Goal: Task Accomplishment & Management: Use online tool/utility

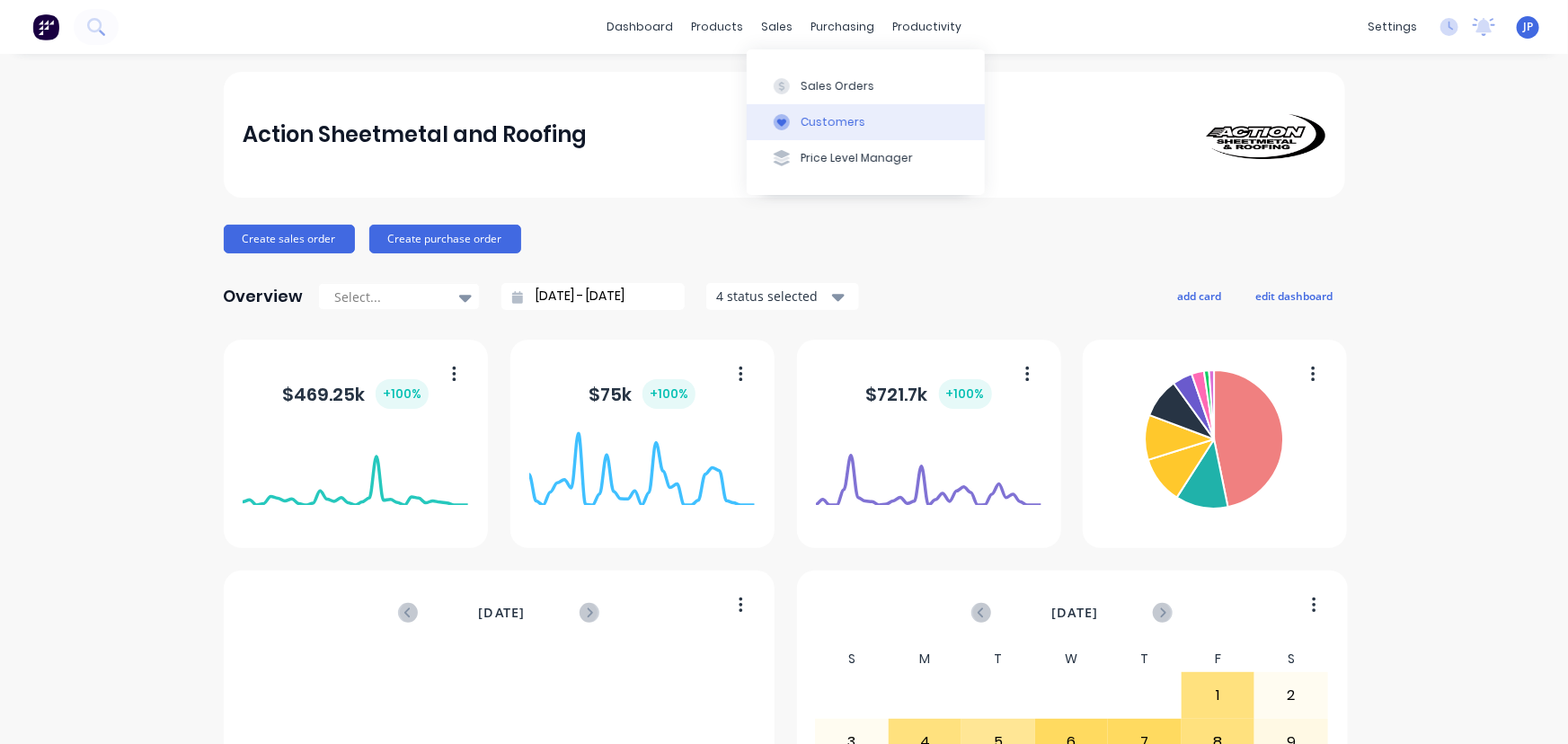
click at [805, 122] on div "Customers" at bounding box center [833, 122] width 65 height 16
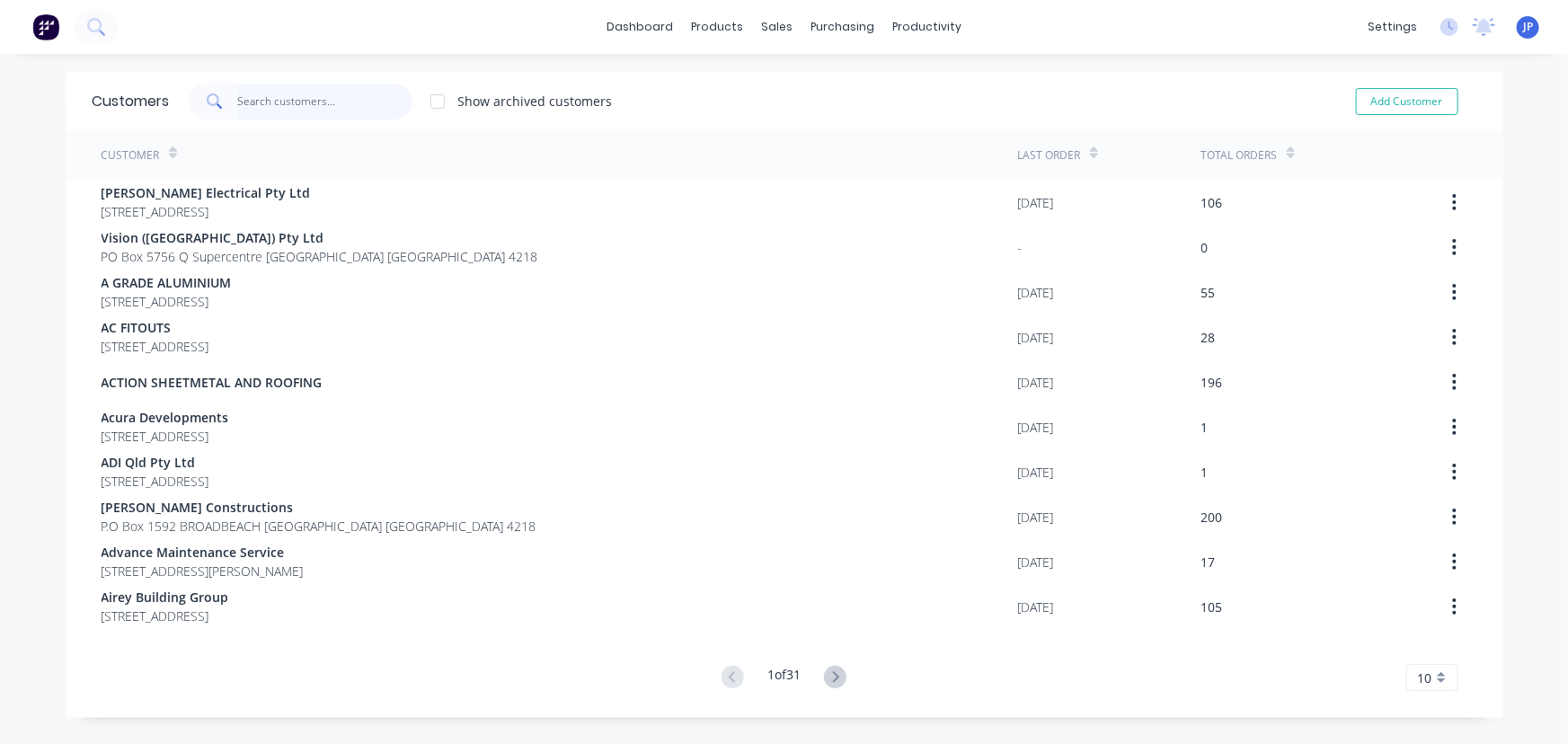
click at [300, 96] on input "text" at bounding box center [325, 101] width 175 height 36
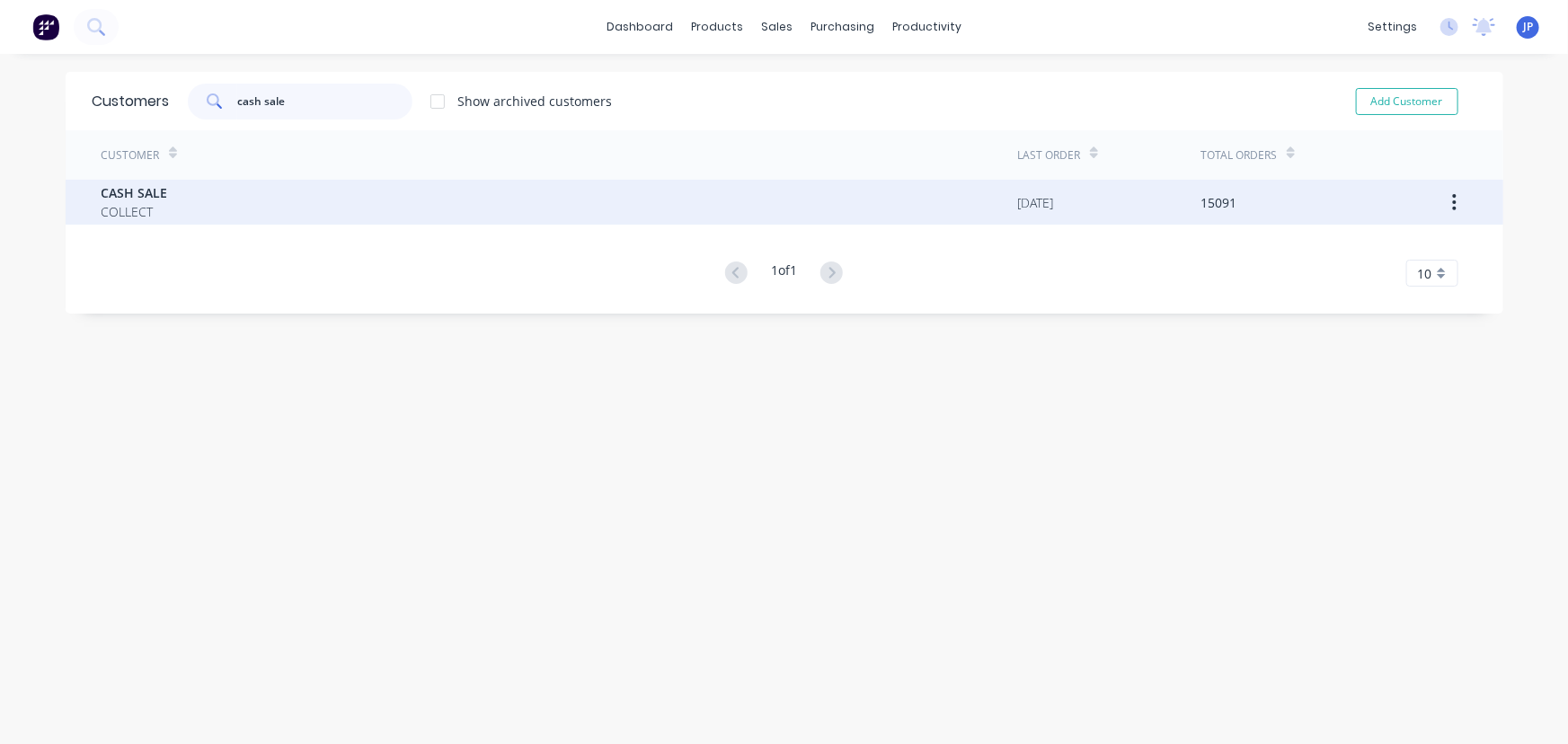
type input "cash sale"
click at [131, 186] on span "CASH SALE" at bounding box center [135, 193] width 67 height 19
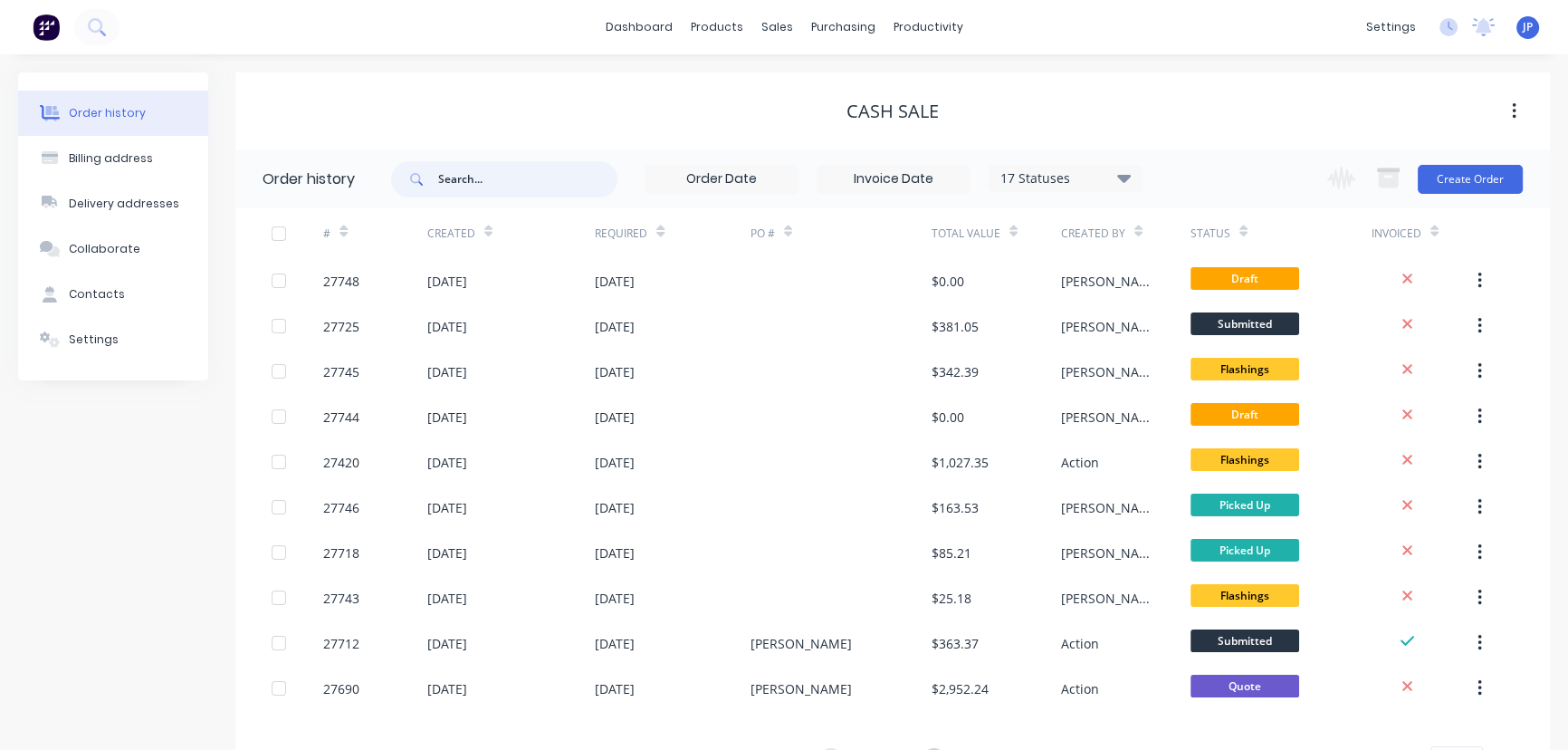
type input "2"
click at [453, 181] on input "2" at bounding box center [528, 179] width 180 height 36
type input "27672"
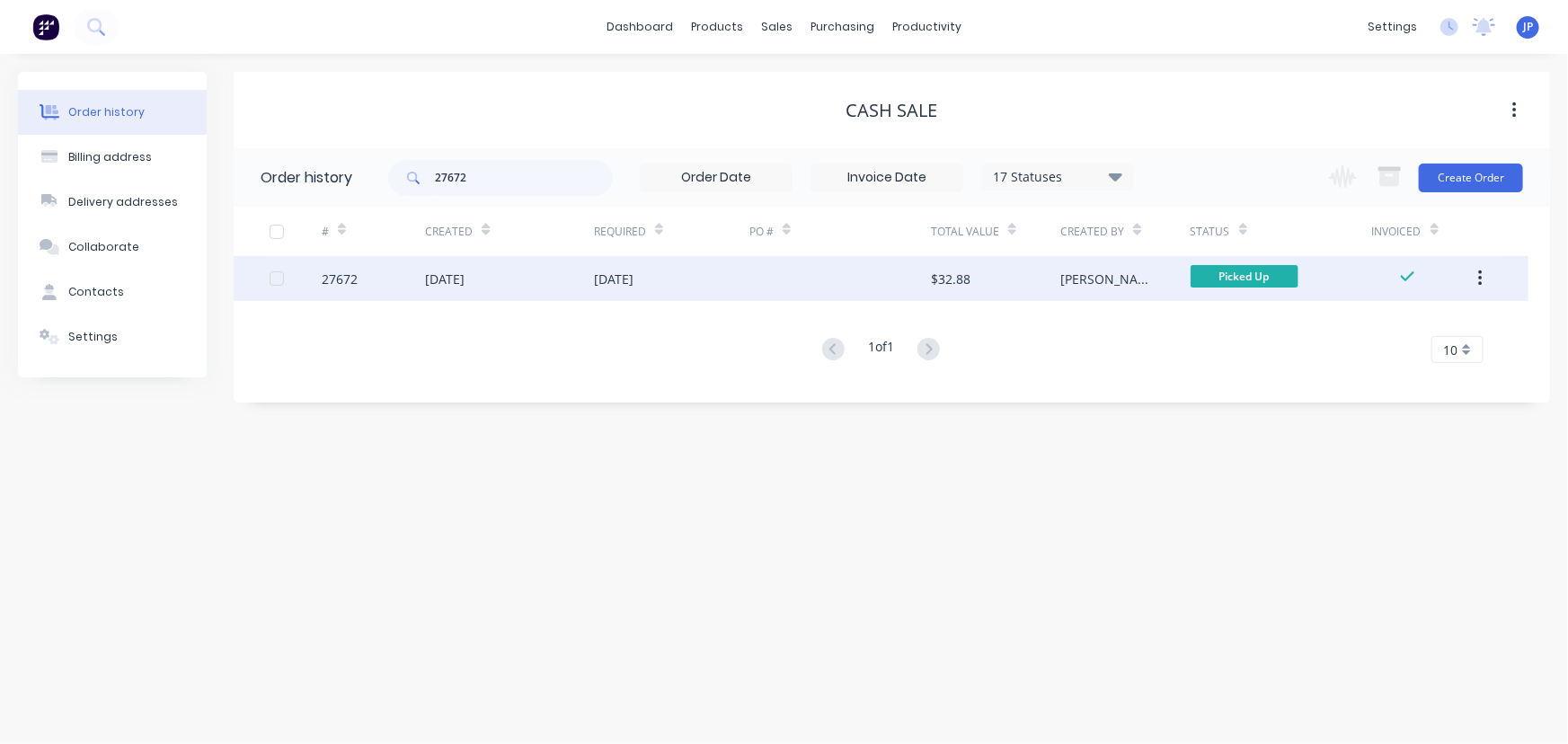
click at [442, 278] on div "[DATE]" at bounding box center [444, 278] width 40 height 19
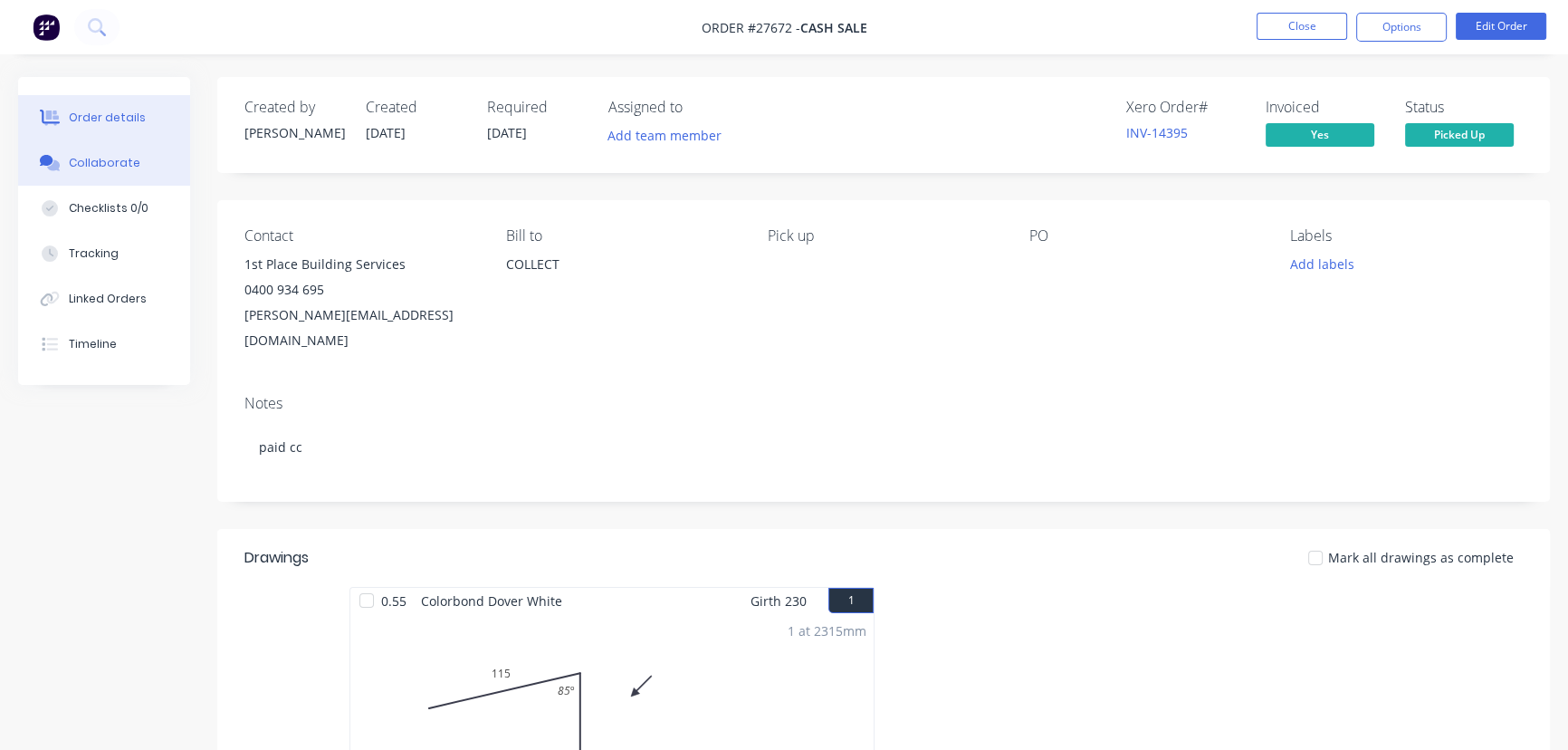
click at [107, 157] on div "Collaborate" at bounding box center [105, 163] width 71 height 16
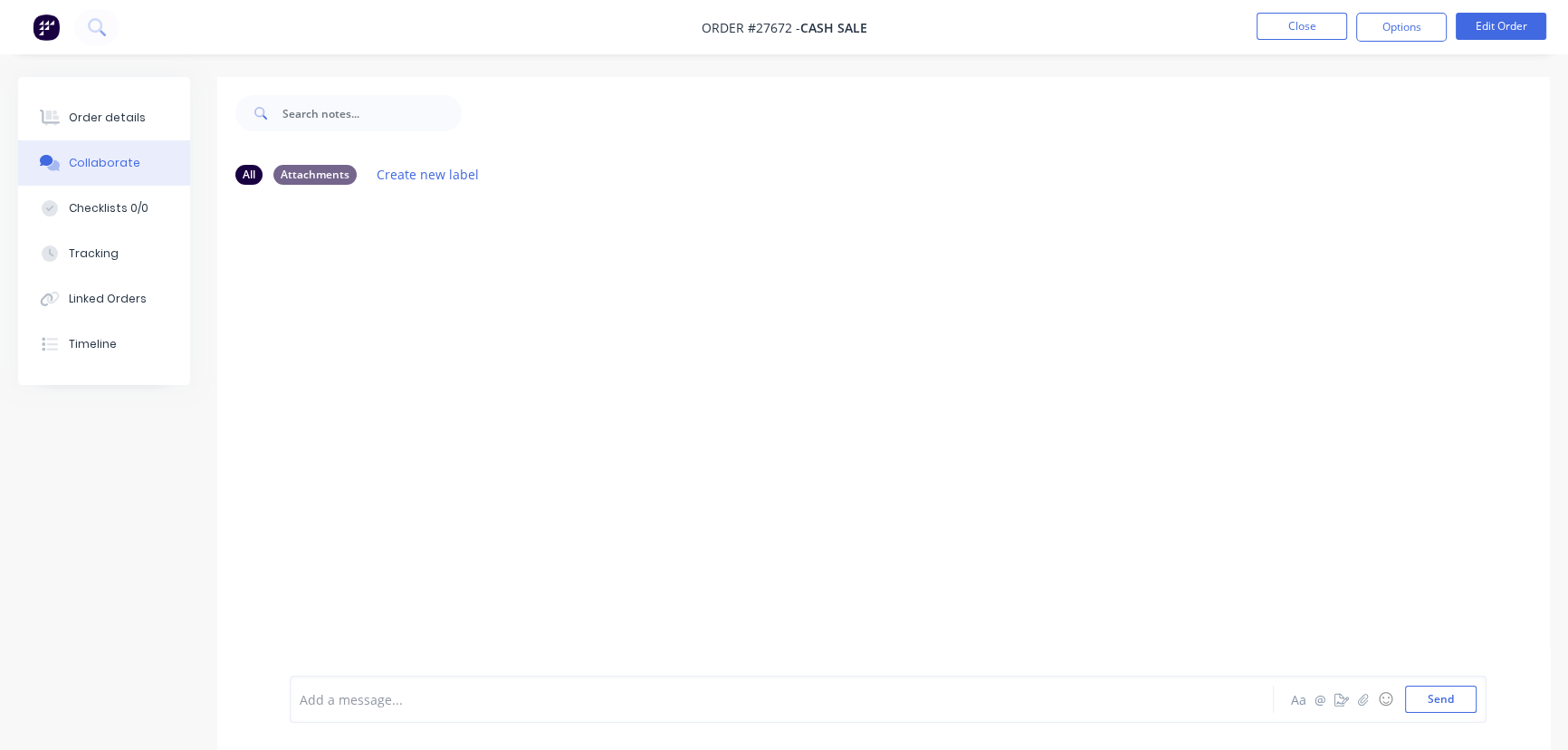
click at [314, 707] on div at bounding box center [741, 700] width 882 height 19
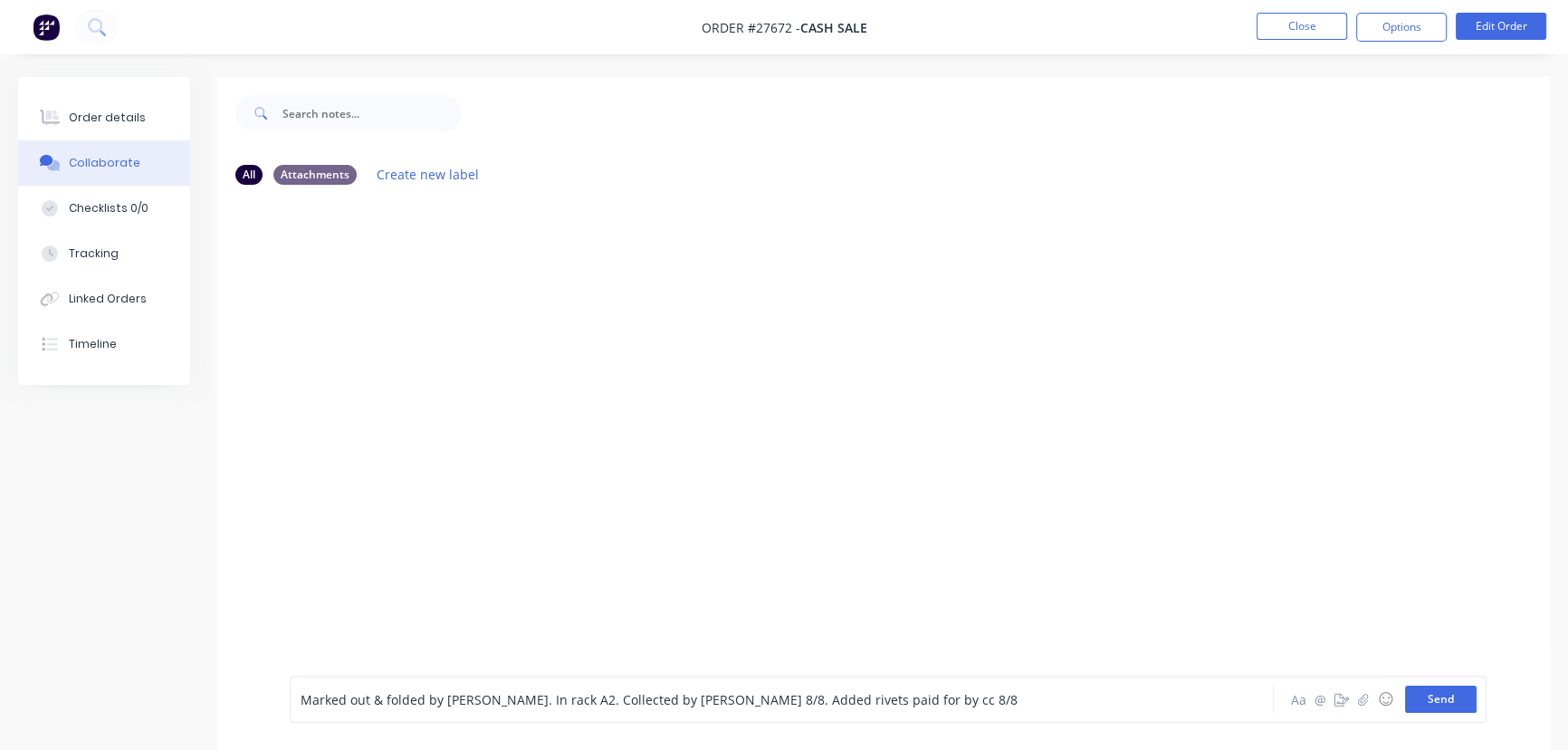
click at [1422, 703] on button "Send" at bounding box center [1441, 699] width 71 height 27
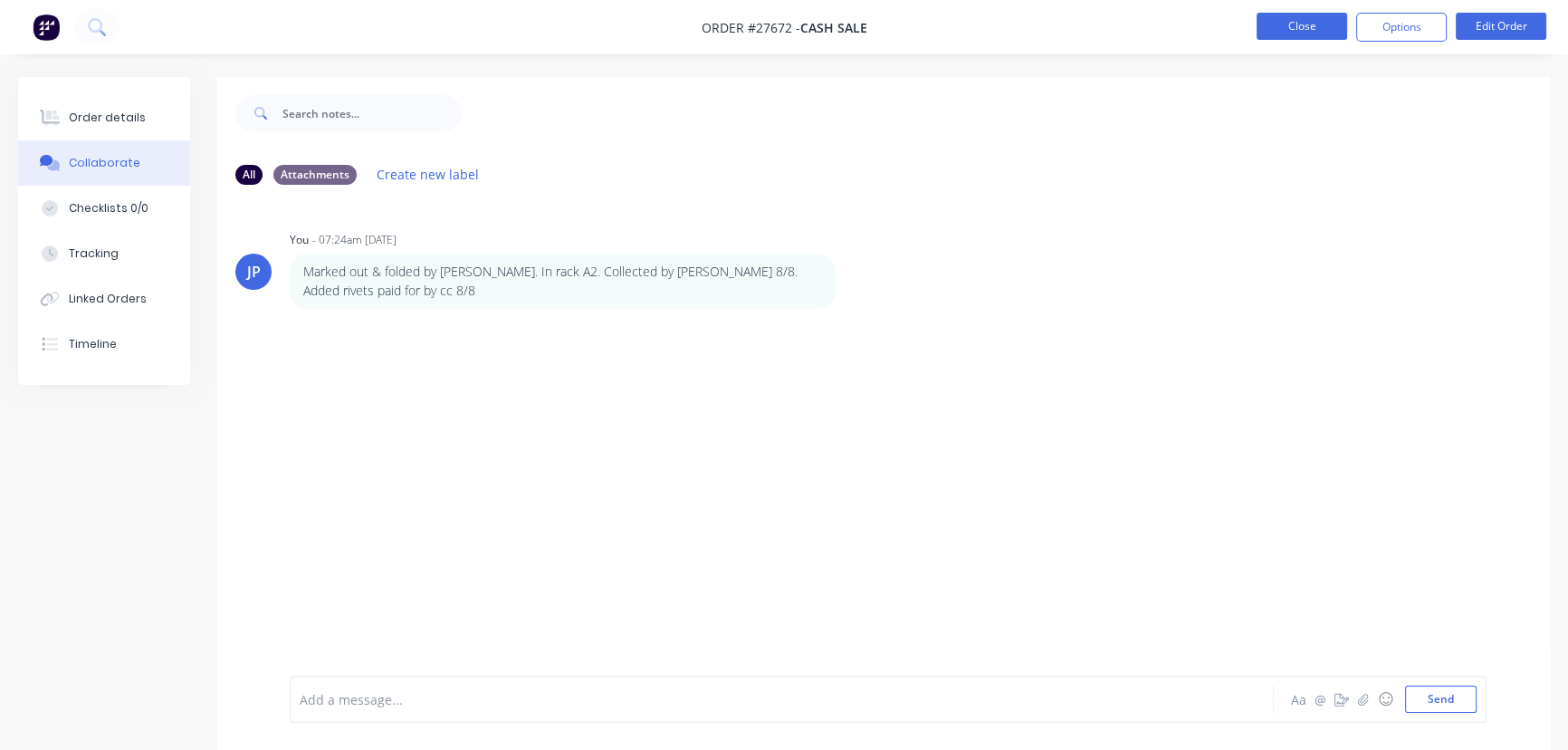
click at [1274, 18] on button "Close" at bounding box center [1302, 26] width 91 height 27
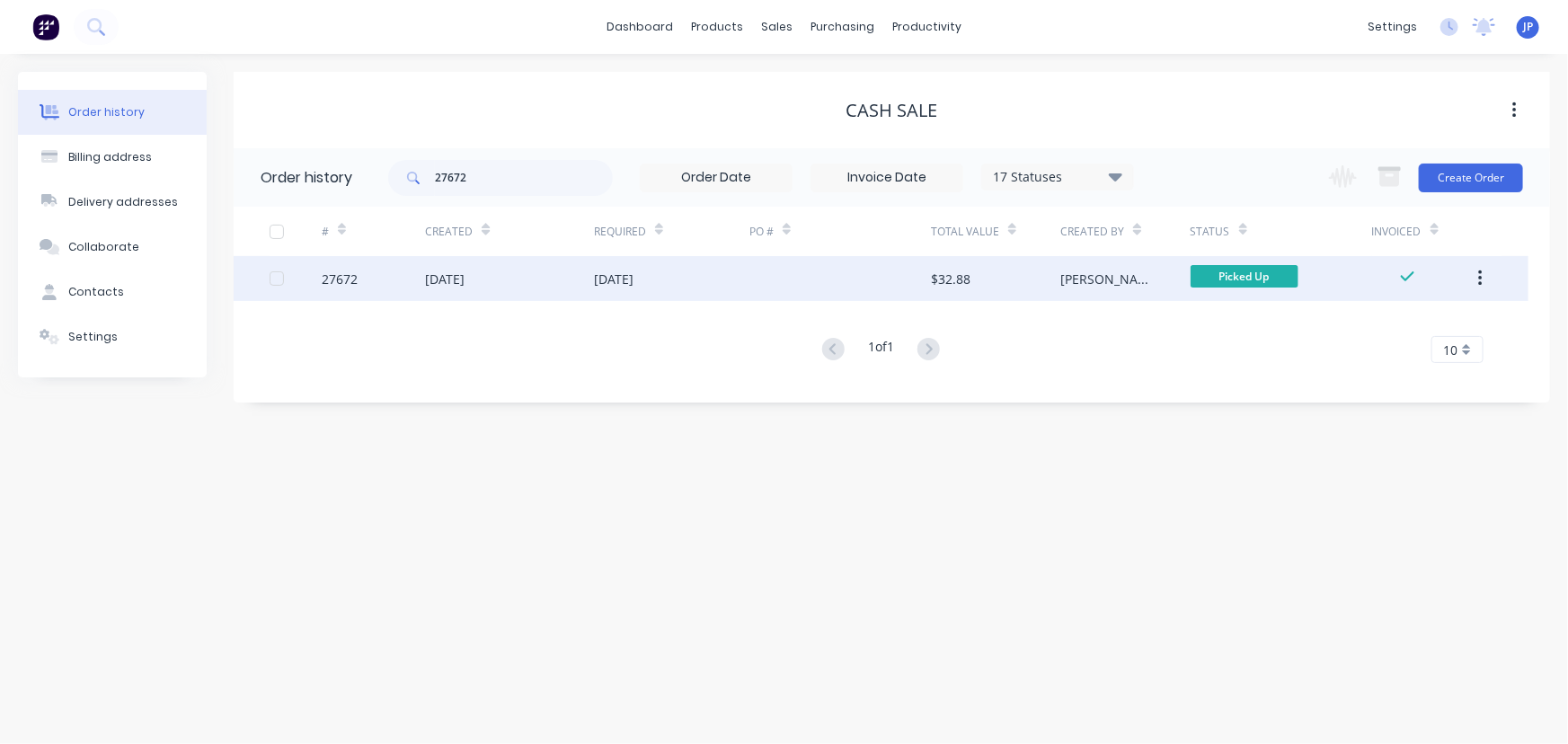
click at [1484, 277] on button "button" at bounding box center [1480, 278] width 43 height 32
click at [1401, 324] on div "Archive" at bounding box center [1415, 326] width 138 height 26
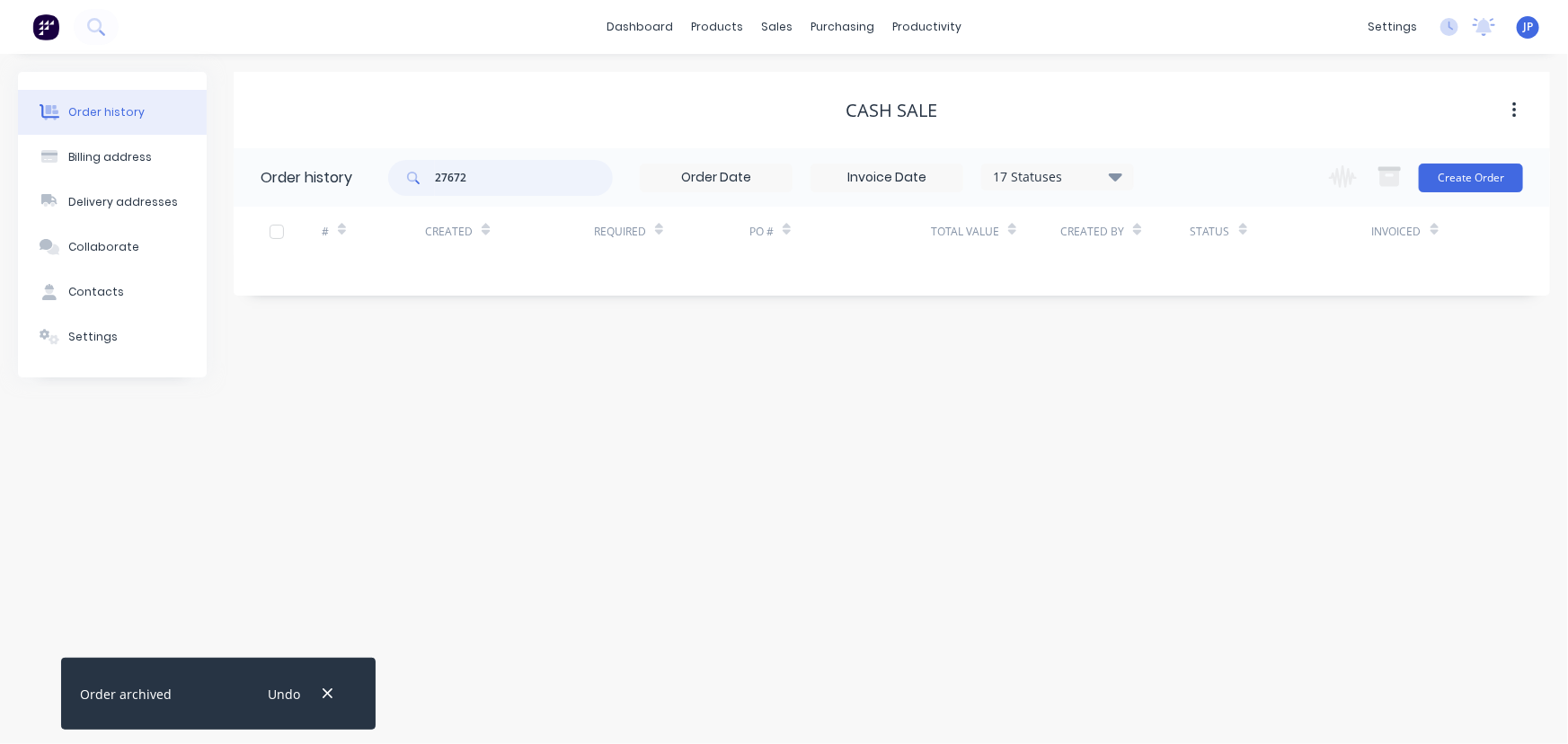
drag, startPoint x: 484, startPoint y: 186, endPoint x: 406, endPoint y: 206, distance: 80.5
click at [406, 206] on div "27672 17 Statuses Invoice Status Invoiced Not Invoiced Partial Order Status All…" at bounding box center [761, 177] width 746 height 58
type input "27725"
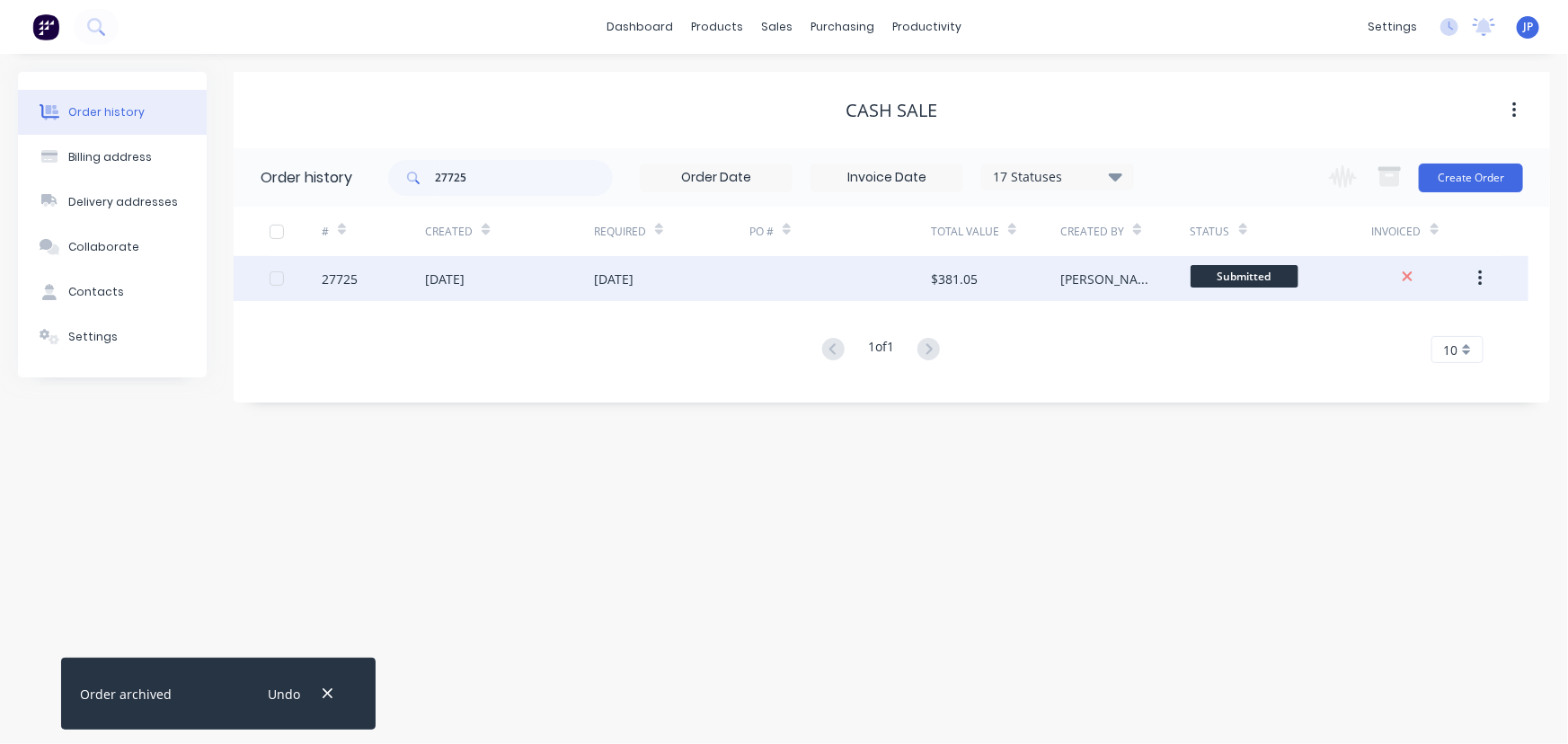
click at [465, 282] on div "[DATE]" at bounding box center [444, 278] width 40 height 19
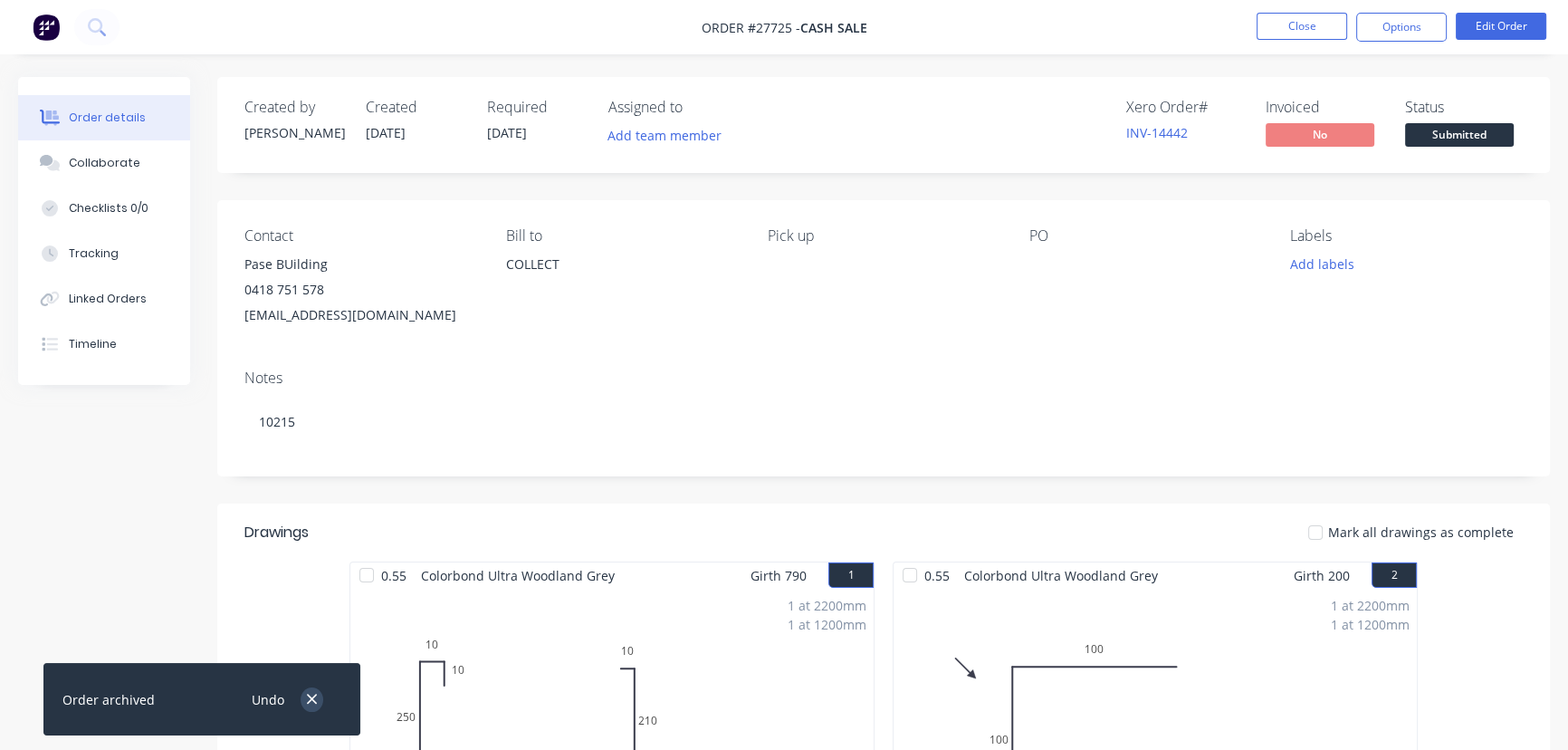
click at [315, 698] on icon "button" at bounding box center [311, 700] width 10 height 10
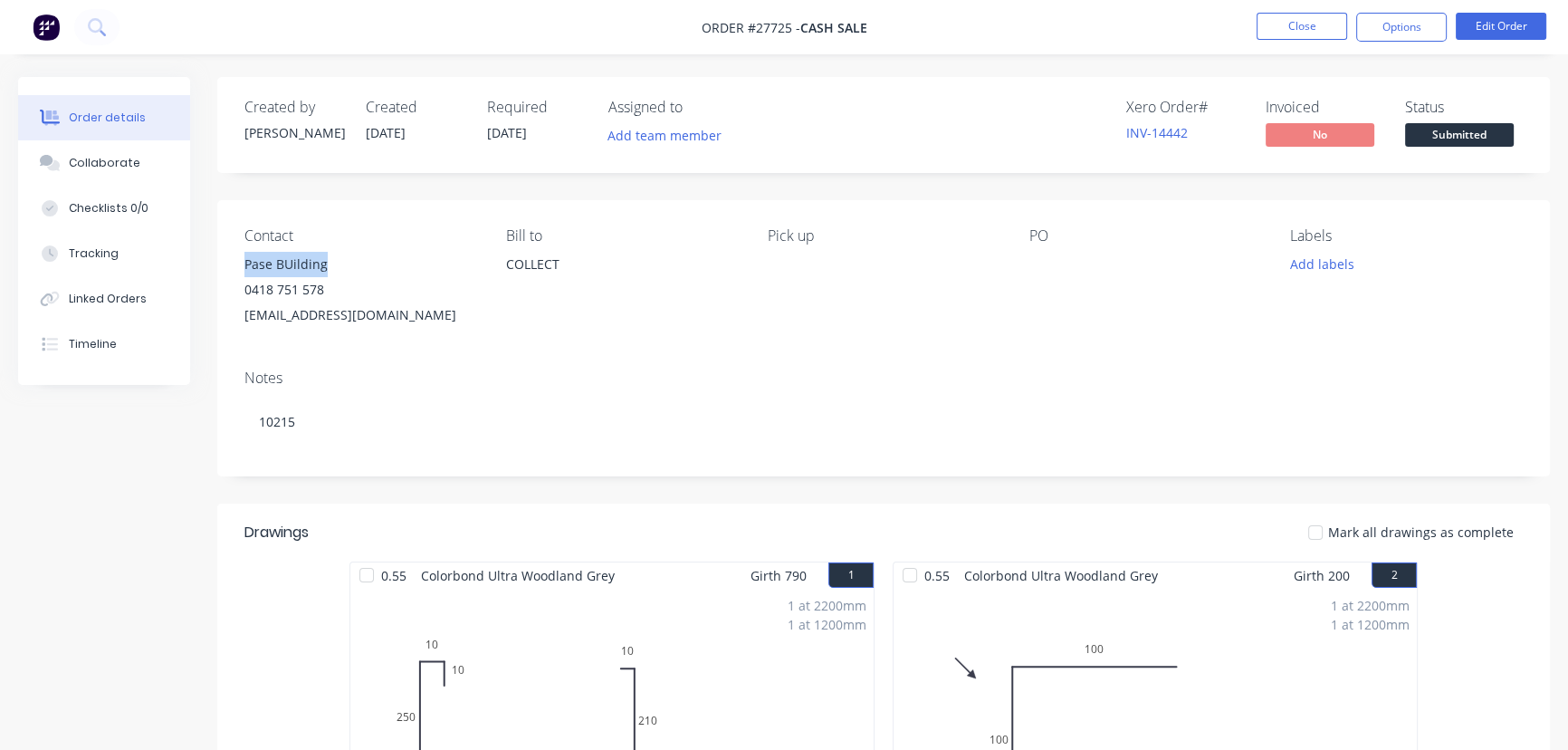
drag, startPoint x: 326, startPoint y: 260, endPoint x: 227, endPoint y: 271, distance: 99.6
click at [227, 271] on div "Contact Pase BUilding [PHONE_NUMBER] [EMAIL_ADDRESS][DOMAIN_NAME] [PERSON_NAME]…" at bounding box center [883, 278] width 1332 height 155
copy div "Pase BUilding"
click at [1412, 16] on button "Options" at bounding box center [1401, 27] width 91 height 29
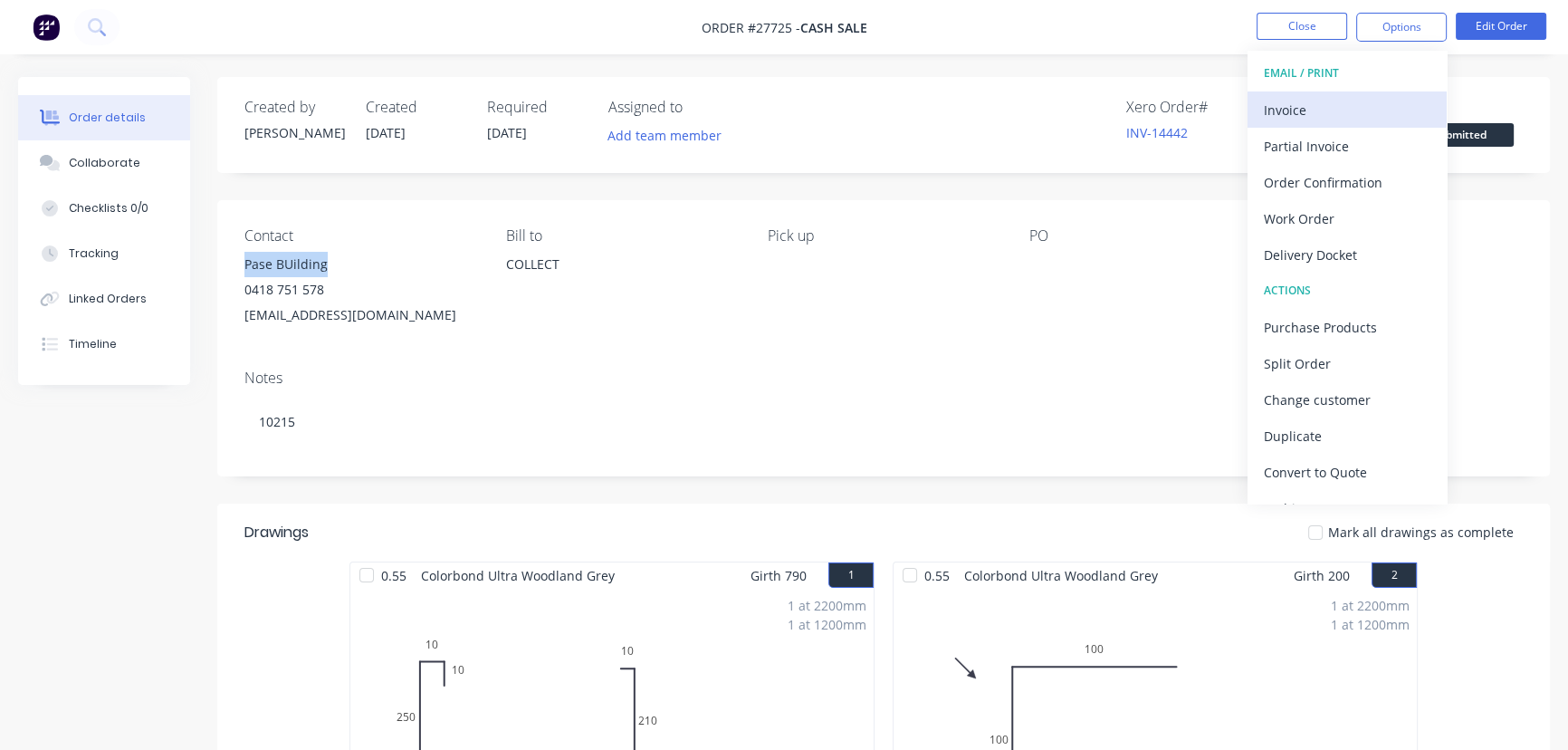
click at [1306, 108] on div "Invoice" at bounding box center [1347, 110] width 166 height 26
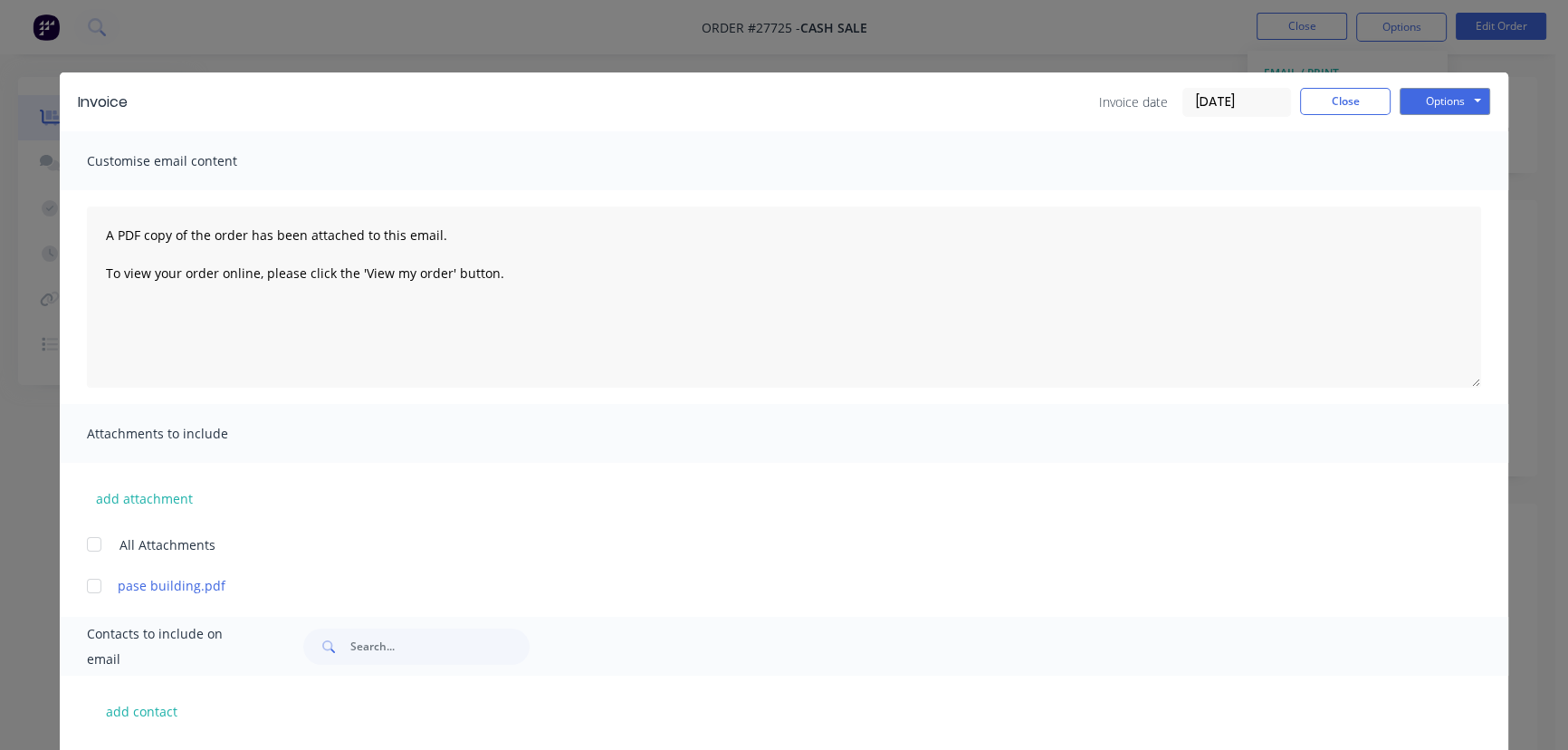
click at [1265, 112] on input "[DATE]" at bounding box center [1237, 102] width 107 height 27
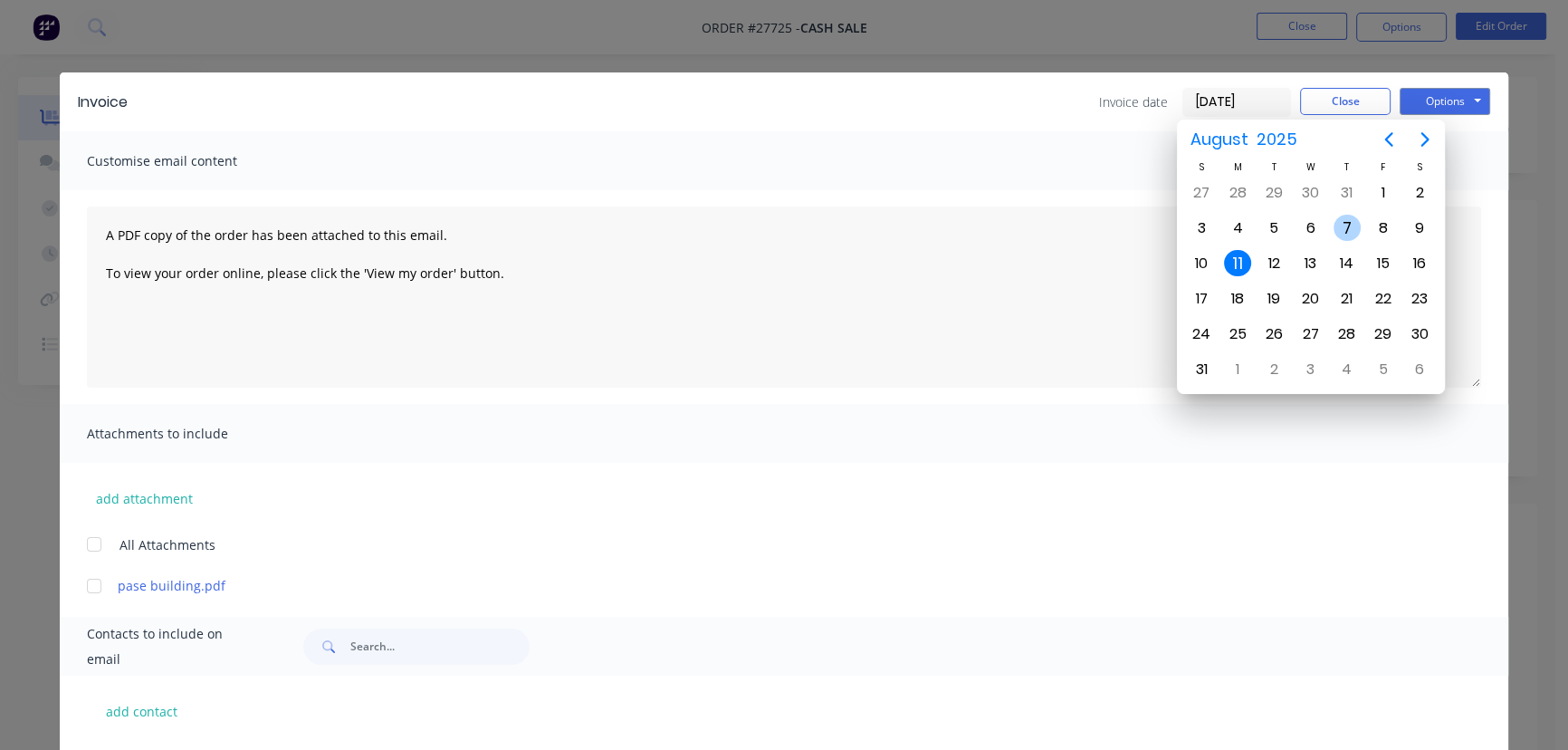
click at [1347, 236] on div "7" at bounding box center [1346, 227] width 27 height 27
type input "[DATE]"
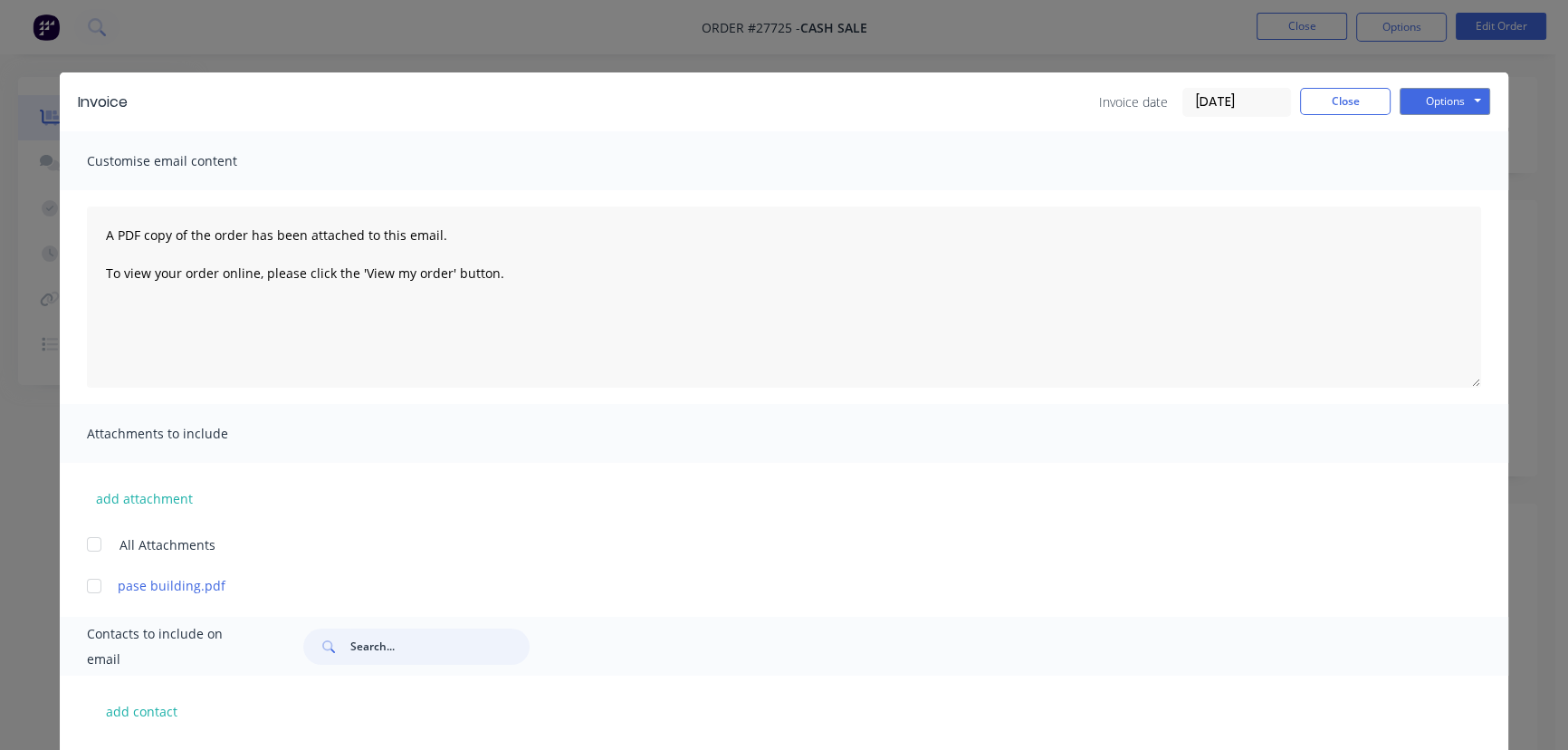
click at [365, 642] on input "text" at bounding box center [440, 646] width 180 height 36
paste input "Pase BUilding"
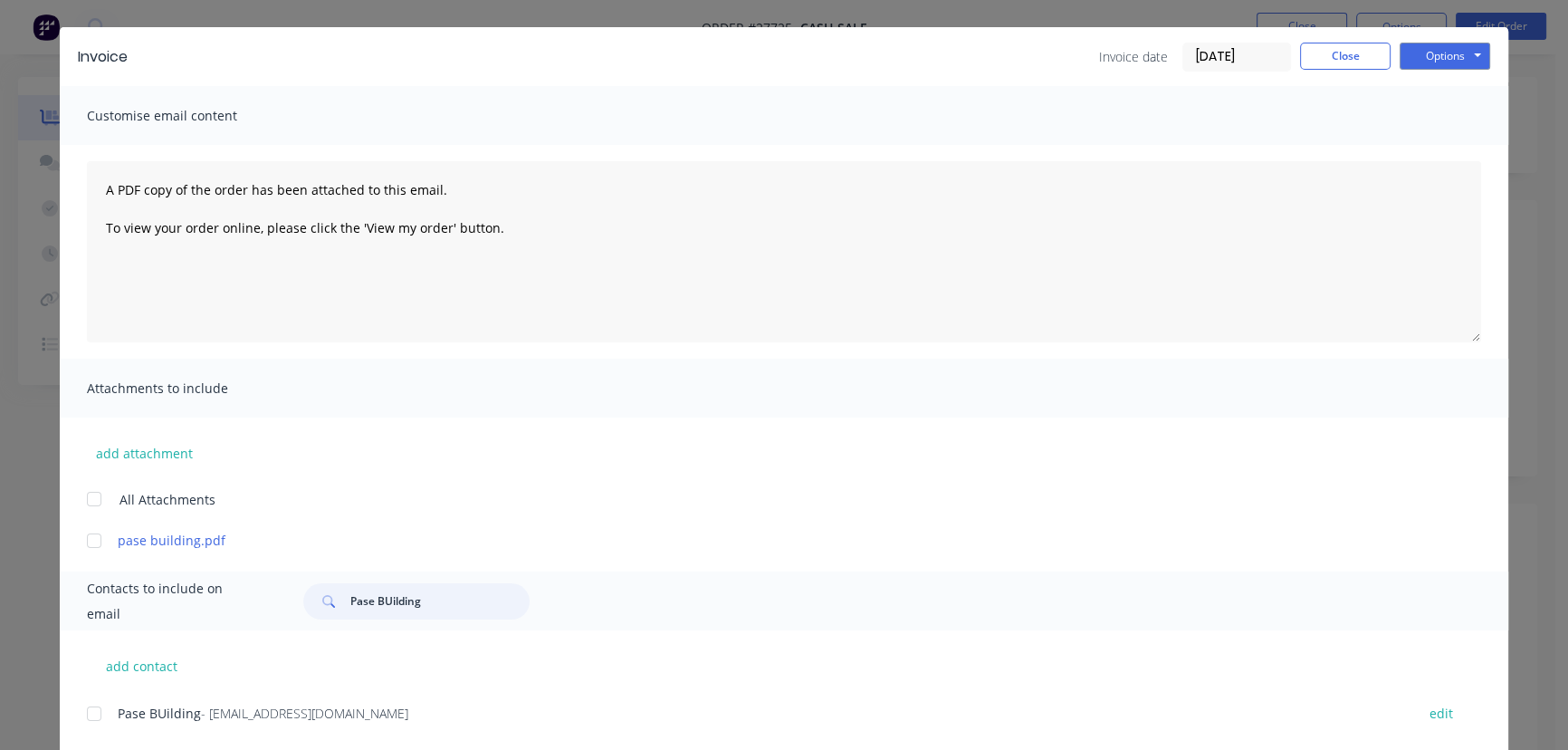
scroll to position [90, 0]
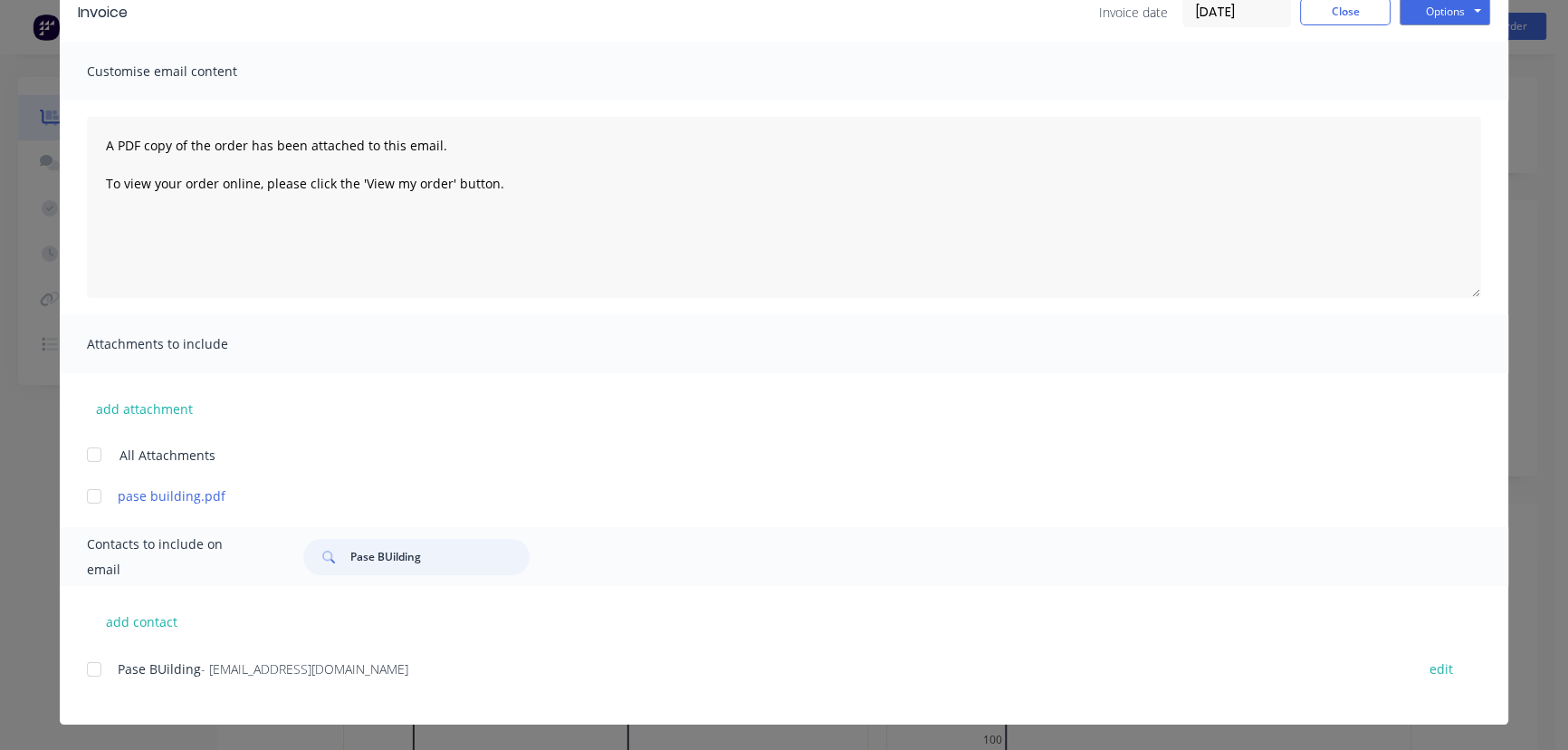
type input "Pase BUilding"
drag, startPoint x: 385, startPoint y: 674, endPoint x: 72, endPoint y: 688, distance: 313.3
click at [72, 688] on div "add contact Pase BUilding - [EMAIL_ADDRESS][DOMAIN_NAME] edit" at bounding box center [784, 655] width 1448 height 138
copy div "Pase BUilding - [EMAIL_ADDRESS][DOMAIN_NAME]"
click at [1420, 21] on button "Options" at bounding box center [1445, 11] width 91 height 27
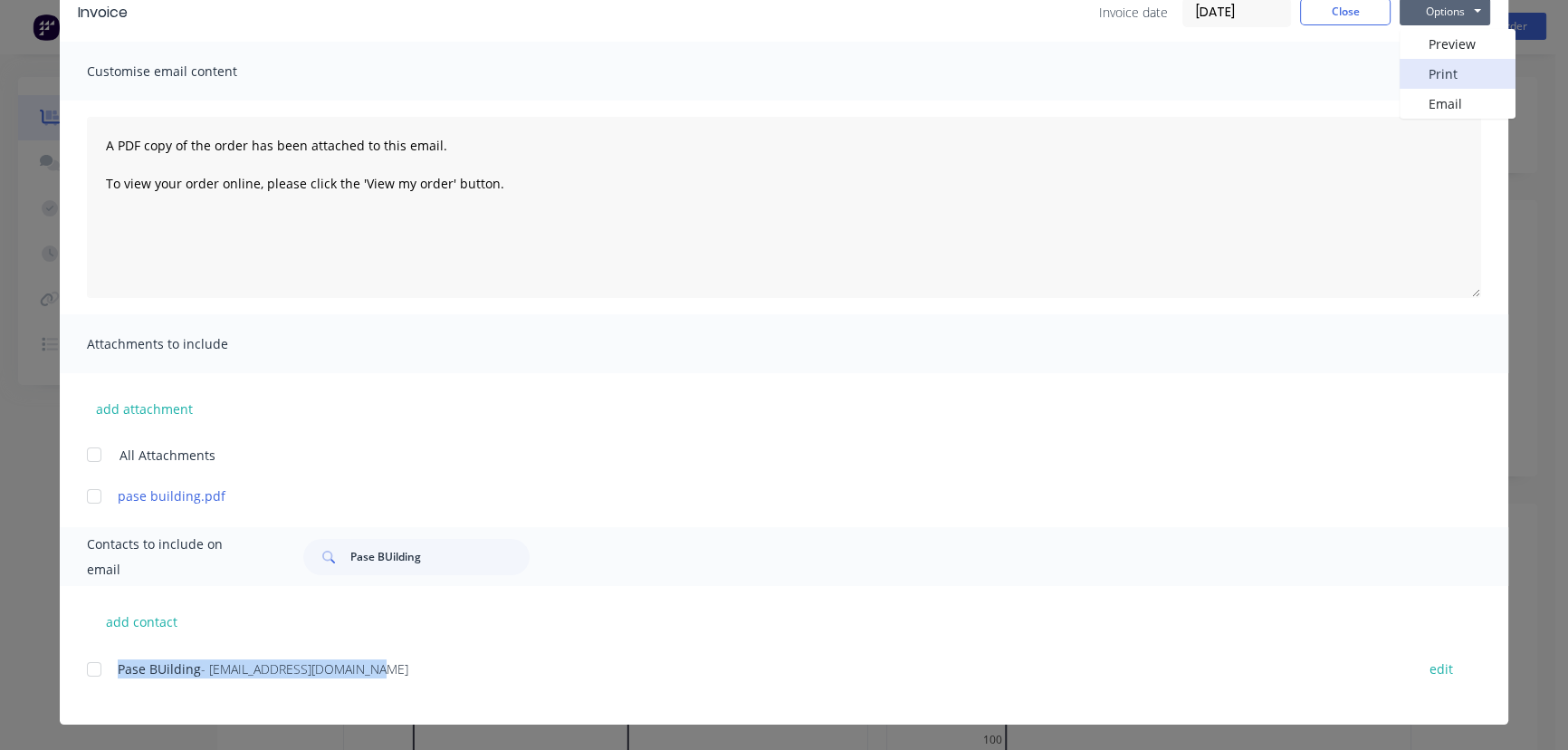
click at [1421, 65] on button "Print" at bounding box center [1458, 74] width 116 height 30
click at [1326, 18] on button "Close" at bounding box center [1345, 11] width 91 height 27
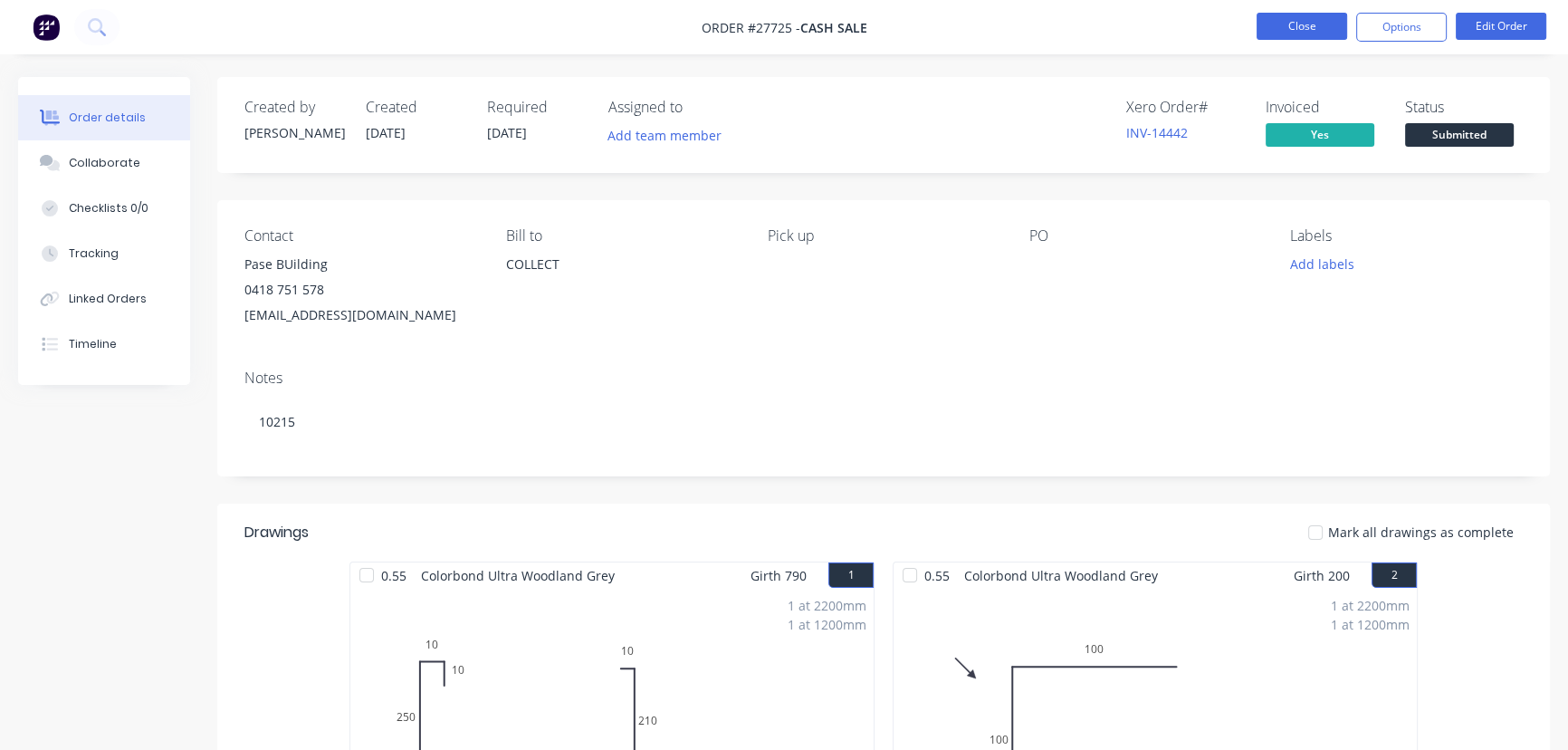
click at [1263, 28] on button "Close" at bounding box center [1302, 26] width 91 height 27
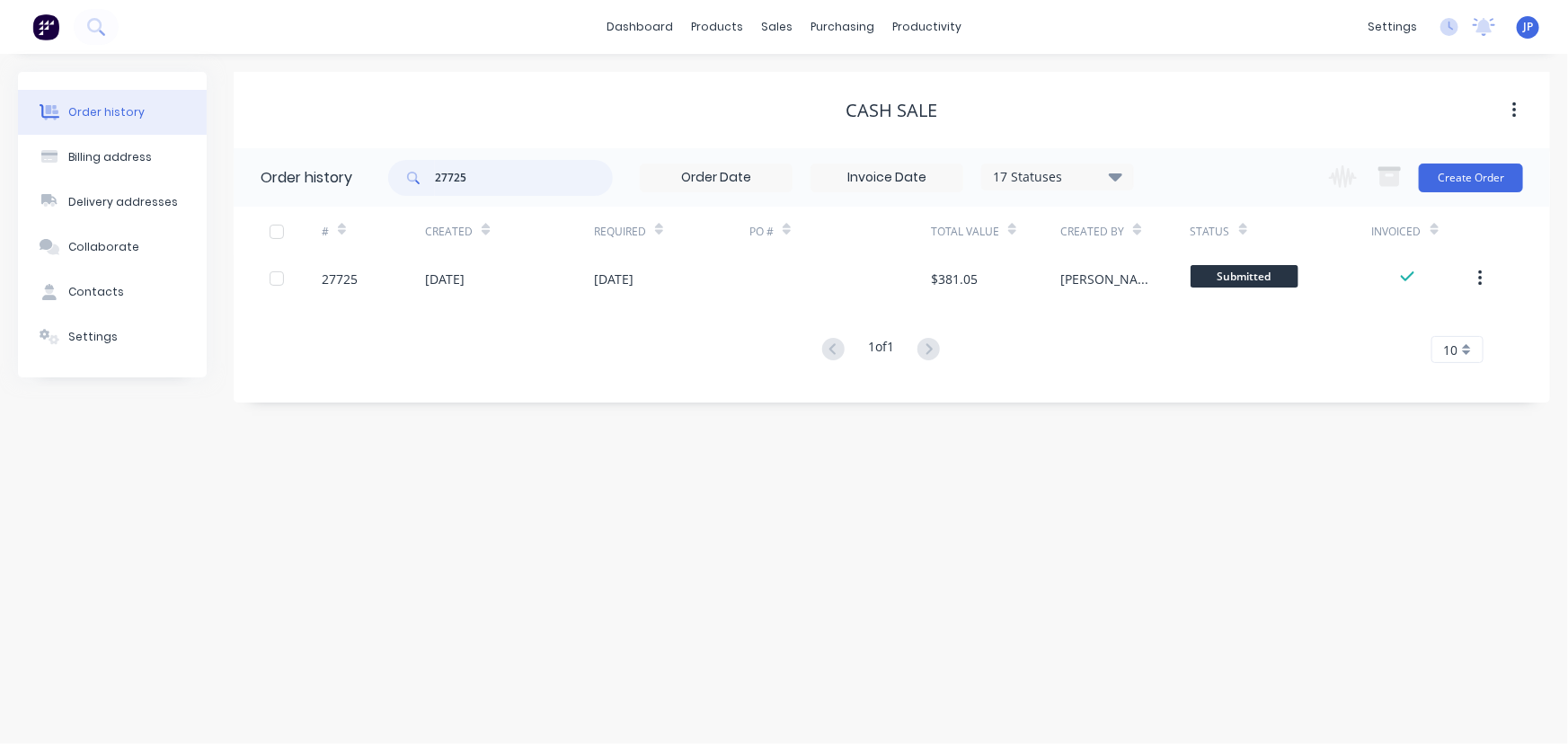
drag, startPoint x: 482, startPoint y: 194, endPoint x: 417, endPoint y: 184, distance: 65.8
click at [417, 184] on div "27725" at bounding box center [500, 177] width 225 height 36
type input "27705"
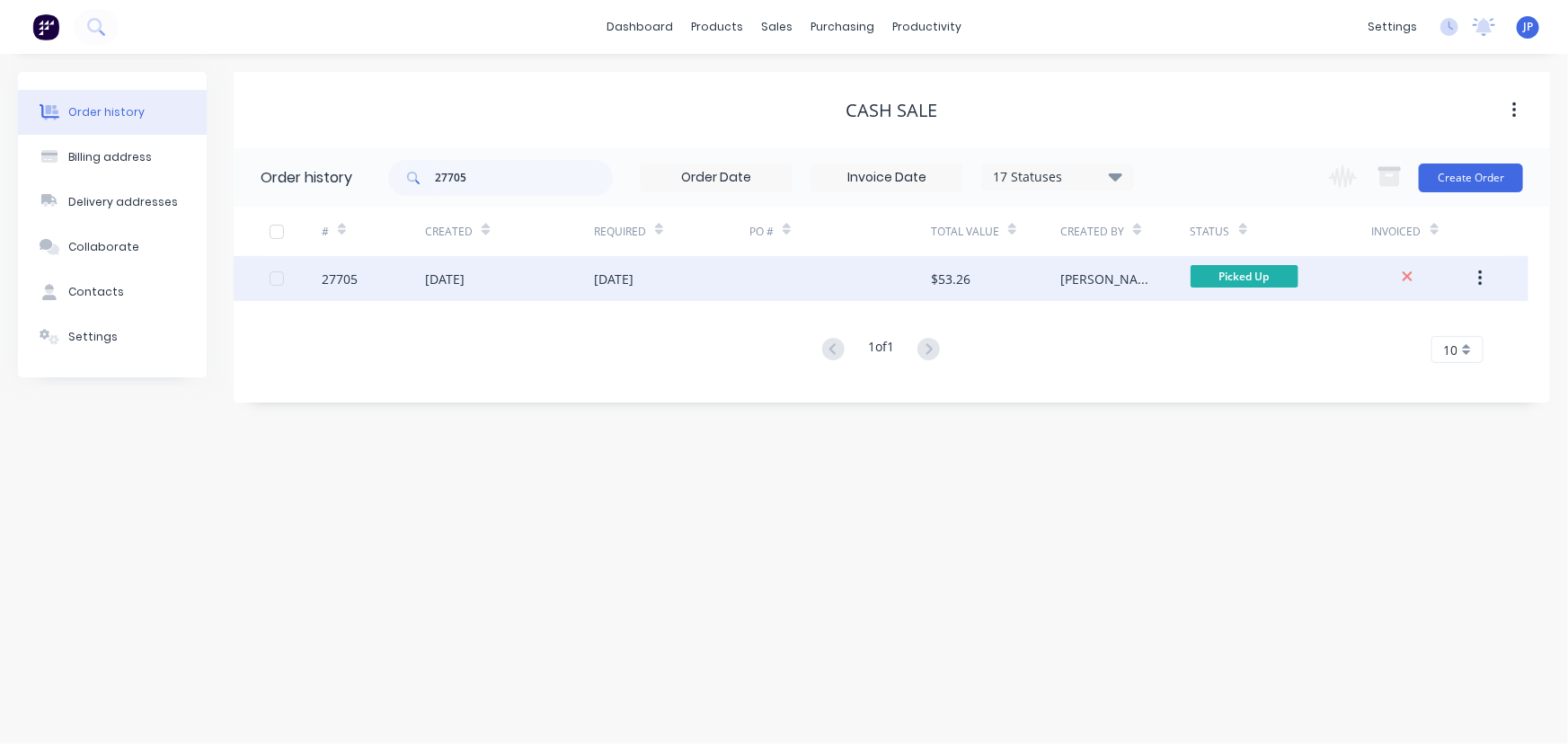
click at [465, 286] on div "[DATE]" at bounding box center [444, 278] width 40 height 19
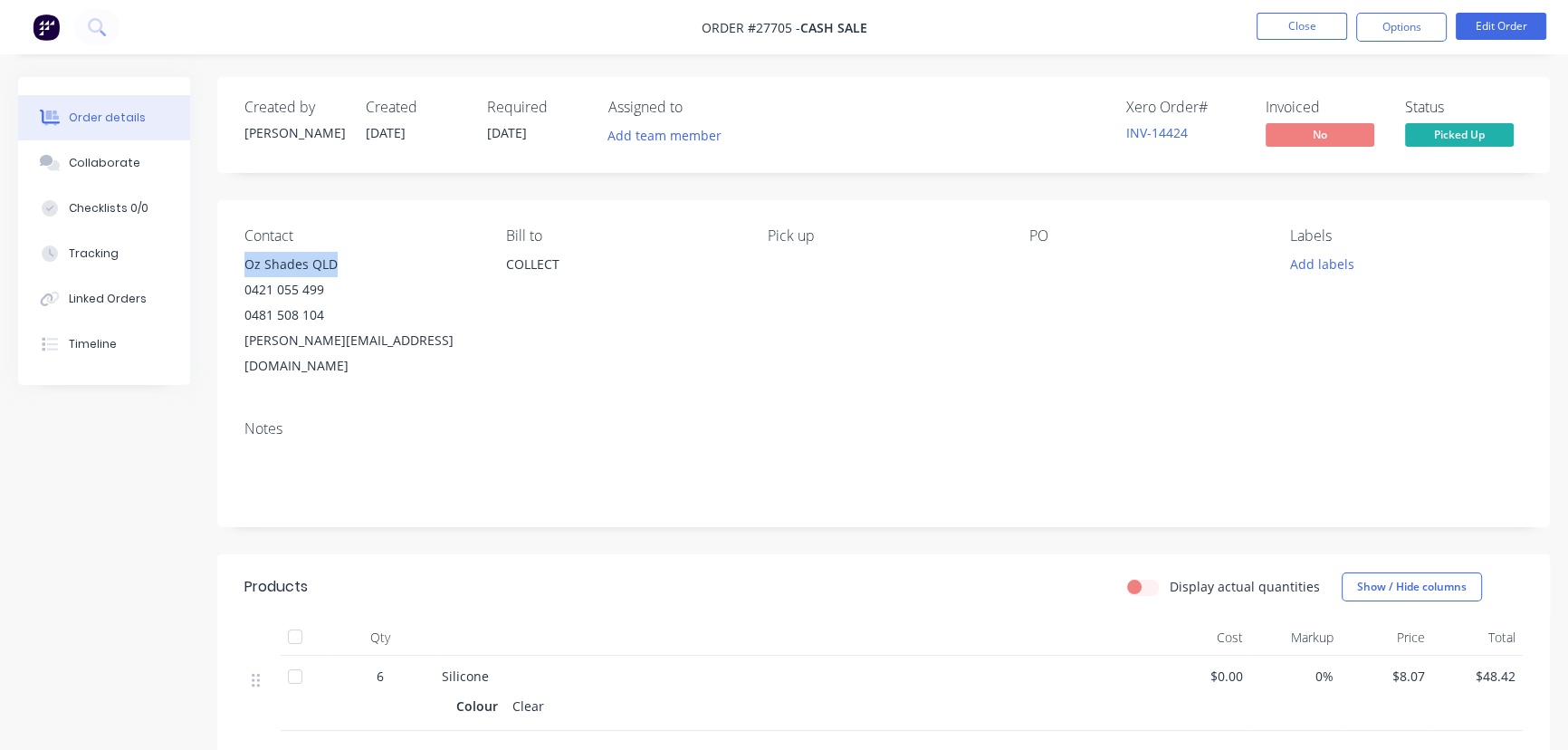
drag, startPoint x: 344, startPoint y: 263, endPoint x: 271, endPoint y: 266, distance: 73.1
click at [225, 268] on div "Contact Oz Shades QLD [PHONE_NUMBER] [PERSON_NAME][EMAIL_ADDRESS][DOMAIN_NAME] …" at bounding box center [883, 303] width 1332 height 206
copy div "Oz Shades QLD"
click at [1384, 30] on button "Options" at bounding box center [1401, 27] width 91 height 29
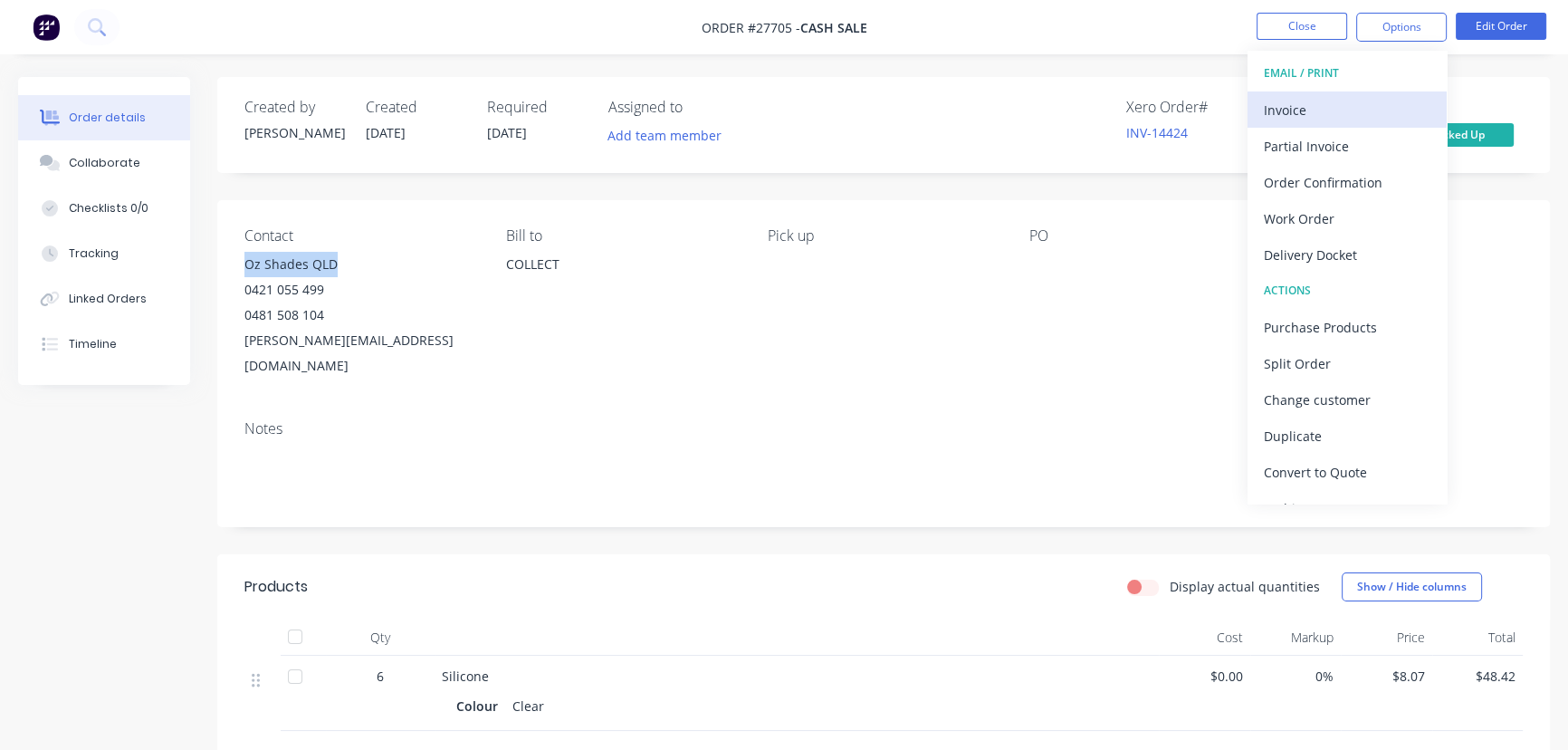
click at [1332, 110] on div "Invoice" at bounding box center [1347, 110] width 166 height 26
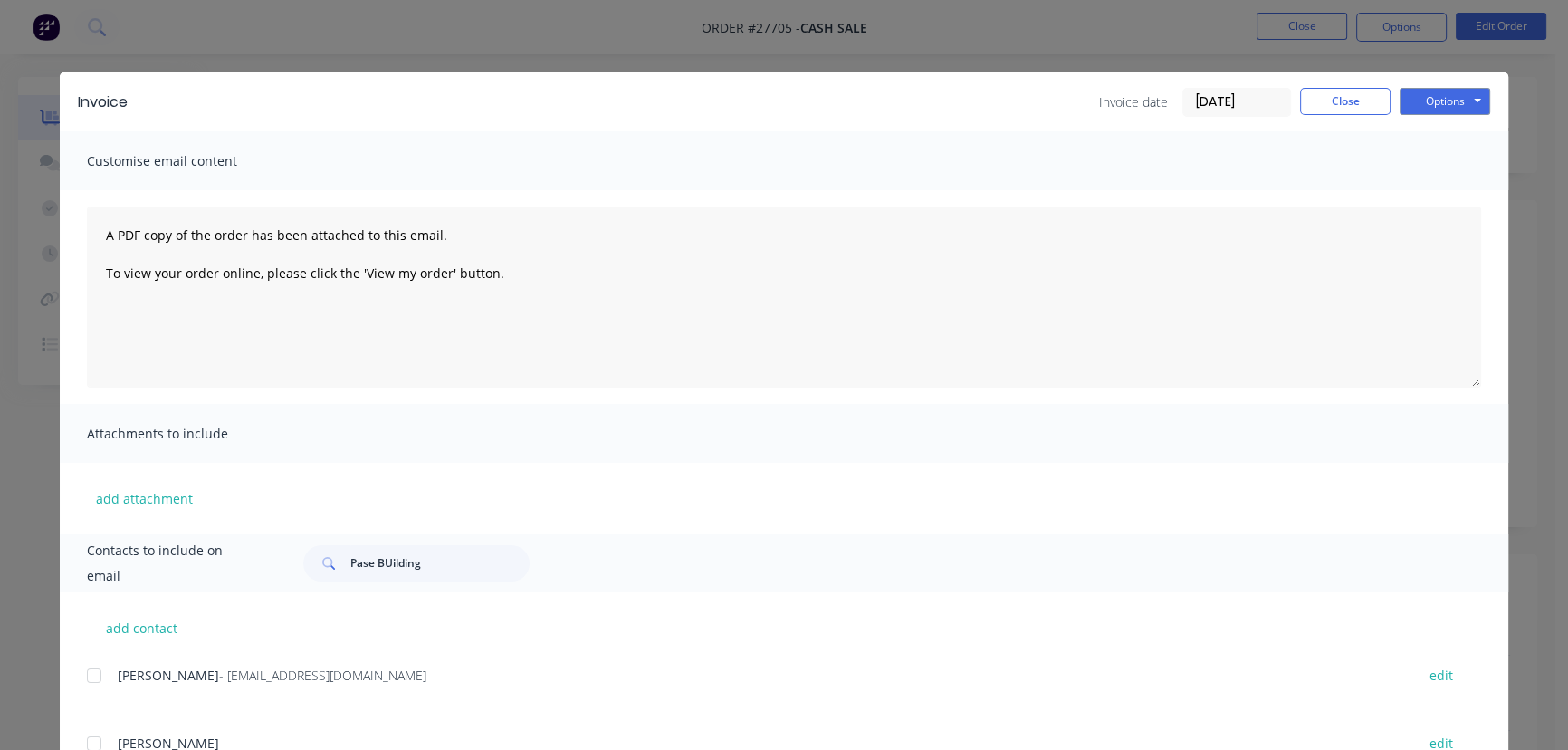
click at [1253, 108] on input "[DATE]" at bounding box center [1237, 102] width 107 height 27
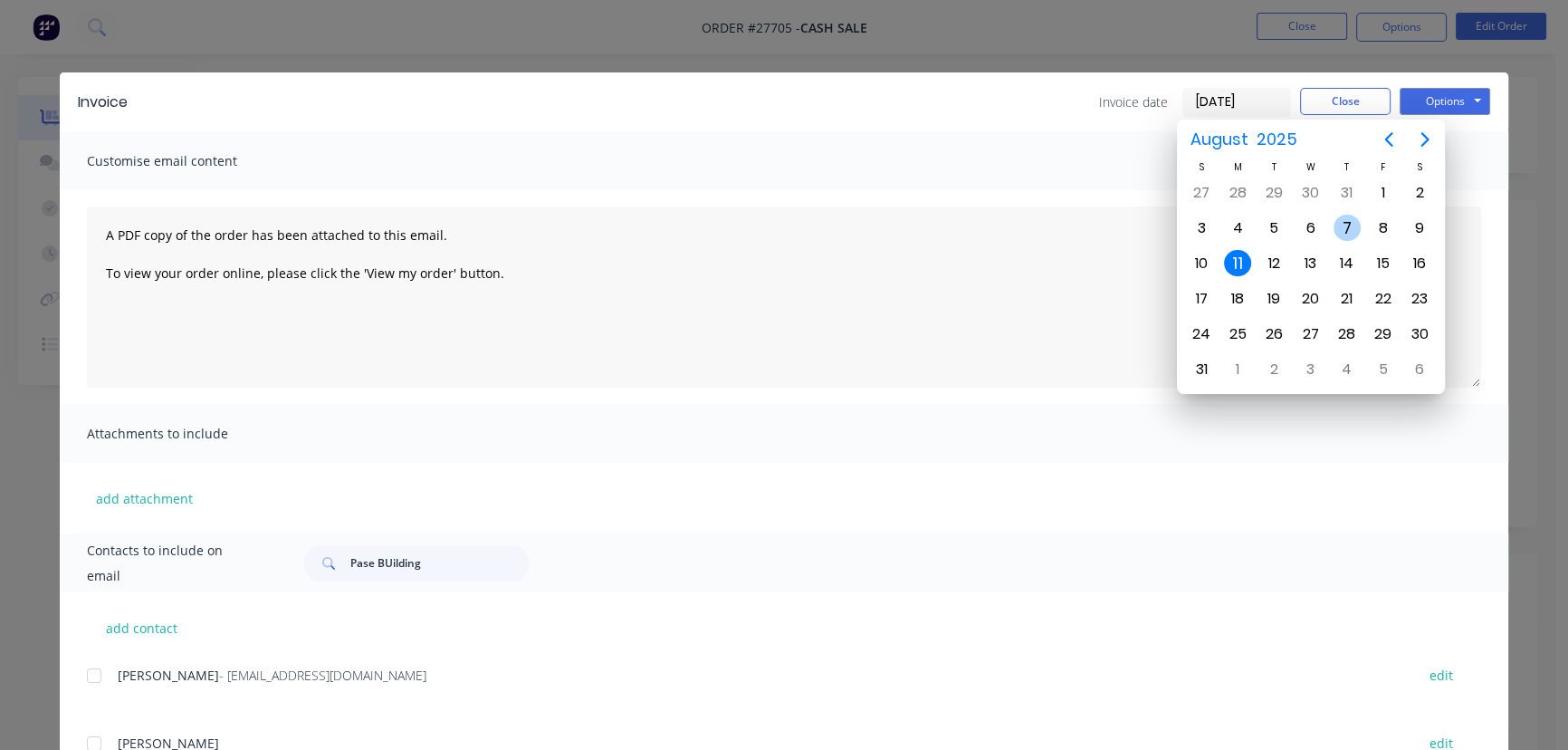
click at [1344, 228] on div "7" at bounding box center [1346, 227] width 27 height 27
type input "[DATE]"
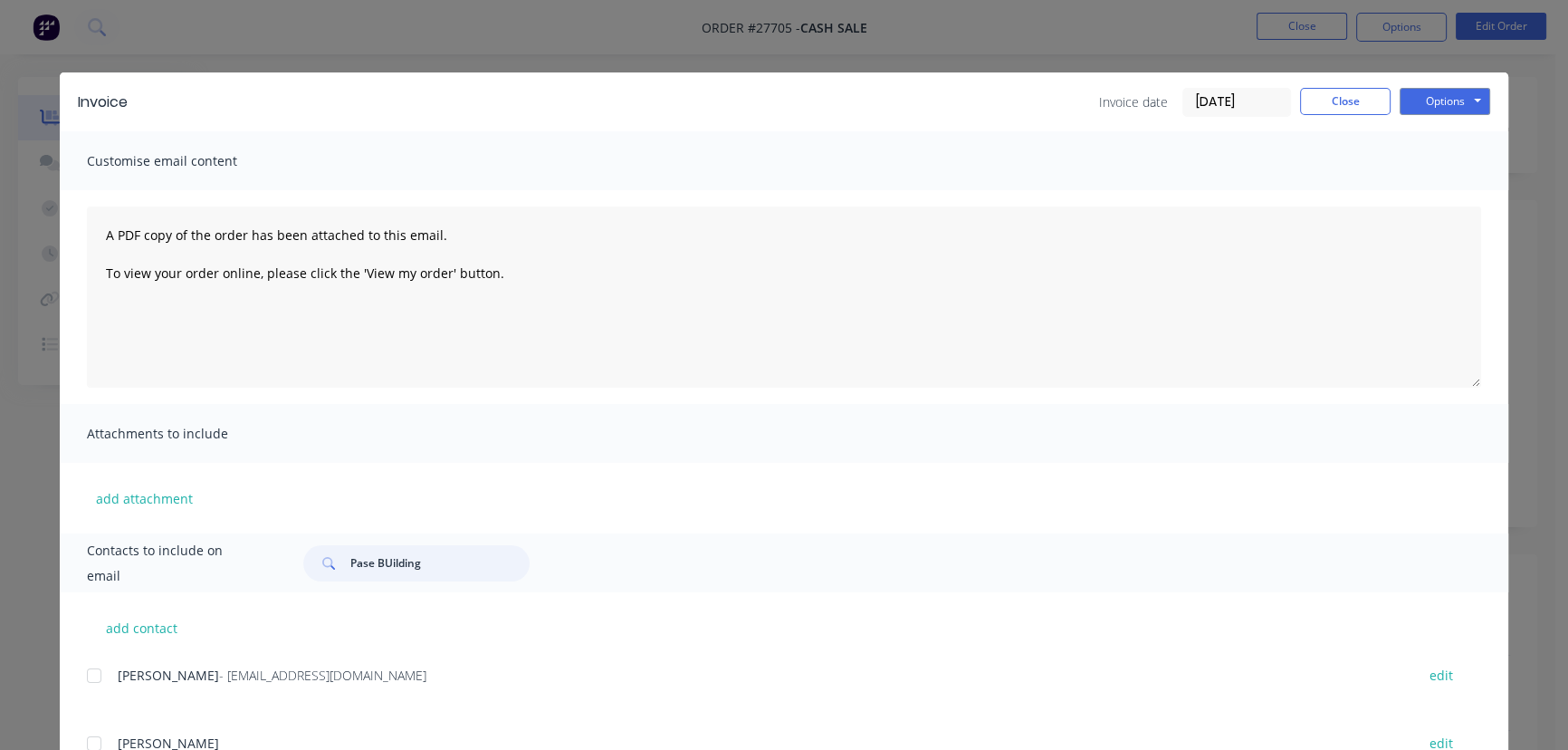
drag, startPoint x: 423, startPoint y: 561, endPoint x: 317, endPoint y: 564, distance: 106.0
click at [317, 564] on div "Pase BUilding" at bounding box center [416, 563] width 226 height 36
paste input "Oz Shades QLD"
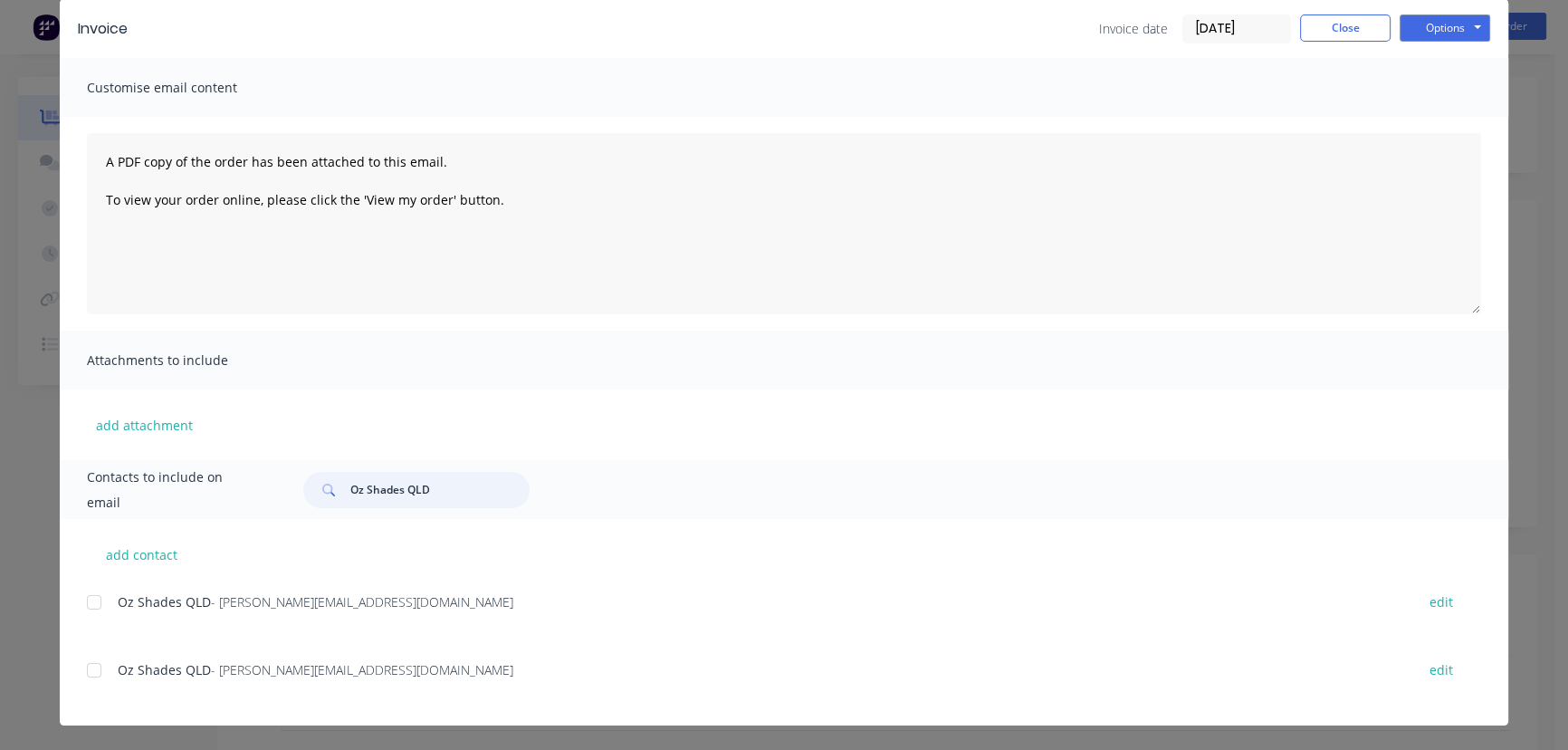
type input "Oz Shades QLD"
drag, startPoint x: 397, startPoint y: 607, endPoint x: 90, endPoint y: 625, distance: 307.5
click at [90, 625] on div "Oz Shades QLD - [PERSON_NAME][EMAIL_ADDRESS][DOMAIN_NAME] edit" at bounding box center [798, 612] width 1421 height 46
copy div "Oz Shades QLD - [PERSON_NAME][EMAIL_ADDRESS][DOMAIN_NAME]"
click at [1431, 26] on button "Options" at bounding box center [1445, 27] width 91 height 27
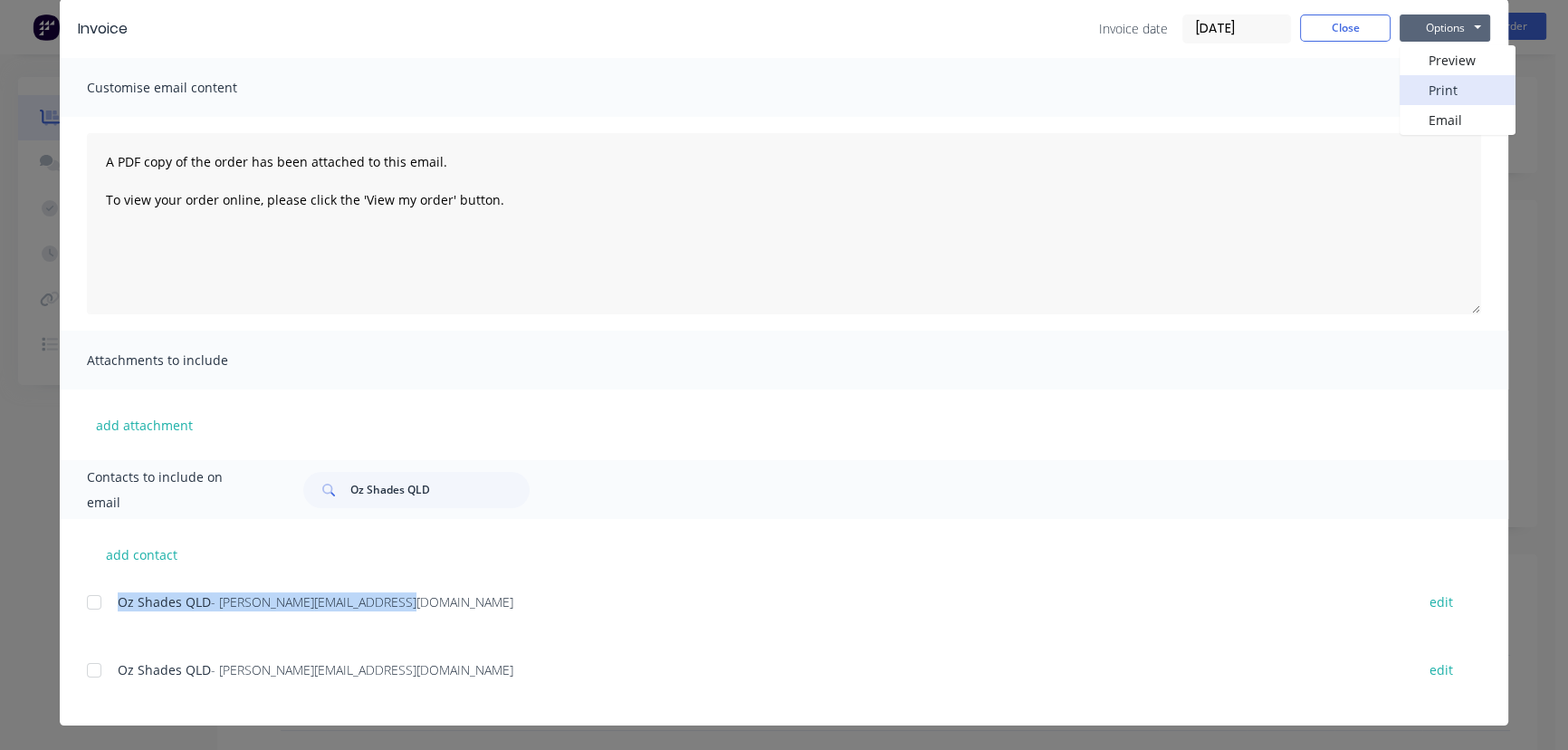
click at [1427, 85] on button "Print" at bounding box center [1458, 90] width 116 height 30
click at [1315, 27] on button "Close" at bounding box center [1345, 27] width 91 height 27
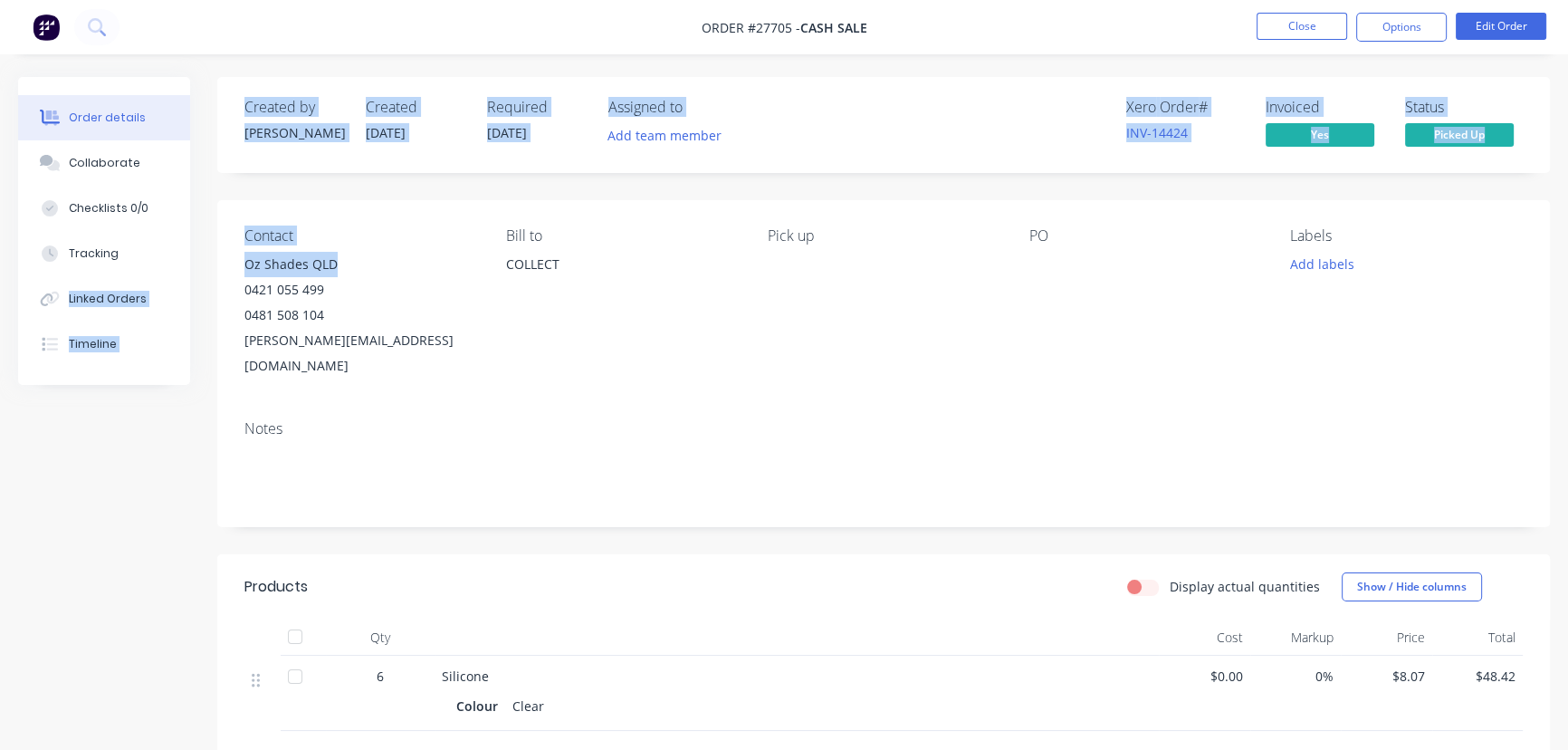
drag, startPoint x: 348, startPoint y: 266, endPoint x: 203, endPoint y: 271, distance: 145.1
click at [203, 271] on div "Order details Collaborate Checklists 0/0 Tracking Linked Orders Timeline Order …" at bounding box center [784, 565] width 1568 height 976
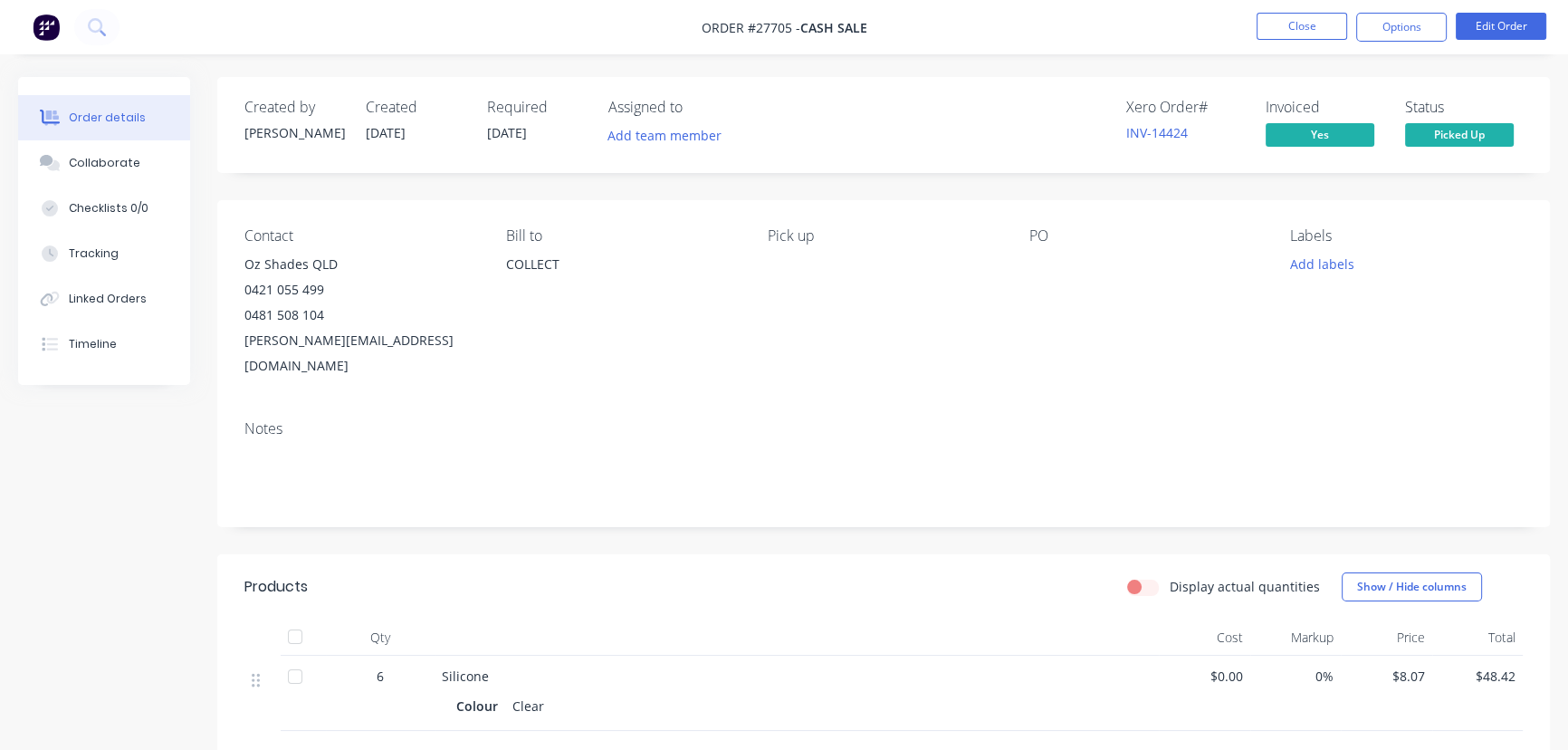
click at [376, 290] on div "0421 055 499" at bounding box center [360, 289] width 233 height 25
drag, startPoint x: 343, startPoint y: 263, endPoint x: 242, endPoint y: 267, distance: 101.1
click at [242, 267] on div "Contact Oz Shades QLD [PHONE_NUMBER] [PERSON_NAME][EMAIL_ADDRESS][DOMAIN_NAME] …" at bounding box center [883, 303] width 1332 height 206
copy div "Oz Shades QLD"
drag, startPoint x: 431, startPoint y: 344, endPoint x: 234, endPoint y: 367, distance: 198.3
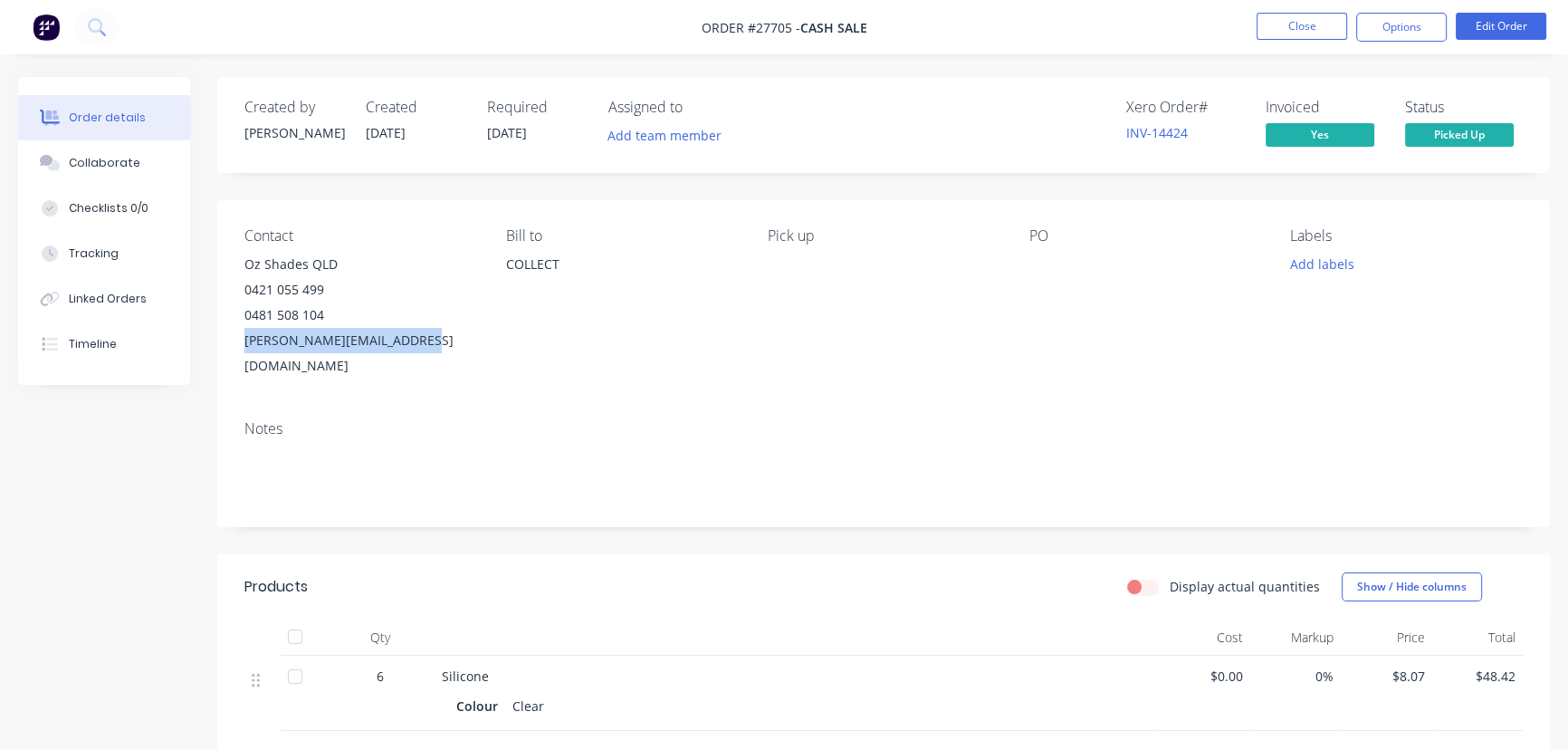
click at [234, 367] on div "Contact Oz Shades QLD [PHONE_NUMBER] [PERSON_NAME][EMAIL_ADDRESS][DOMAIN_NAME] …" at bounding box center [883, 303] width 1332 height 206
copy div "[PERSON_NAME][EMAIL_ADDRESS][DOMAIN_NAME]"
click at [1275, 30] on button "Close" at bounding box center [1302, 26] width 91 height 27
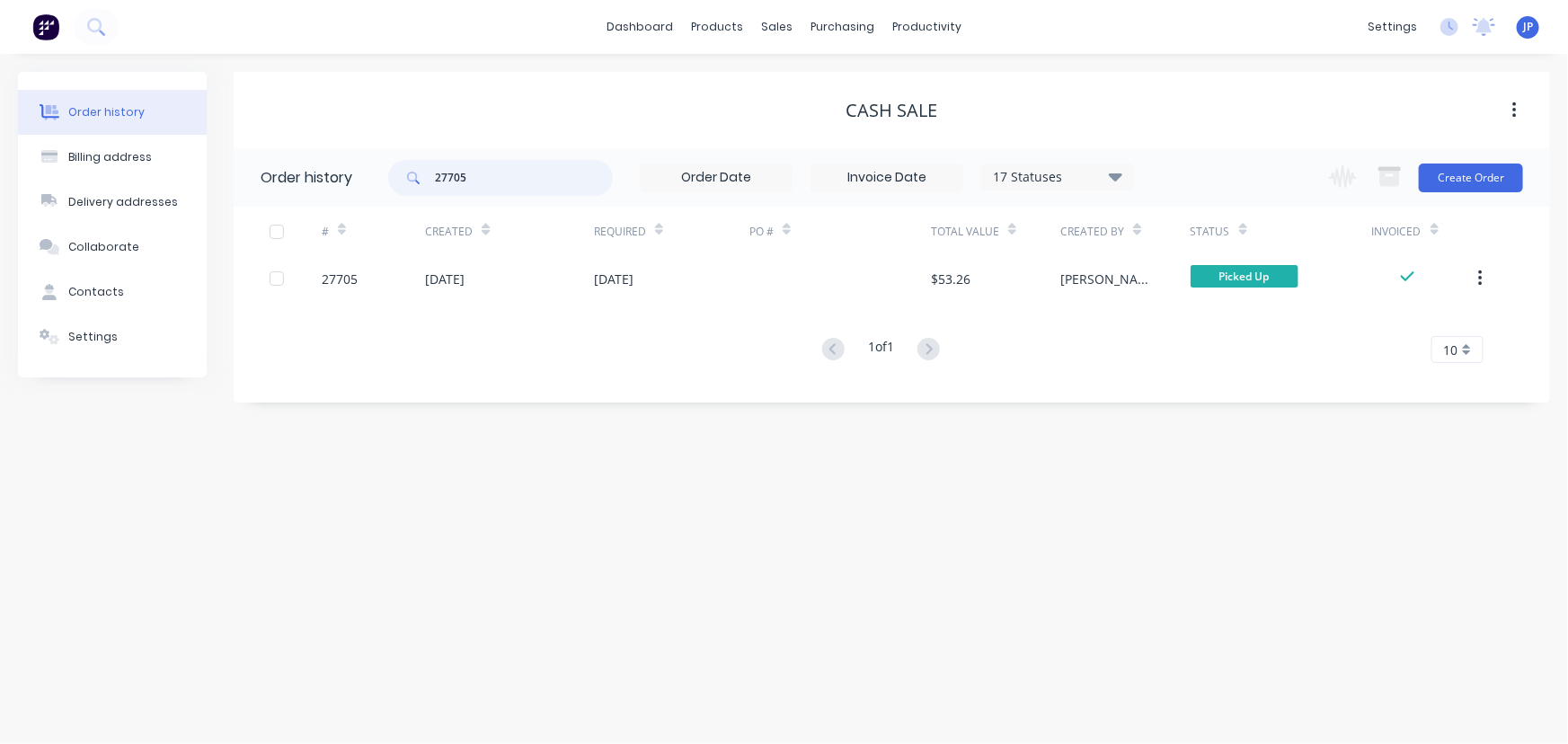
drag, startPoint x: 491, startPoint y: 184, endPoint x: 360, endPoint y: 166, distance: 132.2
click at [366, 172] on header "Order history 27705 17 Statuses Invoice Status Invoiced Not Invoiced Partial Or…" at bounding box center [892, 177] width 1317 height 58
type input "27431"
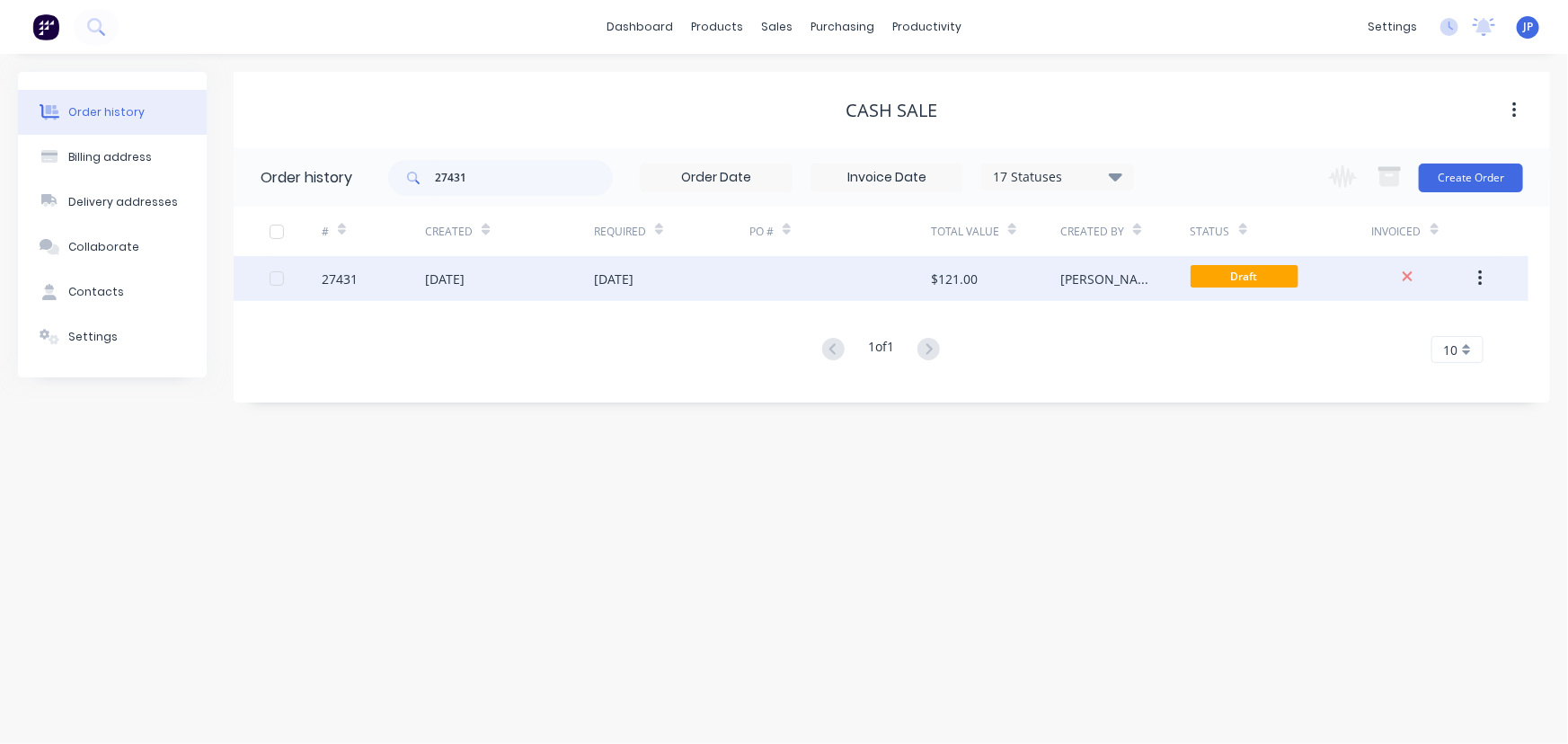
click at [465, 278] on div "[DATE]" at bounding box center [444, 278] width 40 height 19
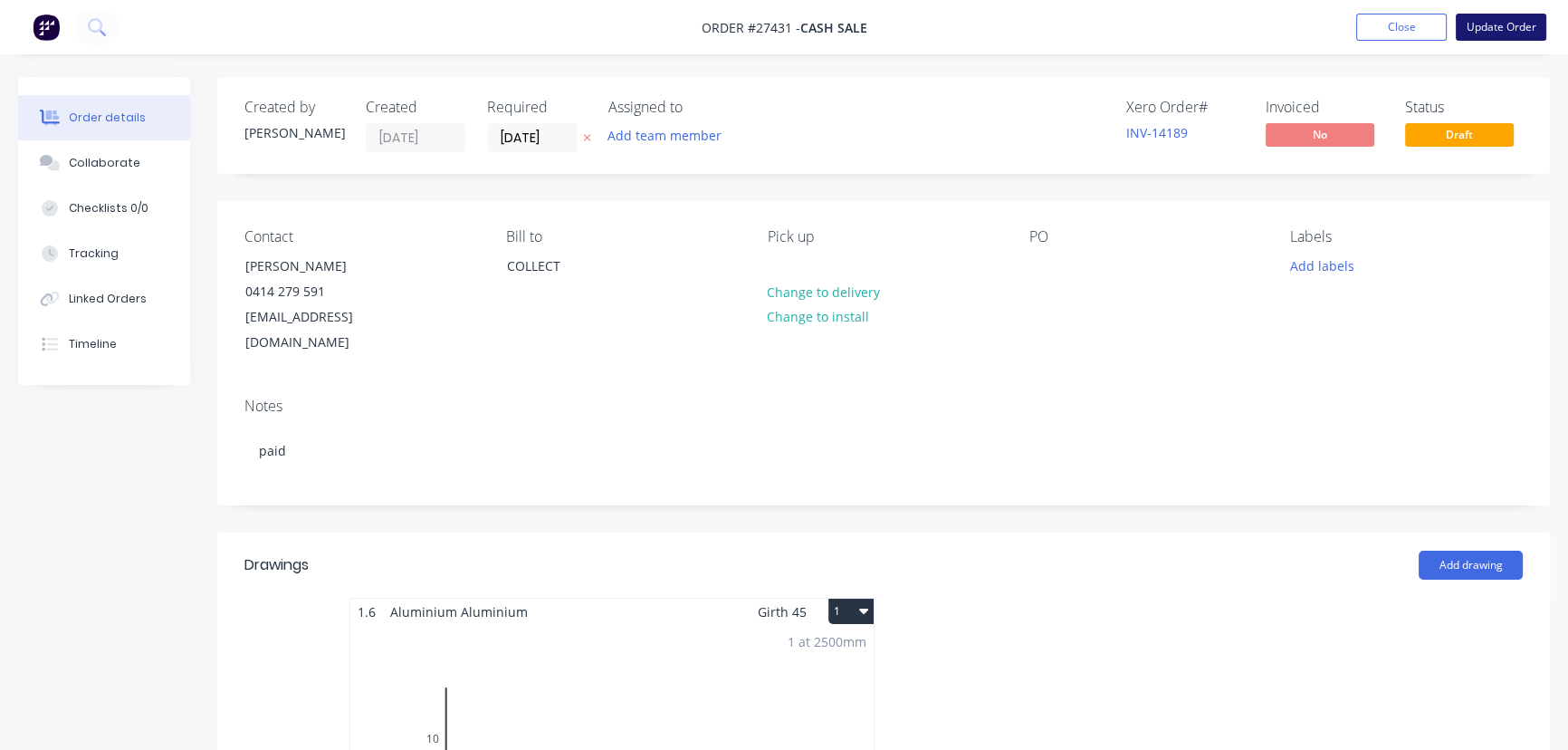
click at [1536, 24] on button "Update Order" at bounding box center [1501, 27] width 91 height 27
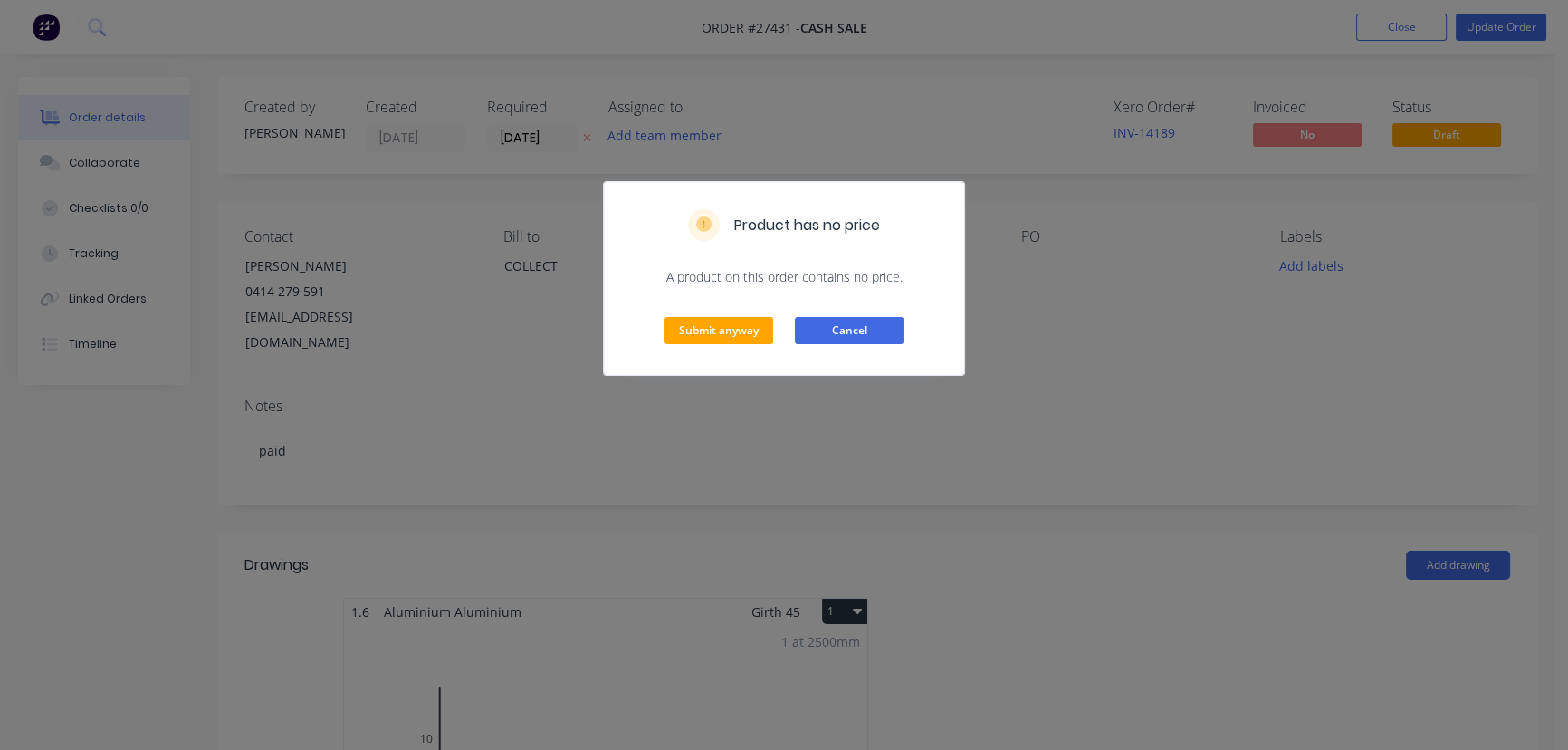
click at [832, 337] on button "Cancel" at bounding box center [849, 330] width 108 height 27
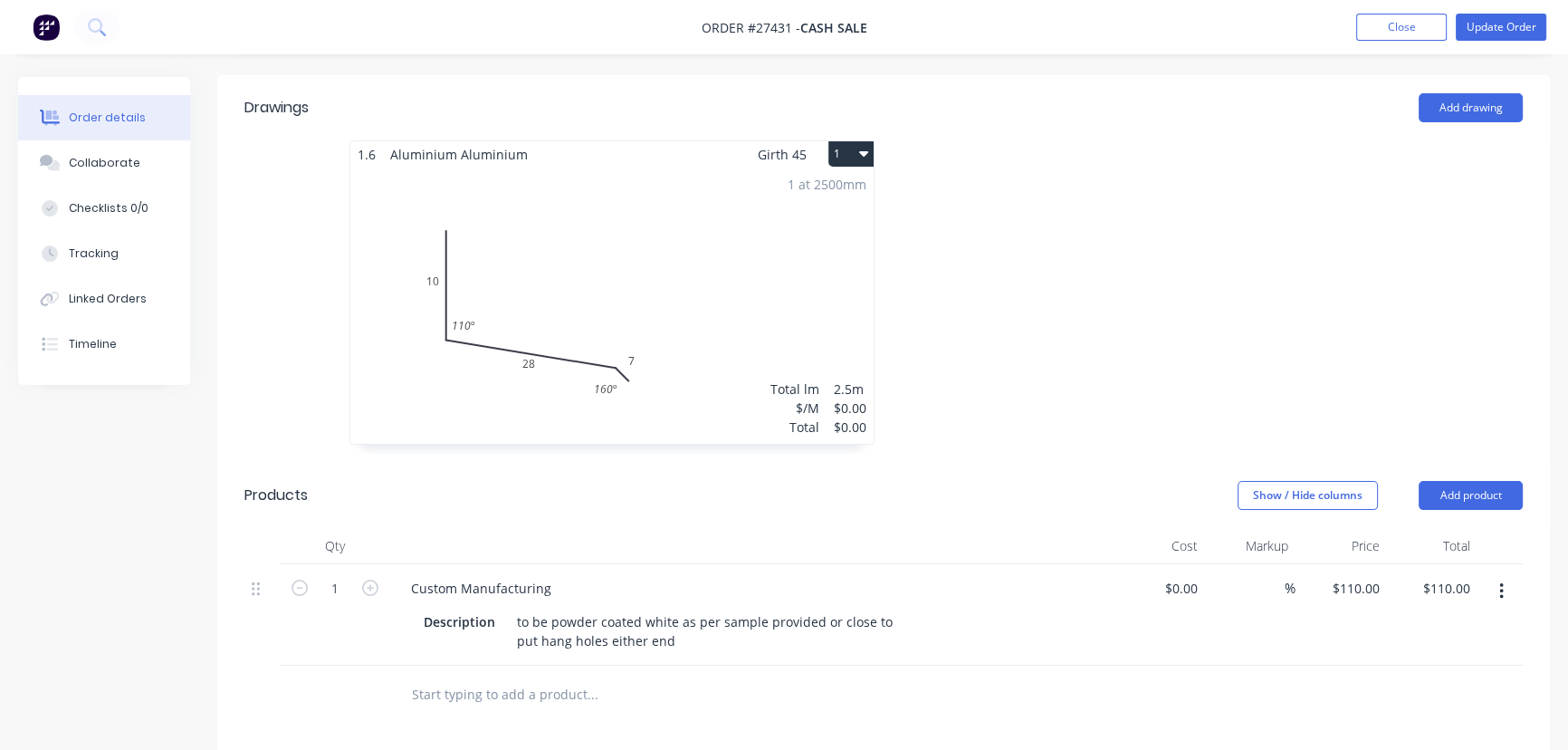
scroll to position [411, 0]
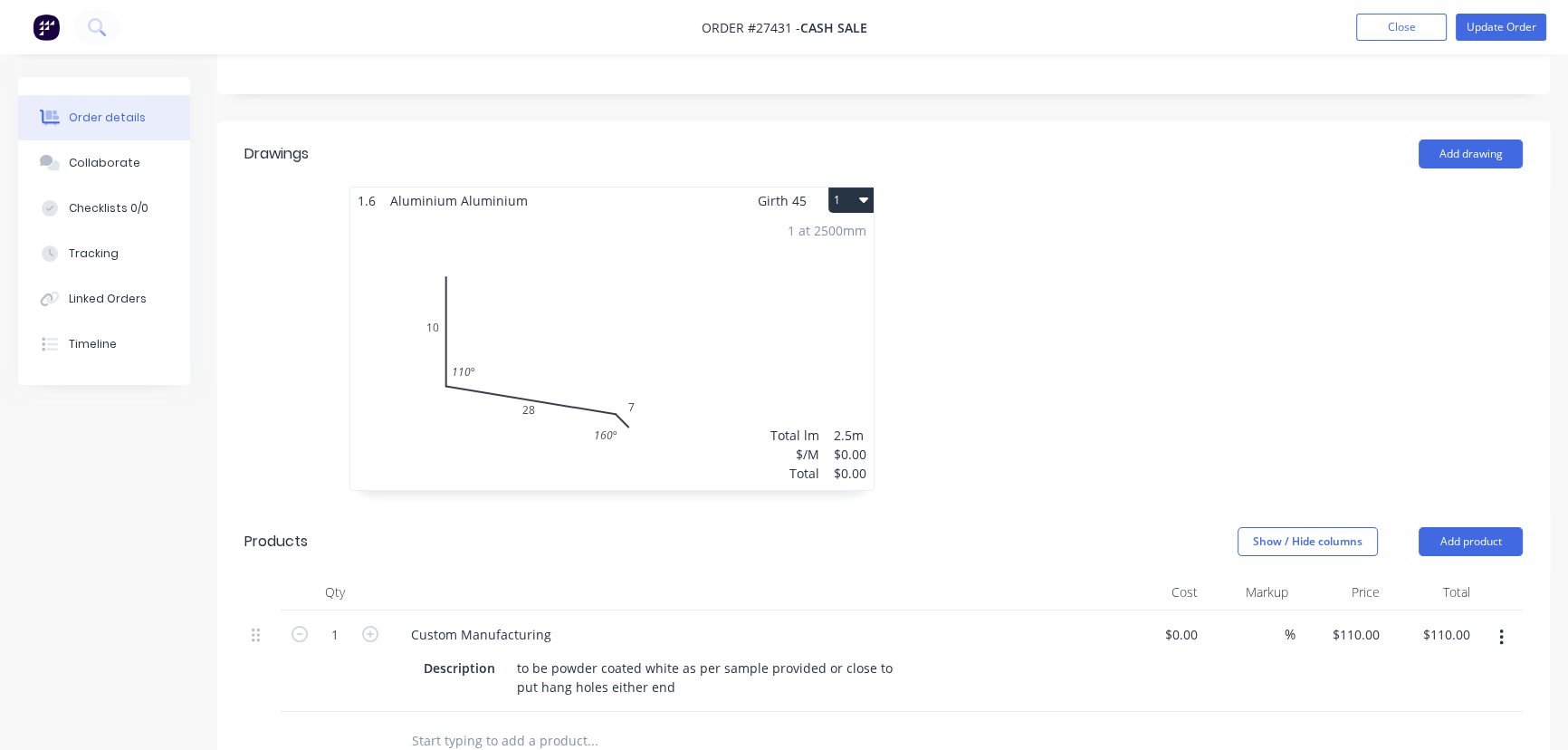
click at [789, 352] on div "1 at 2500mm Total lm $/M Total 2.5m $0.00 $0.00" at bounding box center [612, 352] width 524 height 276
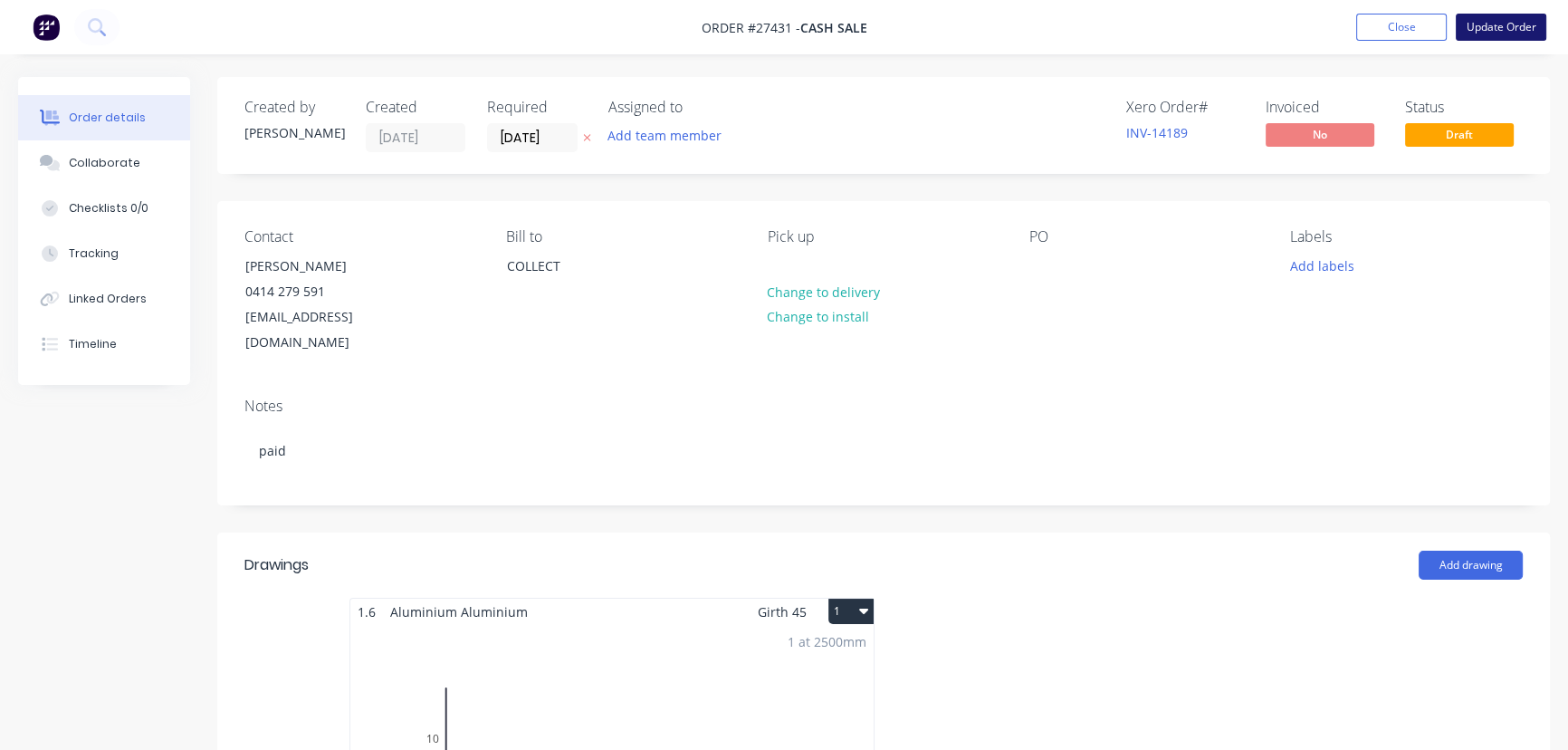
click at [1494, 30] on button "Update Order" at bounding box center [1501, 27] width 91 height 27
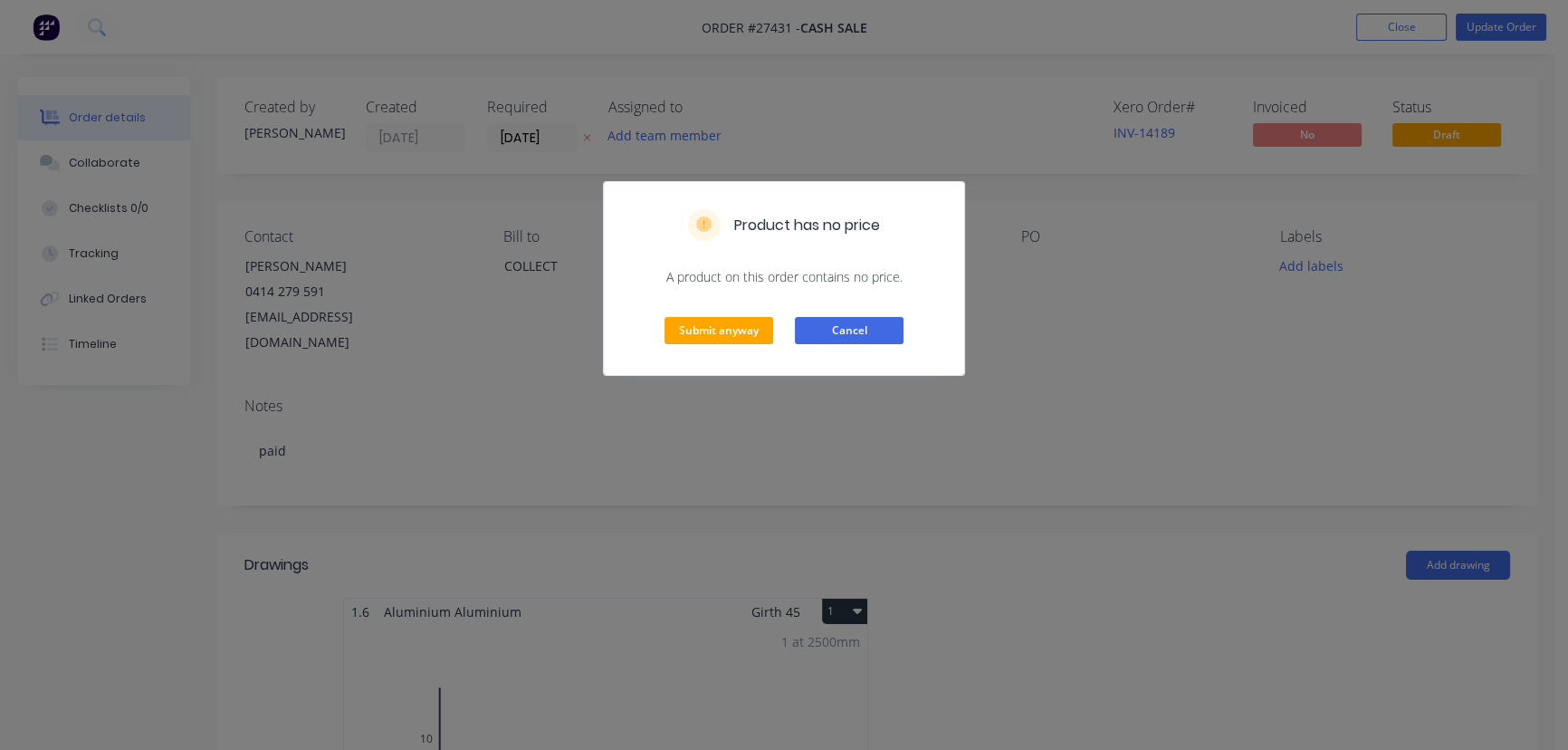
click at [823, 326] on button "Cancel" at bounding box center [849, 330] width 108 height 27
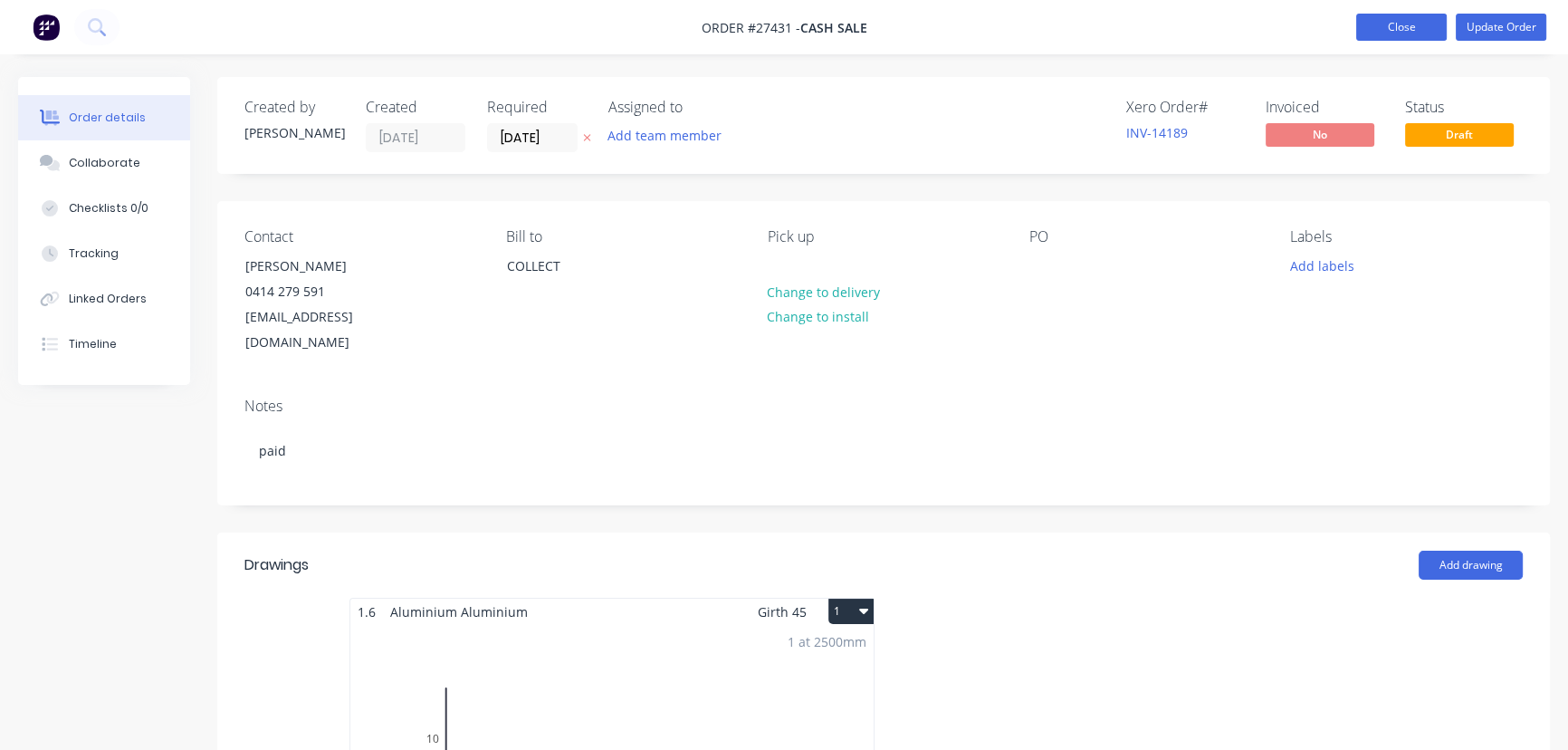
click at [1416, 23] on button "Close" at bounding box center [1401, 27] width 91 height 27
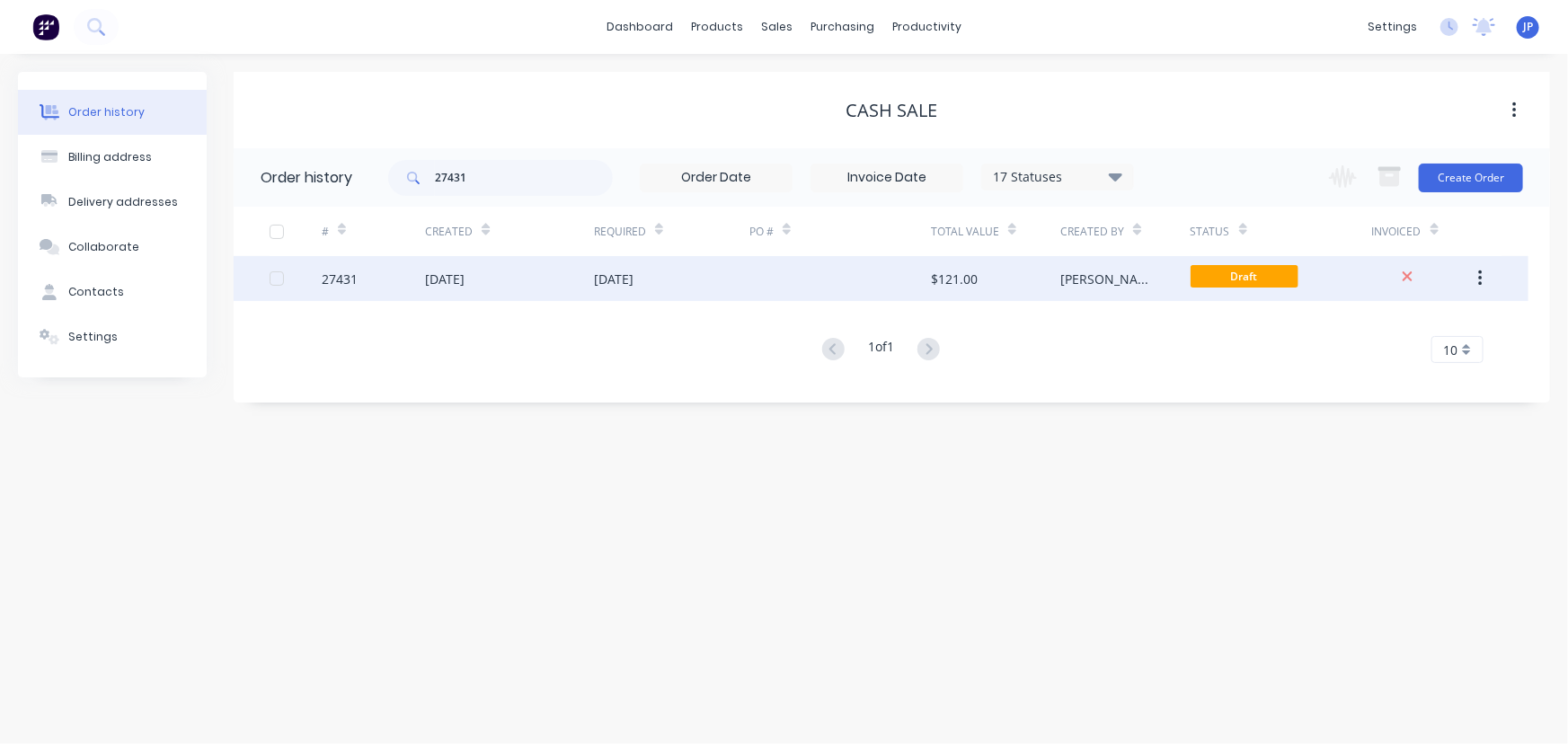
click at [979, 281] on div "$121.00" at bounding box center [995, 278] width 129 height 45
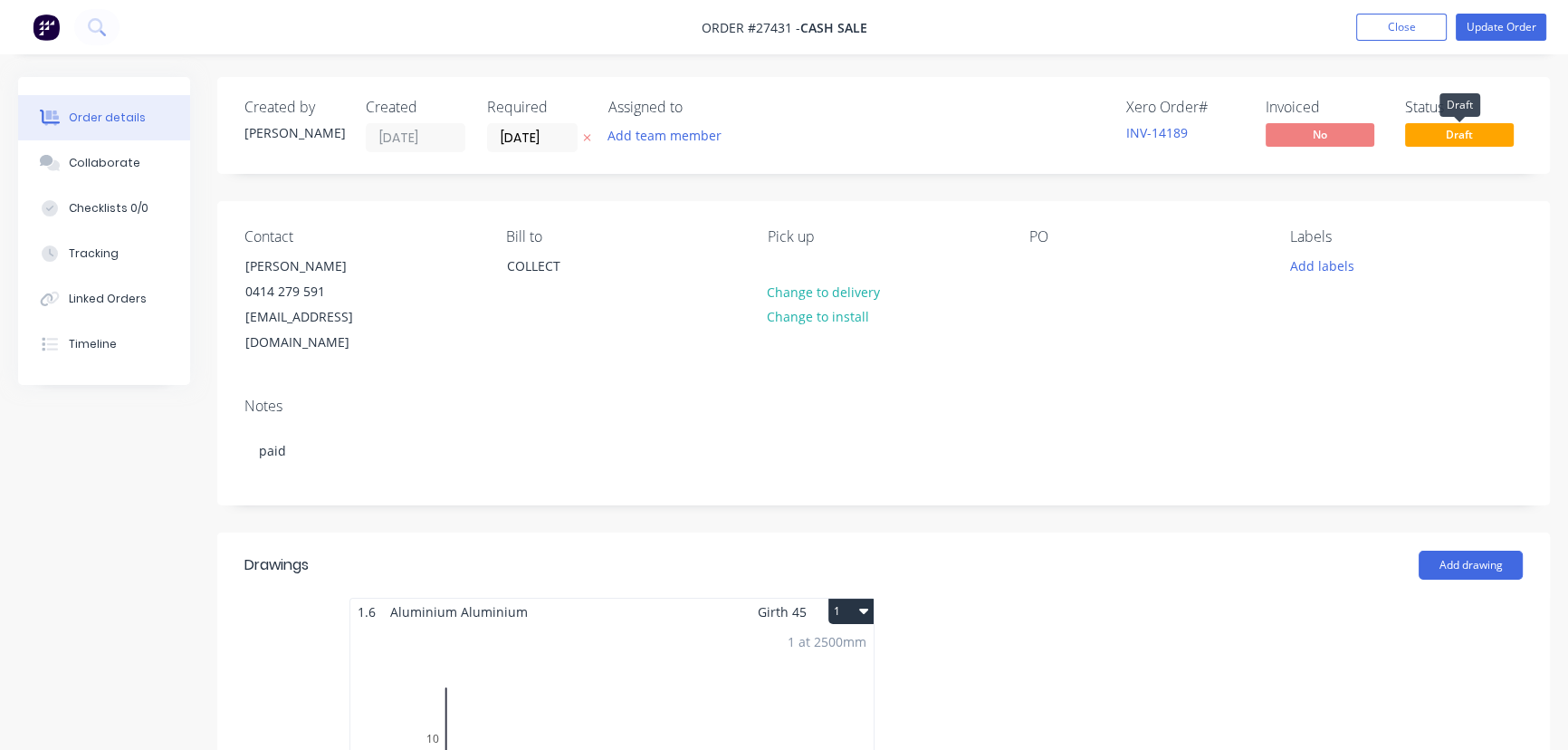
click at [1441, 144] on span "Draft" at bounding box center [1460, 135] width 108 height 22
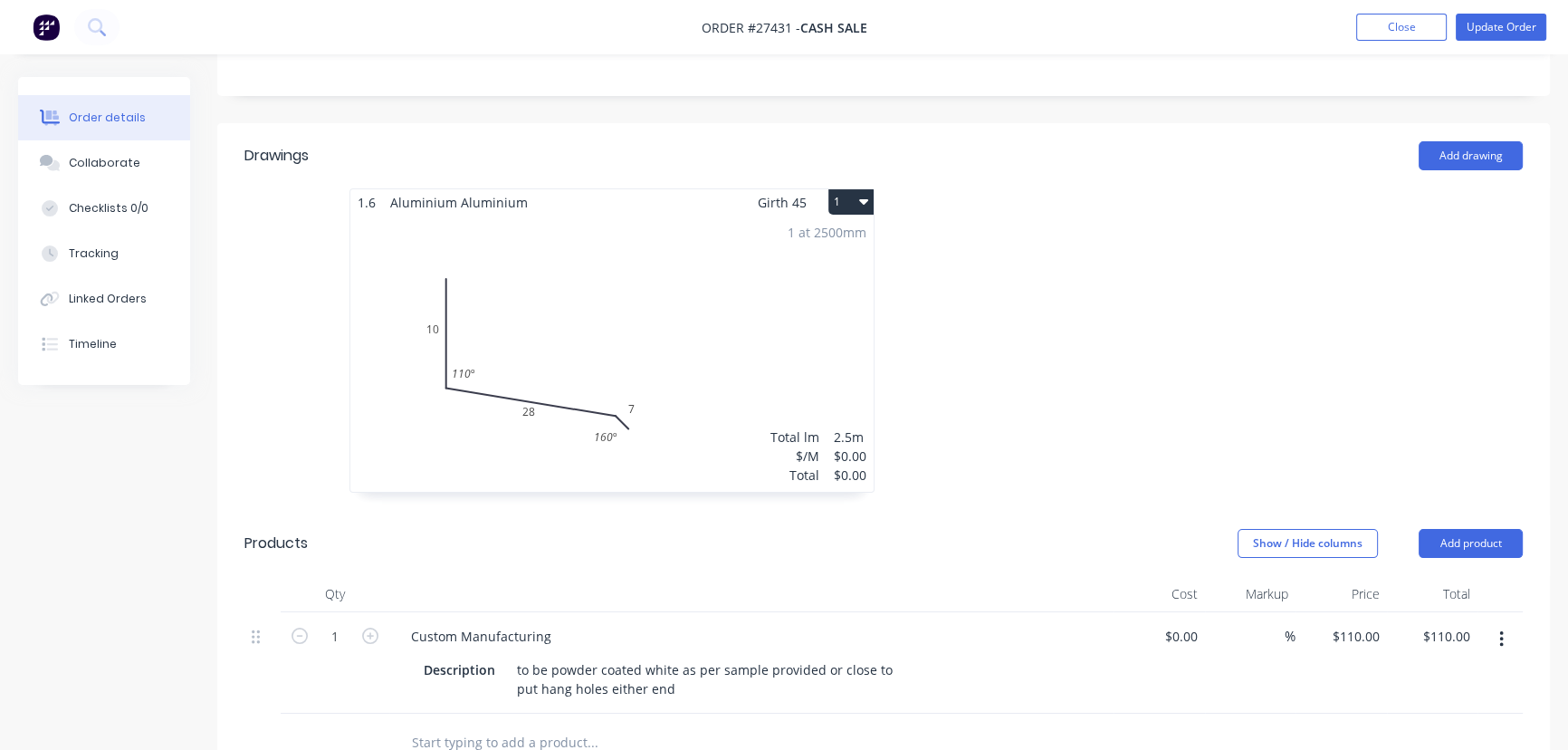
scroll to position [411, 0]
click at [841, 464] on div "$0.00" at bounding box center [850, 473] width 33 height 19
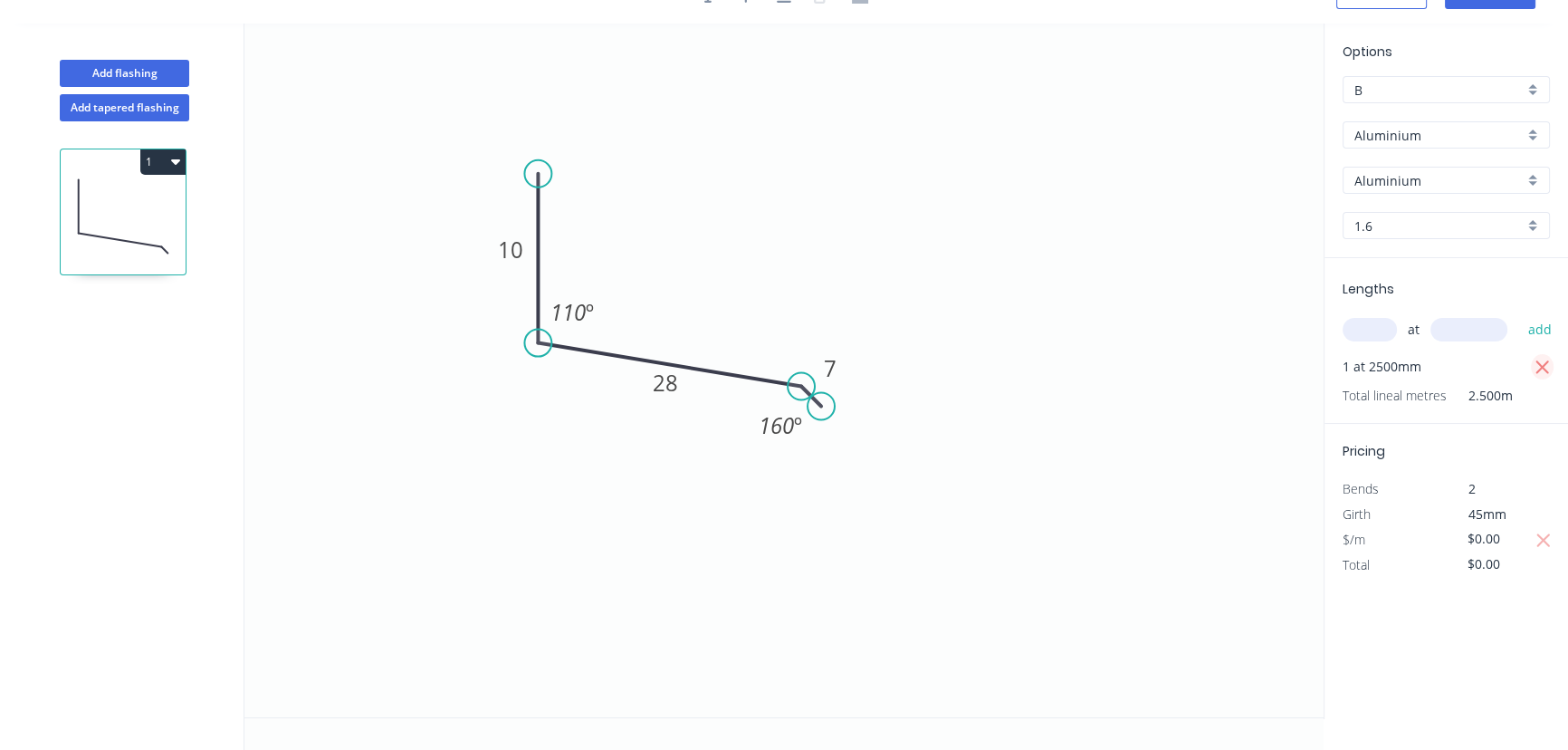
click at [1539, 360] on icon "button" at bounding box center [1542, 367] width 16 height 22
click at [1543, 511] on icon "button" at bounding box center [1543, 514] width 16 height 22
type input "$1.00"
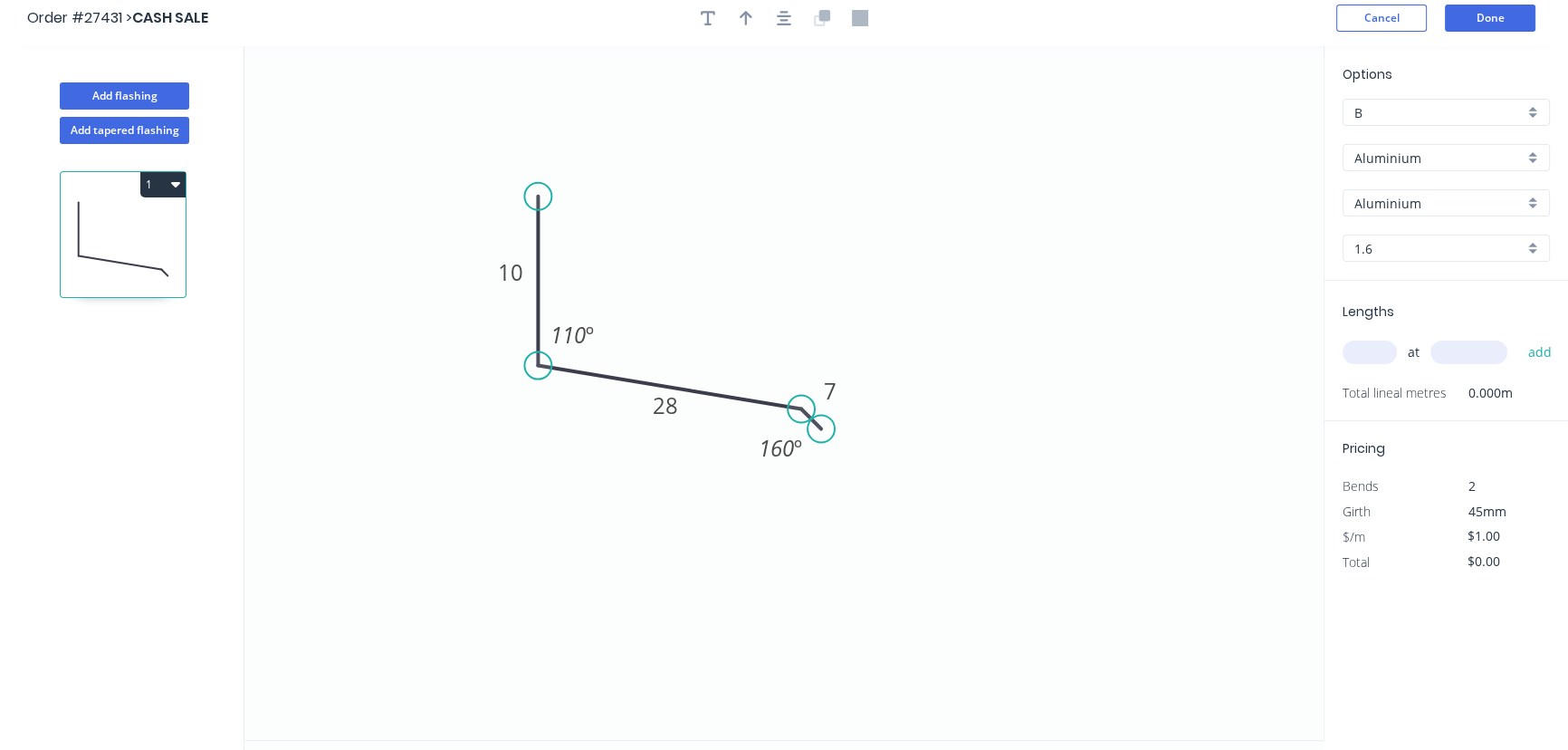
scroll to position [0, 0]
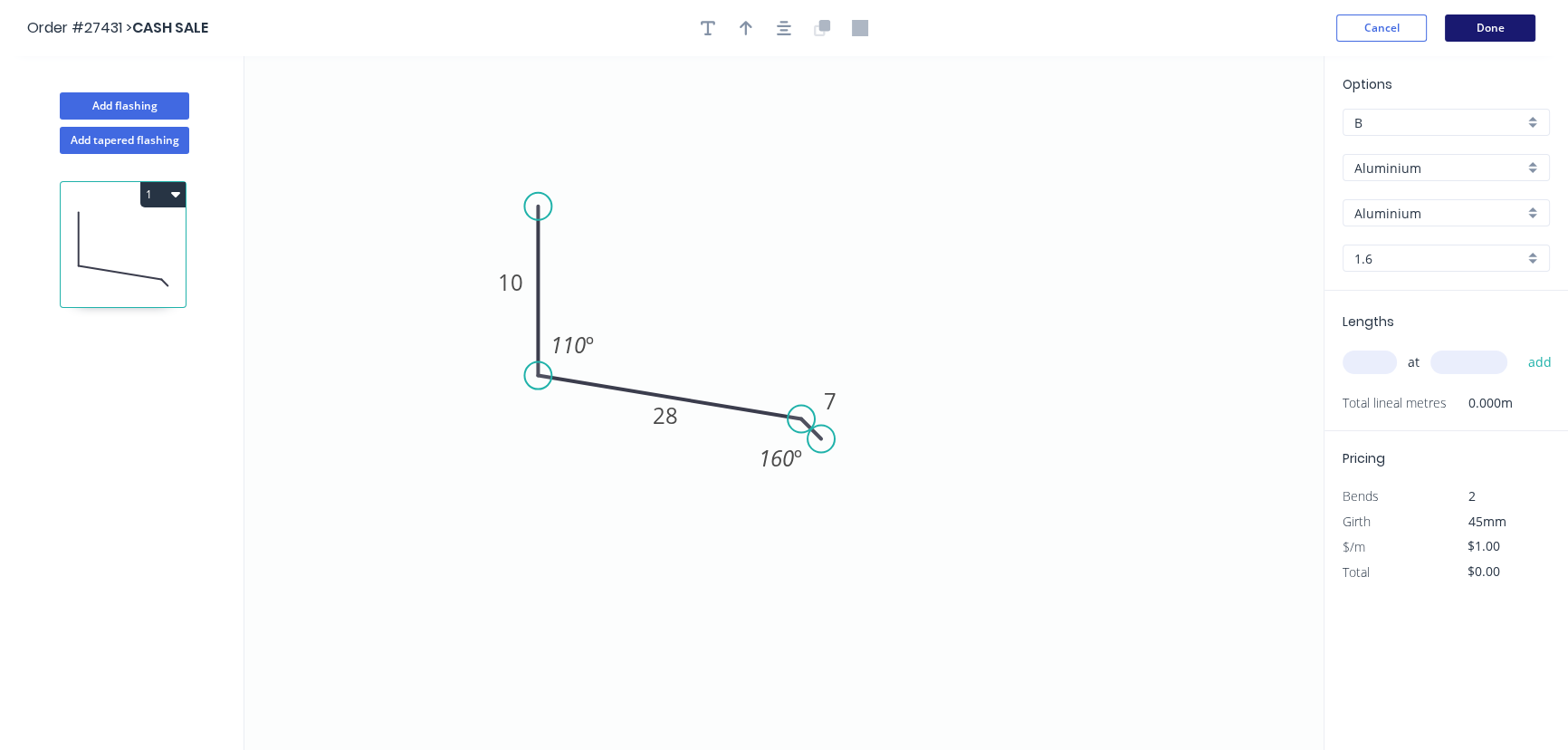
click at [1475, 26] on button "Done" at bounding box center [1489, 27] width 91 height 27
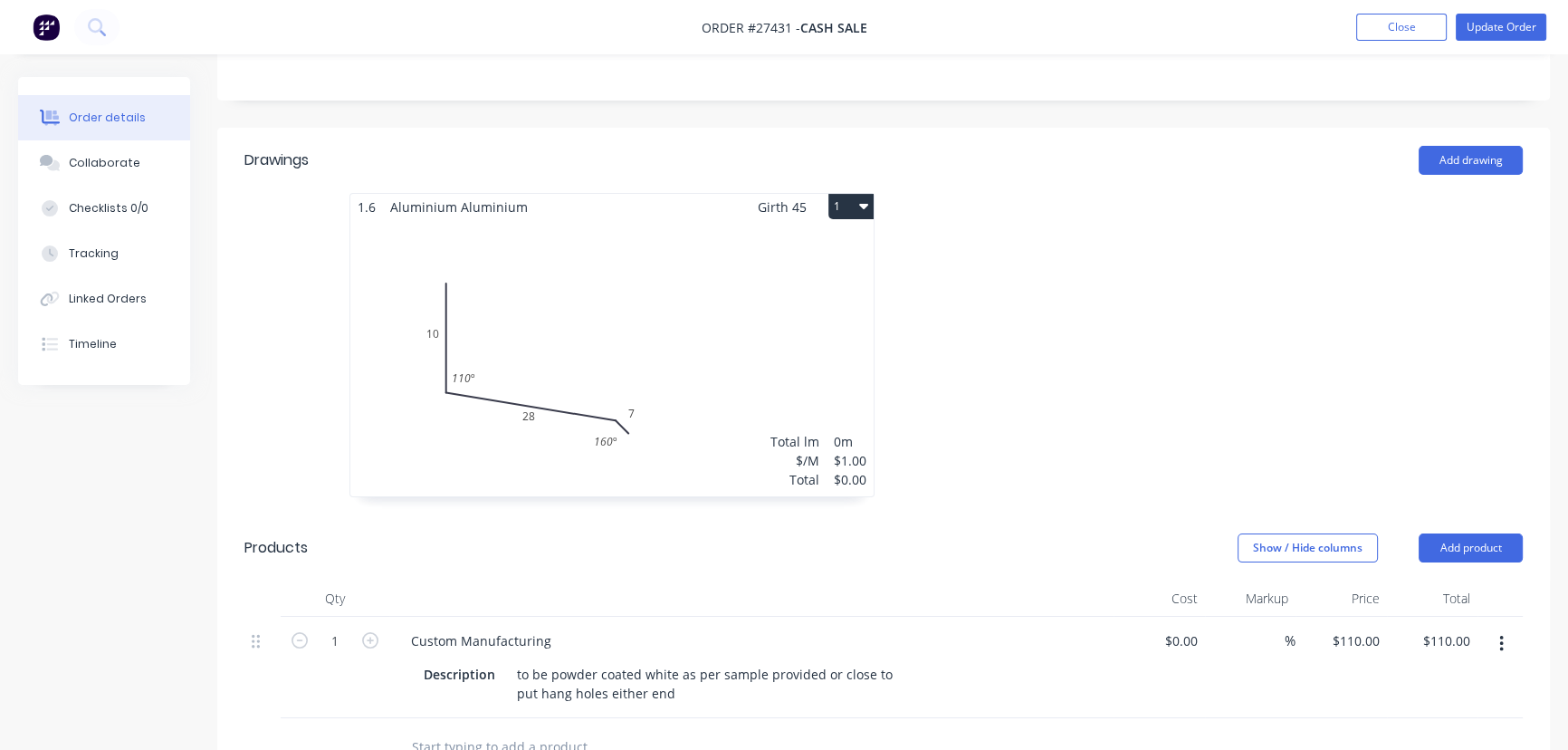
scroll to position [411, 0]
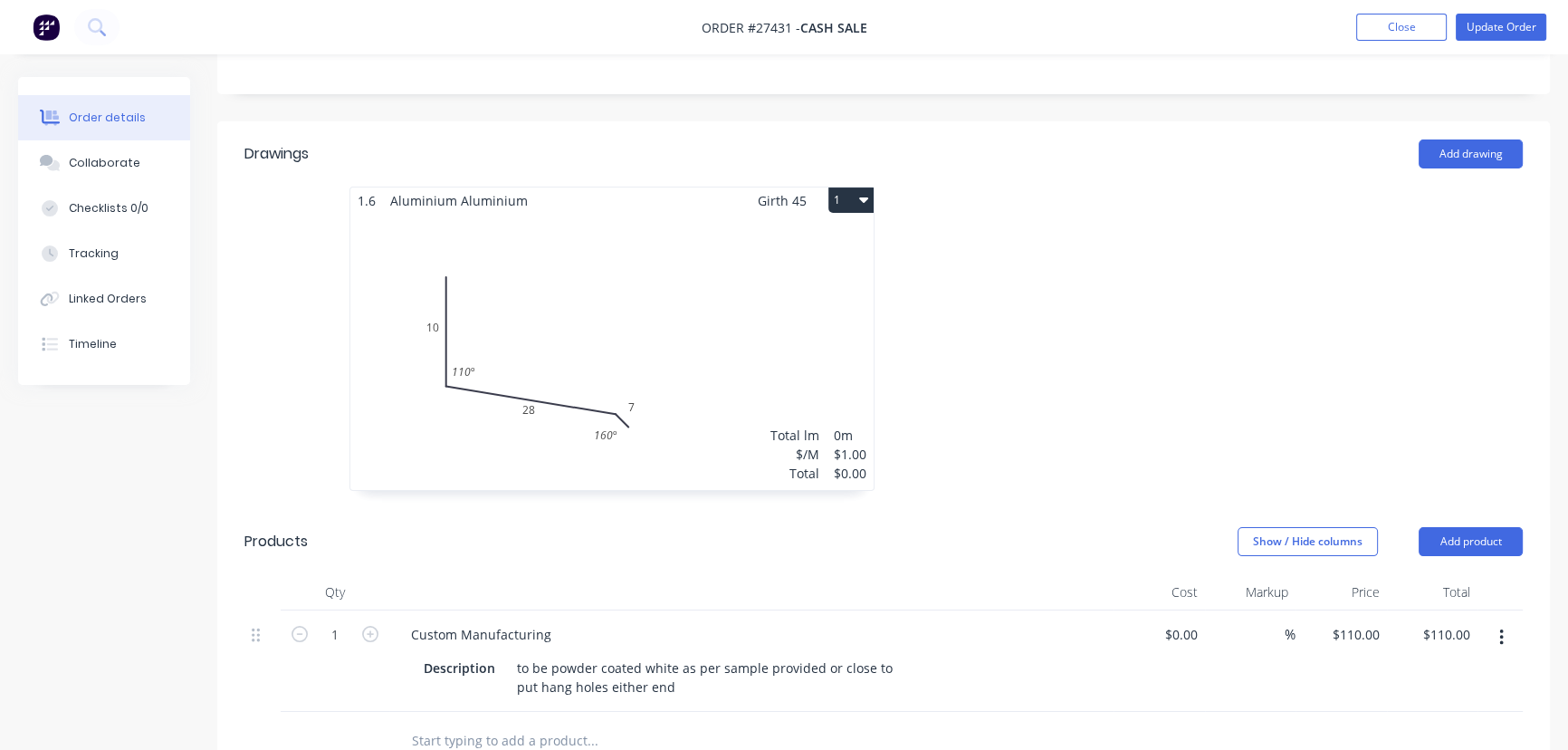
click at [784, 464] on div "Total" at bounding box center [795, 473] width 49 height 19
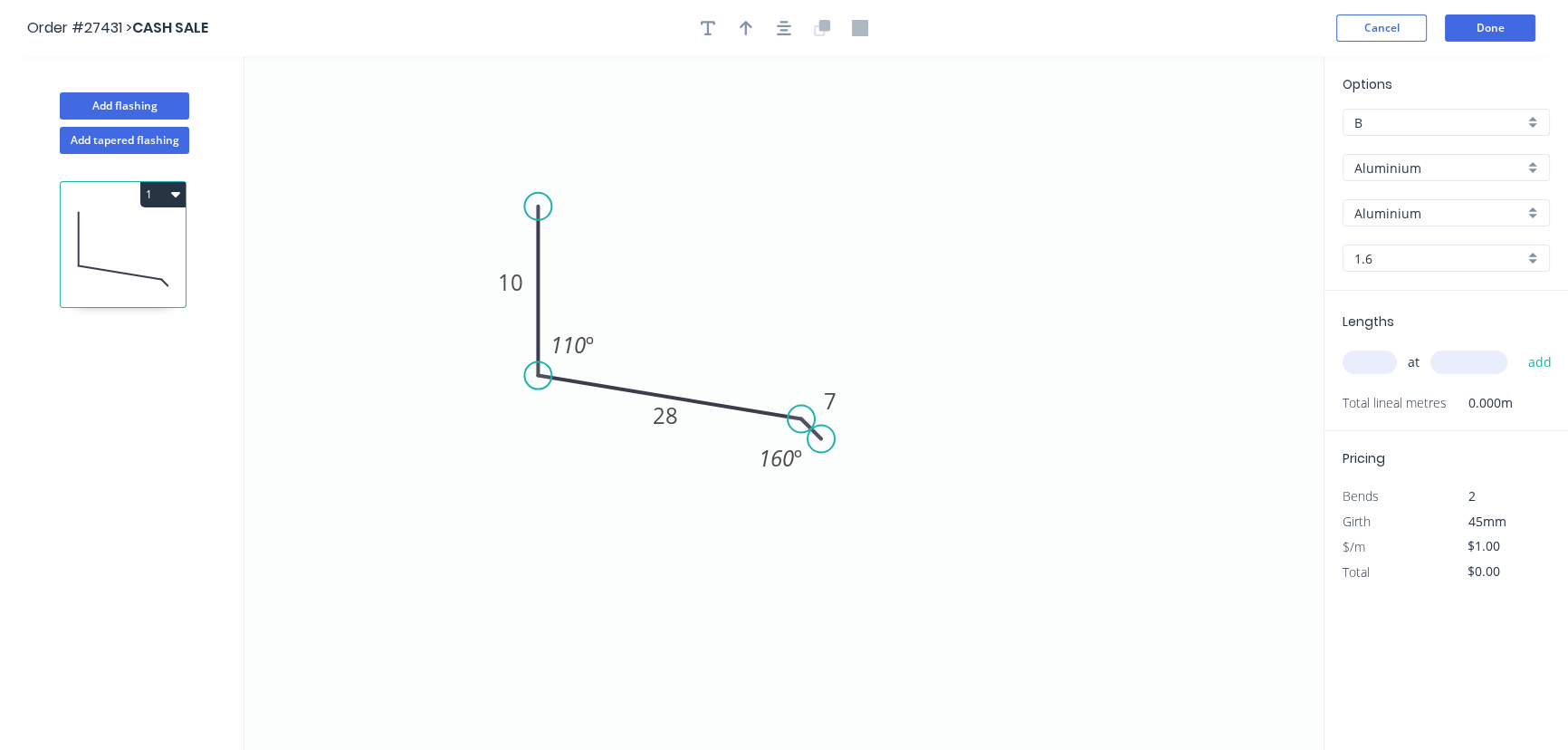
click at [1450, 547] on div "$1.00" at bounding box center [1495, 546] width 98 height 25
drag, startPoint x: 1500, startPoint y: 545, endPoint x: 1466, endPoint y: 544, distance: 34.0
click at [1466, 544] on div "$1.00" at bounding box center [1496, 545] width 72 height 23
type input "$110.00"
click at [1470, 26] on button "Done" at bounding box center [1489, 27] width 91 height 27
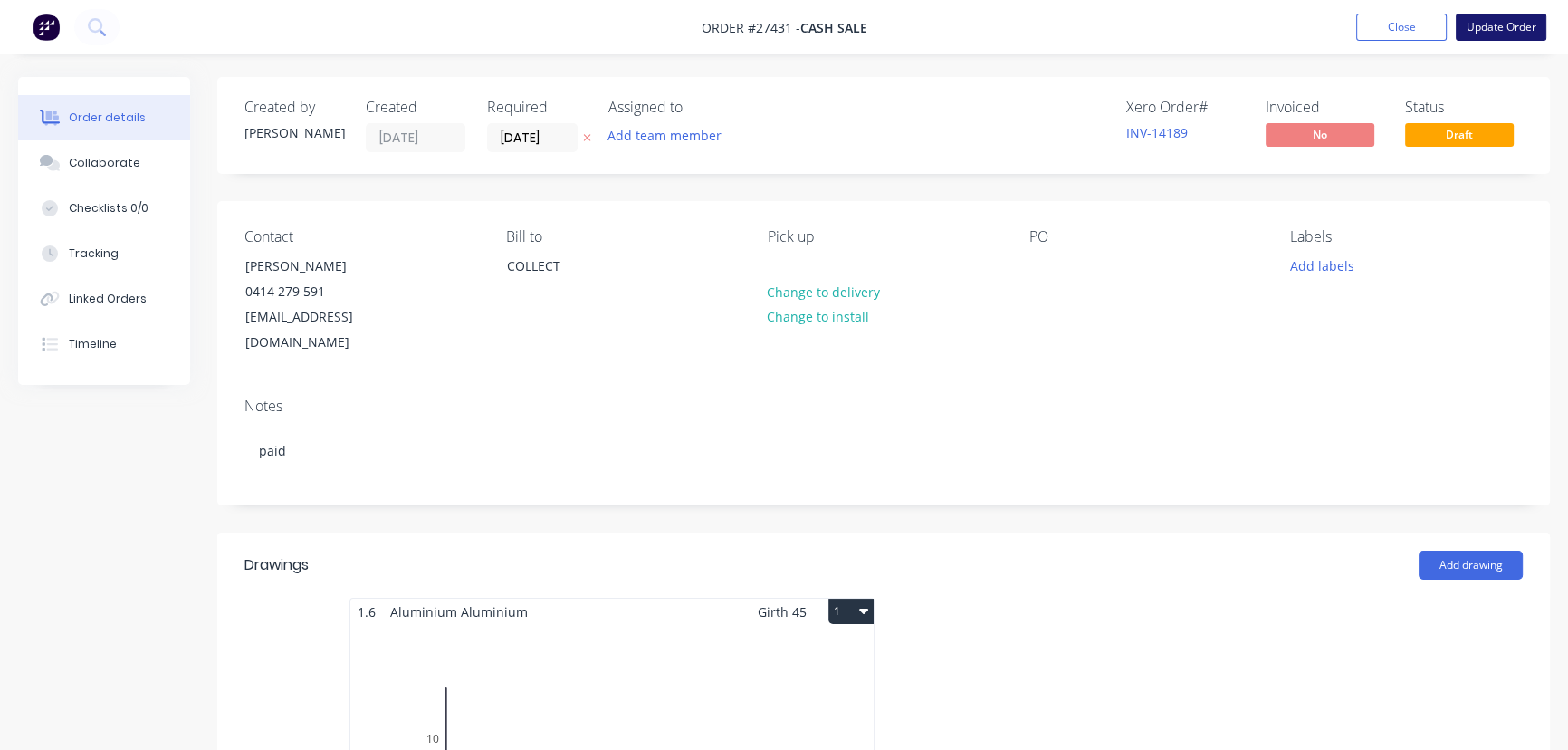
click at [1489, 22] on button "Update Order" at bounding box center [1501, 27] width 91 height 27
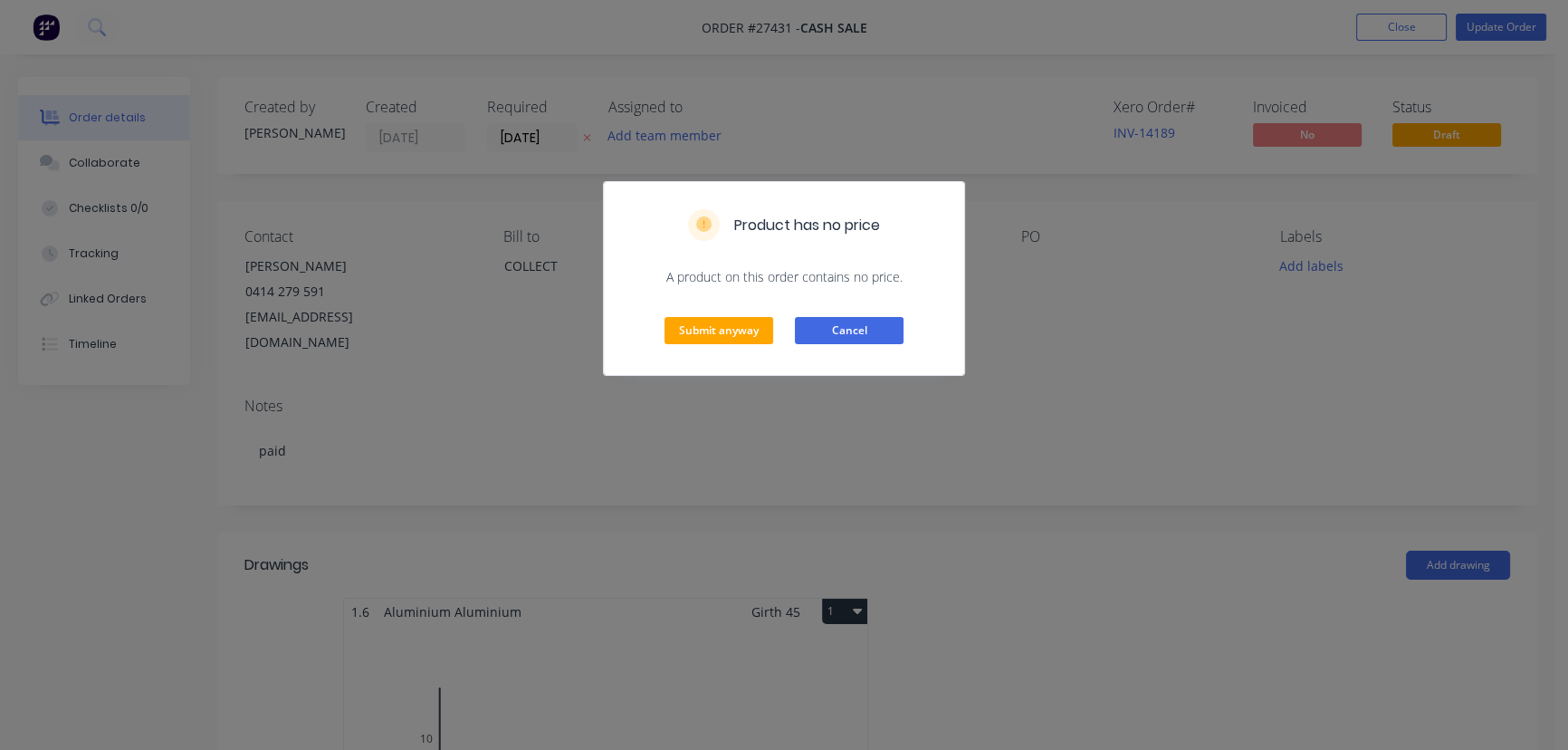
click at [885, 325] on button "Cancel" at bounding box center [849, 330] width 108 height 27
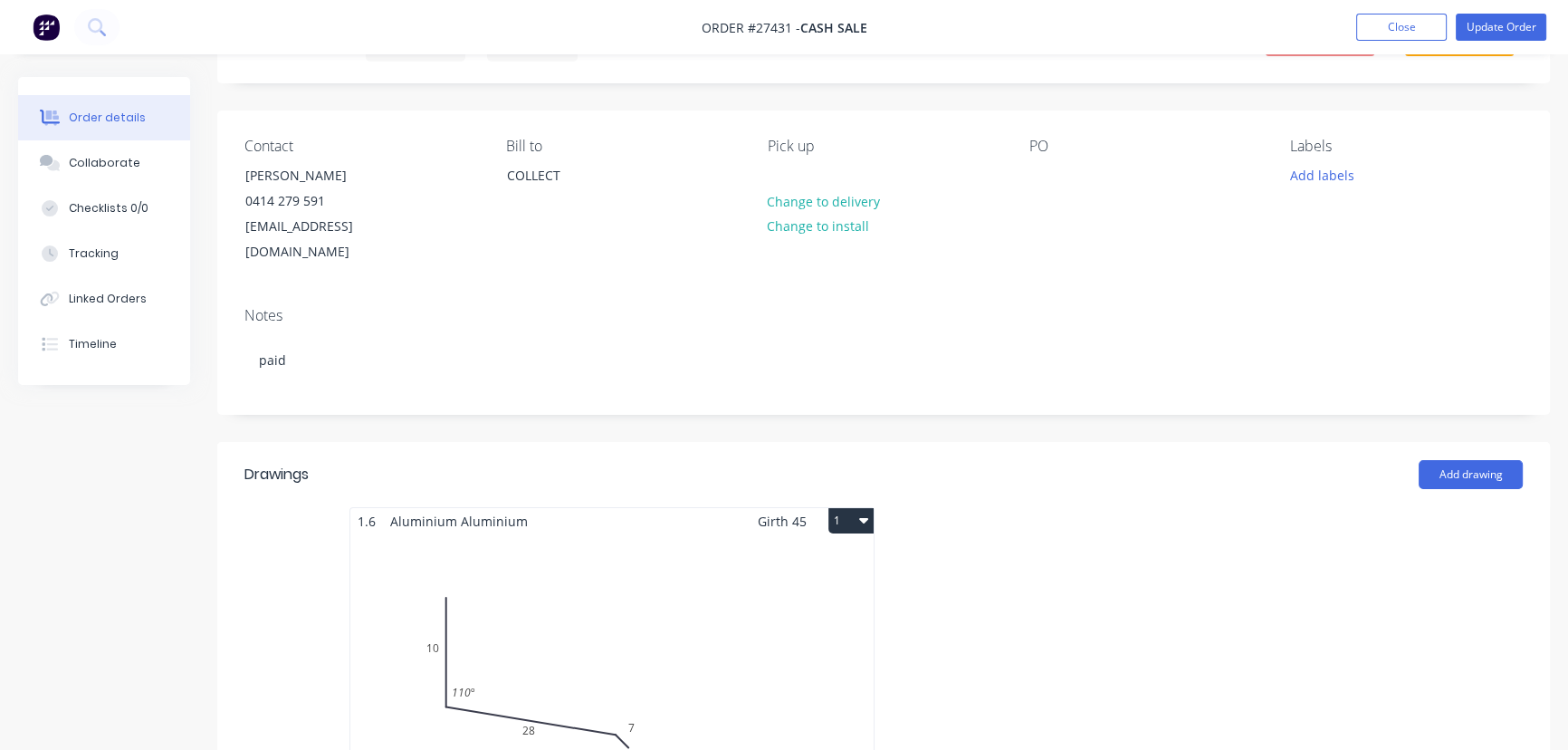
scroll to position [246, 0]
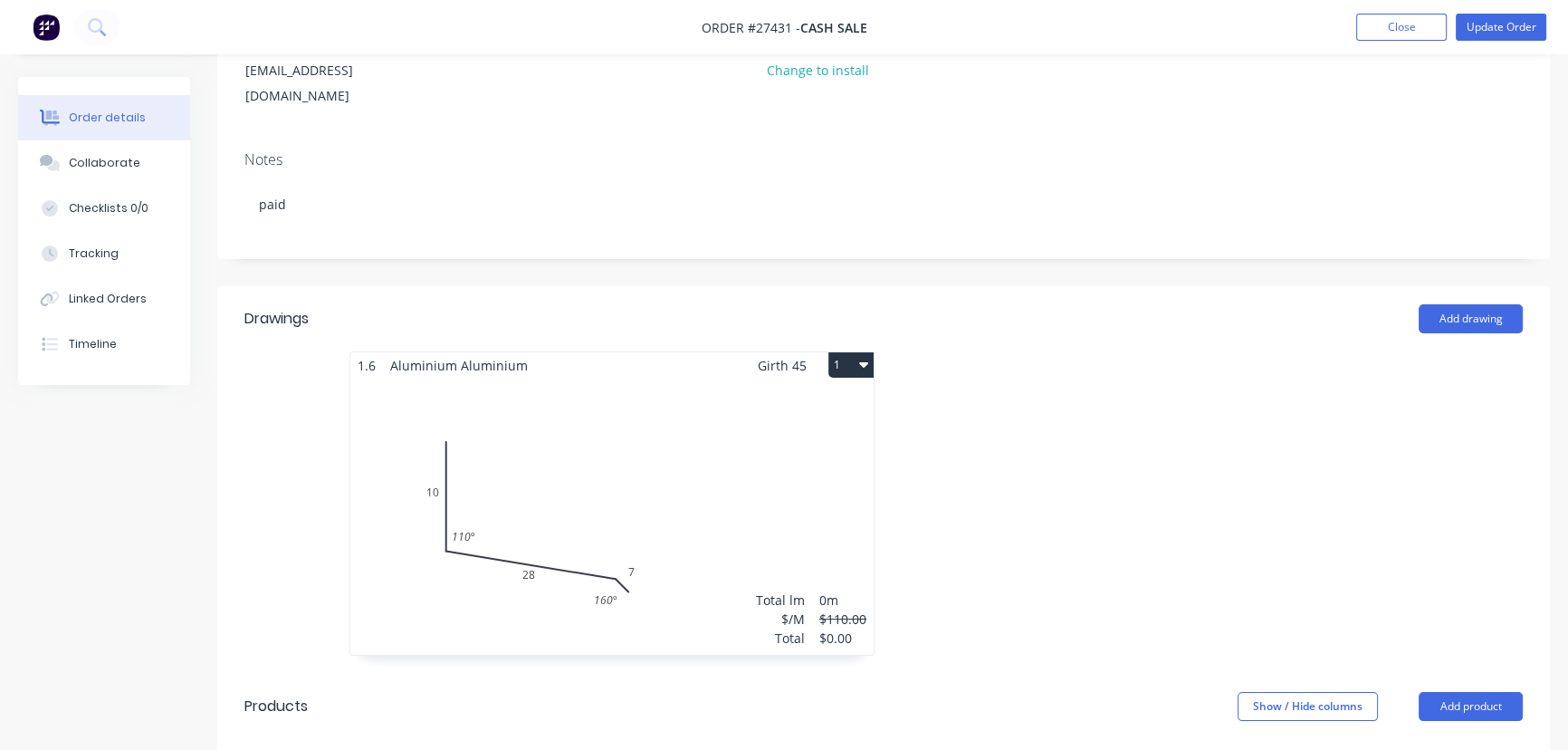
click at [829, 610] on div "$110.00" at bounding box center [842, 619] width 47 height 19
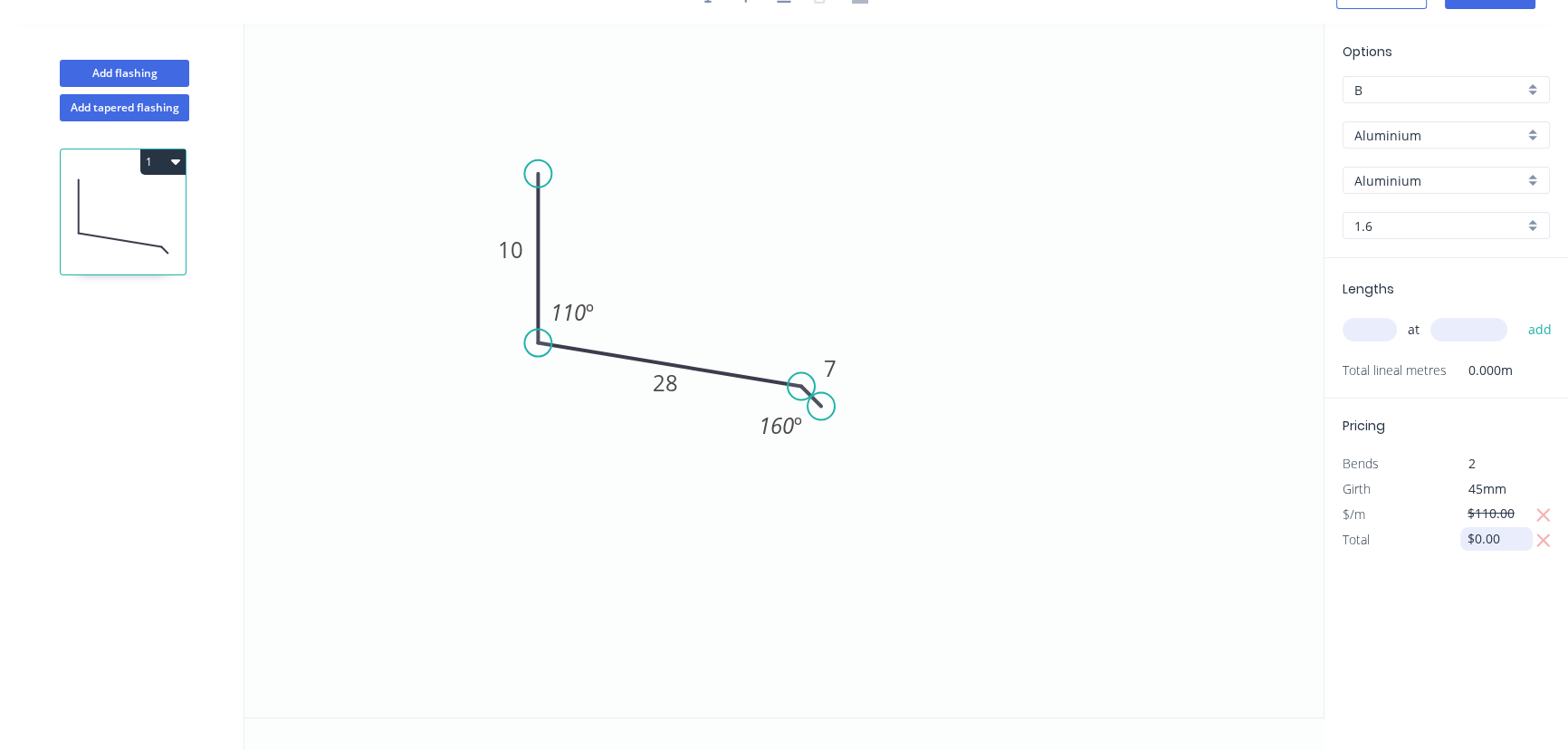
click at [1471, 537] on input "$0.00" at bounding box center [1499, 539] width 62 height 25
type input "$0.00"
drag, startPoint x: 1499, startPoint y: 545, endPoint x: 1446, endPoint y: 543, distance: 53.0
click at [1446, 543] on div "$0.00" at bounding box center [1495, 540] width 98 height 25
type input "$110.00"
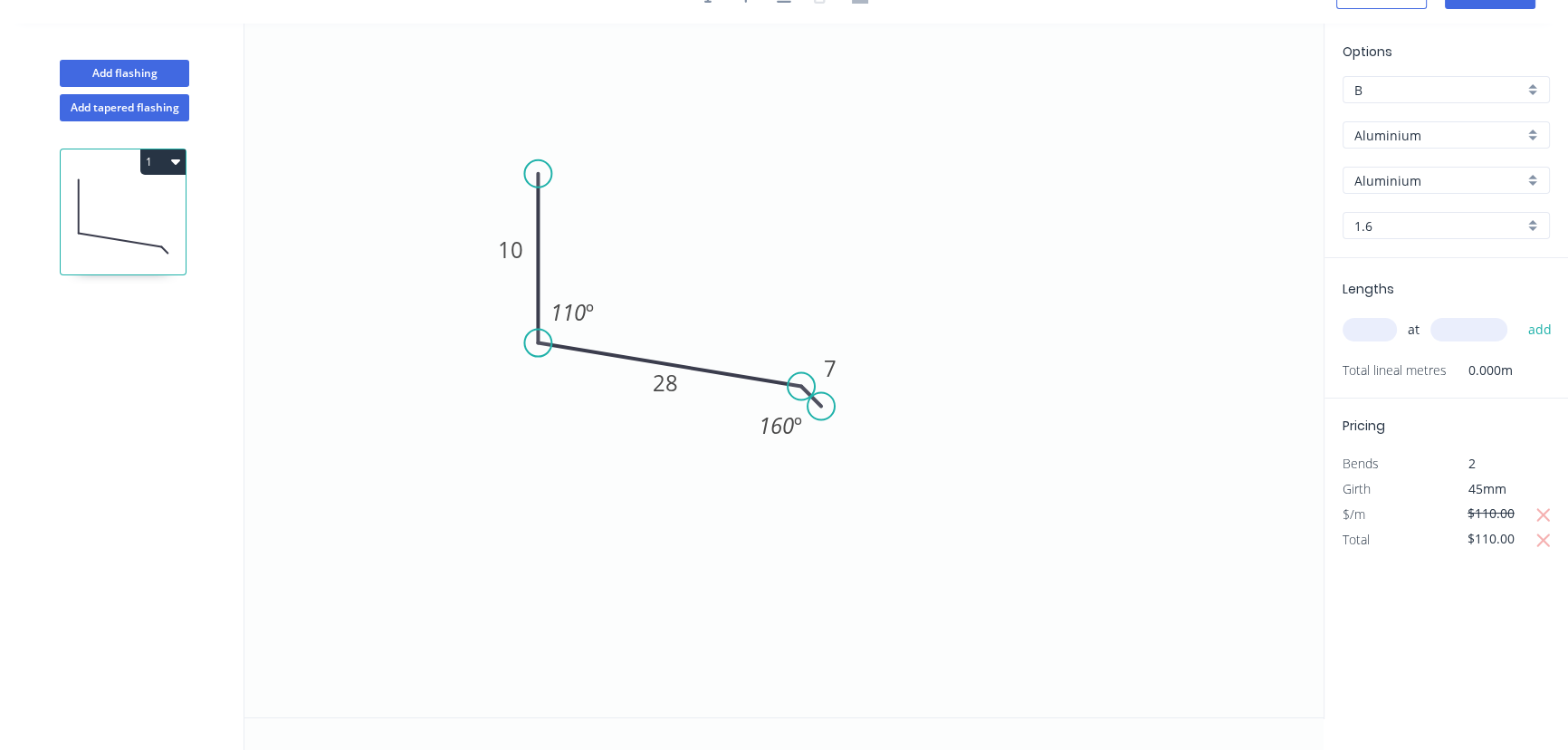
scroll to position [0, 0]
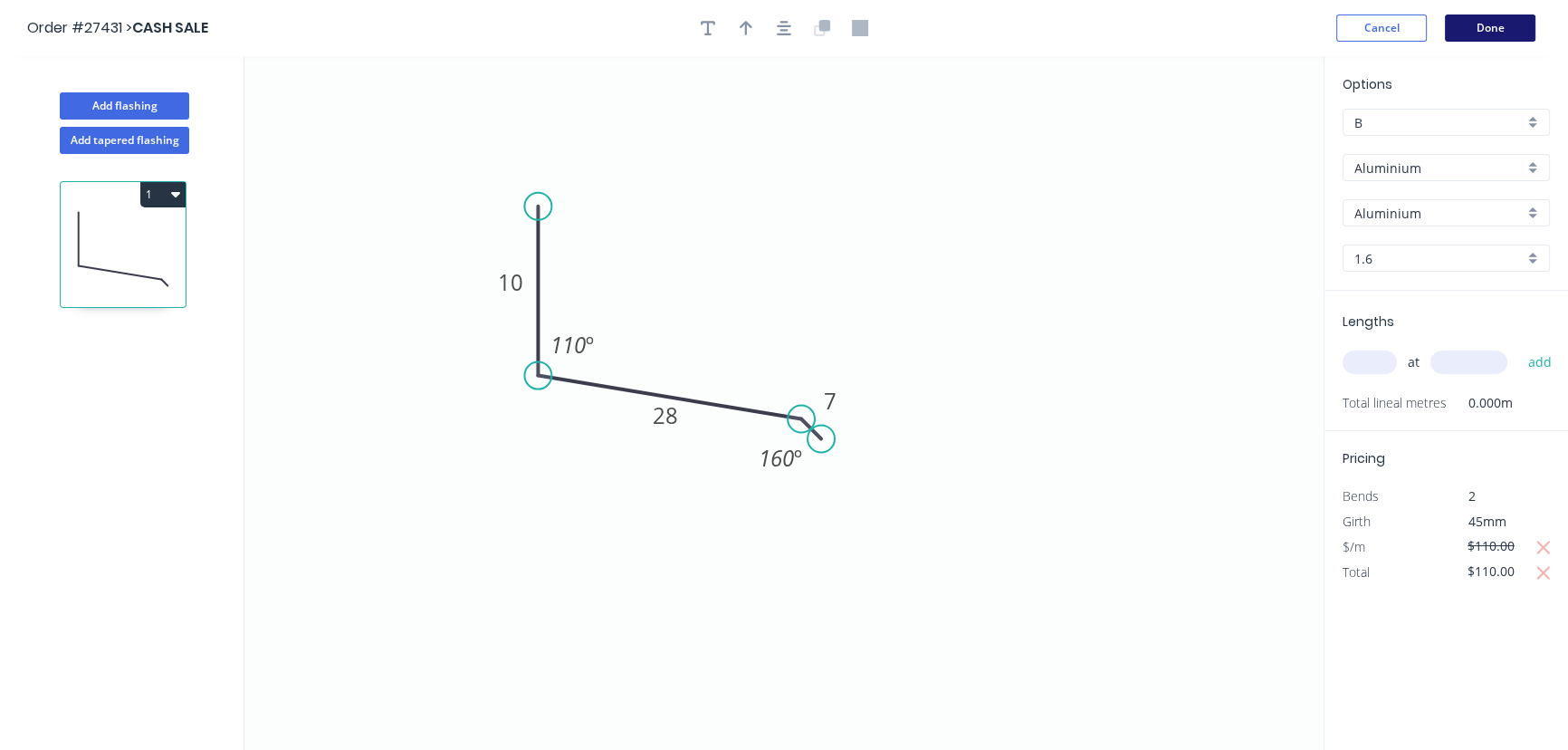
click at [1490, 22] on button "Done" at bounding box center [1489, 27] width 91 height 27
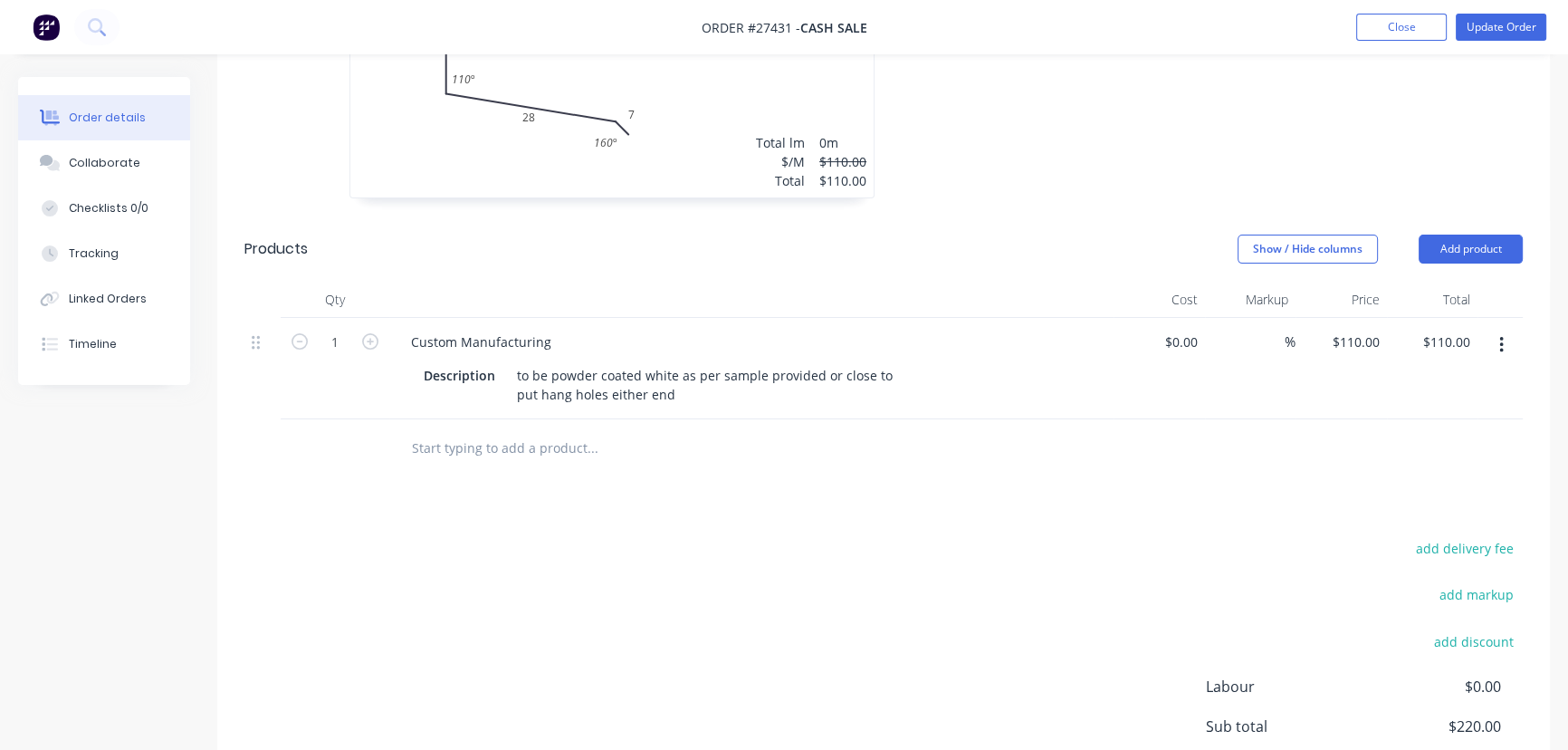
scroll to position [701, 0]
click at [807, 148] on div "Total lm $/M Total 0m $110.00 $110.00" at bounding box center [812, 163] width 110 height 57
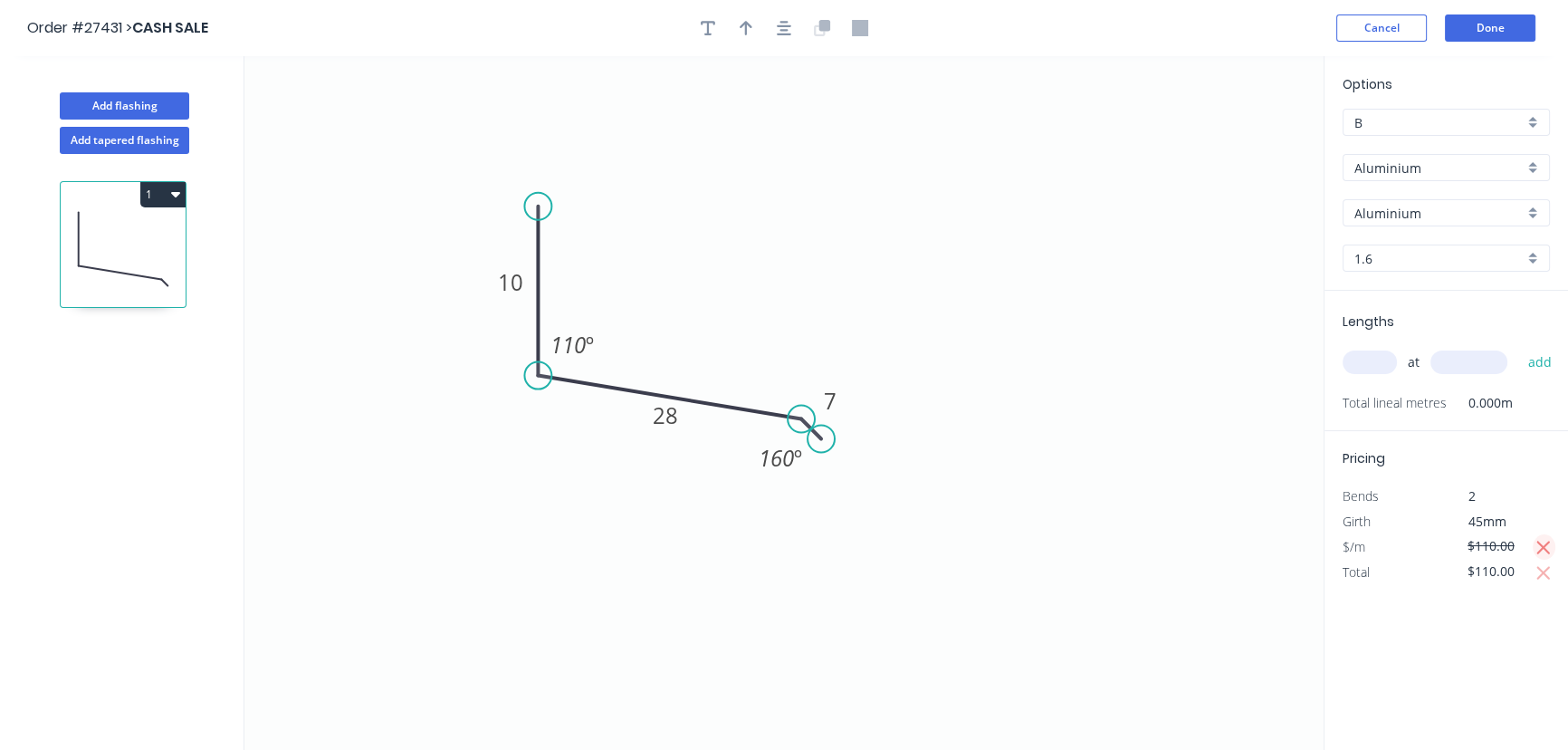
click at [1537, 543] on icon "button" at bounding box center [1543, 547] width 16 height 22
type input "$1.00"
click at [1540, 571] on icon "button" at bounding box center [1543, 572] width 16 height 22
type input "$0.00"
click at [1485, 29] on button "Done" at bounding box center [1489, 27] width 91 height 27
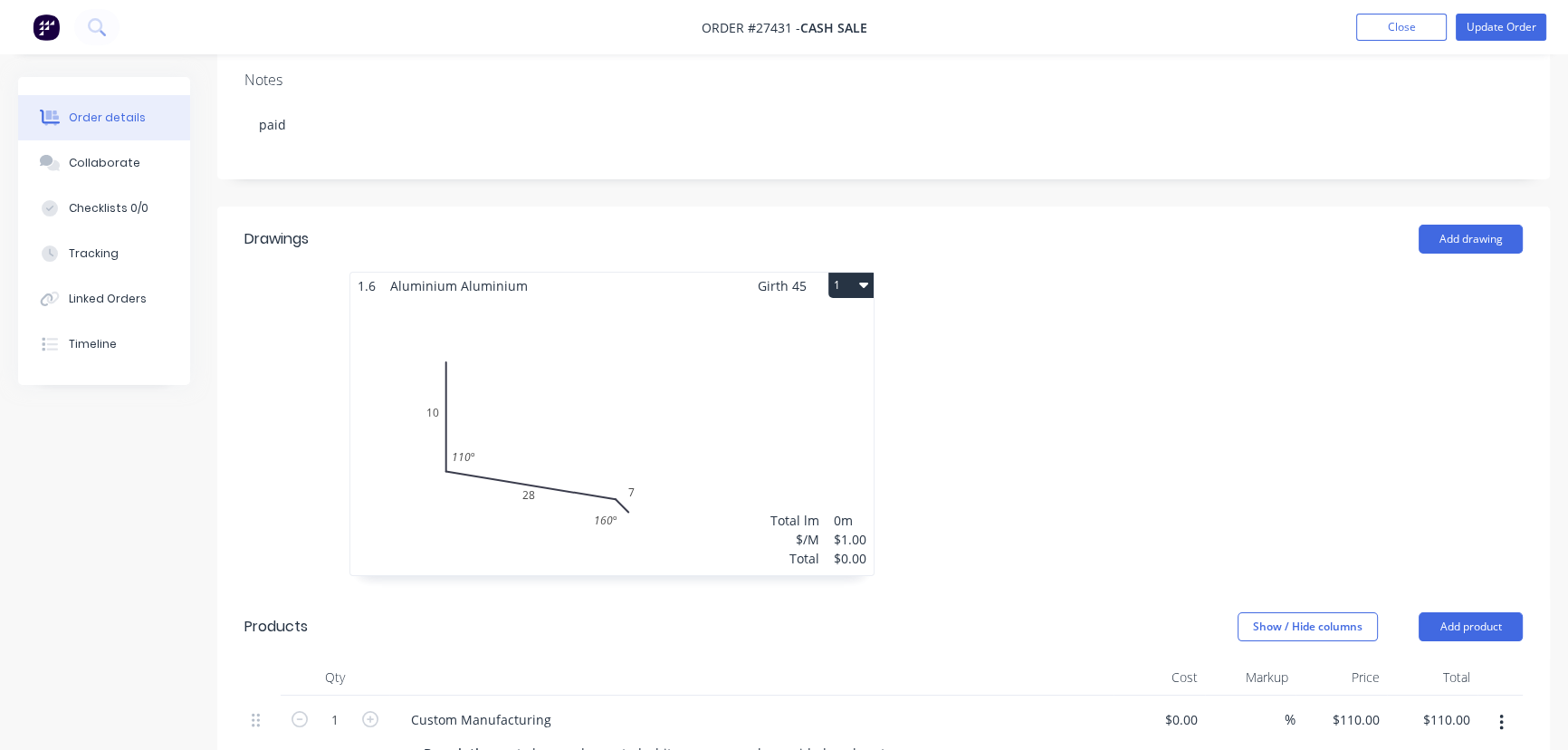
scroll to position [411, 0]
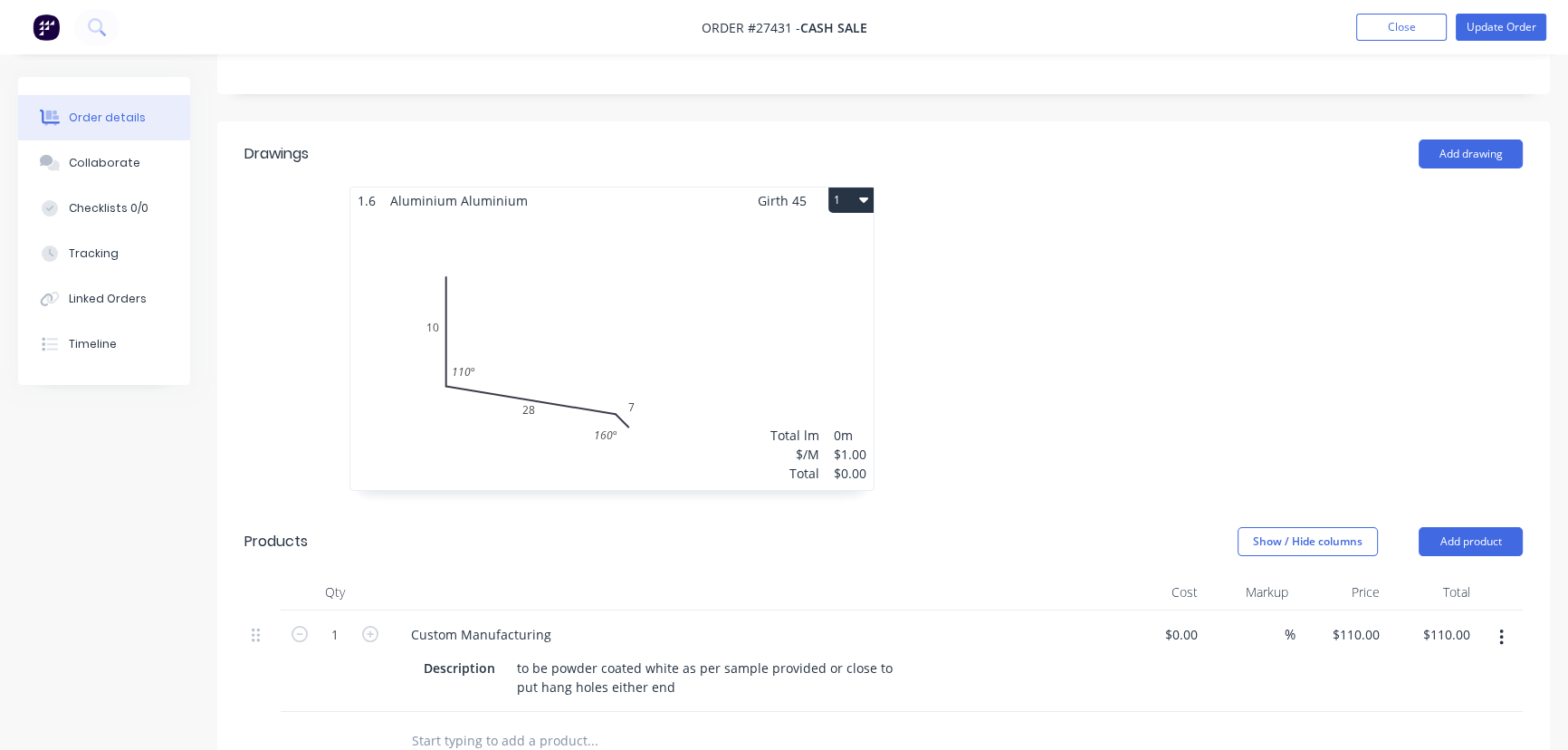
drag, startPoint x: 712, startPoint y: 399, endPoint x: 1182, endPoint y: 444, distance: 472.1
click at [1182, 444] on div at bounding box center [1155, 347] width 543 height 323
click at [857, 464] on div "$0.00" at bounding box center [850, 473] width 33 height 19
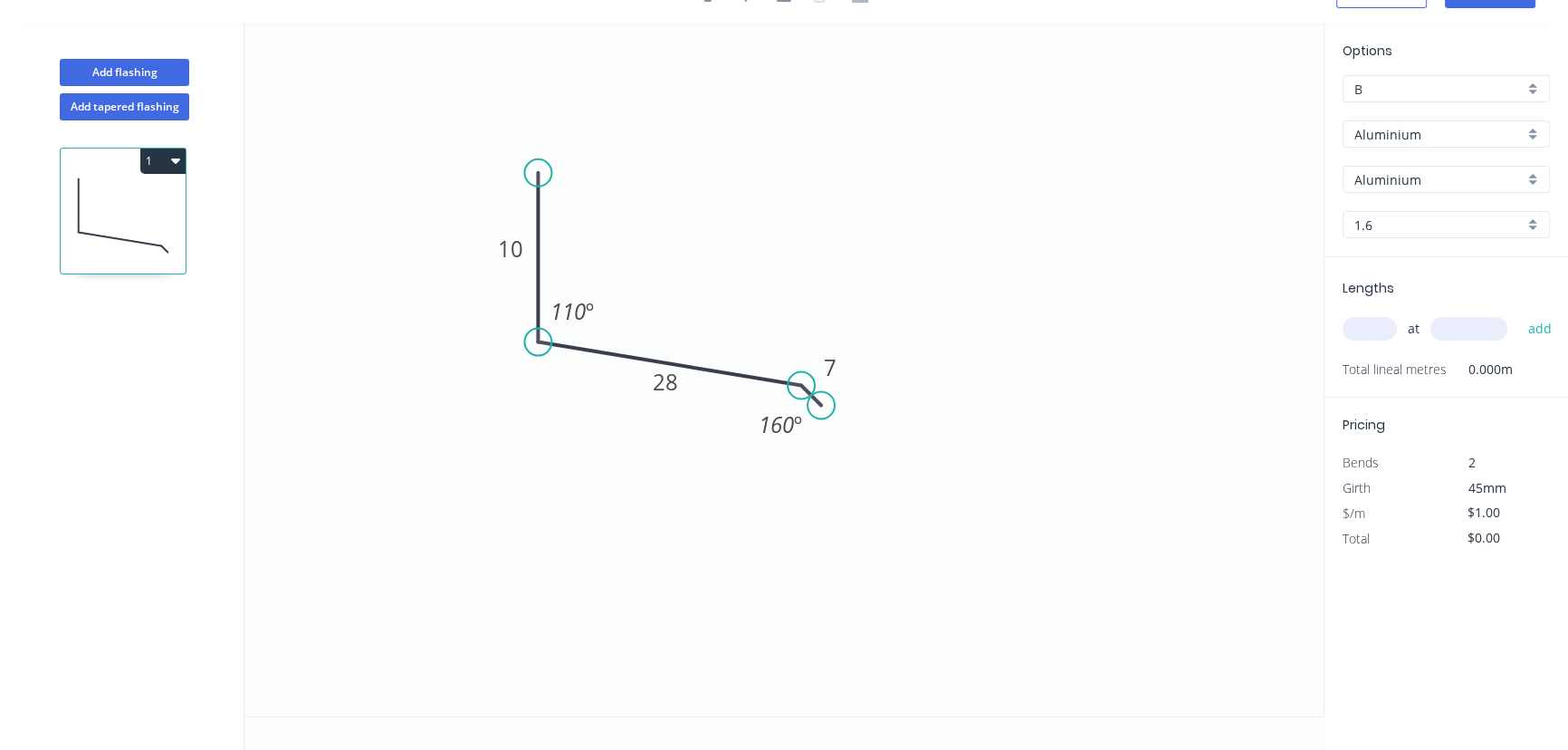
scroll to position [33, 0]
drag, startPoint x: 1501, startPoint y: 513, endPoint x: 1467, endPoint y: 513, distance: 34.0
click at [1468, 513] on input "$1.00" at bounding box center [1499, 512] width 62 height 25
type input "$110.00"
click at [1491, 541] on input "$0.00" at bounding box center [1499, 539] width 62 height 25
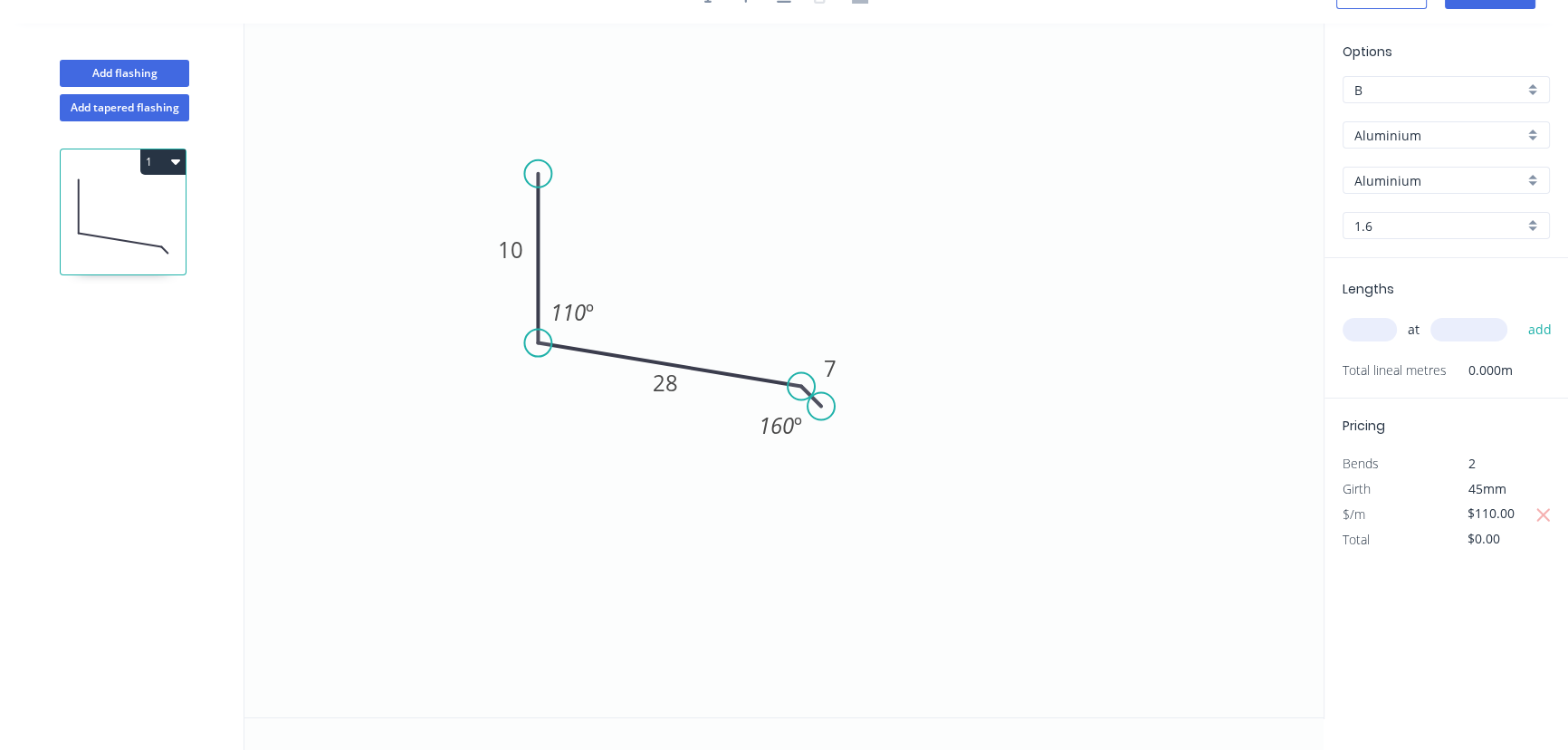
drag, startPoint x: 1517, startPoint y: 541, endPoint x: 1440, endPoint y: 543, distance: 77.0
click at [1440, 543] on div "Total $0.00" at bounding box center [1446, 540] width 235 height 25
type input "$110.00"
click at [1418, 567] on div "Options B B Aluminium Aluminium Aluminium Aluminium 1.6 1.6 Lengths at add Tota…" at bounding box center [1446, 371] width 244 height 696
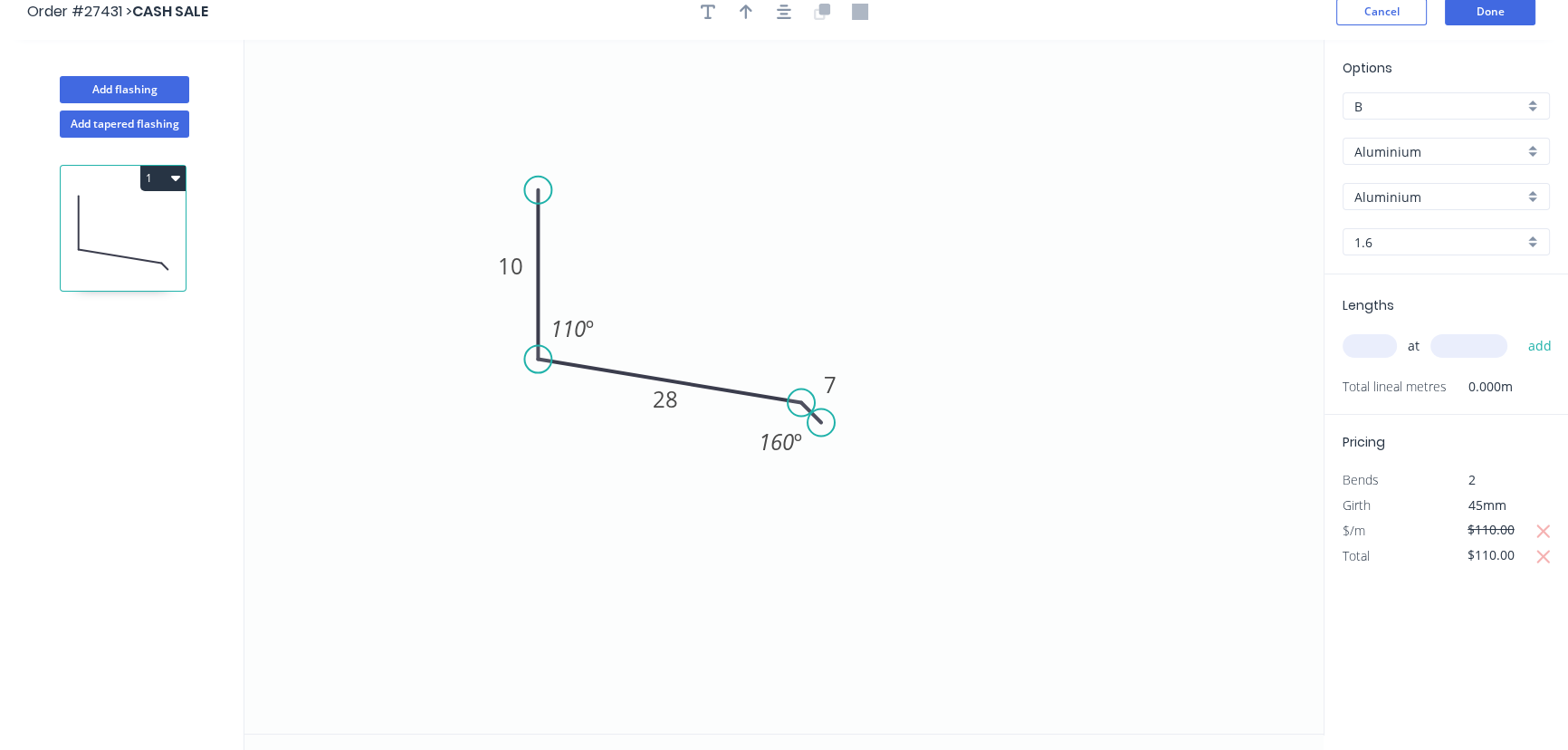
scroll to position [0, 0]
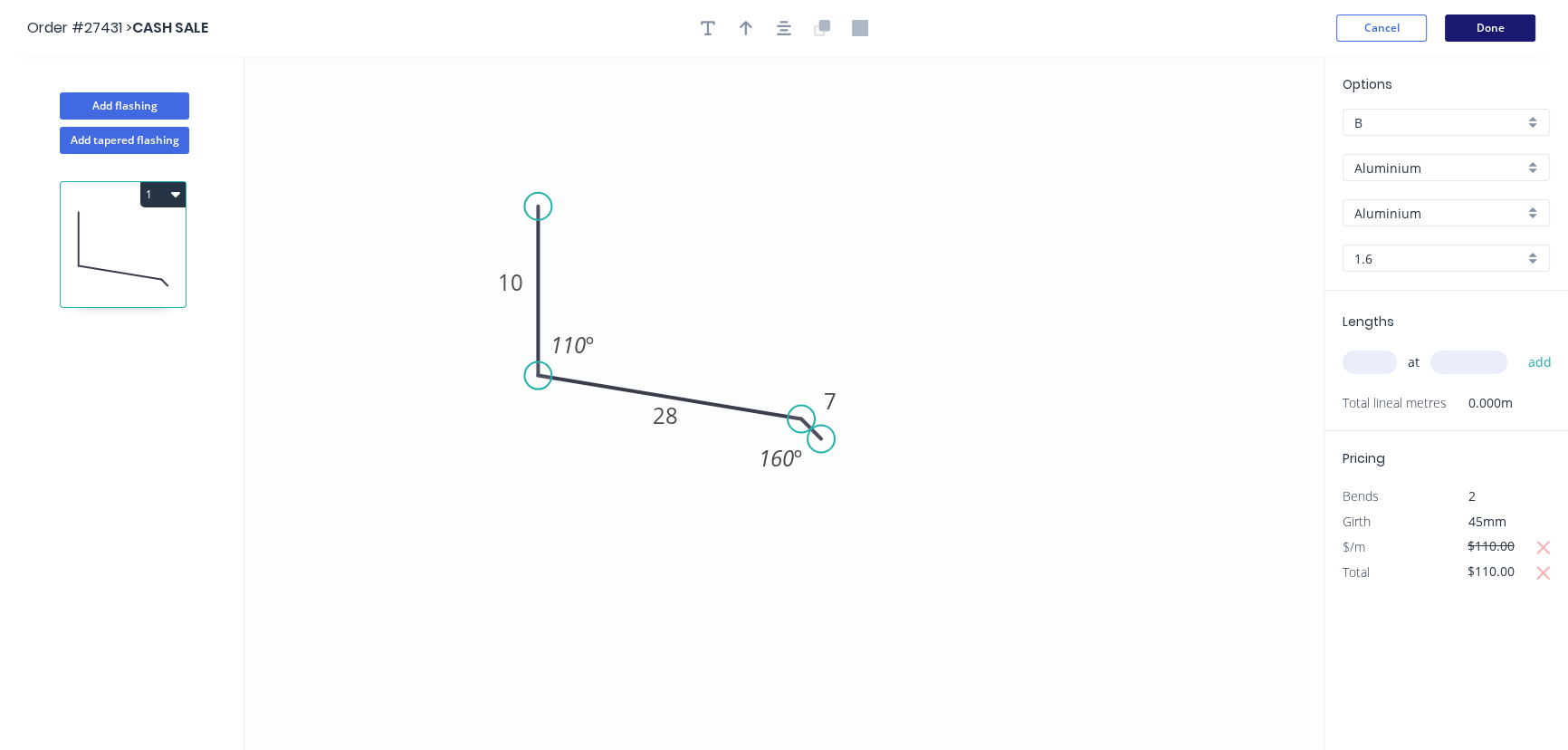
click at [1493, 33] on button "Done" at bounding box center [1489, 27] width 91 height 27
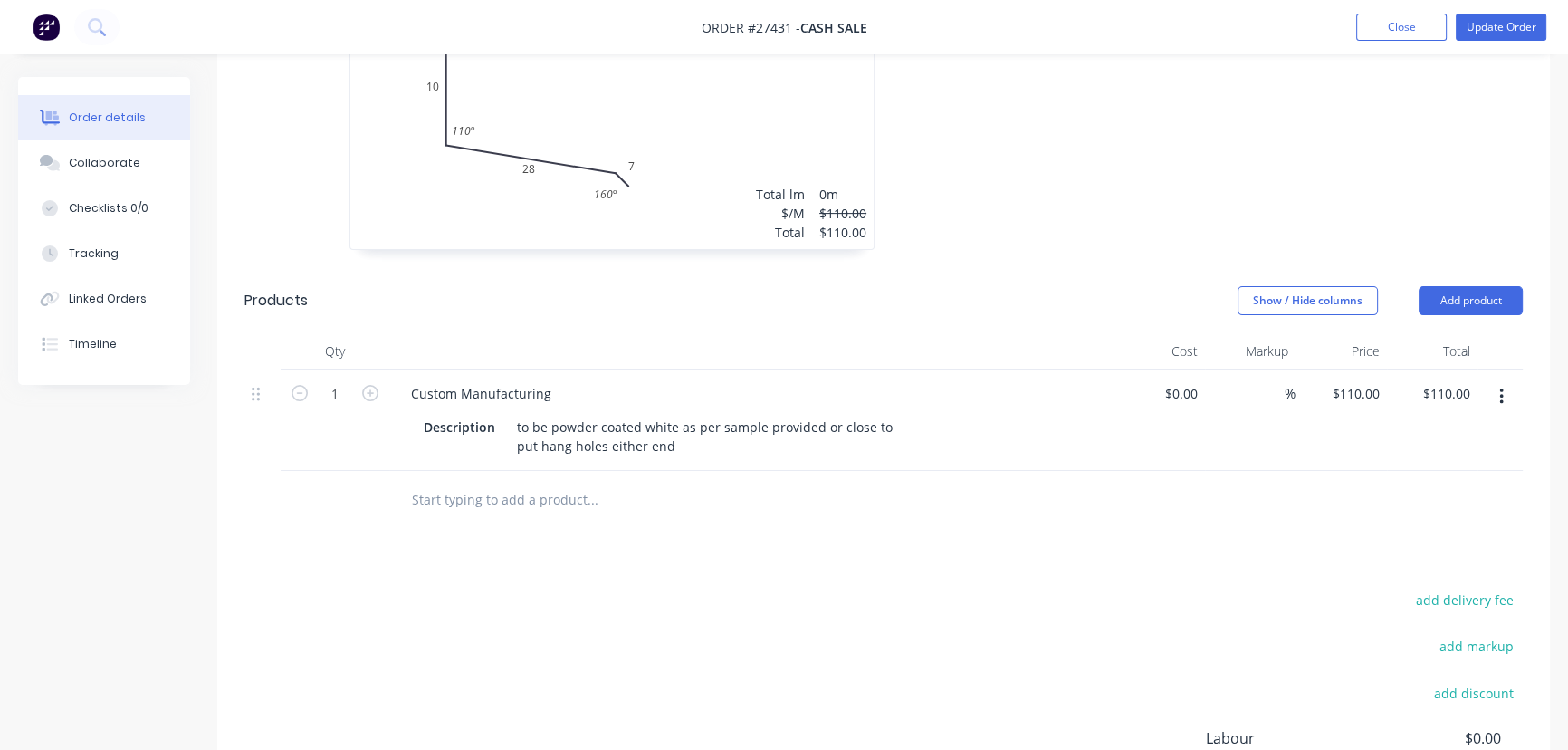
scroll to position [658, 0]
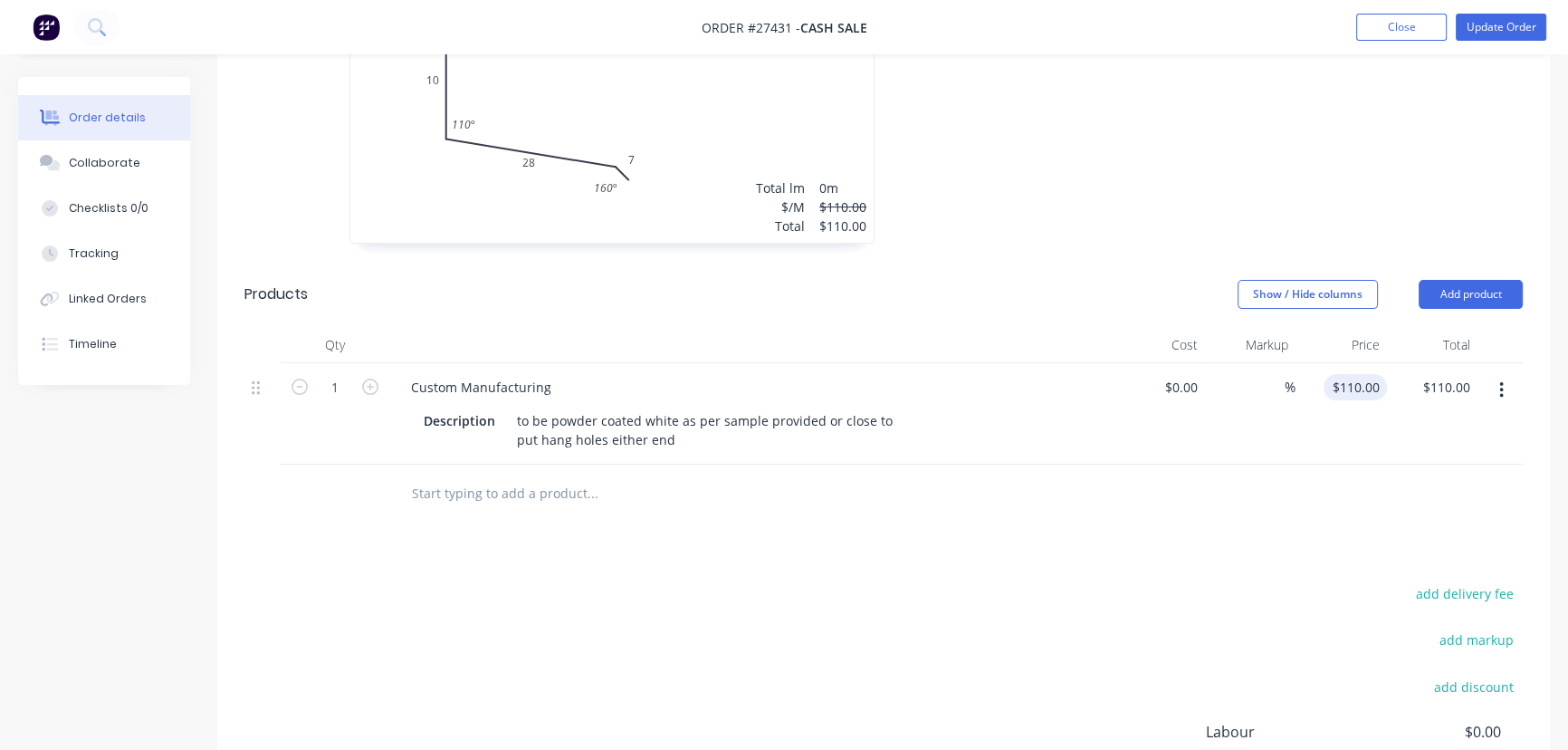
type input "110"
type input "$0.00"
click at [1431, 364] on div "0.00 0.00" at bounding box center [1432, 413] width 92 height 101
type input "$0.00"
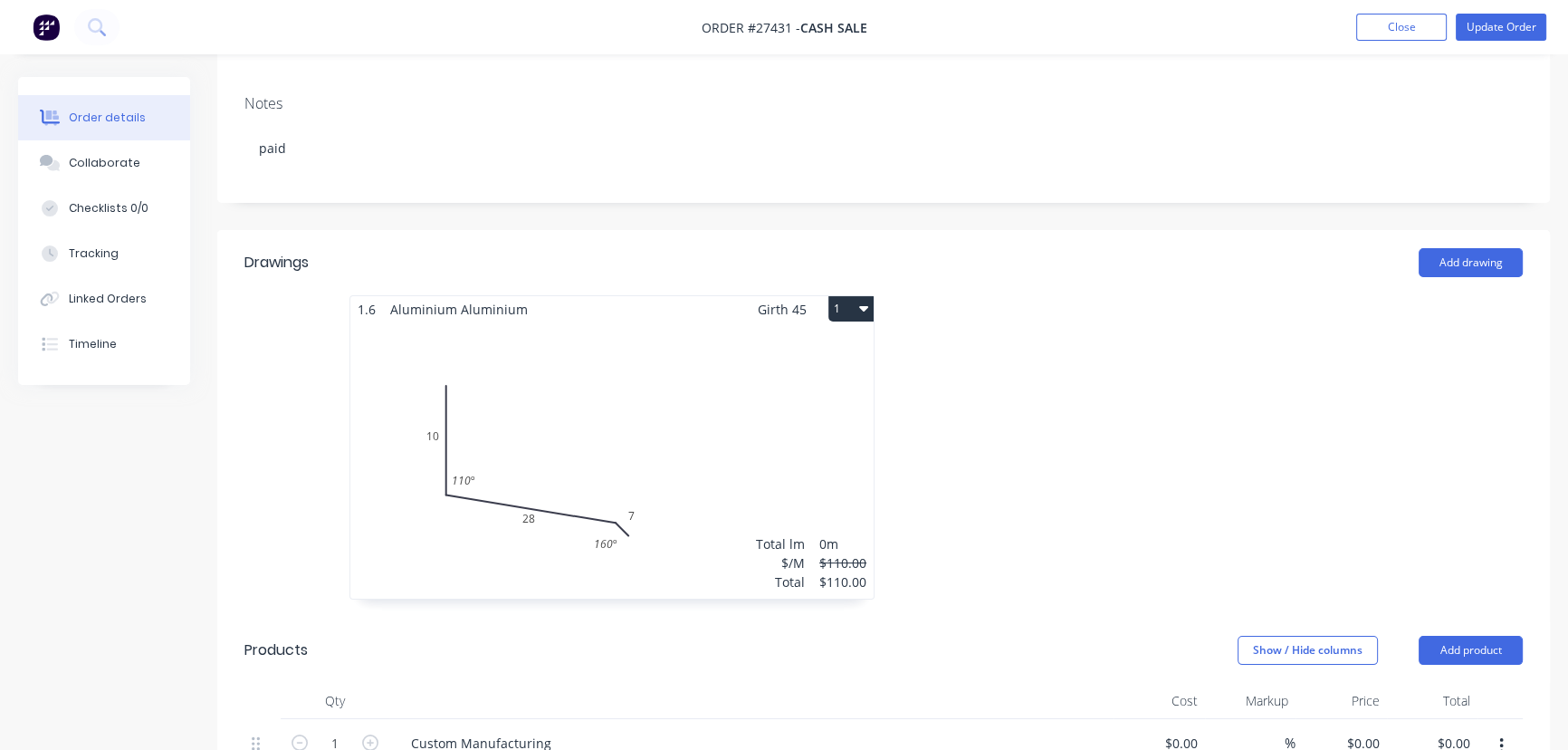
scroll to position [209, 0]
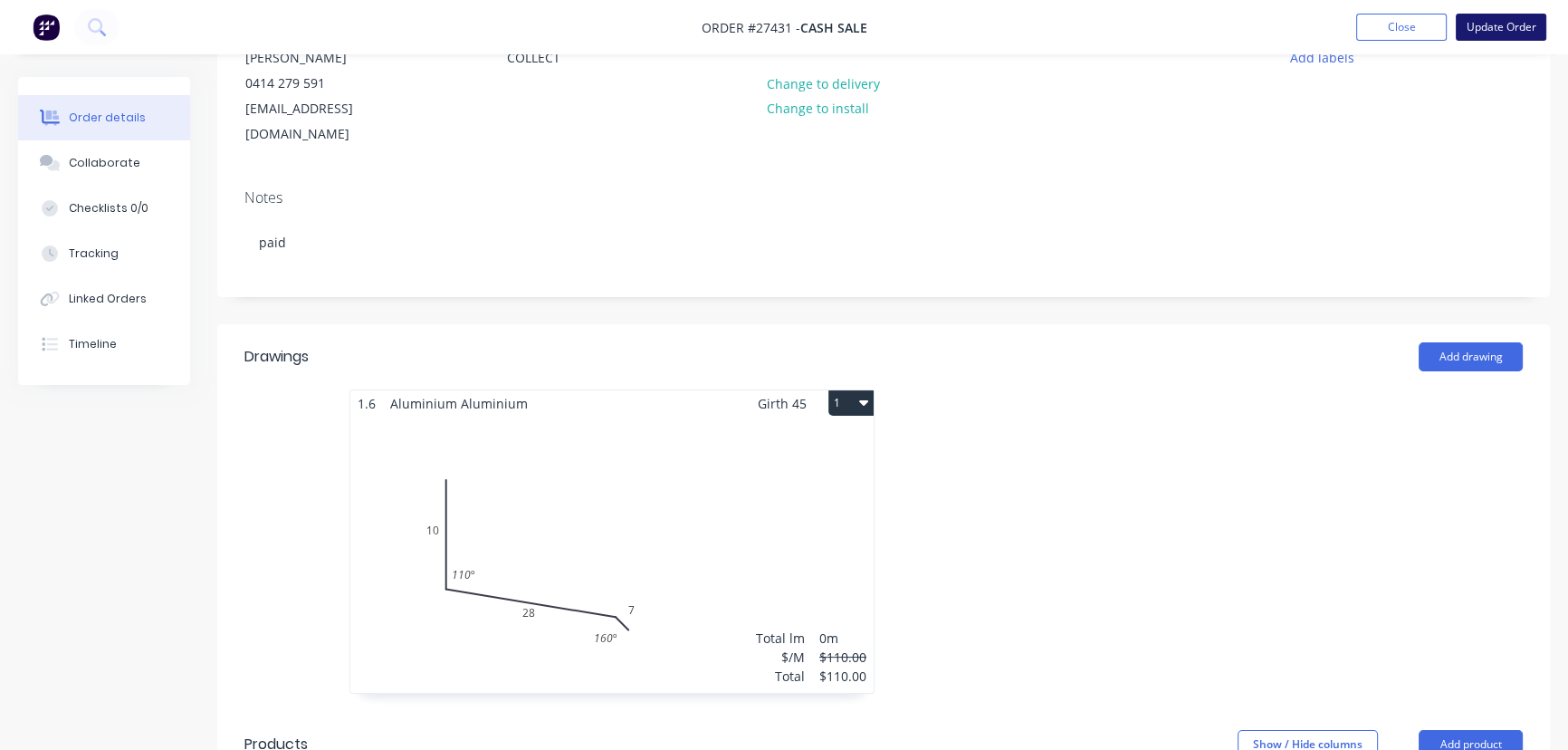
click at [1509, 30] on button "Update Order" at bounding box center [1501, 27] width 91 height 27
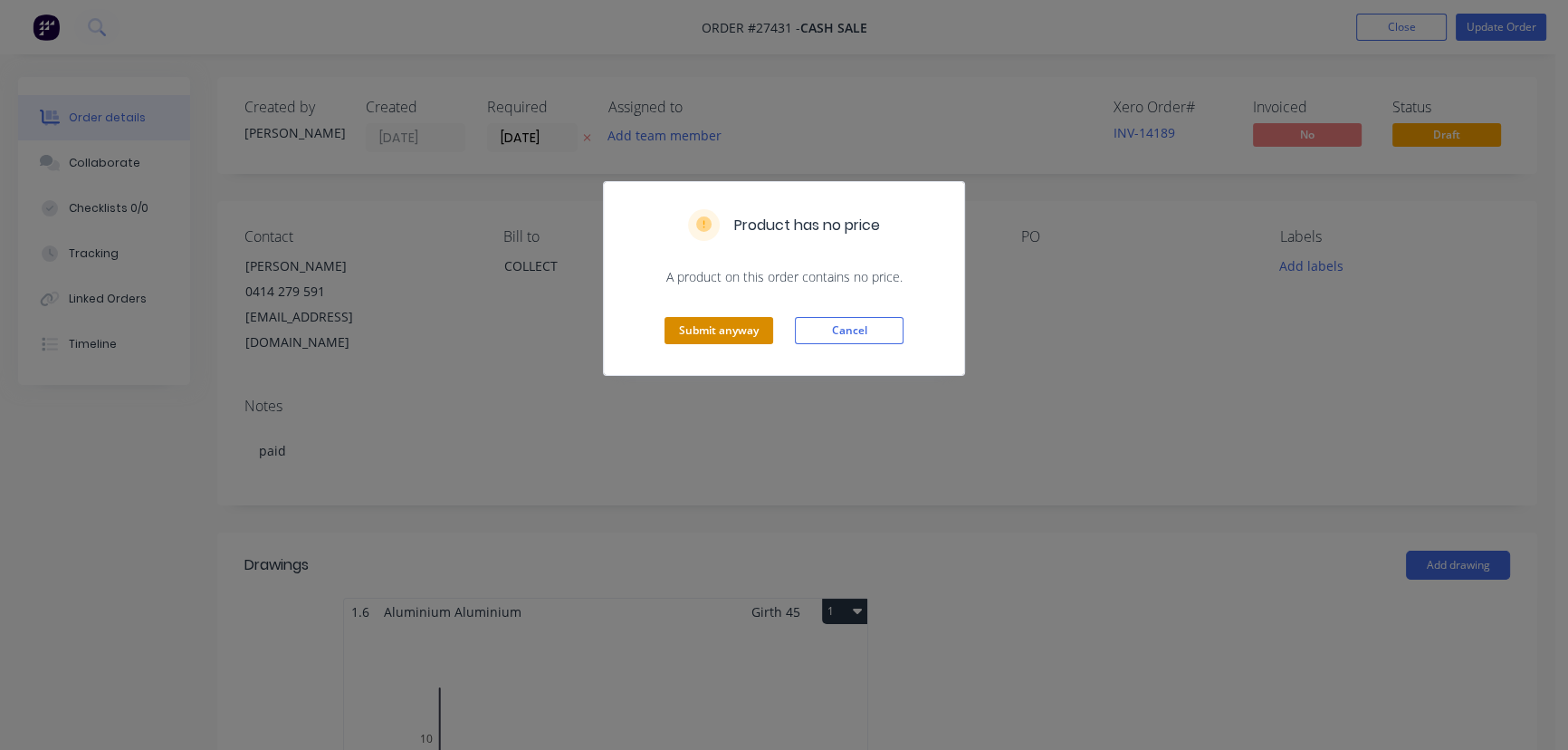
click at [703, 331] on button "Submit anyway" at bounding box center [719, 330] width 108 height 27
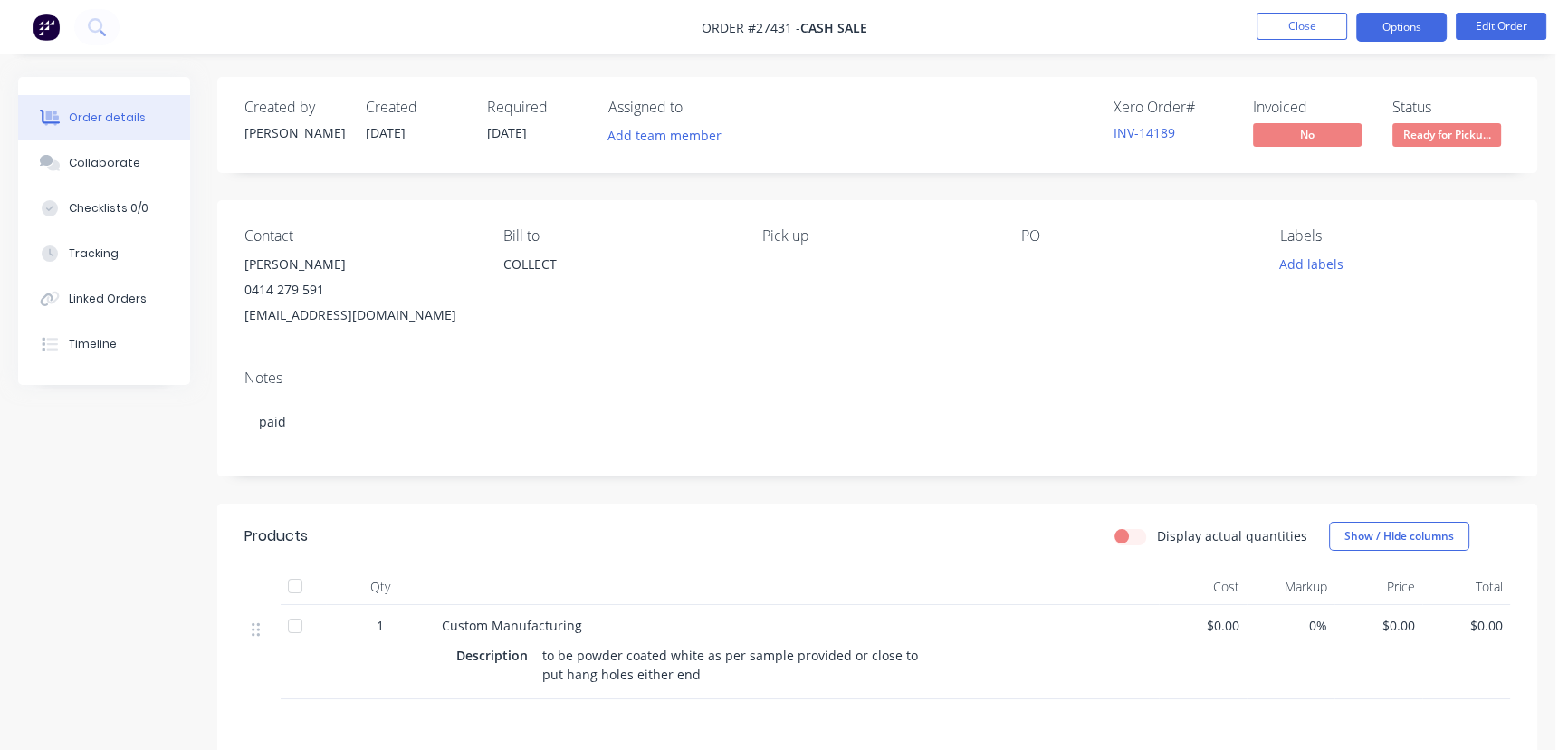
click at [1396, 31] on button "Options" at bounding box center [1401, 27] width 91 height 29
click at [1494, 28] on button "Edit Order" at bounding box center [1501, 26] width 91 height 27
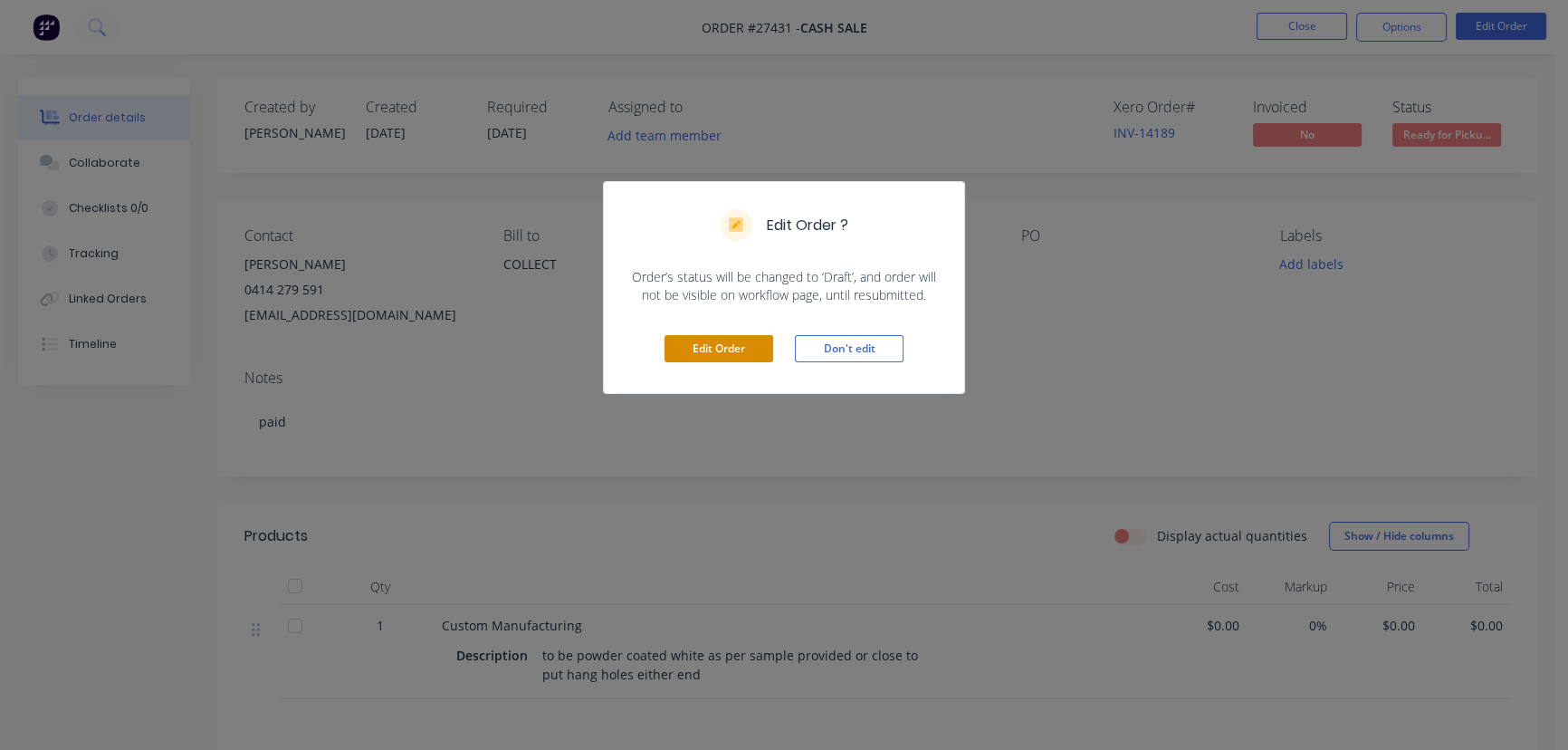
click at [713, 344] on button "Edit Order" at bounding box center [719, 348] width 108 height 27
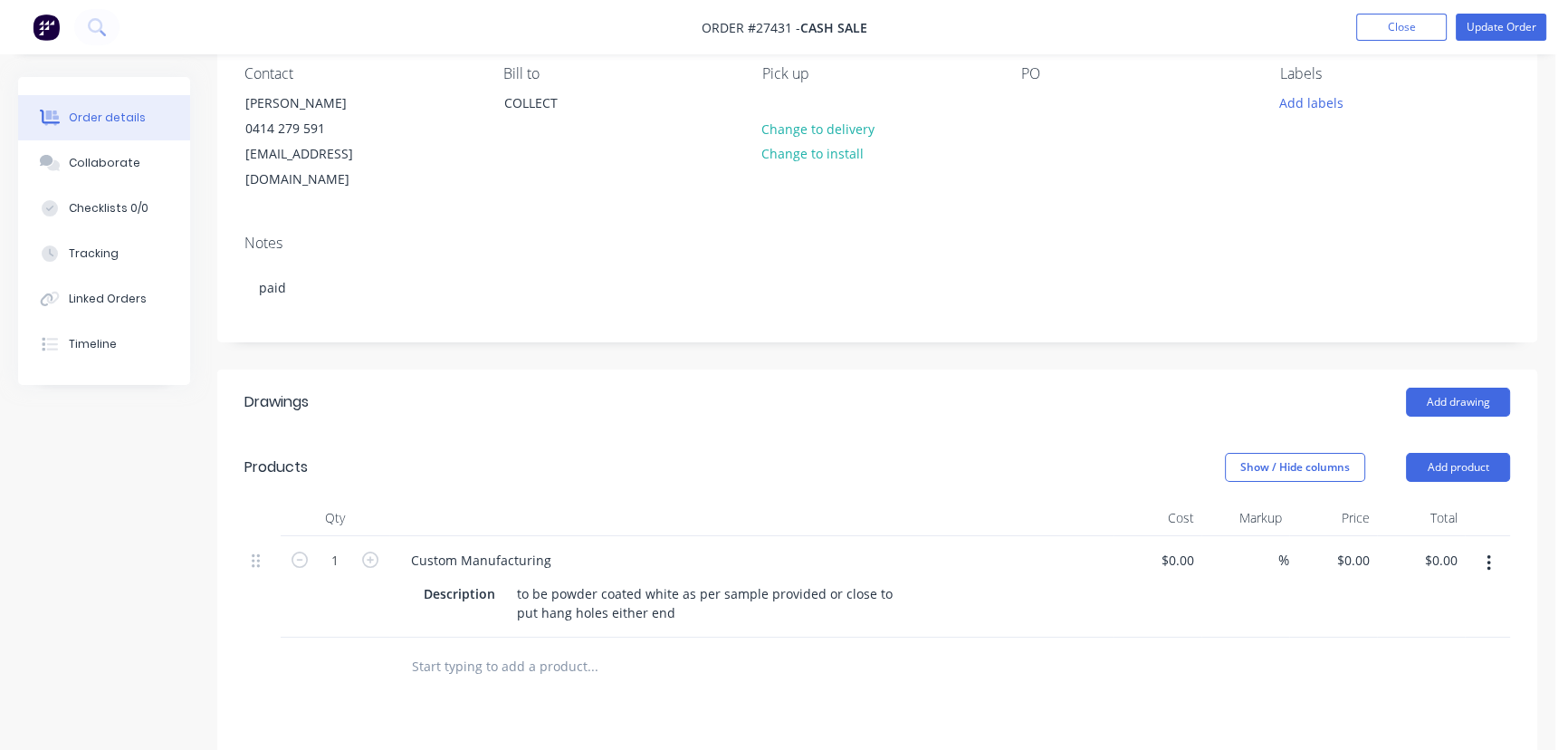
scroll to position [164, 0]
click at [1327, 535] on div "$0.00 $0.00" at bounding box center [1333, 585] width 88 height 101
click at [1336, 535] on div "0 0" at bounding box center [1333, 585] width 88 height 101
type input "$110.00"
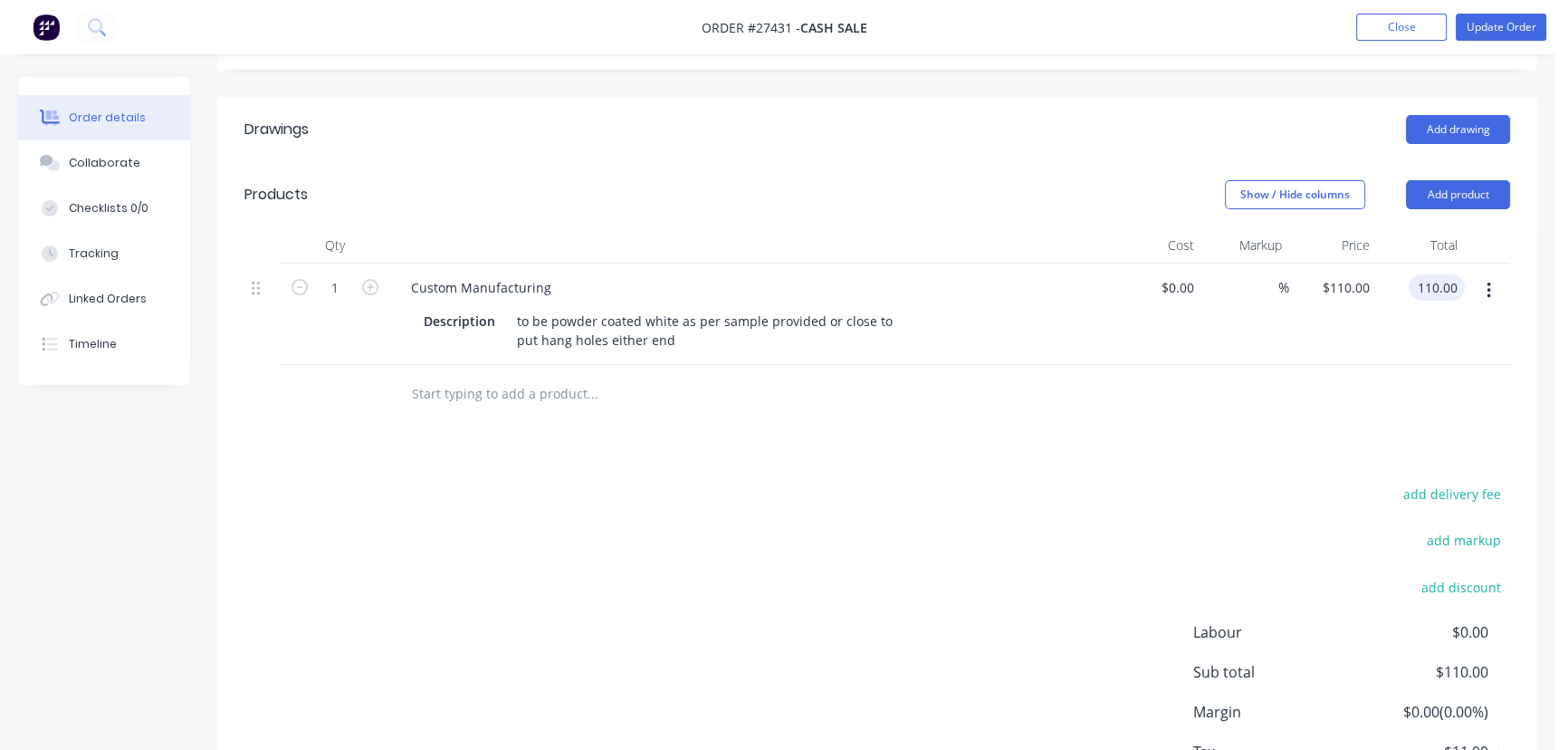
scroll to position [50, 0]
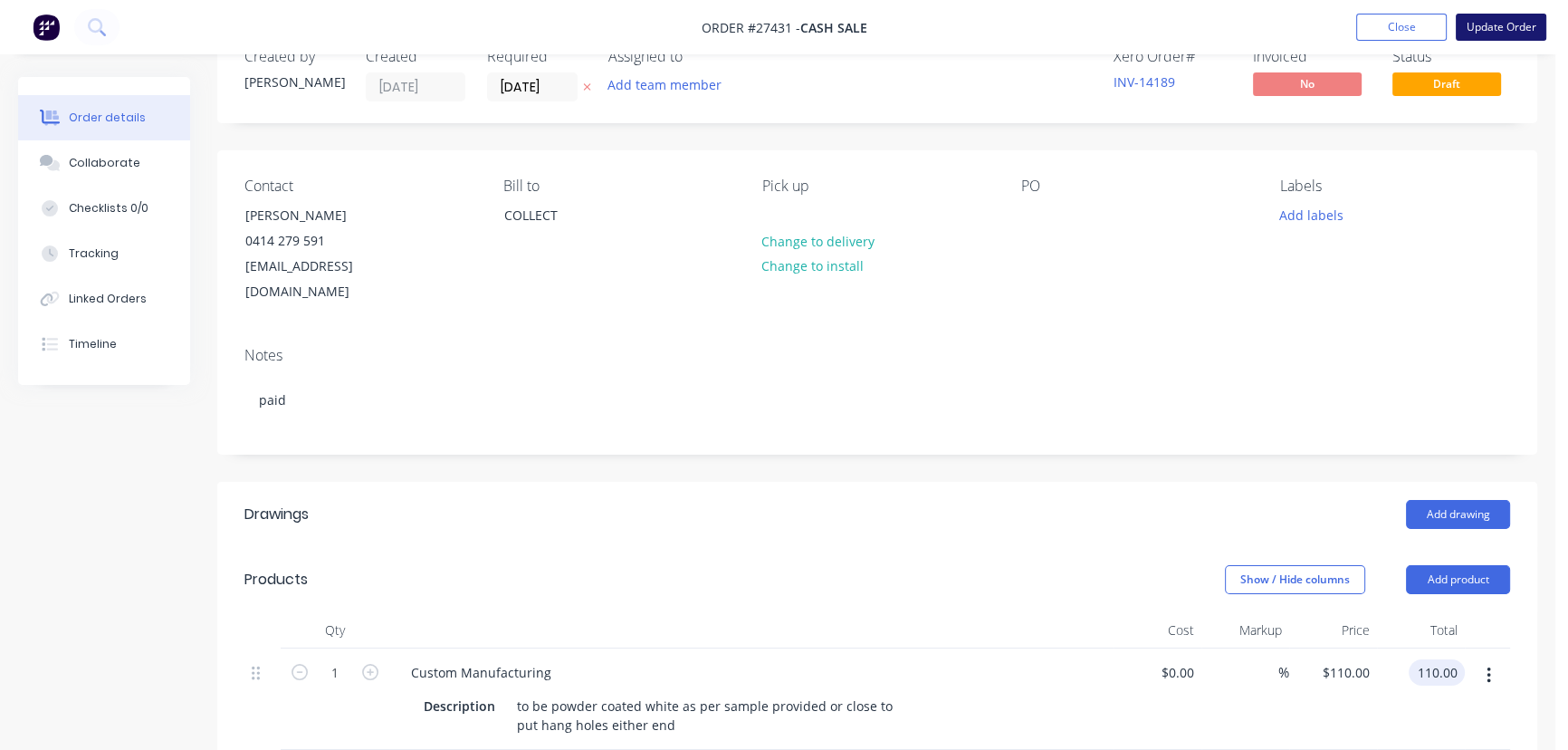
type input "$110.00"
click at [1496, 26] on button "Update Order" at bounding box center [1501, 27] width 91 height 27
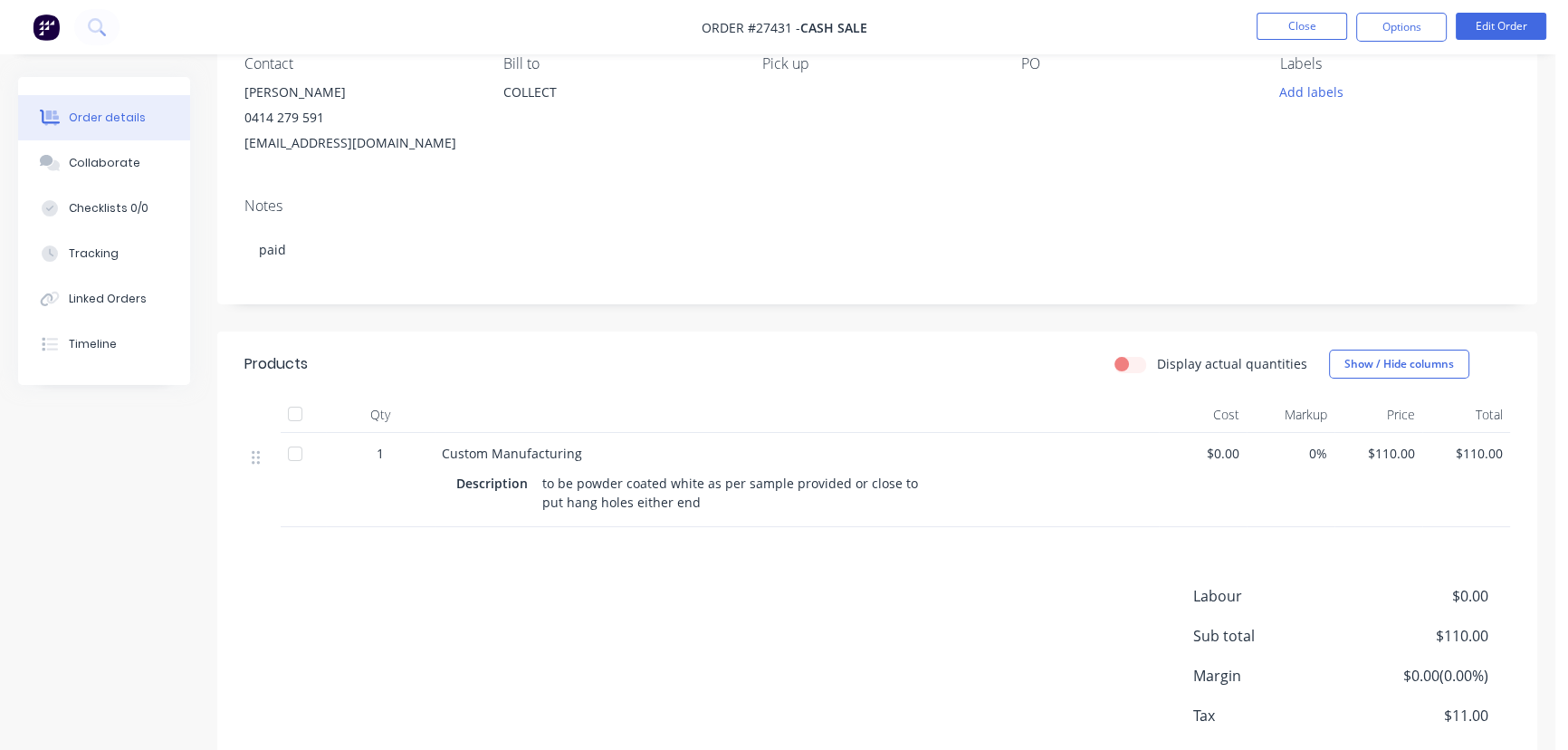
scroll to position [0, 0]
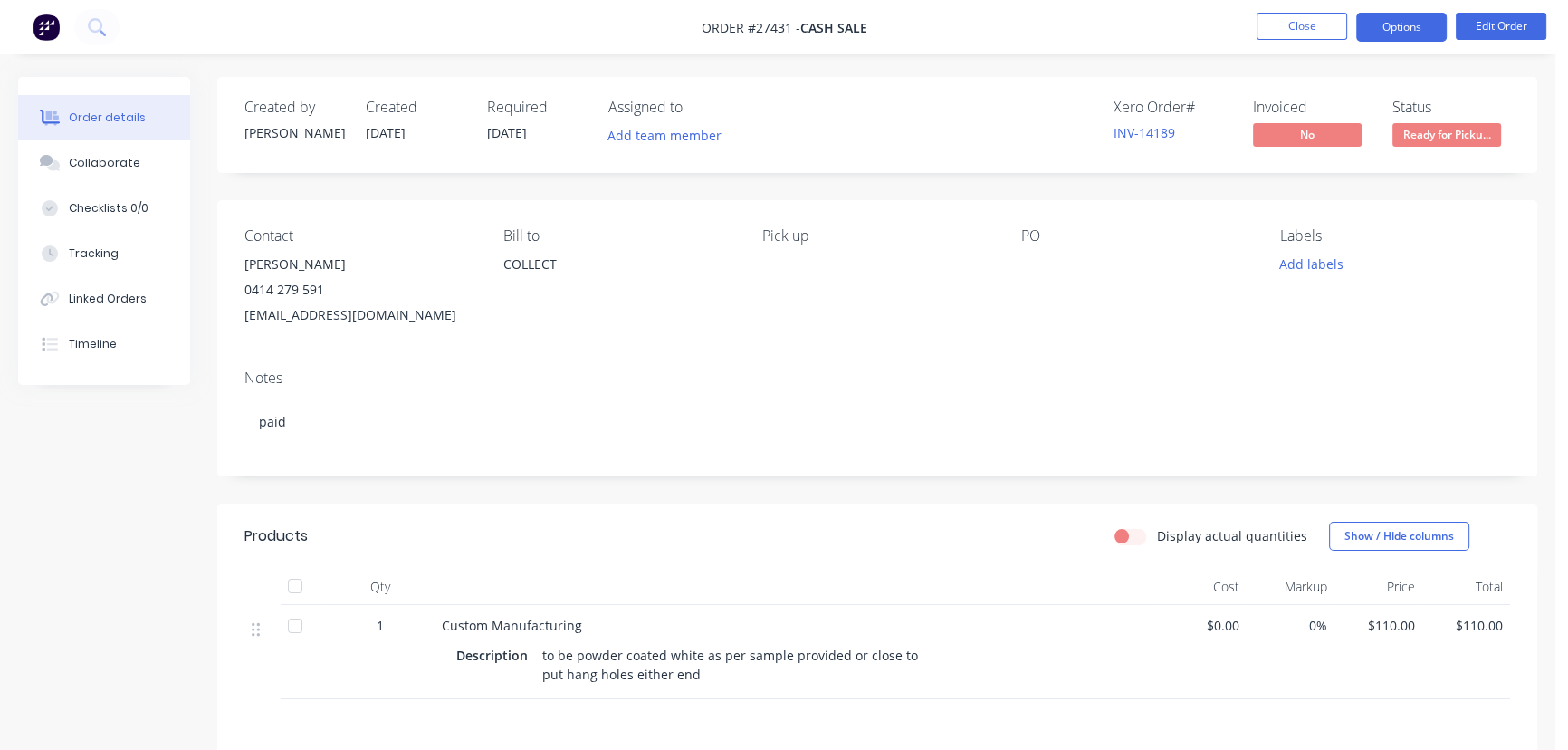
click at [1392, 32] on button "Options" at bounding box center [1401, 27] width 91 height 29
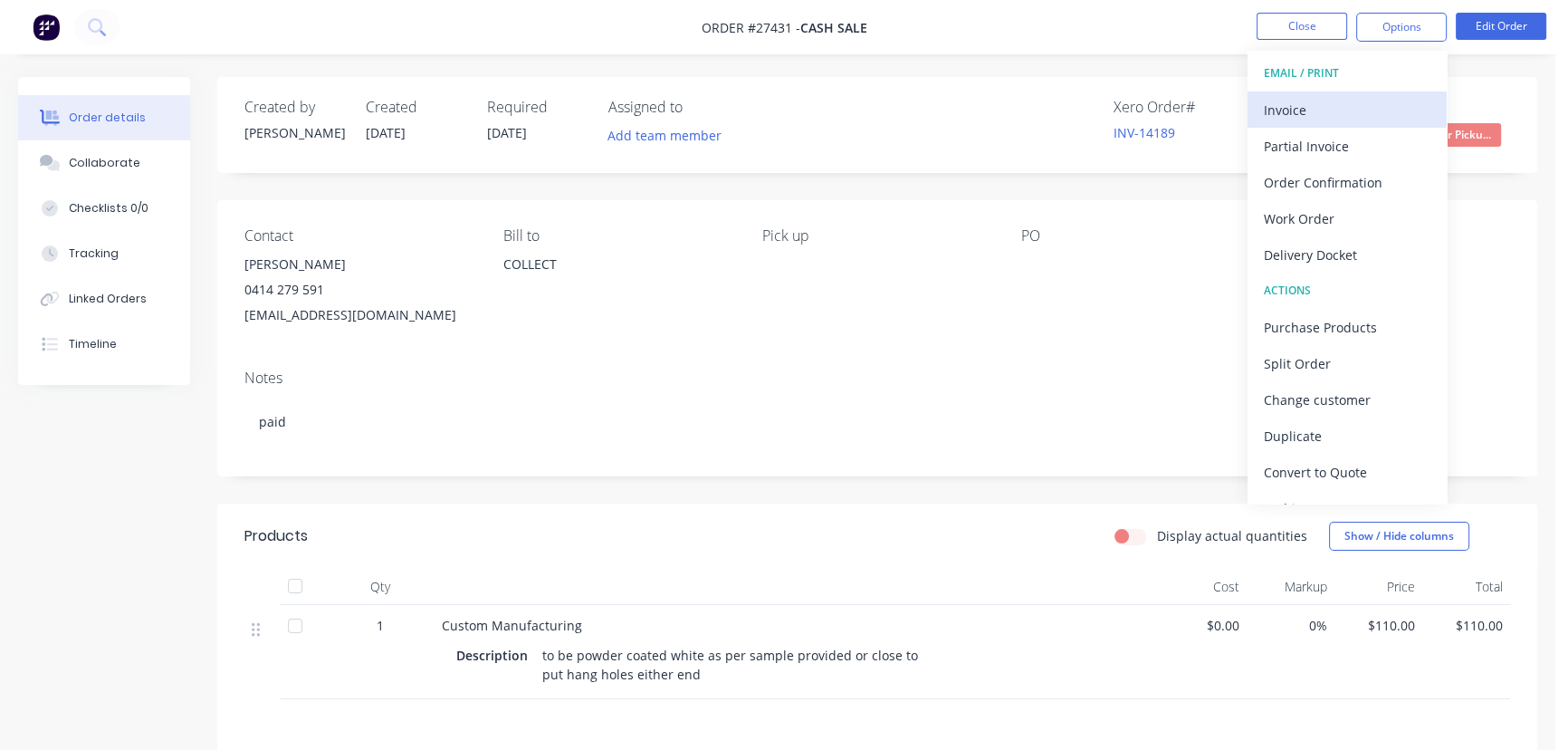
click at [1330, 110] on div "Invoice" at bounding box center [1347, 110] width 166 height 26
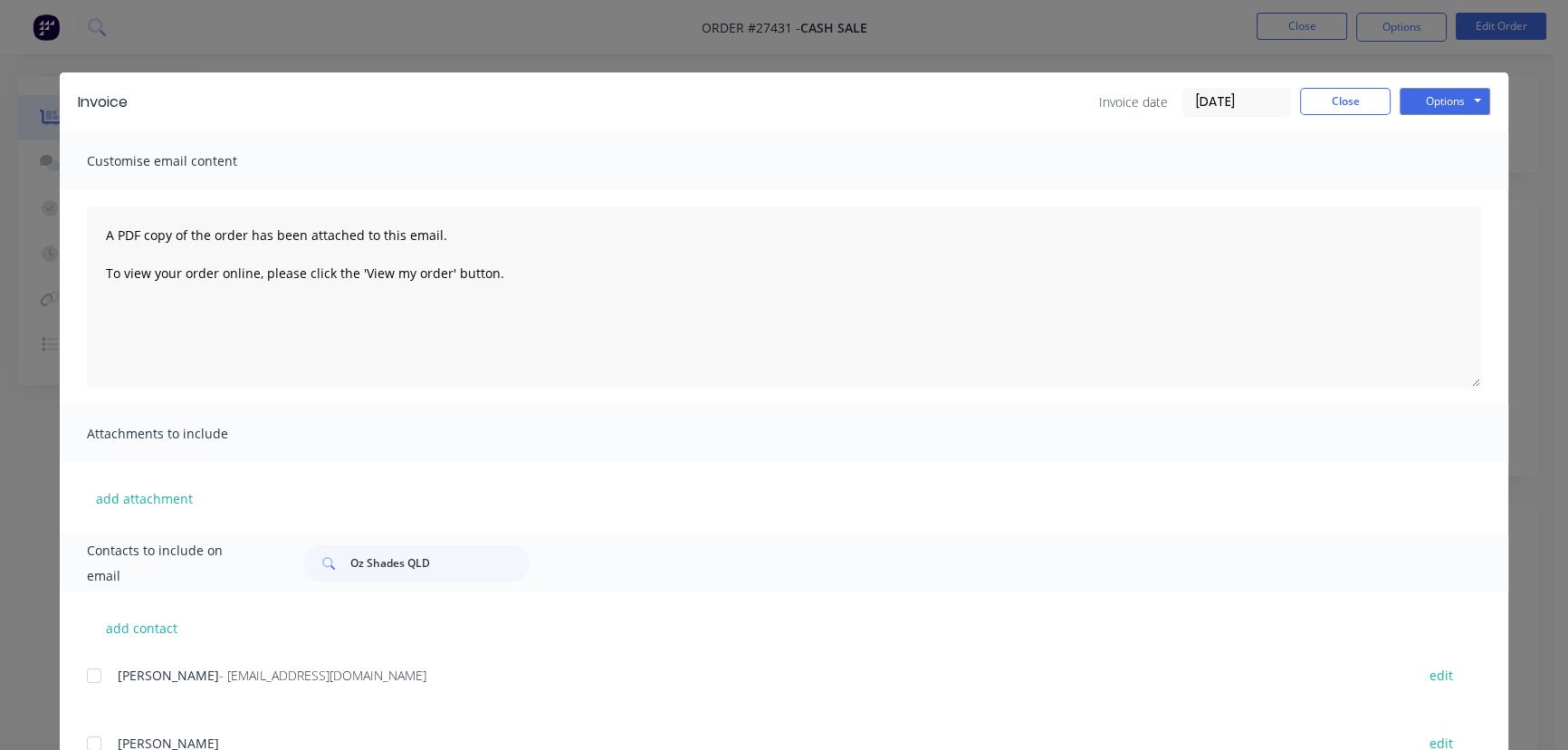
click at [1246, 108] on input "[DATE]" at bounding box center [1237, 102] width 107 height 27
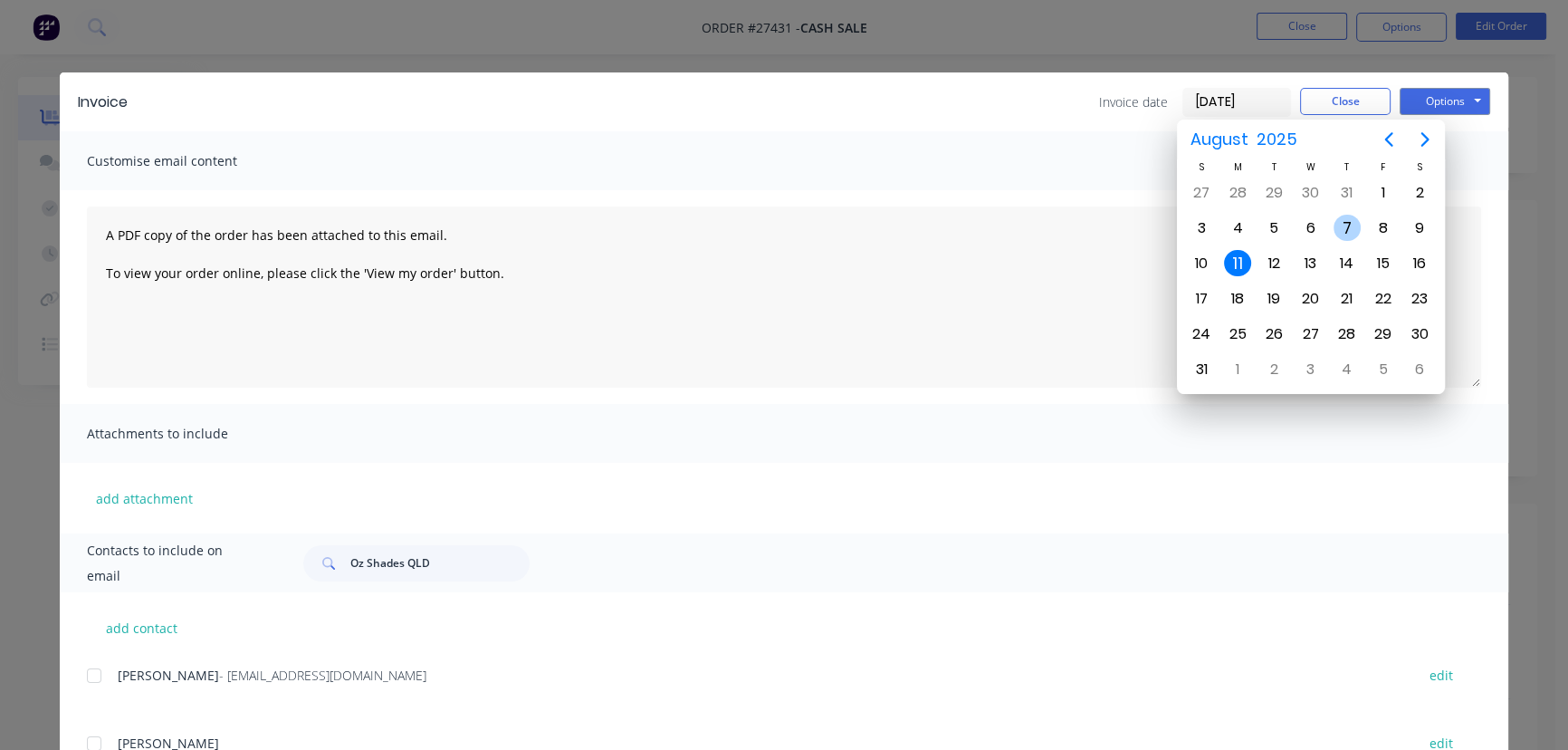
click at [1353, 228] on div "7" at bounding box center [1346, 227] width 27 height 27
type input "[DATE]"
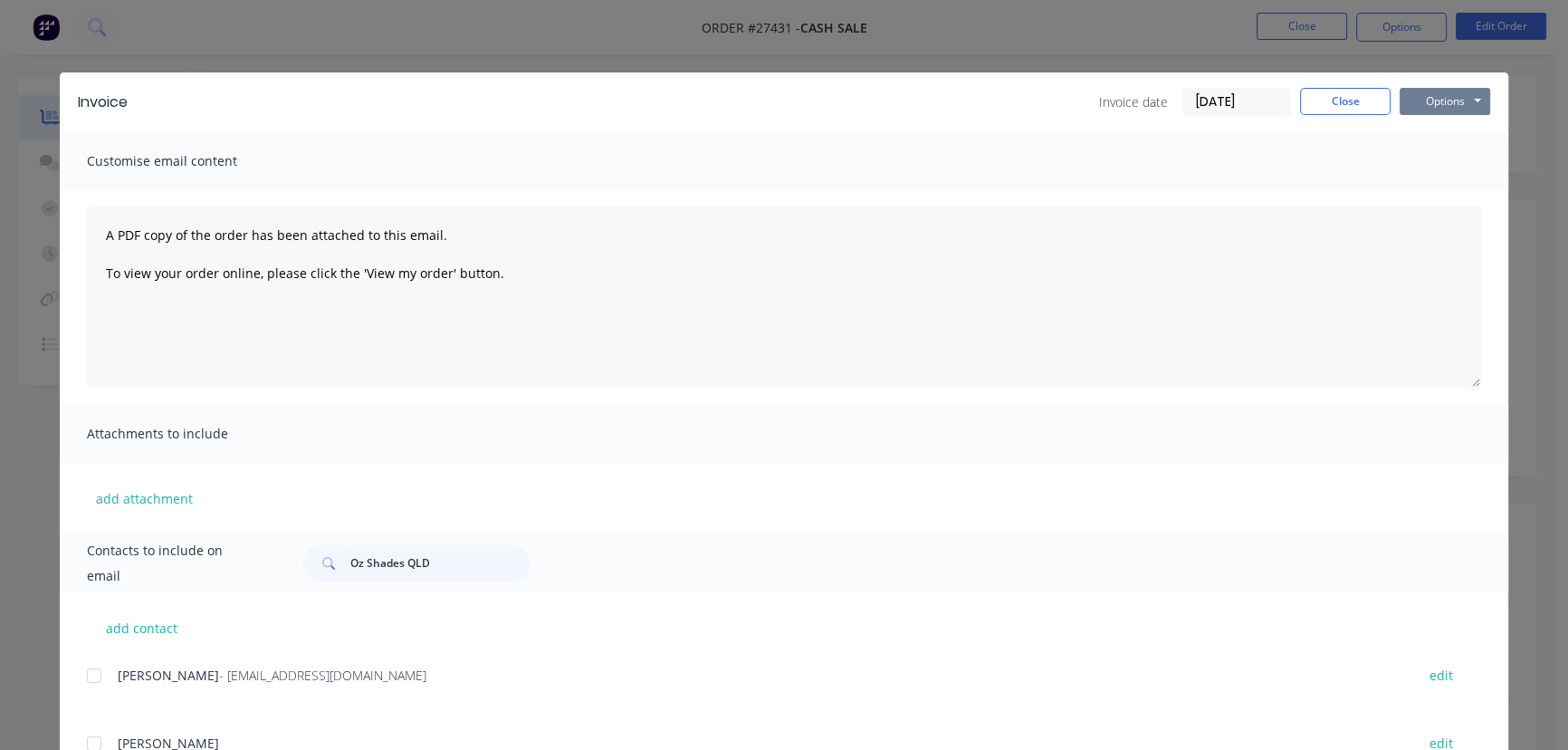
click at [1432, 102] on button "Options" at bounding box center [1445, 101] width 91 height 27
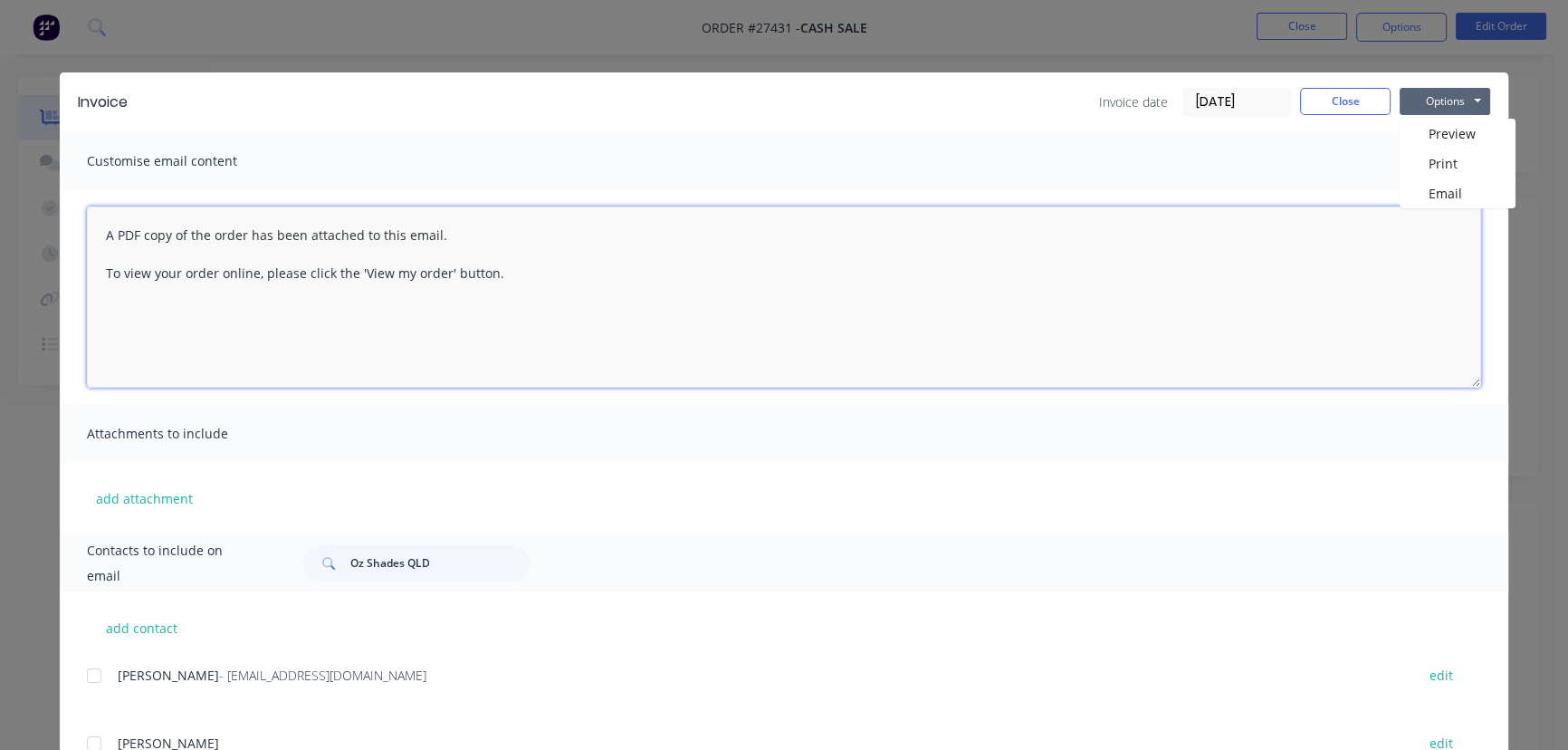
click at [917, 354] on textarea "A PDF copy of the order has been attached to this email. To view your order onl…" at bounding box center [784, 297] width 1394 height 181
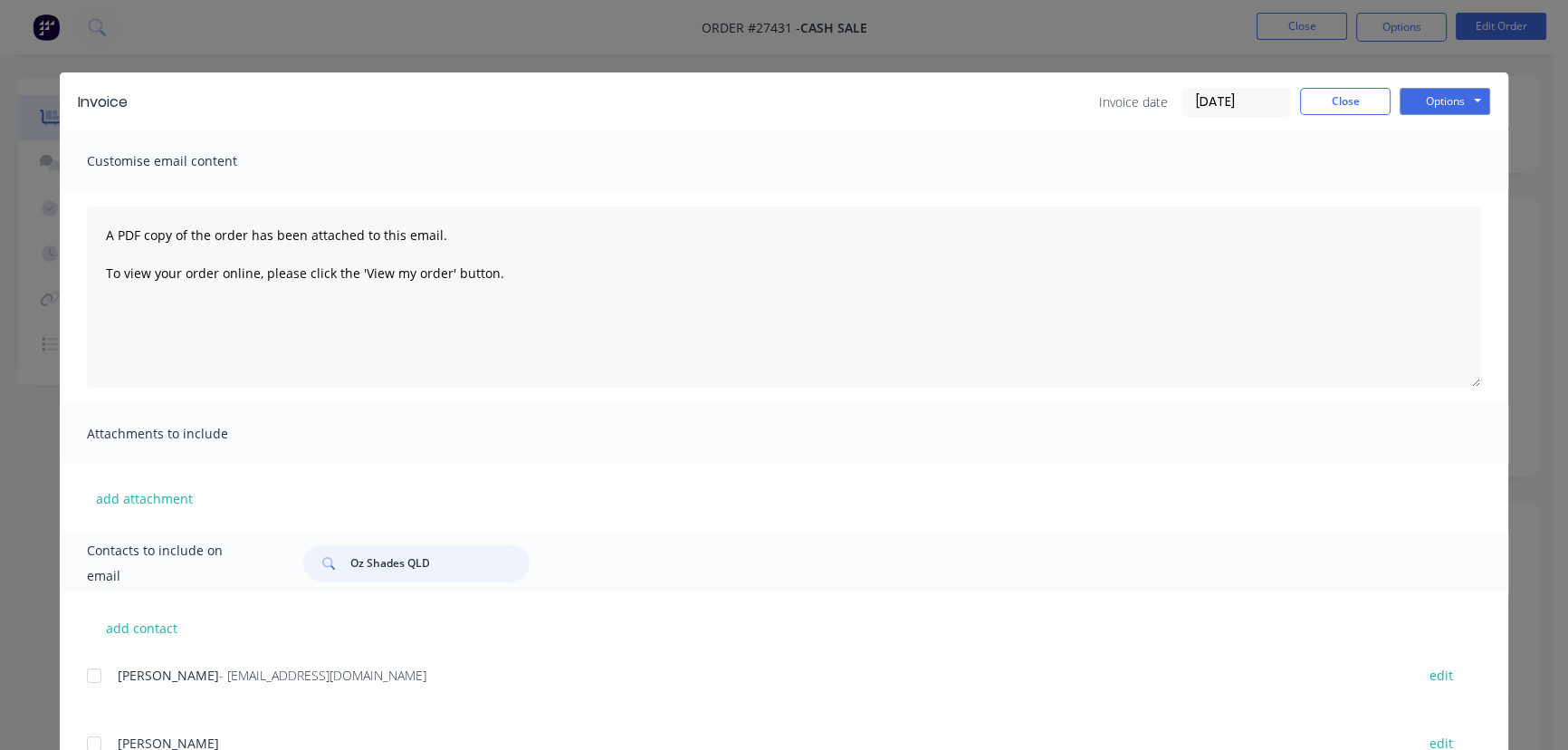
drag, startPoint x: 429, startPoint y: 559, endPoint x: 325, endPoint y: 572, distance: 104.8
click at [325, 572] on div "Oz Shades QLD" at bounding box center [416, 563] width 226 height 36
click at [1312, 100] on button "Close" at bounding box center [1345, 101] width 91 height 27
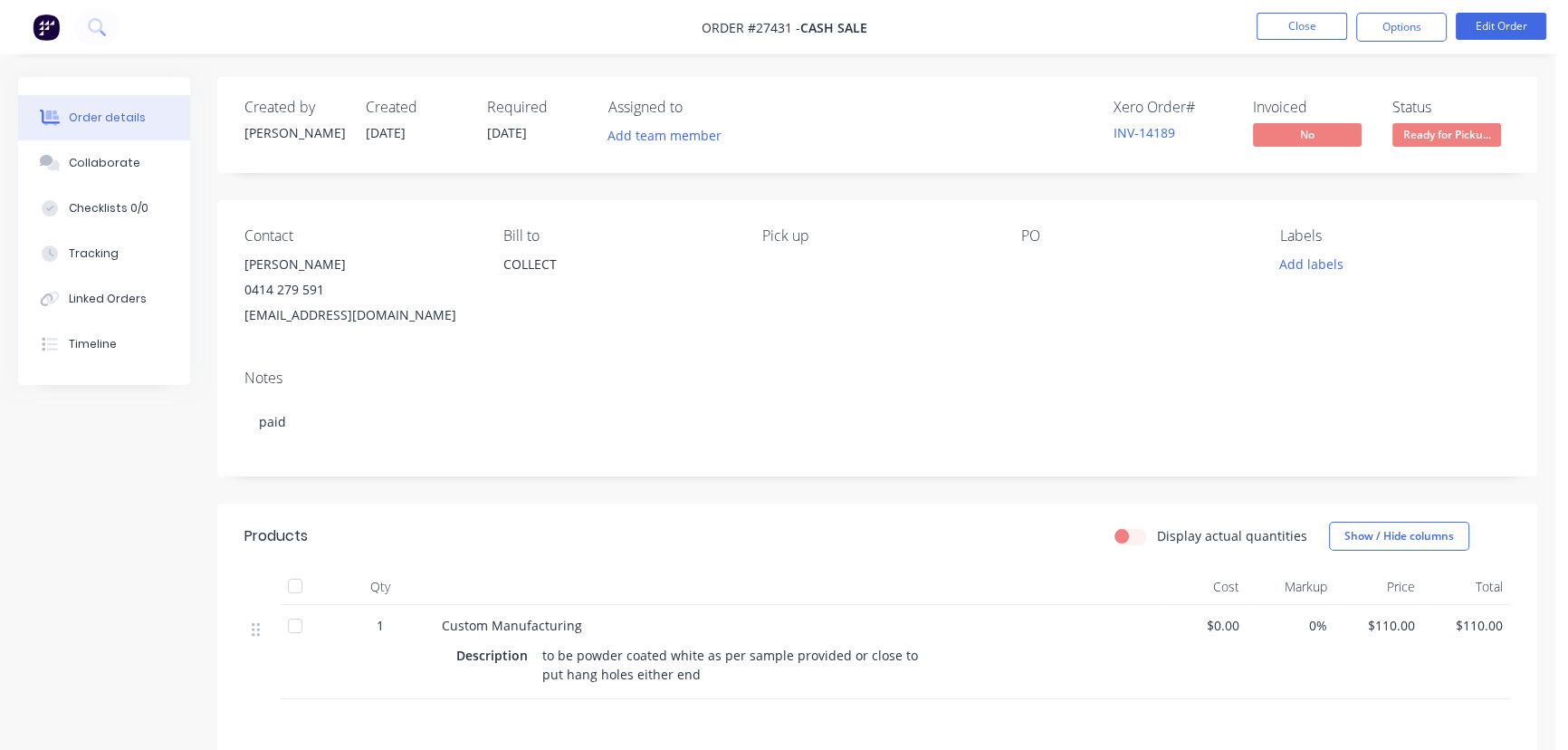
drag, startPoint x: 356, startPoint y: 263, endPoint x: 236, endPoint y: 263, distance: 120.0
click at [236, 263] on div "Contact [PERSON_NAME] 0414 279 591 [EMAIL_ADDRESS][DOMAIN_NAME] Bill to COLLECT…" at bounding box center [877, 278] width 1320 height 155
copy div "[PERSON_NAME]"
drag, startPoint x: 1387, startPoint y: 25, endPoint x: 1378, endPoint y: 42, distance: 19.2
click at [1385, 25] on button "Options" at bounding box center [1401, 27] width 91 height 29
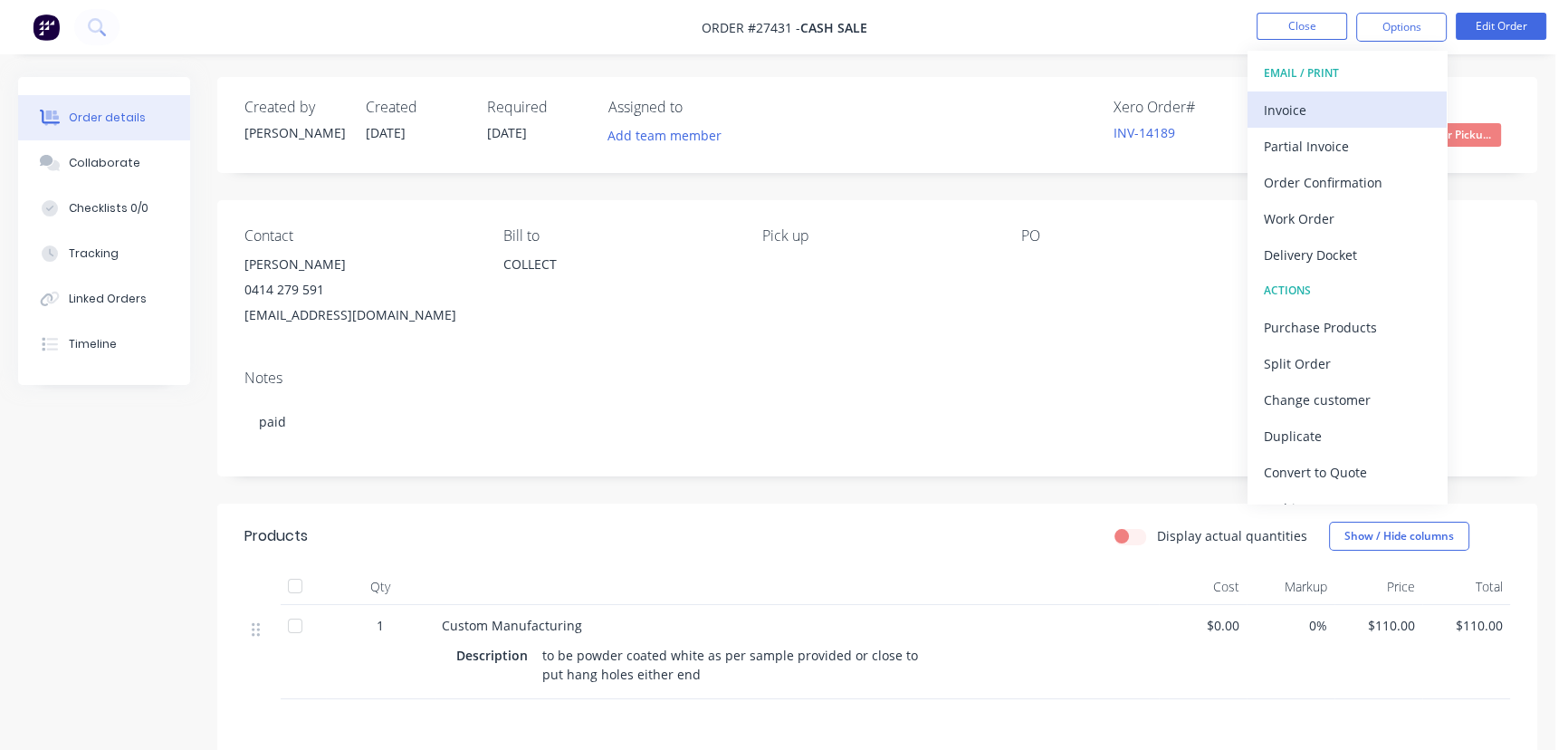
click at [1327, 116] on div "Invoice" at bounding box center [1347, 110] width 166 height 26
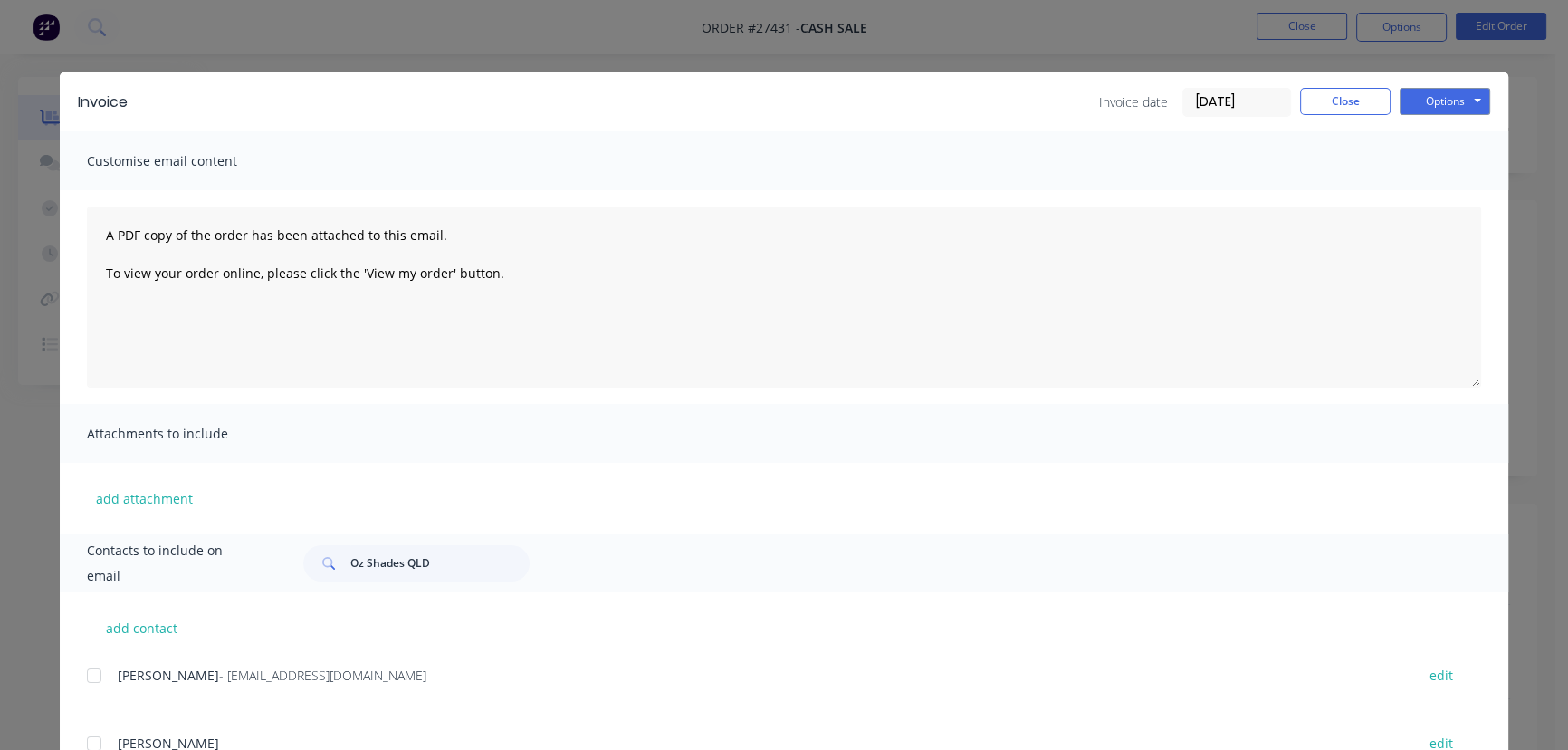
click at [1206, 108] on input "[DATE]" at bounding box center [1237, 102] width 107 height 27
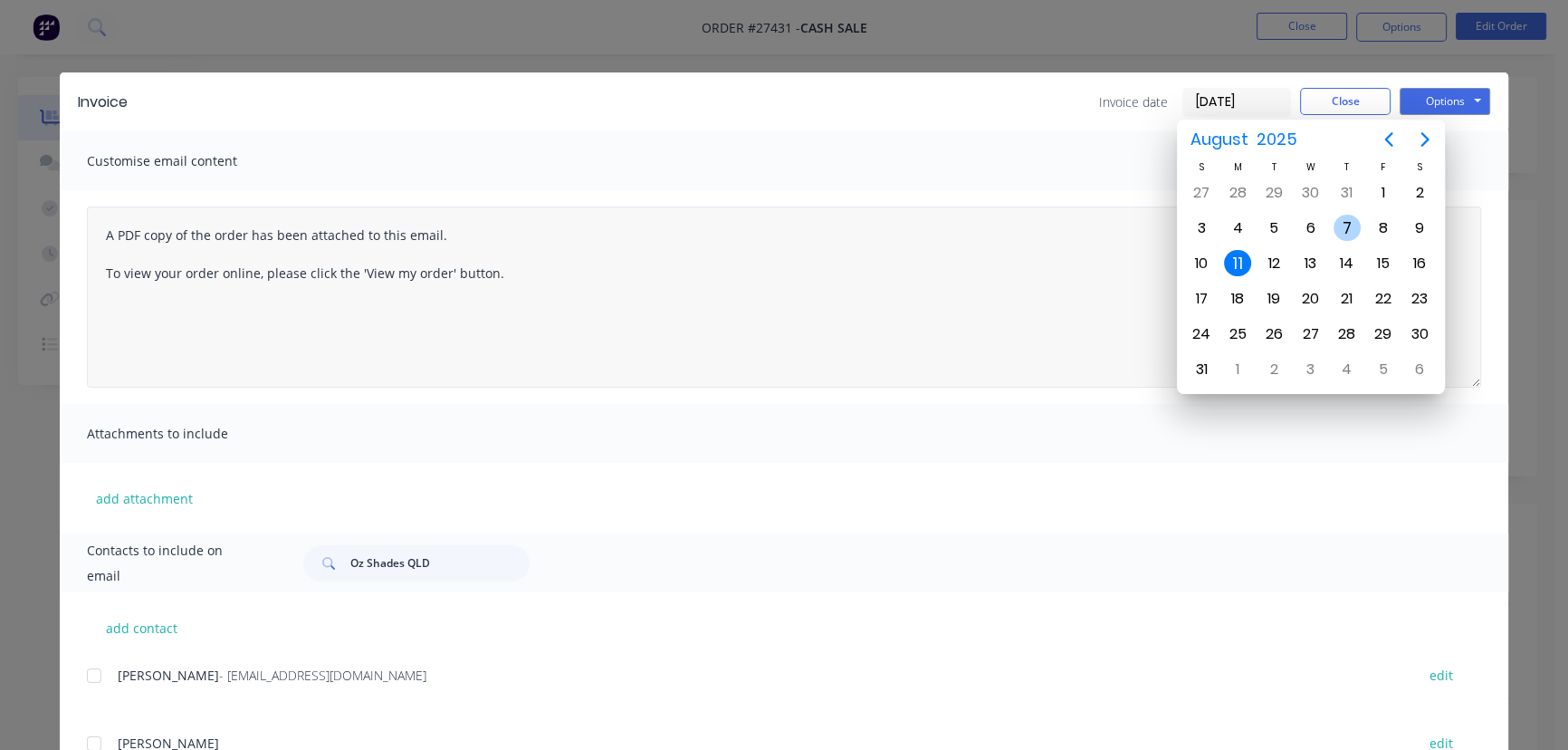
drag, startPoint x: 1336, startPoint y: 224, endPoint x: 1201, endPoint y: 283, distance: 147.3
click at [1337, 224] on div "7" at bounding box center [1346, 227] width 27 height 27
type input "[DATE]"
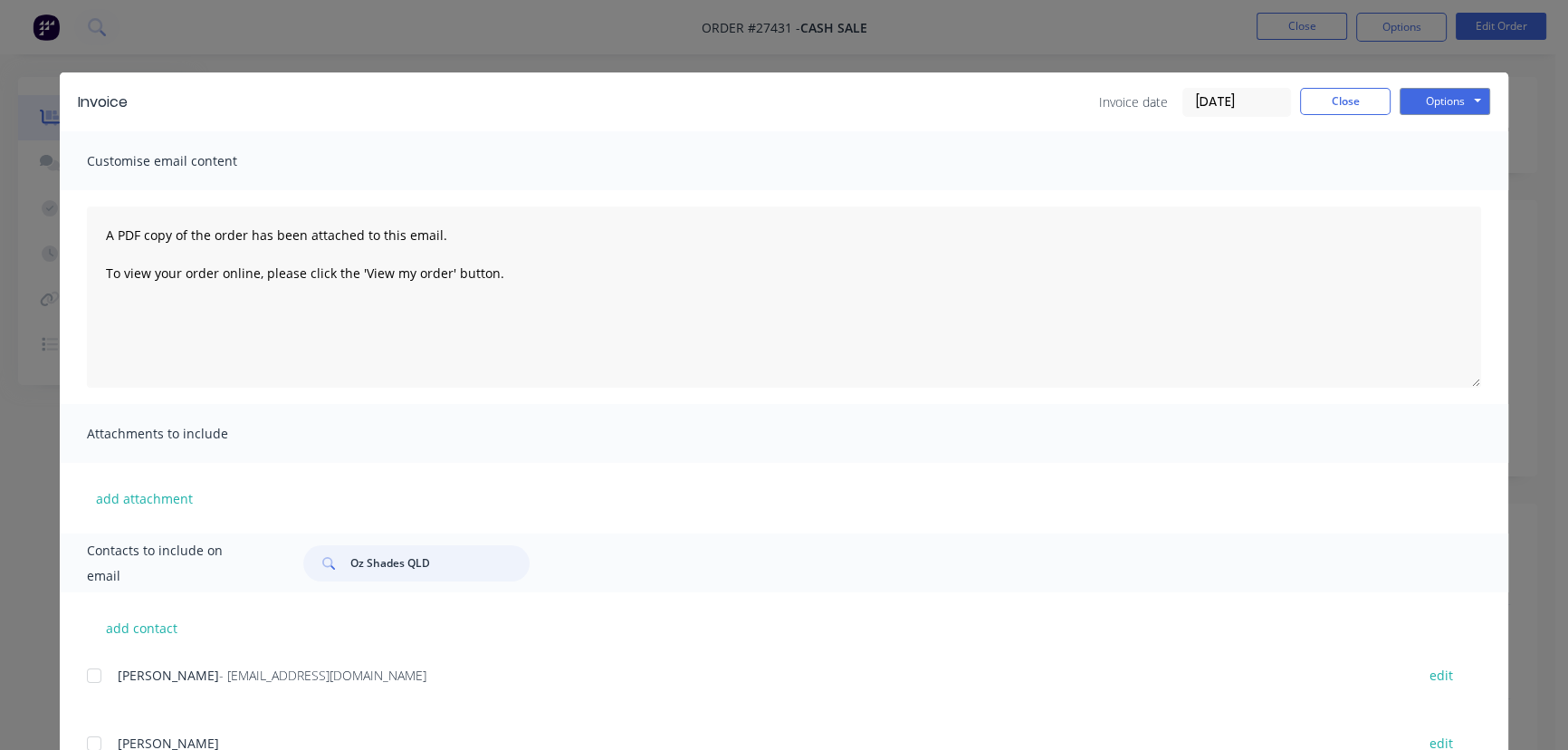
drag, startPoint x: 432, startPoint y: 563, endPoint x: 315, endPoint y: 570, distance: 117.2
click at [315, 570] on div "Oz Shades QLD" at bounding box center [416, 563] width 226 height 36
paste input "[PERSON_NAME]"
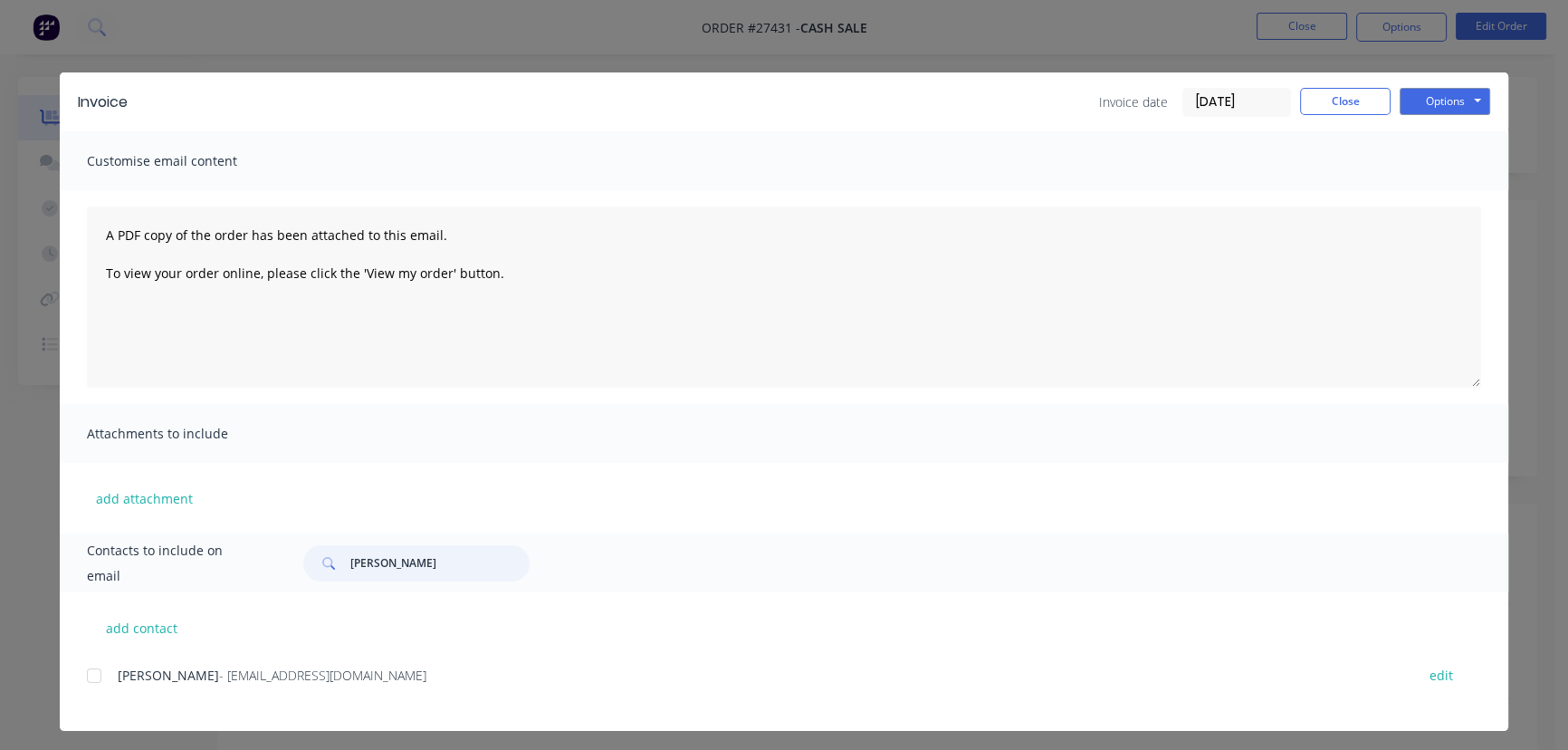
type input "[PERSON_NAME]"
drag, startPoint x: 424, startPoint y: 694, endPoint x: 99, endPoint y: 678, distance: 325.4
click at [100, 683] on div "[PERSON_NAME] - [EMAIL_ADDRESS][DOMAIN_NAME] edit" at bounding box center [798, 685] width 1421 height 46
copy div "[PERSON_NAME] - [EMAIL_ADDRESS][DOMAIN_NAME]"
click at [1413, 105] on button "Options" at bounding box center [1445, 101] width 91 height 27
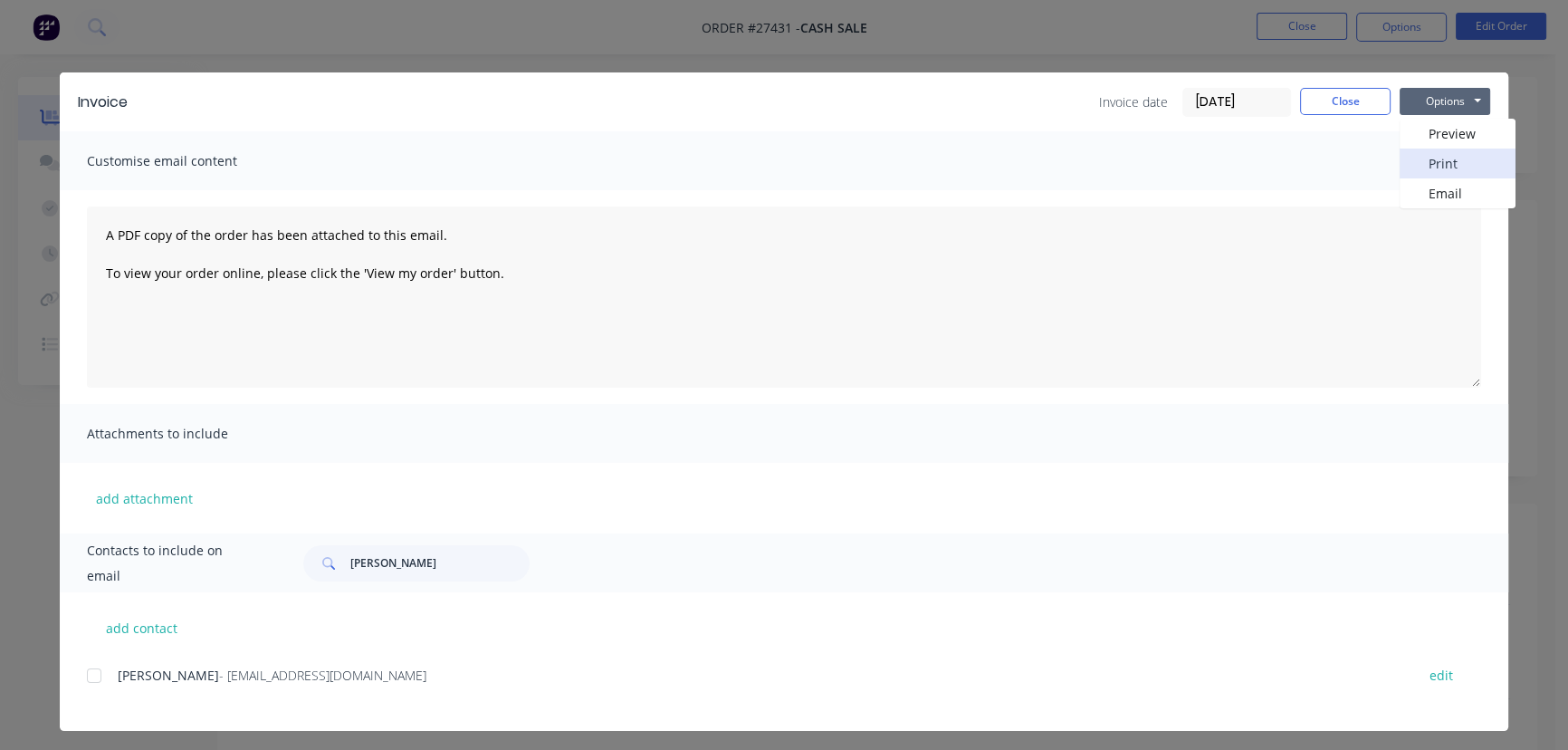
click at [1423, 158] on button "Print" at bounding box center [1458, 164] width 116 height 30
click at [1349, 107] on button "Close" at bounding box center [1345, 101] width 91 height 27
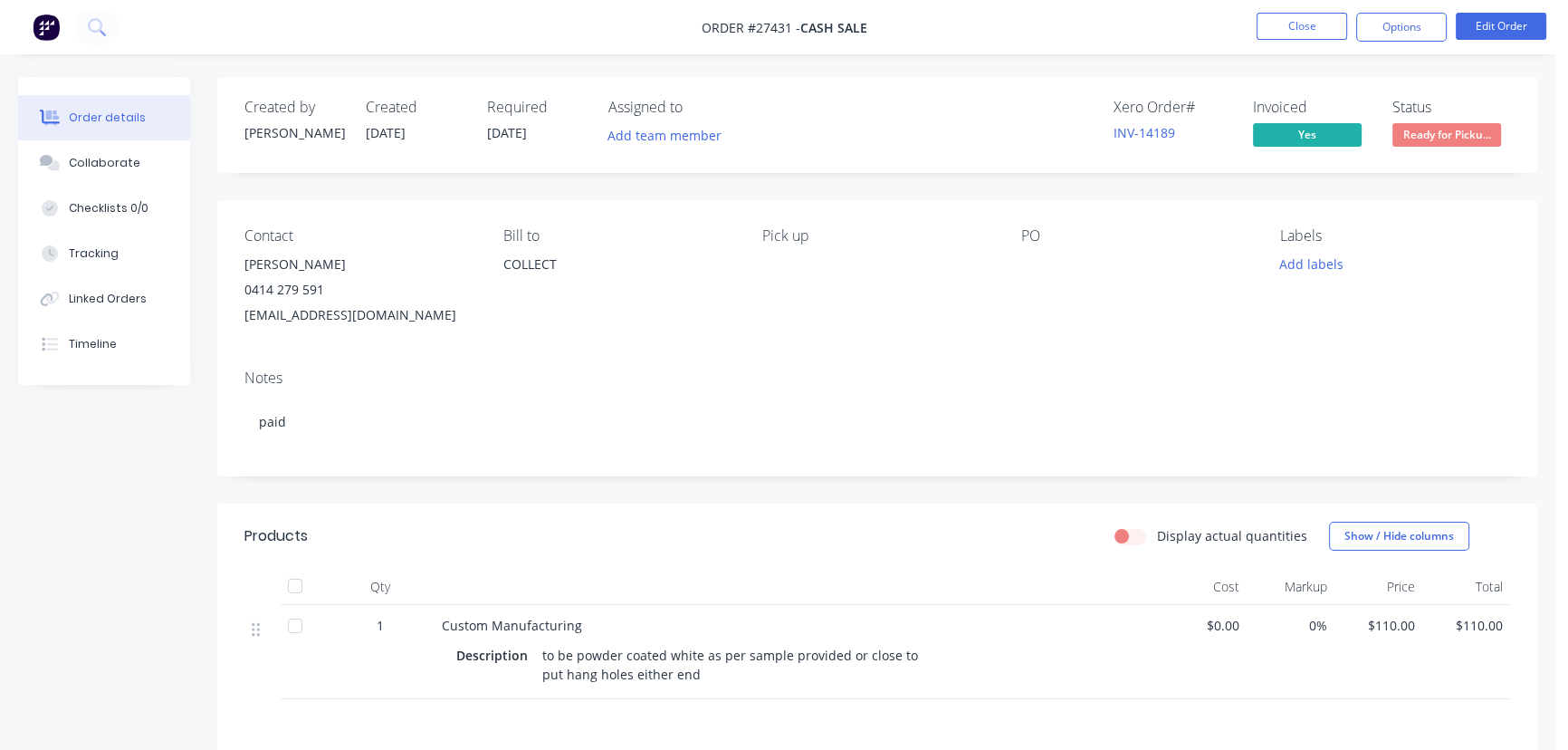
drag, startPoint x: 336, startPoint y: 266, endPoint x: 245, endPoint y: 262, distance: 91.1
click at [245, 262] on div "[PERSON_NAME]" at bounding box center [359, 264] width 230 height 25
copy div "[PERSON_NAME]"
drag, startPoint x: 424, startPoint y: 326, endPoint x: 221, endPoint y: 341, distance: 203.6
click at [221, 341] on div "Contact [PERSON_NAME] 0414 279 591 [EMAIL_ADDRESS][DOMAIN_NAME] Bill to COLLECT…" at bounding box center [877, 278] width 1320 height 155
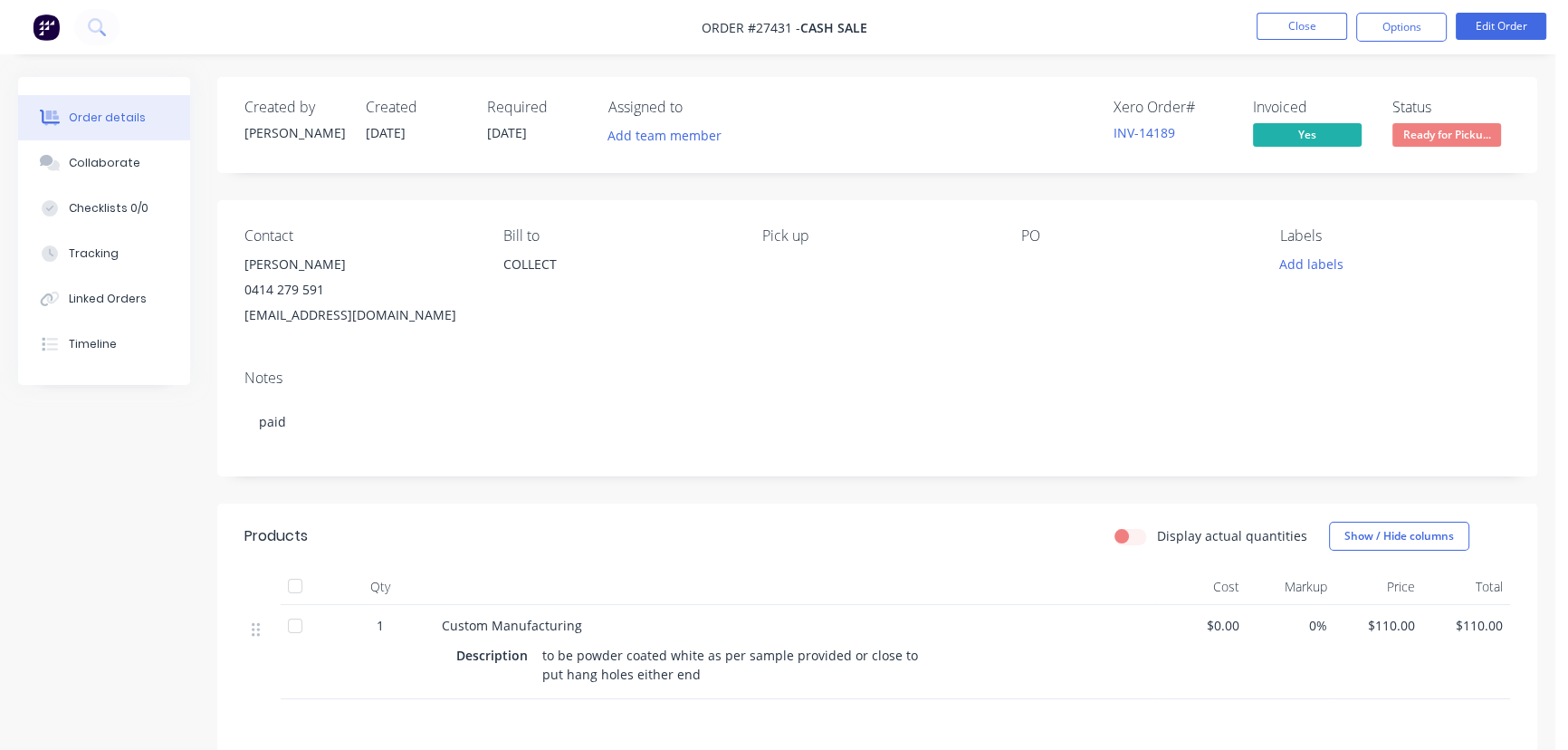
copy div "[EMAIL_ADDRESS][DOMAIN_NAME]"
click at [1295, 23] on button "Close" at bounding box center [1302, 26] width 91 height 27
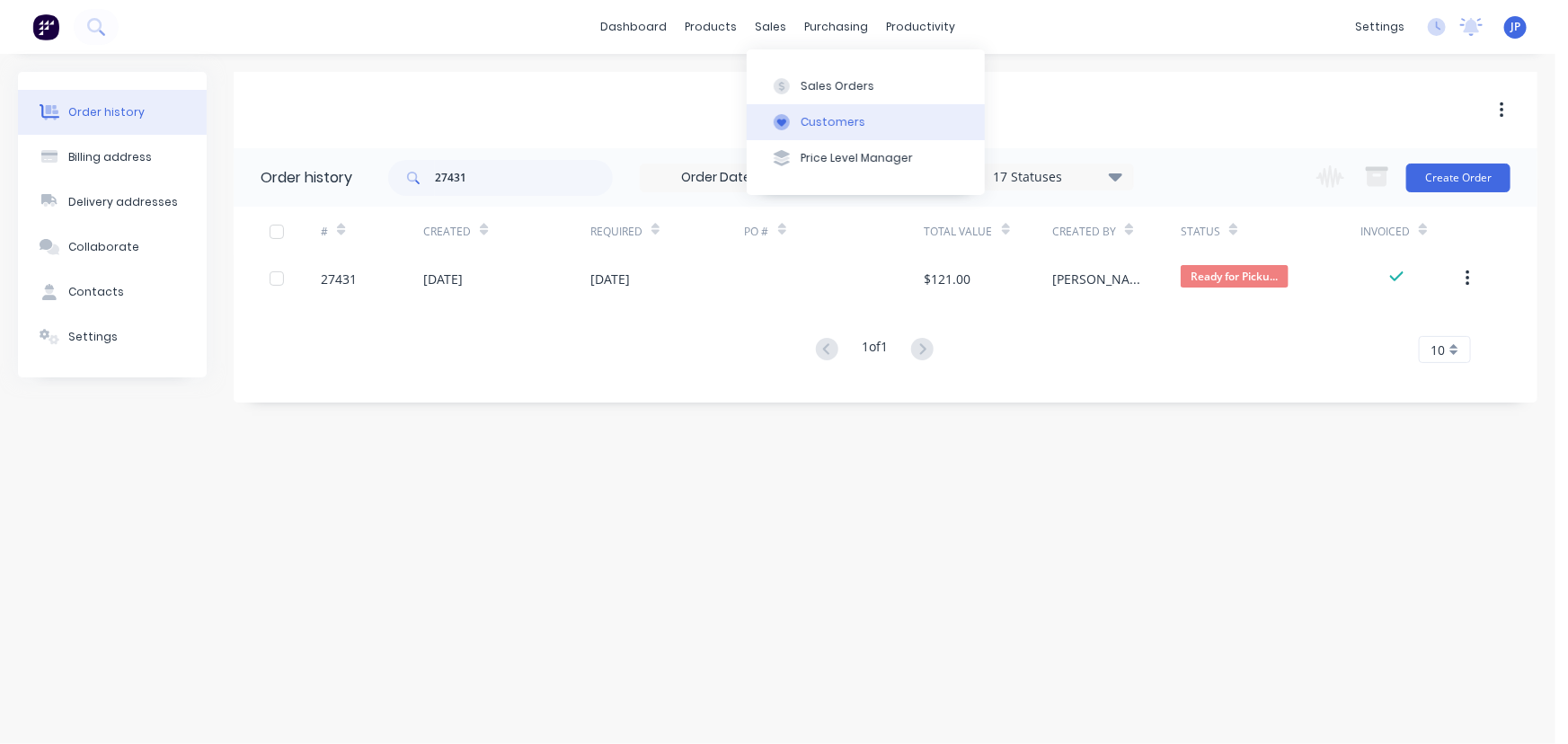
click at [792, 110] on button "Customers" at bounding box center [866, 122] width 238 height 36
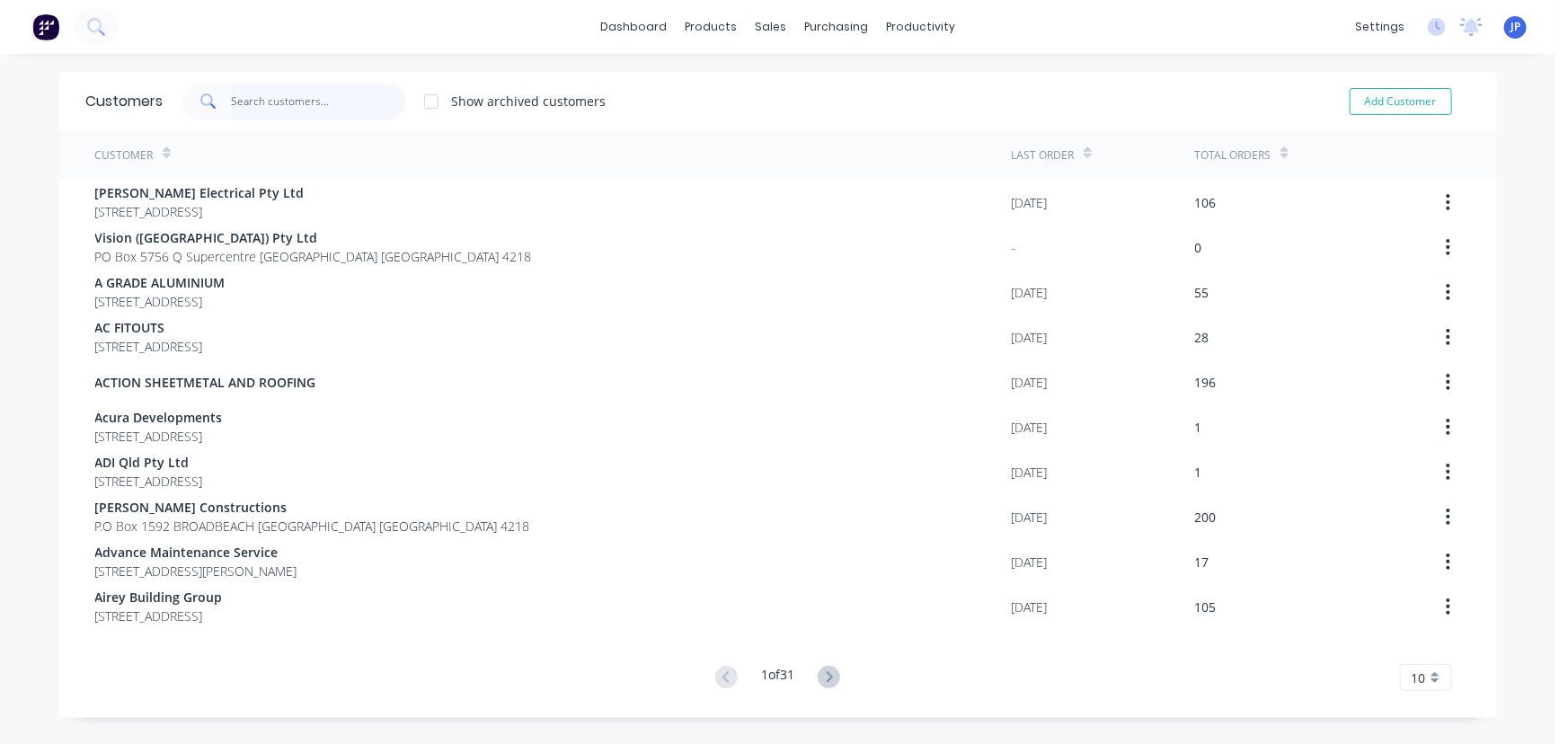
click at [302, 108] on input "text" at bounding box center [318, 101] width 175 height 36
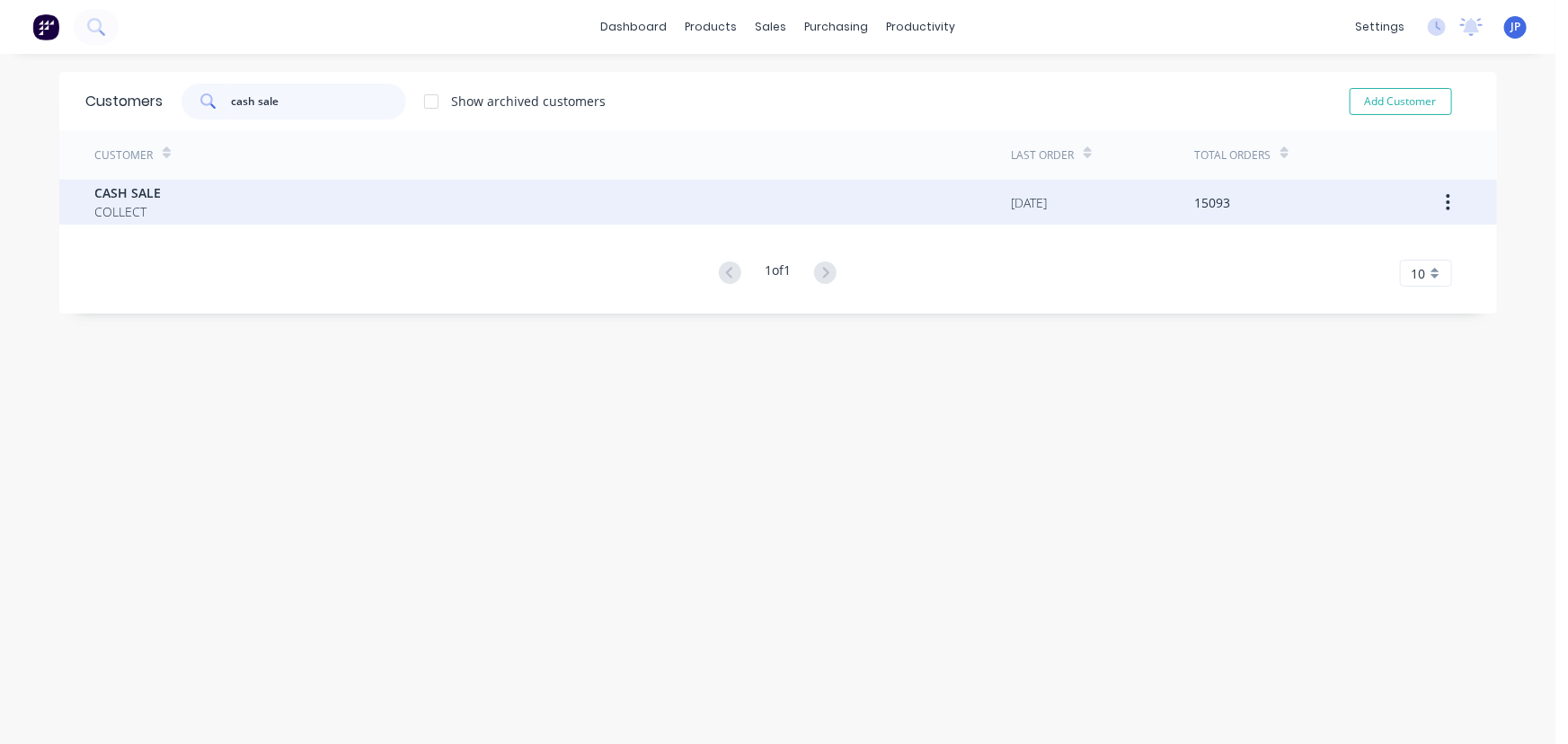
type input "cash sale"
click at [155, 196] on div "CASH SALE COLLECT" at bounding box center [554, 202] width 917 height 45
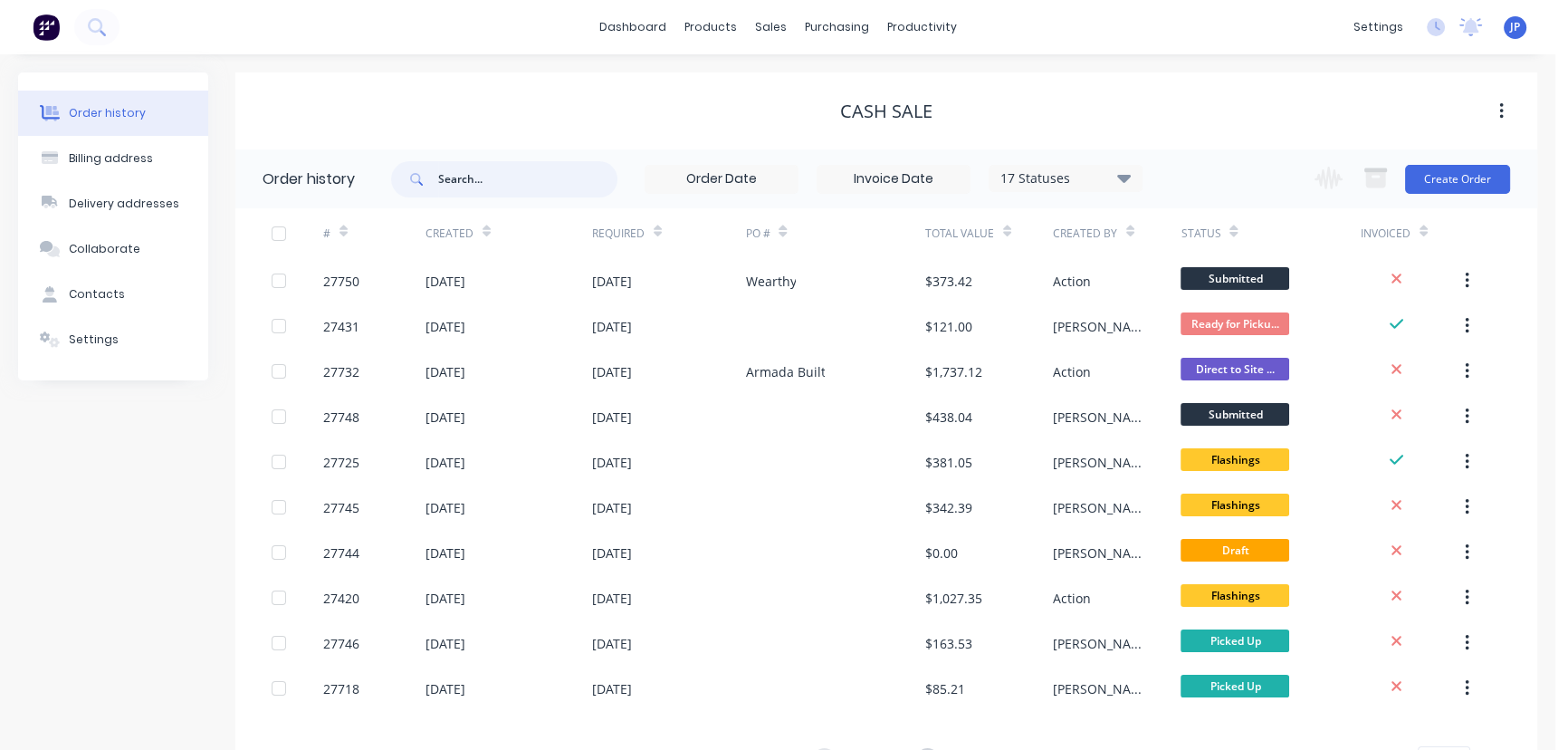
click at [468, 174] on input "text" at bounding box center [528, 179] width 180 height 36
type input "[PERSON_NAME]"
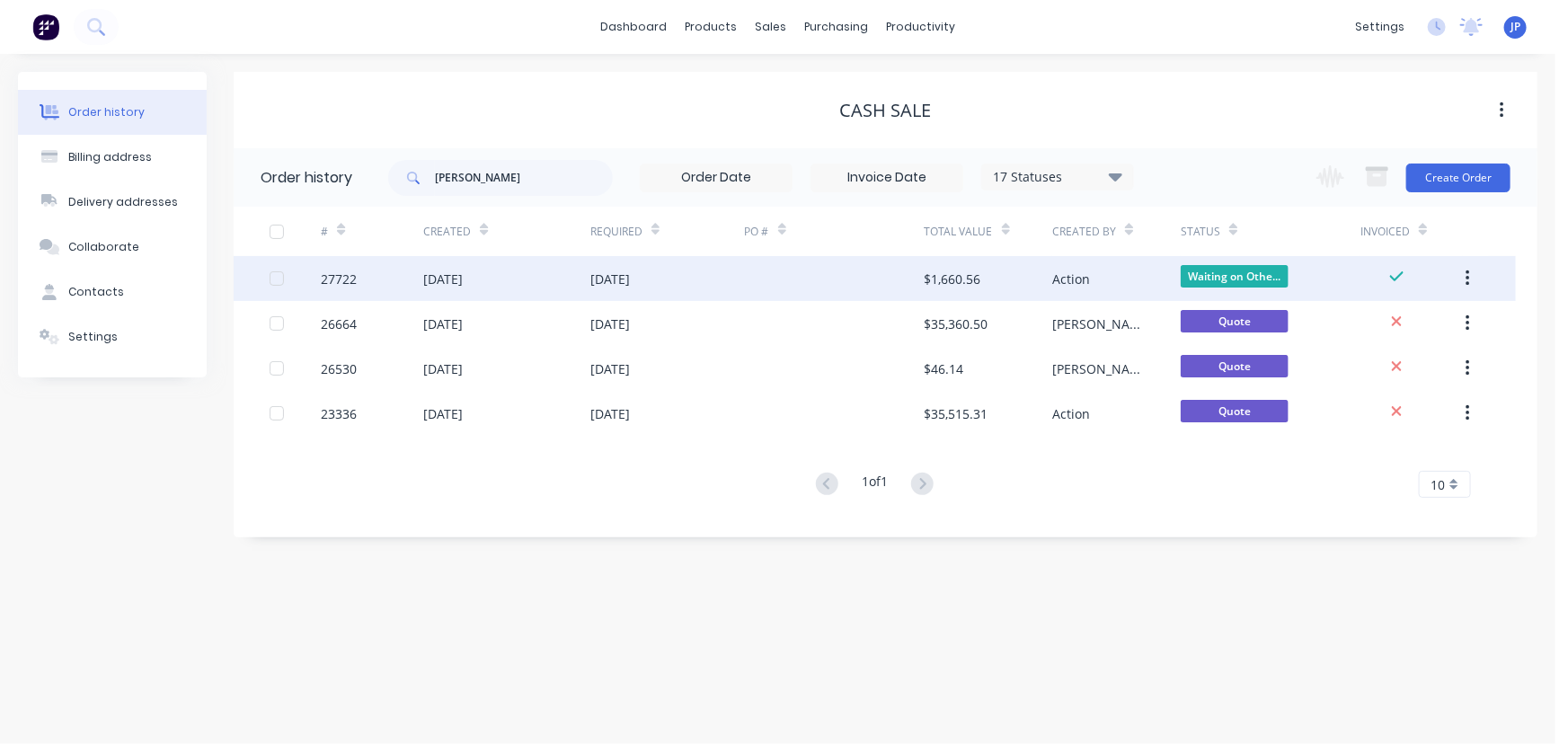
click at [463, 273] on div "[DATE]" at bounding box center [443, 278] width 40 height 19
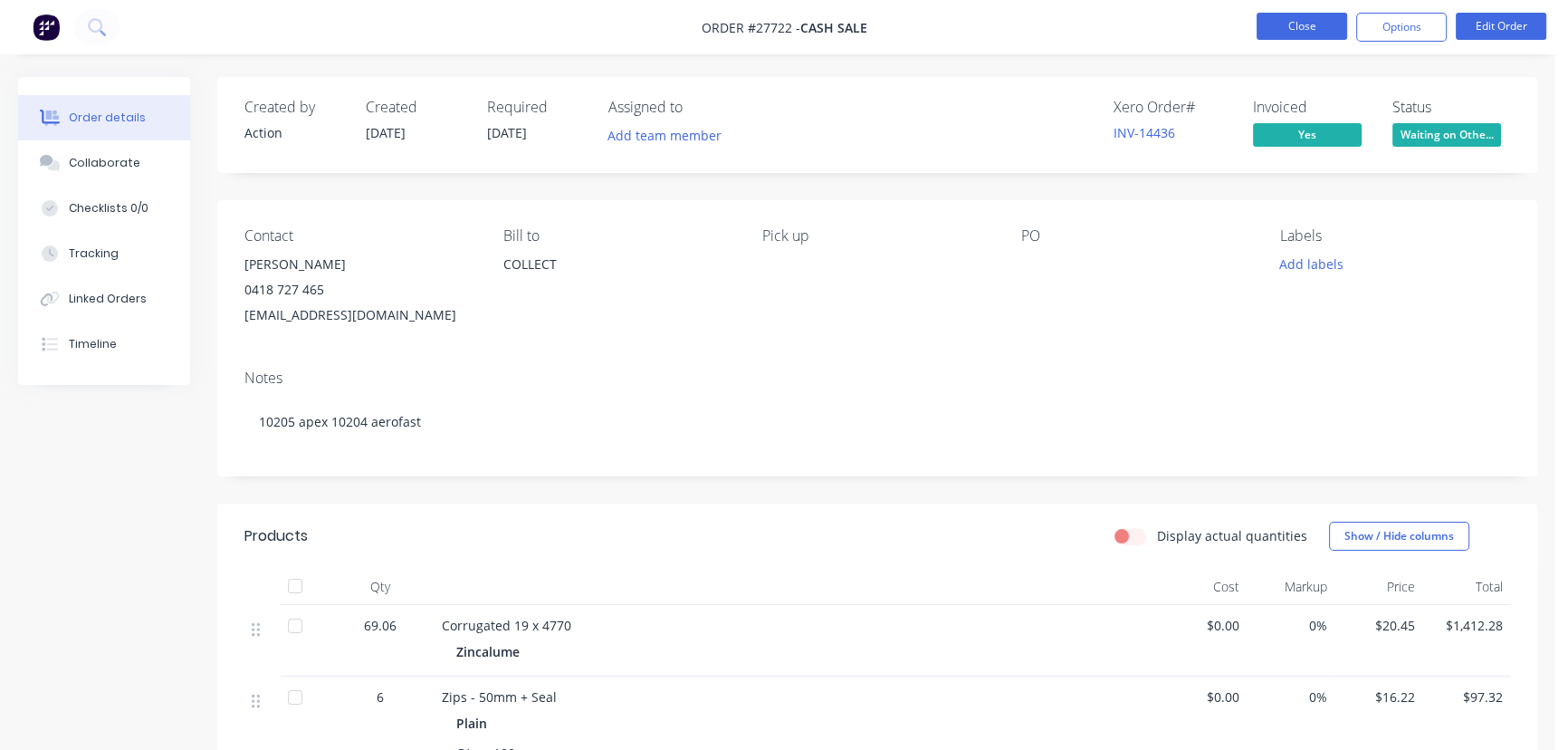
click at [1309, 26] on button "Close" at bounding box center [1302, 26] width 91 height 27
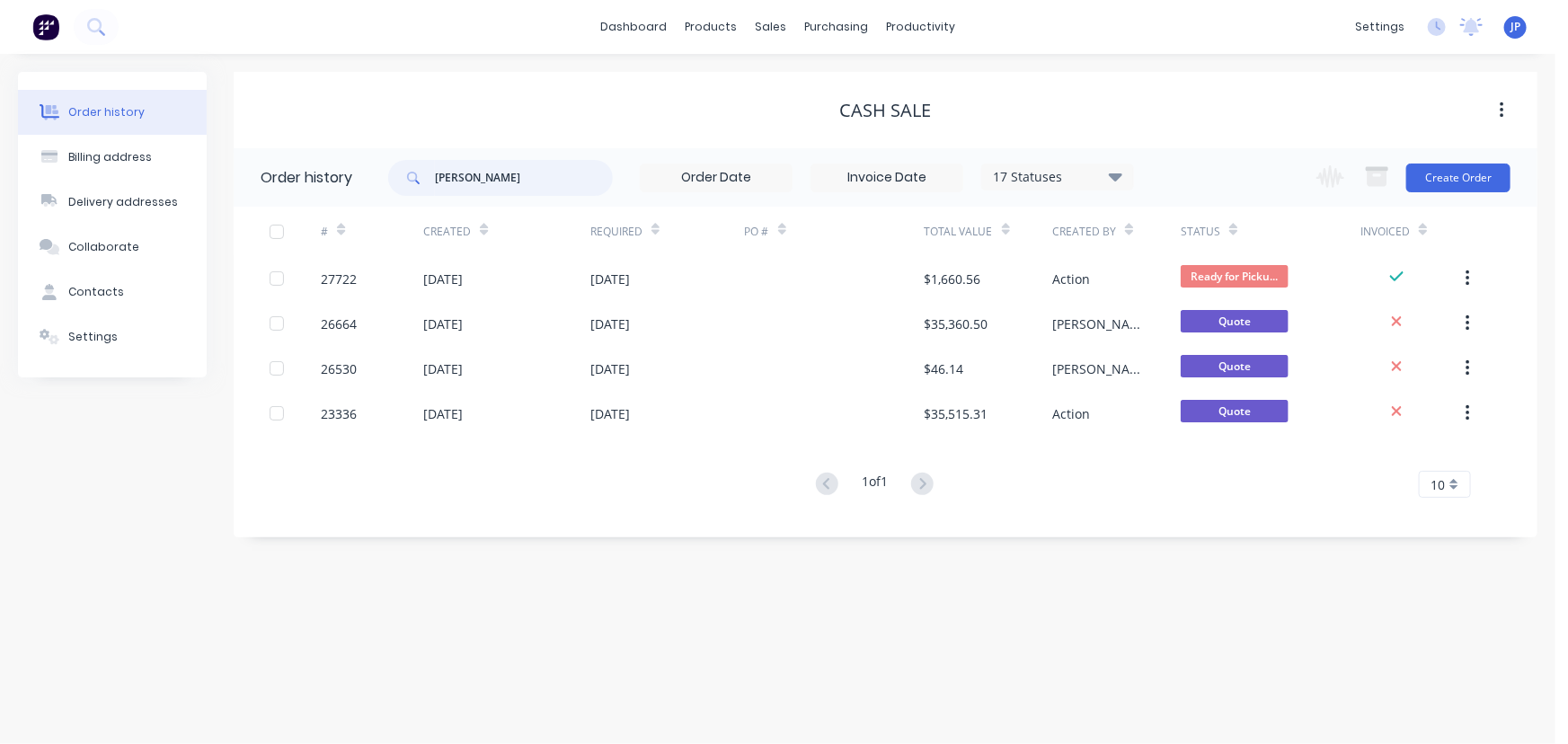
drag, startPoint x: 528, startPoint y: 185, endPoint x: 395, endPoint y: 172, distance: 133.6
click at [395, 172] on div "[PERSON_NAME]" at bounding box center [500, 177] width 225 height 36
type input "27746"
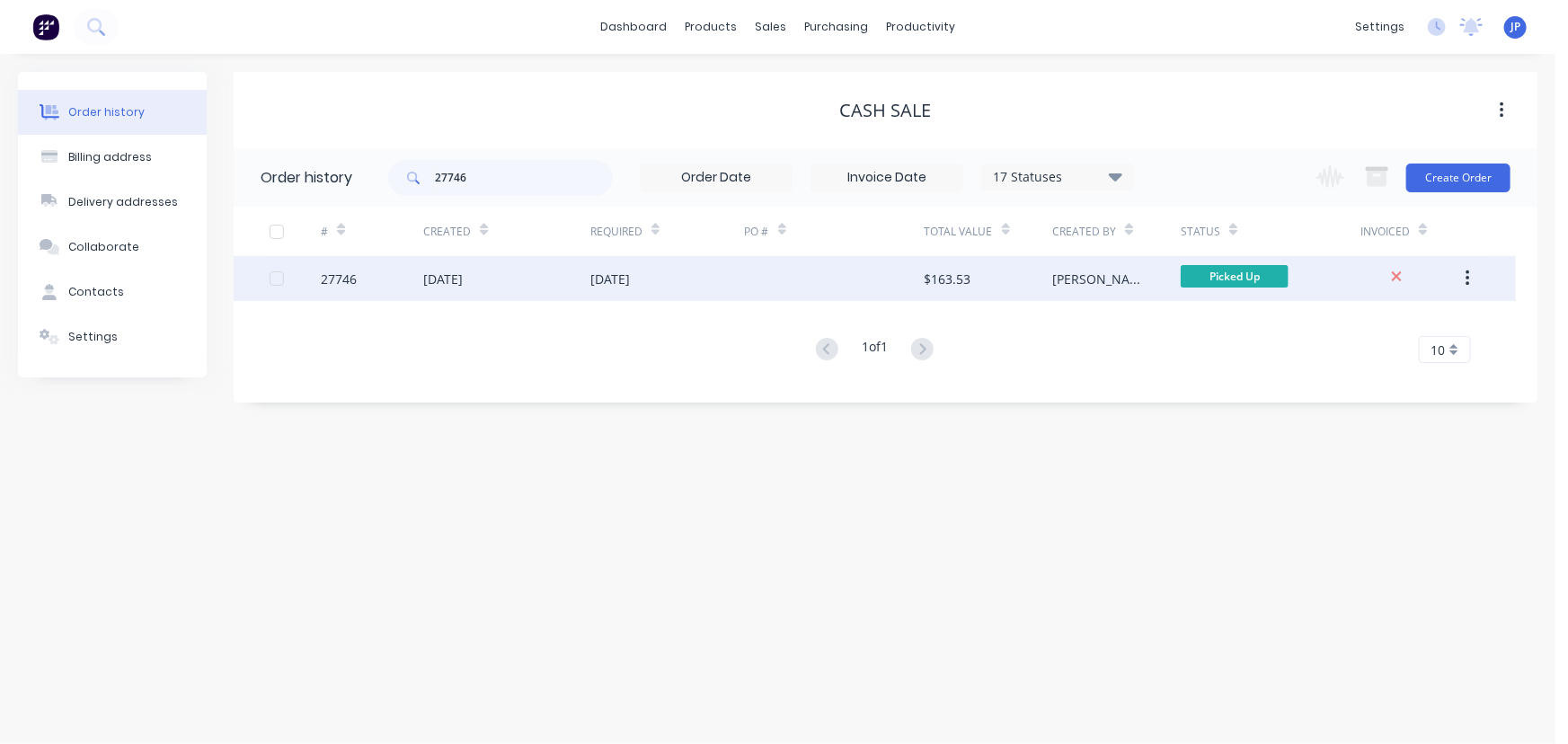
click at [463, 281] on div "[DATE]" at bounding box center [443, 278] width 40 height 19
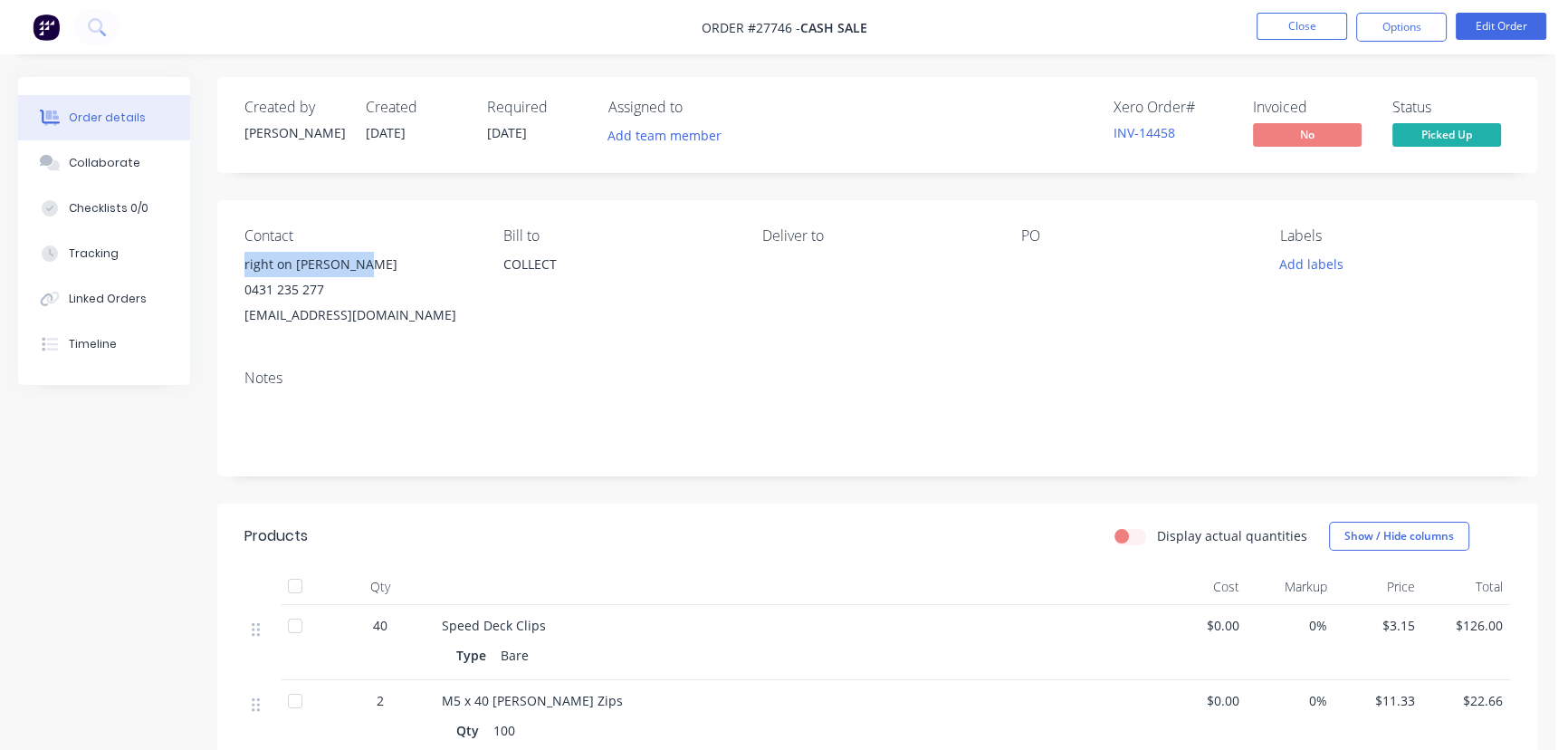
drag, startPoint x: 364, startPoint y: 261, endPoint x: 240, endPoint y: 274, distance: 124.7
click at [241, 273] on div "Contact right on [PERSON_NAME] 0431 235 277 [EMAIL_ADDRESS][DOMAIN_NAME] [PERSO…" at bounding box center [877, 278] width 1320 height 155
click at [1387, 29] on button "Options" at bounding box center [1401, 27] width 91 height 29
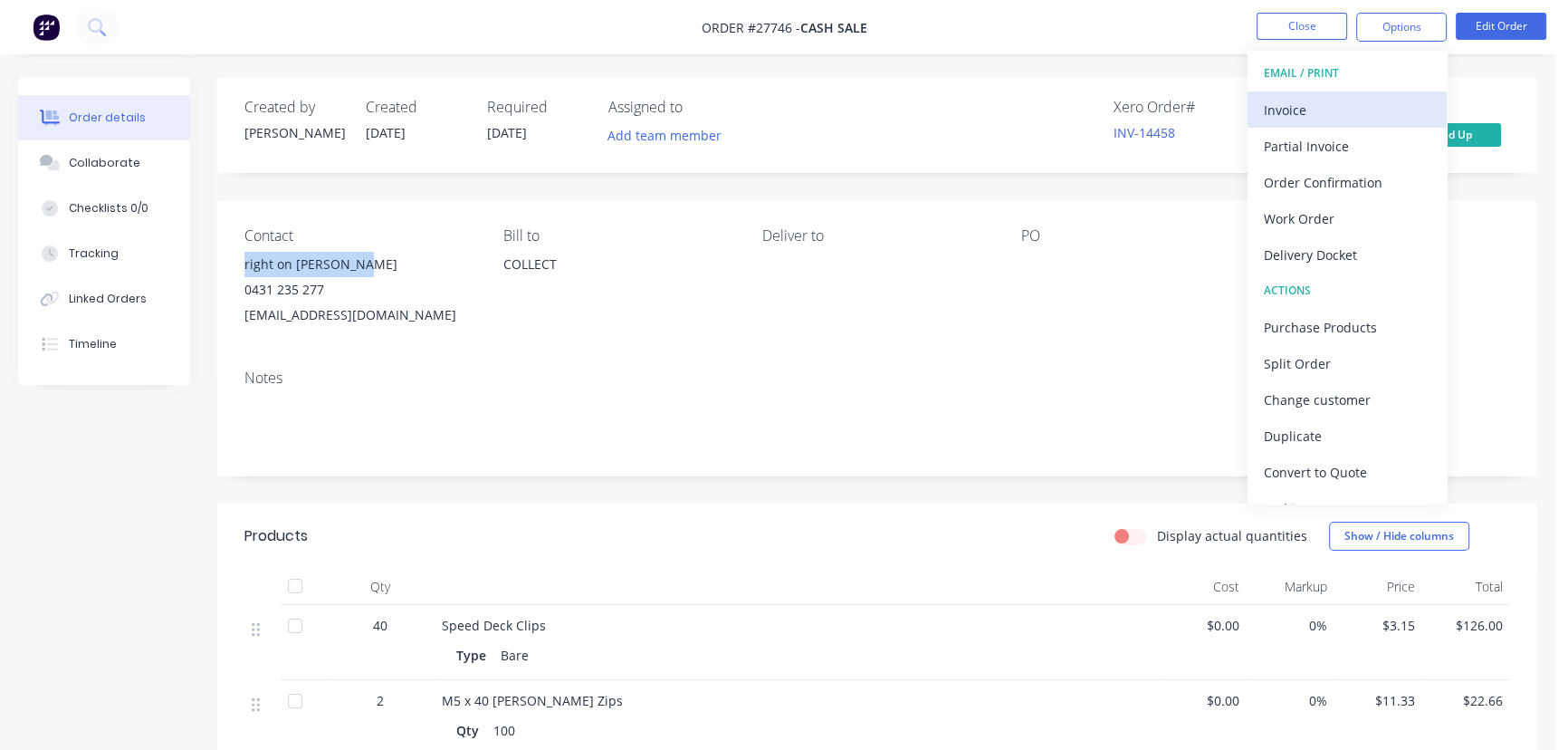
click at [1298, 105] on div "Invoice" at bounding box center [1347, 110] width 166 height 26
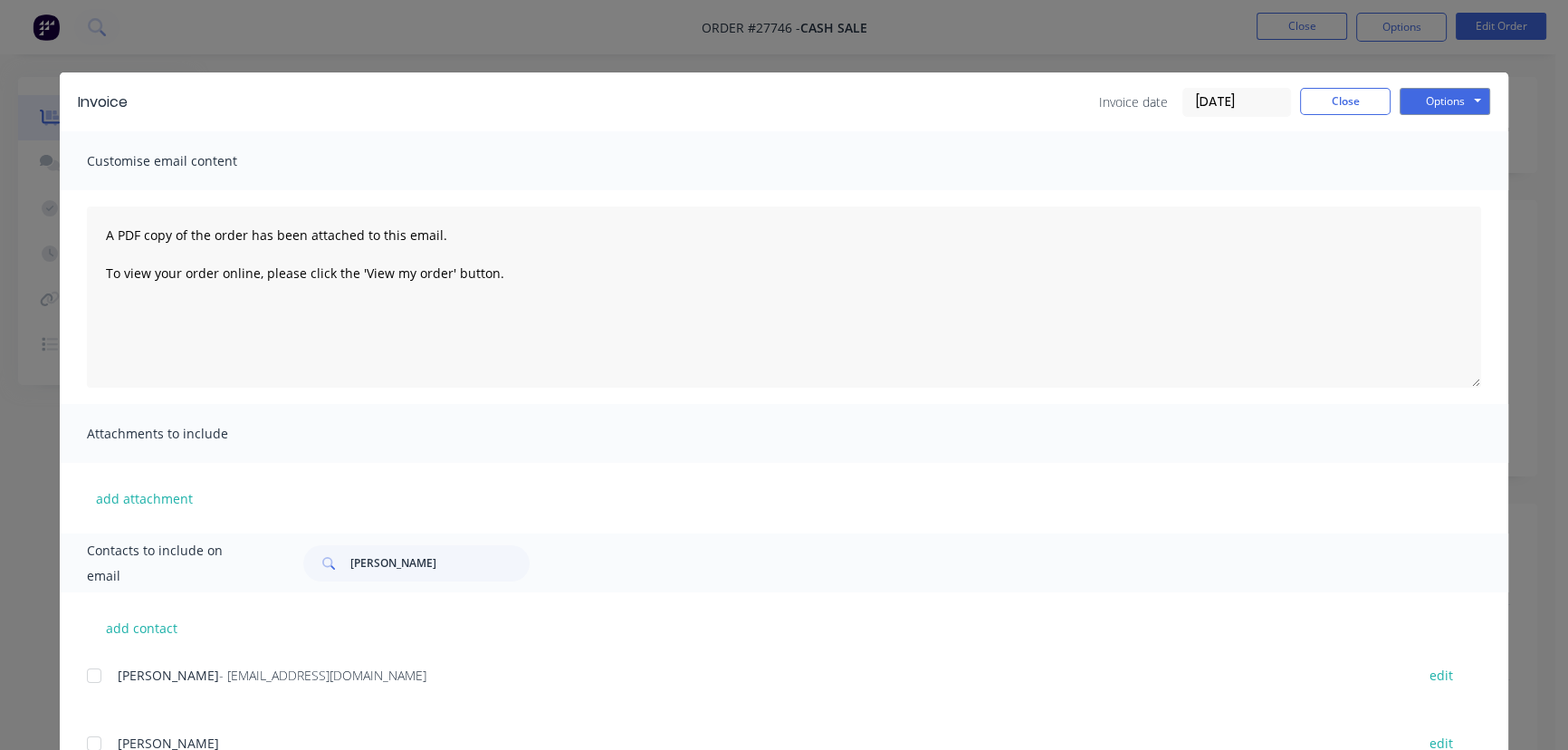
click at [1254, 108] on input "[DATE]" at bounding box center [1237, 102] width 107 height 27
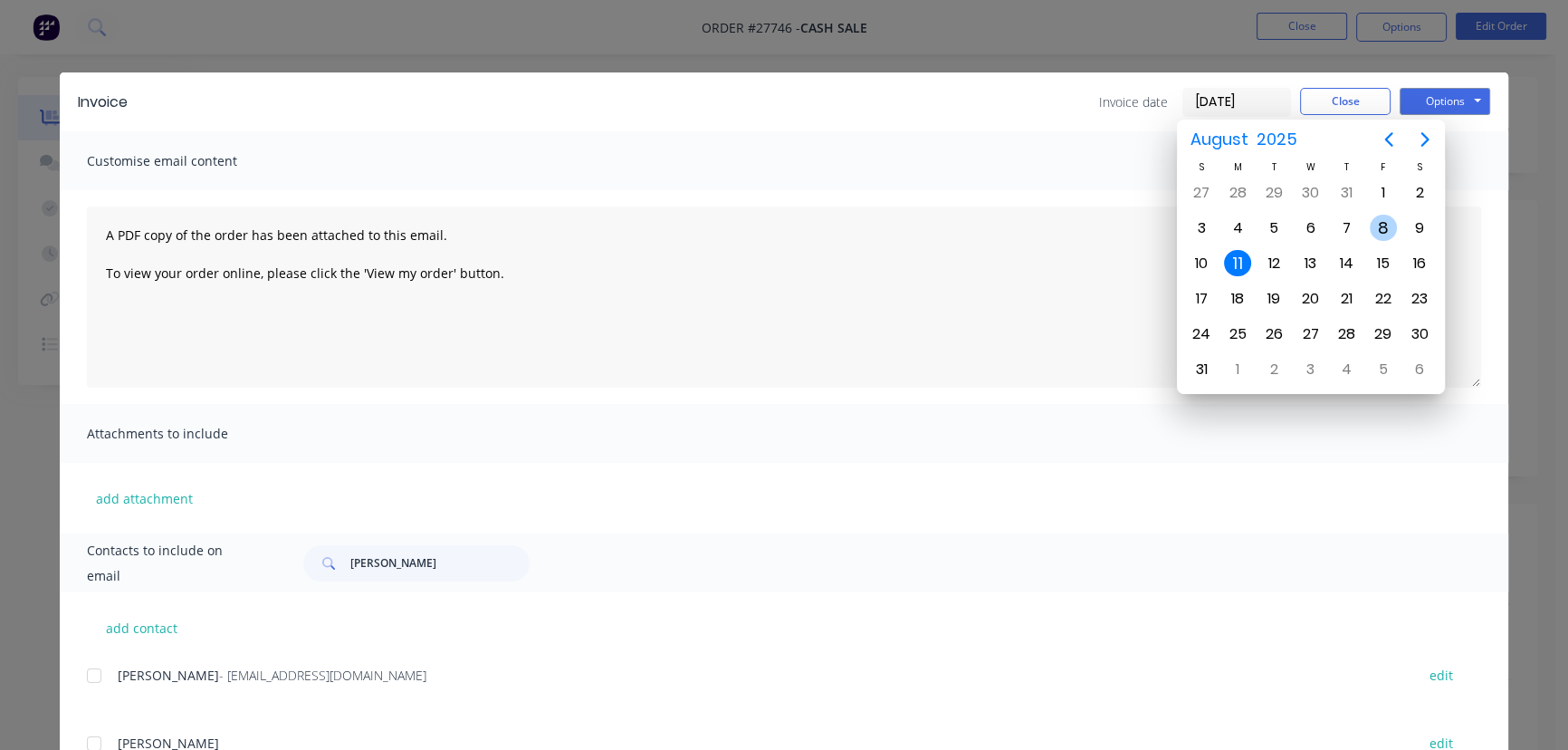
click at [1380, 226] on div "8" at bounding box center [1383, 227] width 27 height 27
type input "[DATE]"
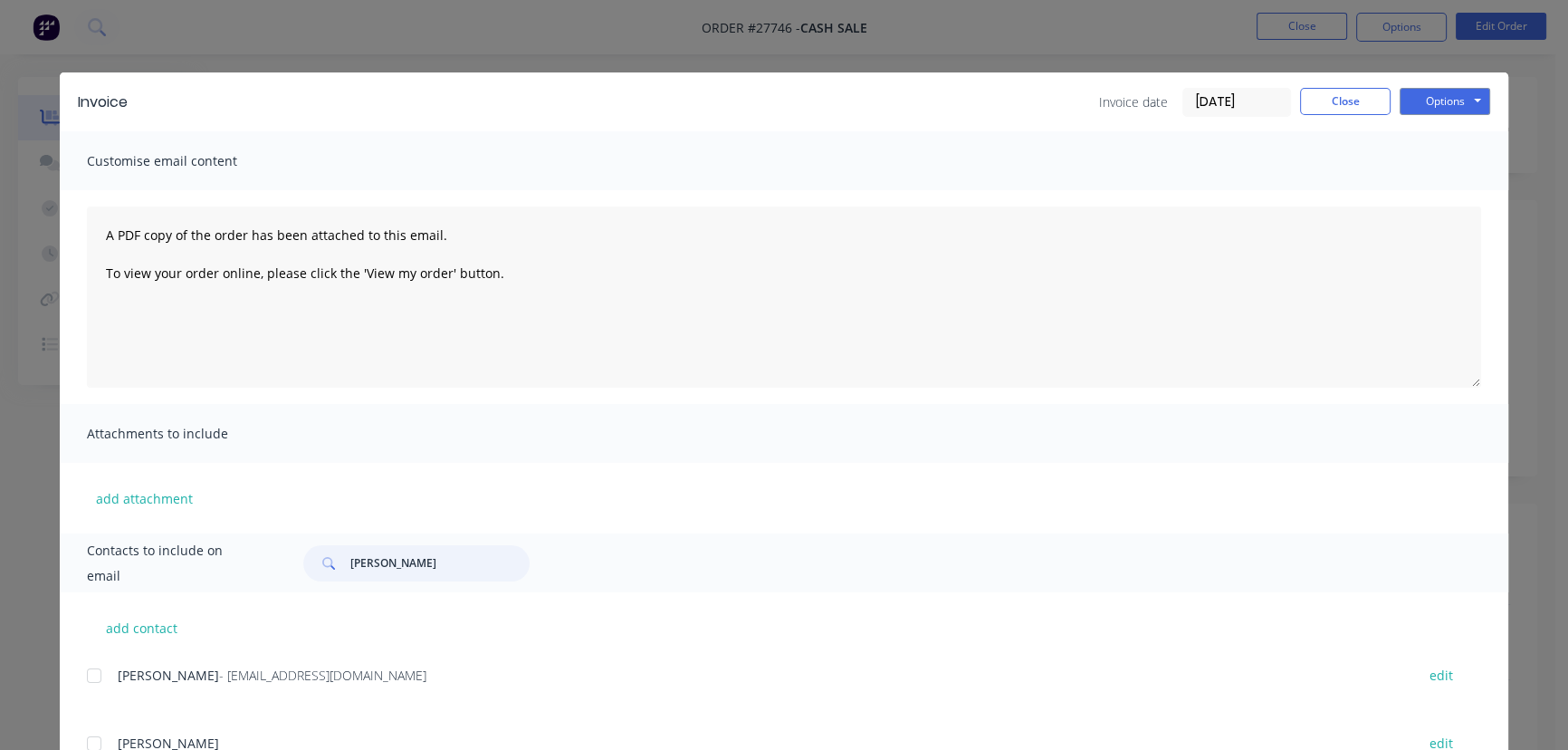
drag, startPoint x: 428, startPoint y: 560, endPoint x: 301, endPoint y: 565, distance: 127.1
click at [303, 565] on div "[PERSON_NAME]" at bounding box center [416, 563] width 226 height 36
paste input "right on [PERSON_NAME]"
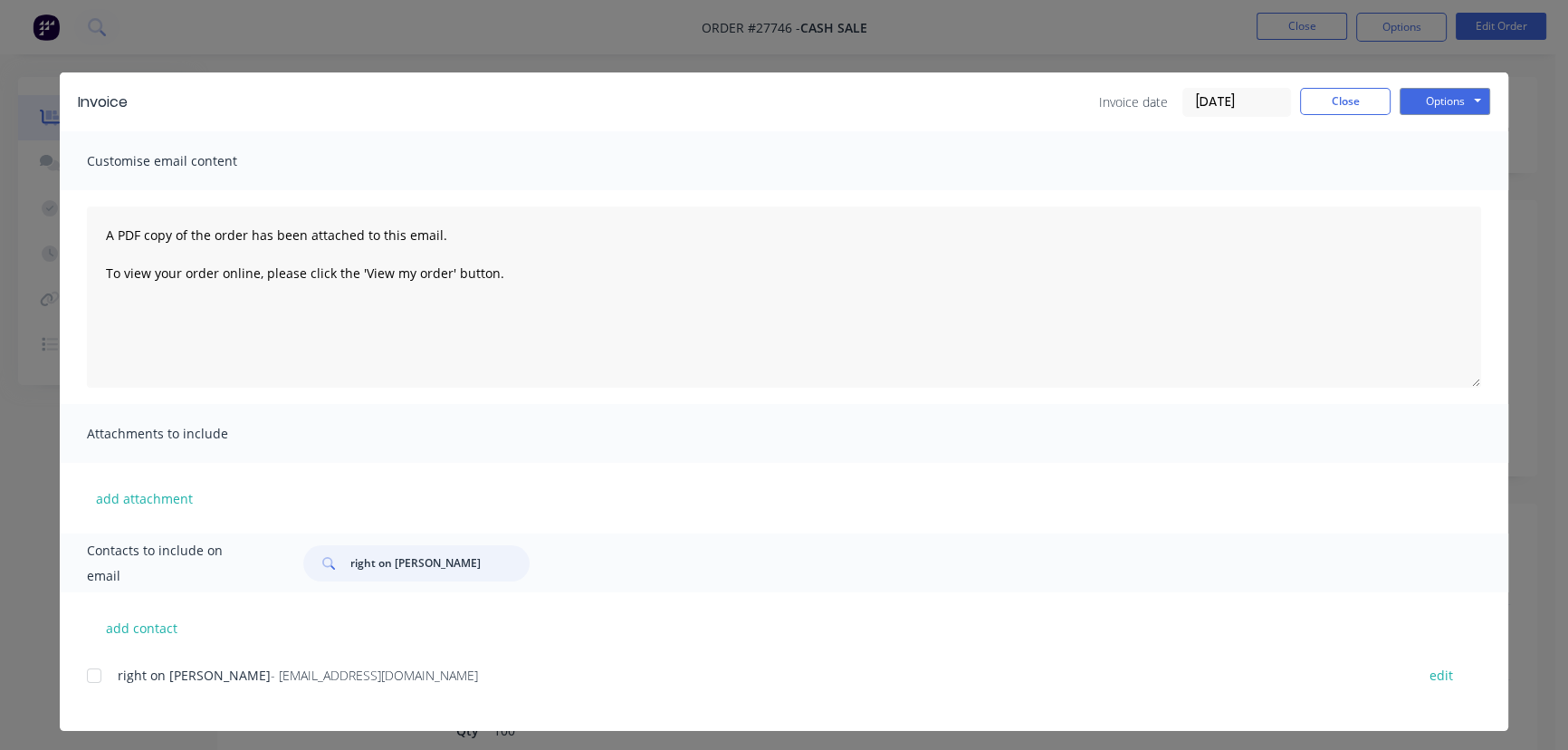
type input "right on [PERSON_NAME]"
drag, startPoint x: 401, startPoint y: 686, endPoint x: 86, endPoint y: 695, distance: 315.1
click at [87, 695] on div "right on [PERSON_NAME] - [PERSON_NAME][EMAIL_ADDRESS][DOMAIN_NAME] edit" at bounding box center [798, 685] width 1421 height 46
click at [1451, 101] on button "Options" at bounding box center [1445, 101] width 91 height 27
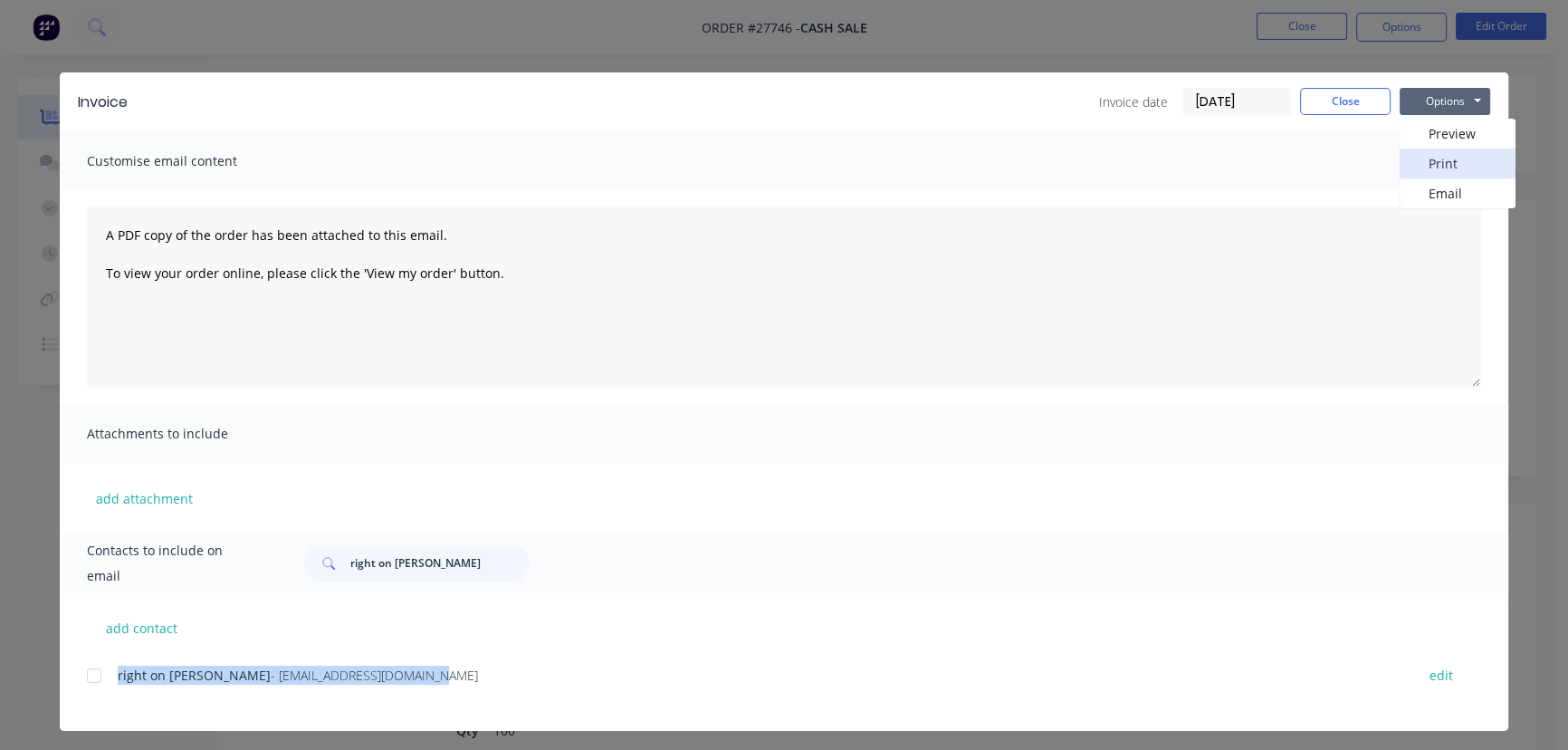
click at [1439, 163] on button "Print" at bounding box center [1458, 164] width 116 height 30
click at [1337, 103] on button "Close" at bounding box center [1345, 101] width 91 height 27
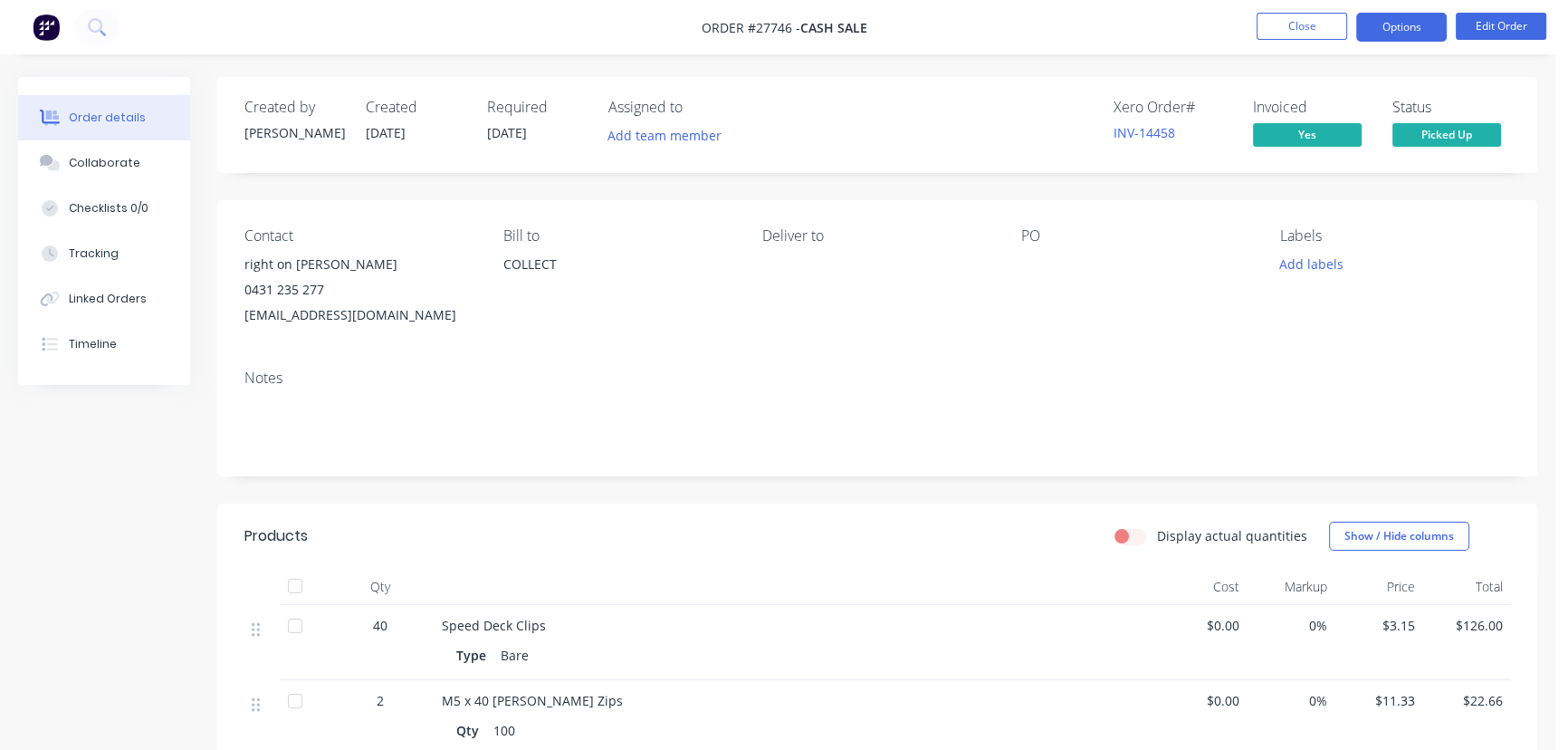
click at [1381, 36] on button "Options" at bounding box center [1401, 27] width 91 height 29
click at [1210, 244] on div "PO" at bounding box center [1136, 277] width 230 height 100
click at [1294, 18] on button "Close" at bounding box center [1302, 26] width 91 height 27
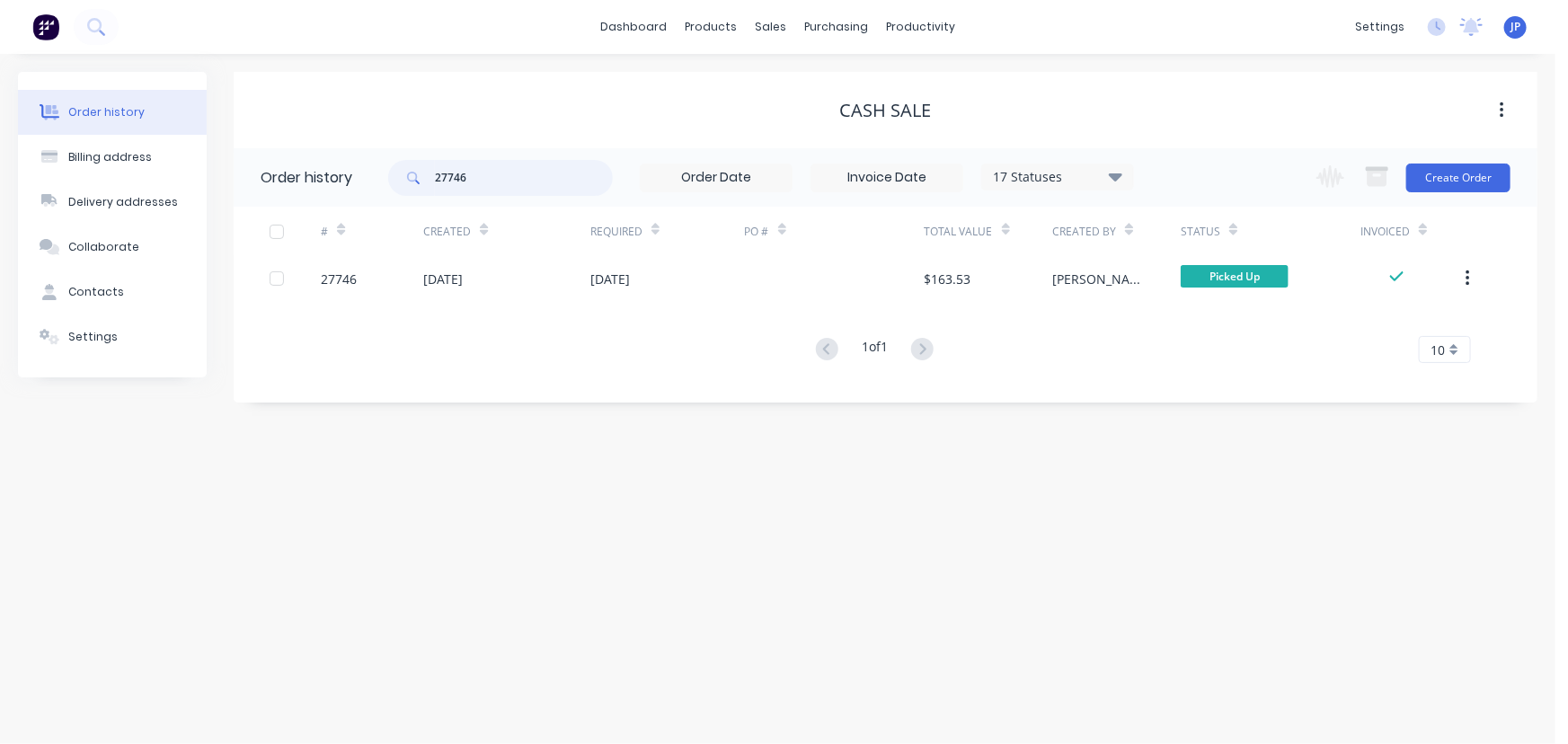
drag, startPoint x: 464, startPoint y: 188, endPoint x: 362, endPoint y: 194, distance: 102.2
click at [362, 194] on header "Order history 27746 17 Statuses Invoice Status Invoiced Not Invoiced Partial Or…" at bounding box center [885, 177] width 1304 height 58
type input "26057"
drag, startPoint x: 497, startPoint y: 180, endPoint x: 390, endPoint y: 185, distance: 107.1
click at [404, 183] on div "26057" at bounding box center [500, 177] width 225 height 36
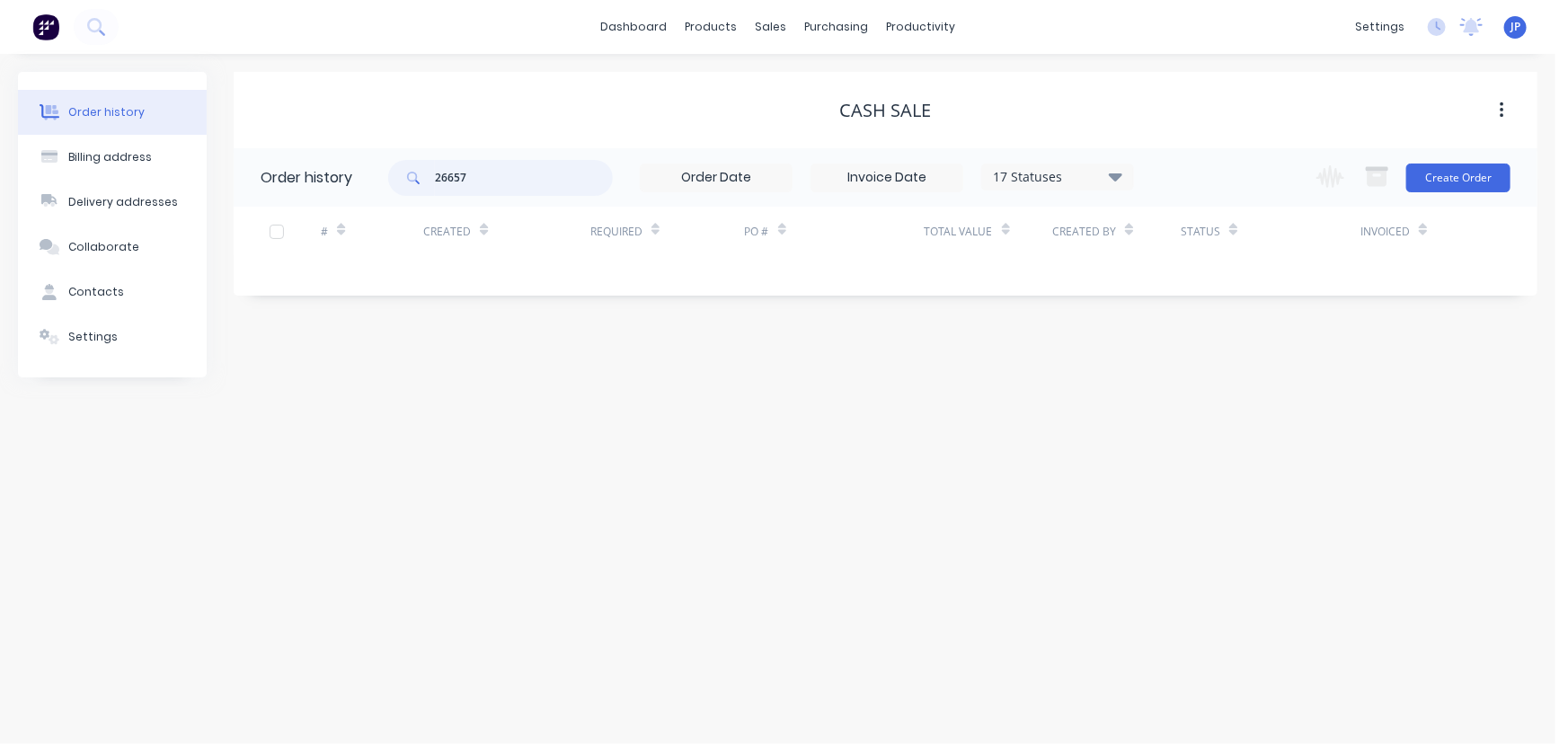
type input "26657"
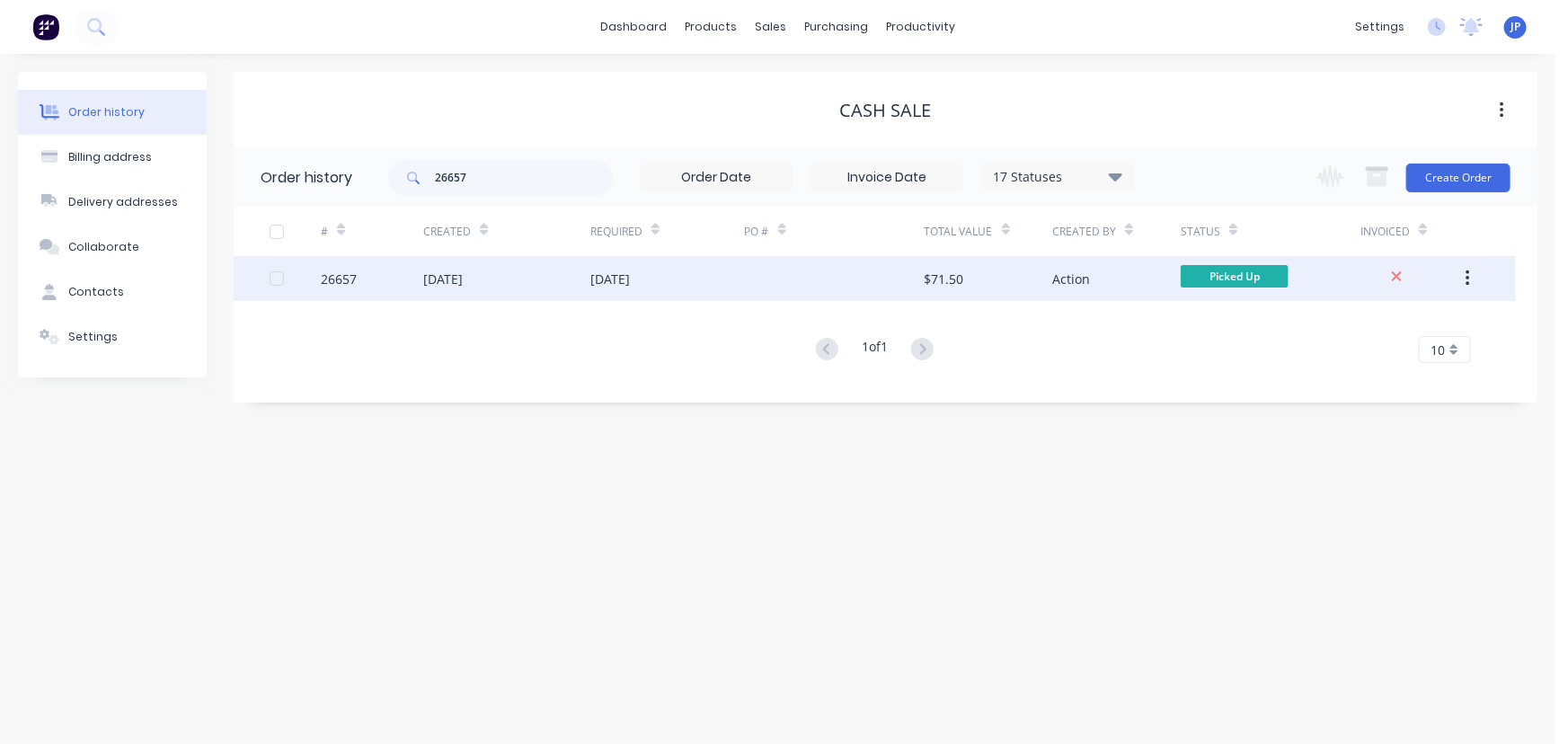
click at [431, 269] on div "[DATE]" at bounding box center [443, 278] width 40 height 19
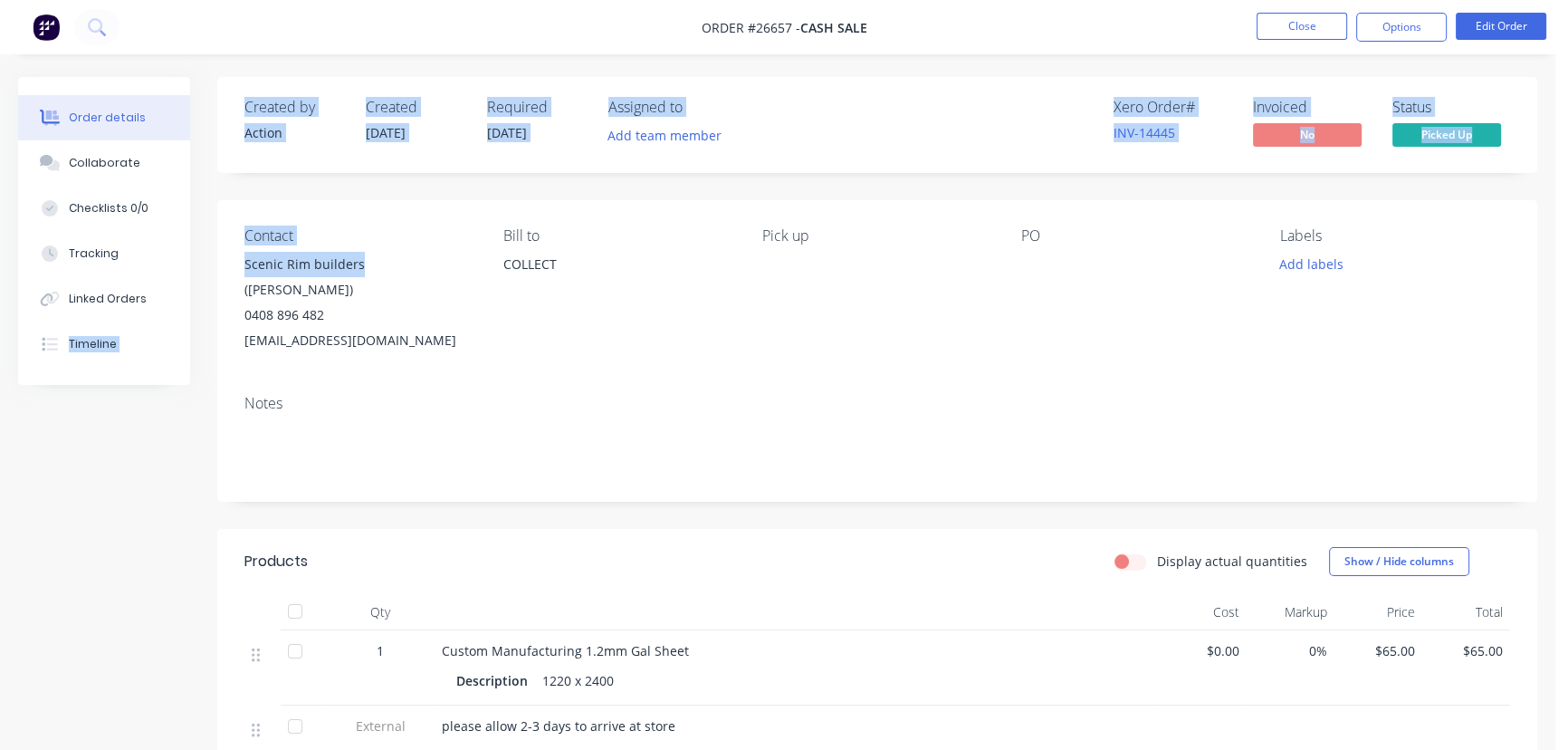
drag, startPoint x: 360, startPoint y: 267, endPoint x: 208, endPoint y: 276, distance: 152.3
click at [208, 276] on div "Order details Collaborate Checklists 0/0 Tracking Linked Orders Timeline Order …" at bounding box center [777, 576] width 1555 height 1000
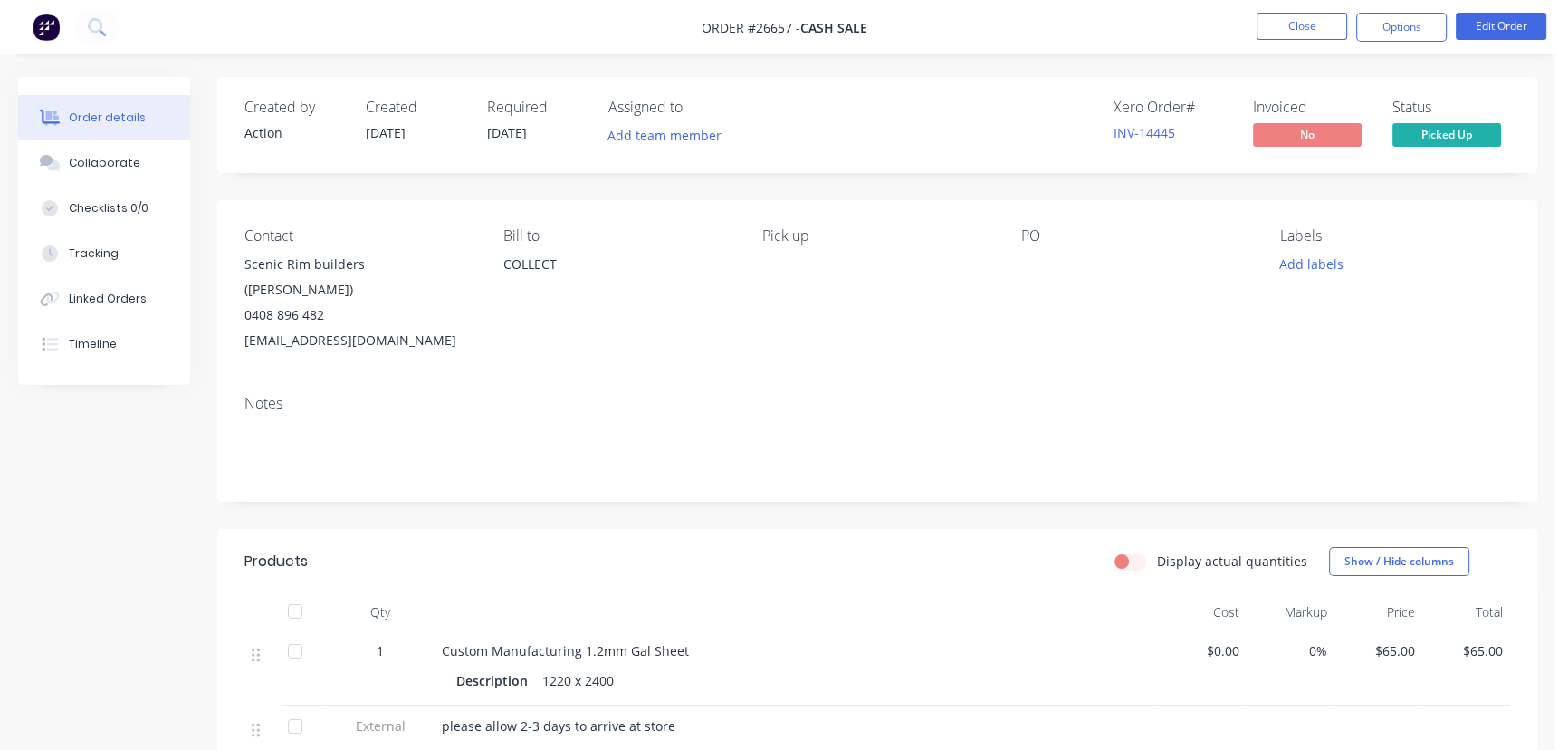
click at [458, 328] on div "[EMAIL_ADDRESS][DOMAIN_NAME]" at bounding box center [359, 340] width 230 height 25
drag, startPoint x: 356, startPoint y: 266, endPoint x: 225, endPoint y: 269, distance: 131.0
click at [225, 269] on div "Contact Scenic Rim builders ([PERSON_NAME]) 0408 896 482 [EMAIL_ADDRESS][DOMAIN…" at bounding box center [877, 290] width 1320 height 180
click at [1406, 28] on button "Options" at bounding box center [1401, 27] width 91 height 29
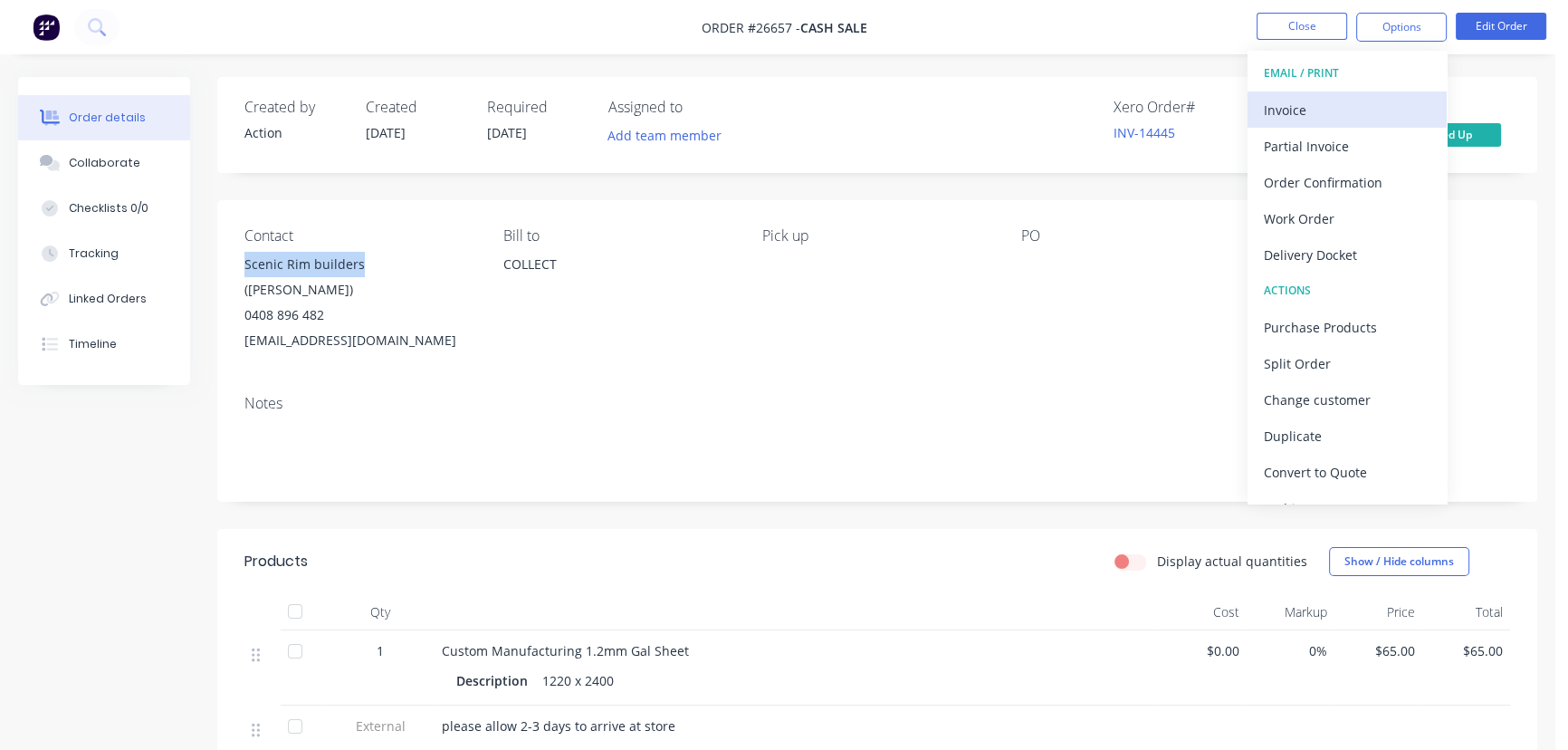
click at [1297, 110] on div "Invoice" at bounding box center [1347, 110] width 166 height 26
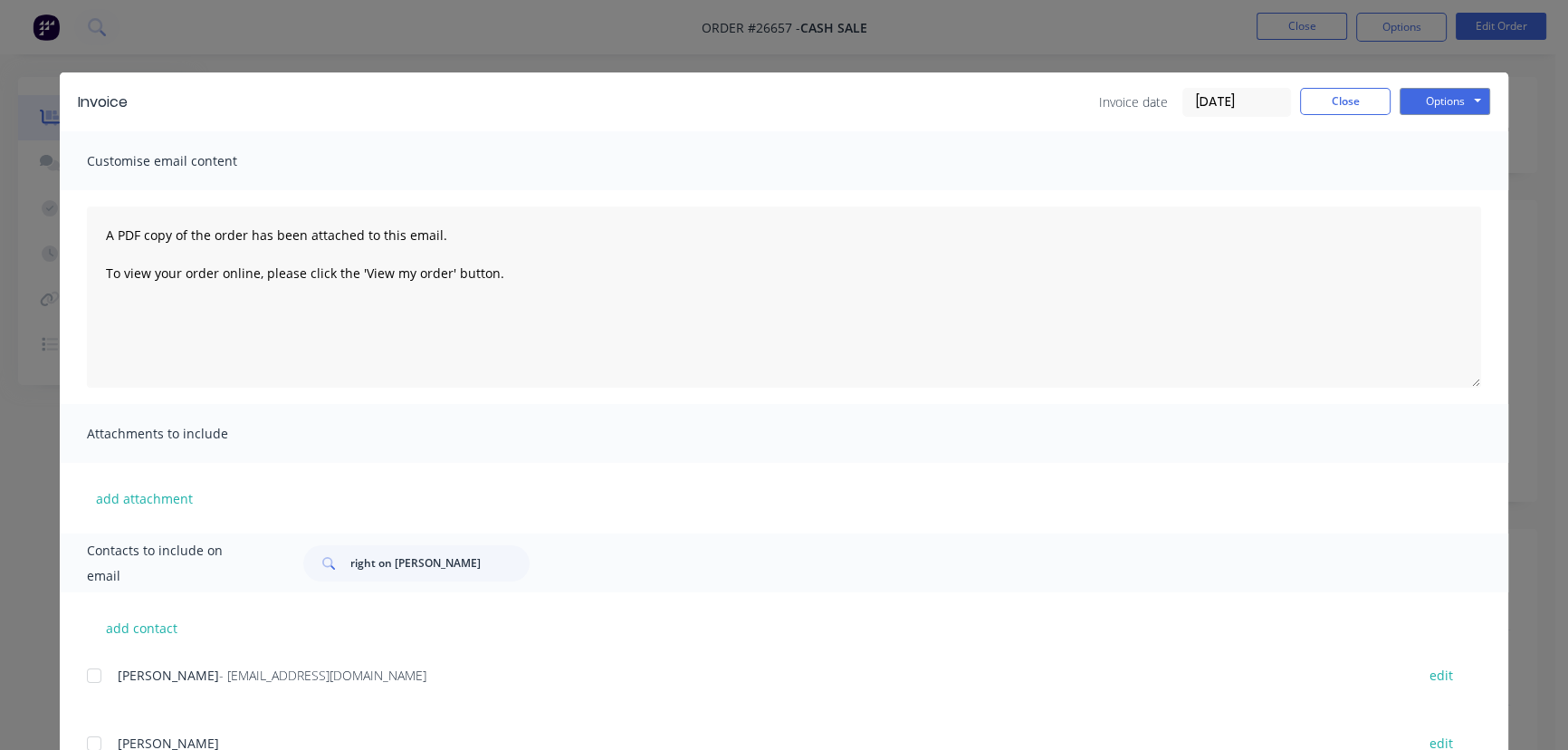
click at [1261, 120] on div "Invoice Invoice date [DATE] Close Options Preview Print Email" at bounding box center [784, 101] width 1448 height 59
click at [1261, 118] on div "Invoice Invoice date [DATE] Close Options Preview Print Email" at bounding box center [784, 101] width 1448 height 59
click at [1256, 107] on input "[DATE]" at bounding box center [1237, 102] width 107 height 27
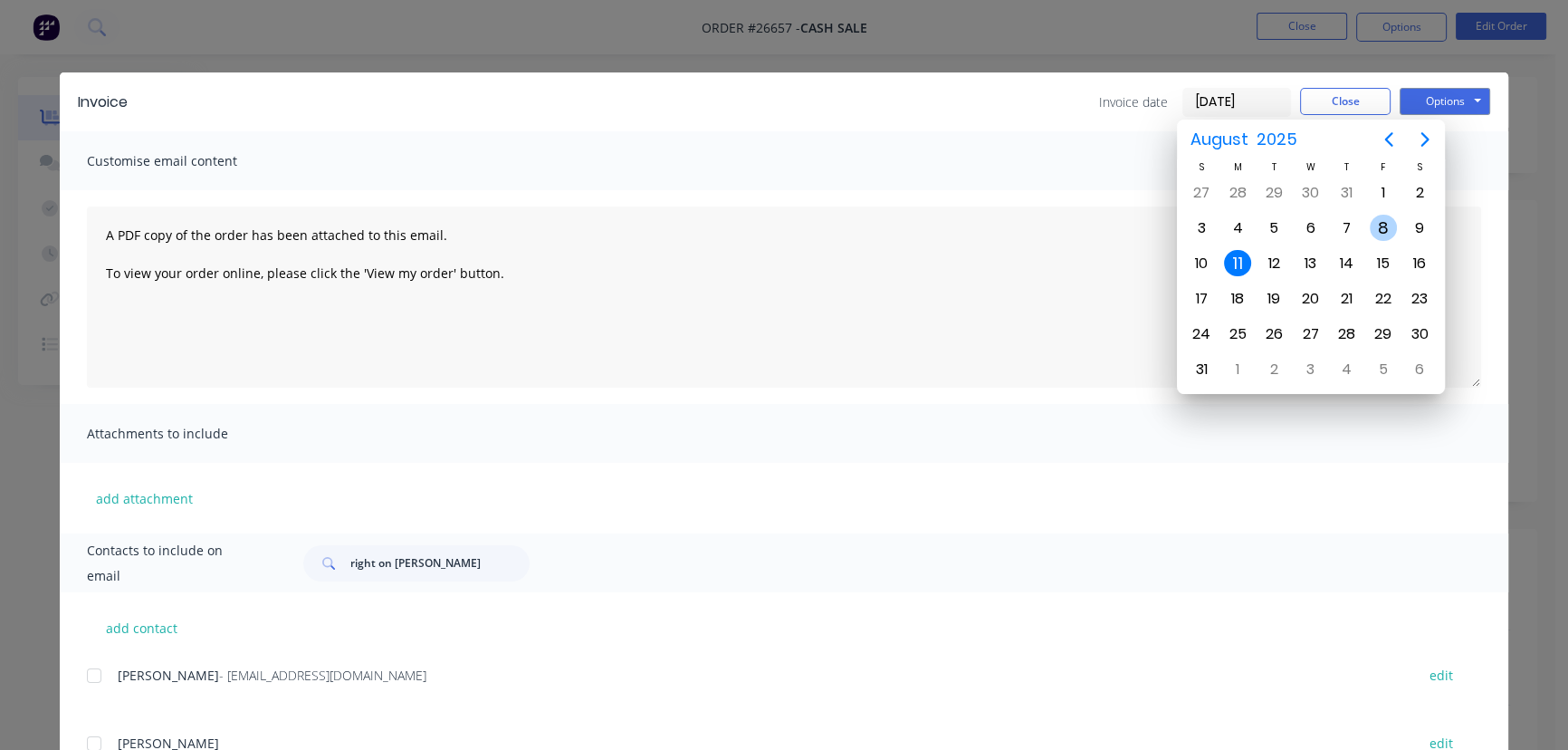
click at [1373, 230] on div "8" at bounding box center [1383, 227] width 27 height 27
type input "[DATE]"
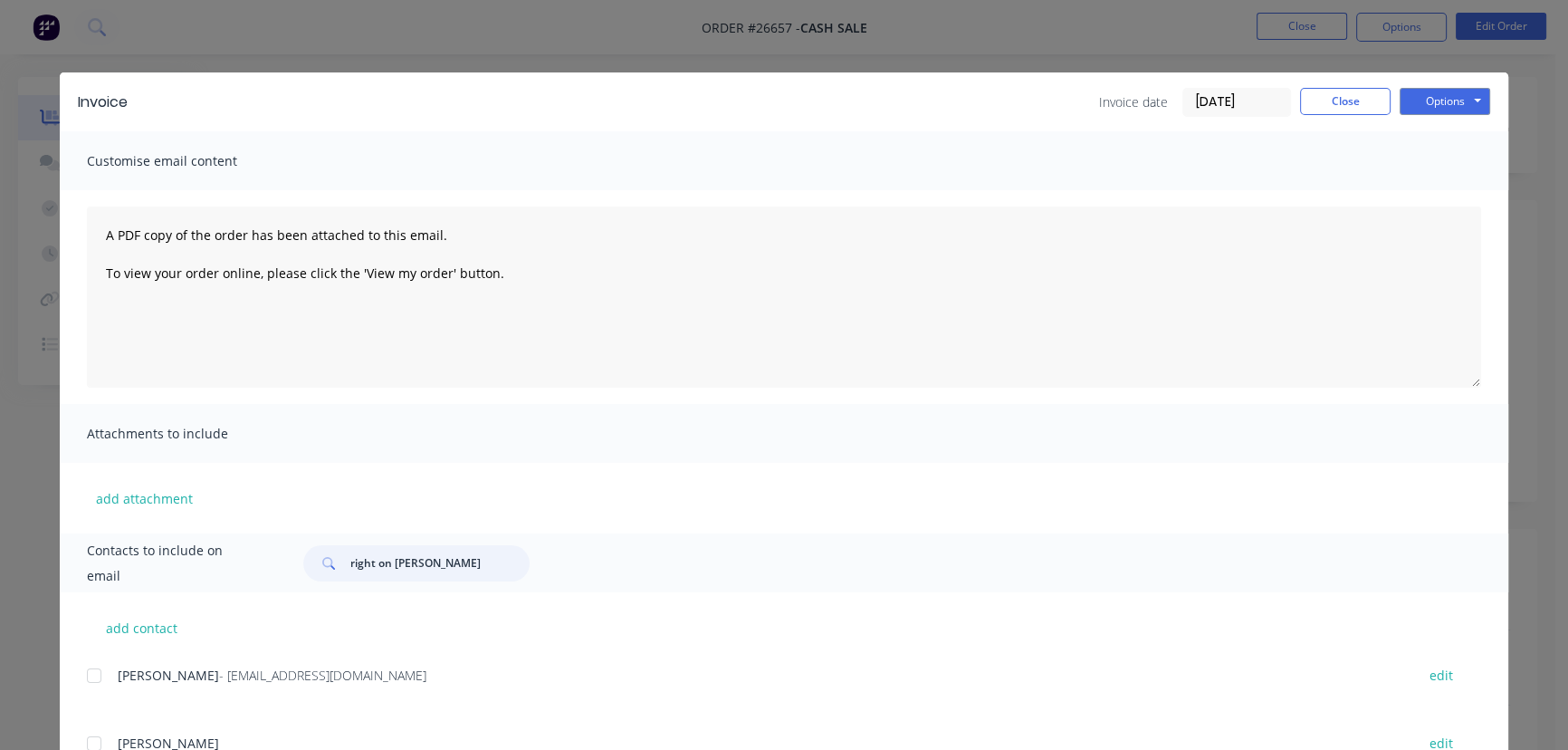
drag, startPoint x: 444, startPoint y: 570, endPoint x: 341, endPoint y: 580, distance: 103.5
click at [341, 580] on div "right on [PERSON_NAME]" at bounding box center [416, 563] width 226 height 36
paste input "Scenic Rim builders"
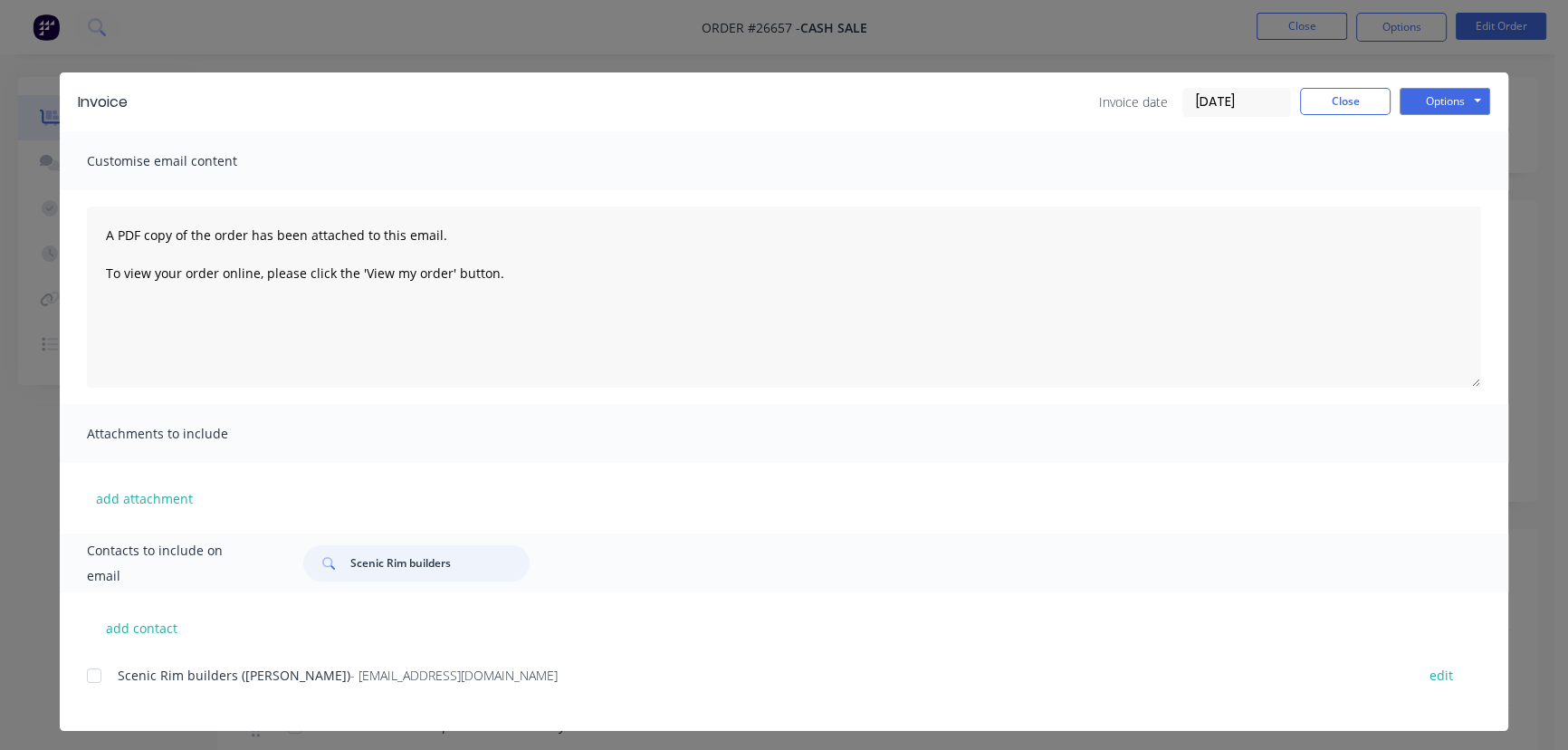
type input "Scenic Rim builders"
drag, startPoint x: 471, startPoint y: 681, endPoint x: 145, endPoint y: 722, distance: 328.6
click at [145, 721] on div "Scenic Rim builders (Gareth) - [EMAIL_ADDRESS][DOMAIN_NAME] edit" at bounding box center [798, 697] width 1421 height 68
drag, startPoint x: 229, startPoint y: 661, endPoint x: 571, endPoint y: 688, distance: 343.1
click at [571, 688] on div "Scenic Rim builders (Gareth) - [EMAIL_ADDRESS][DOMAIN_NAME] edit" at bounding box center [798, 685] width 1421 height 46
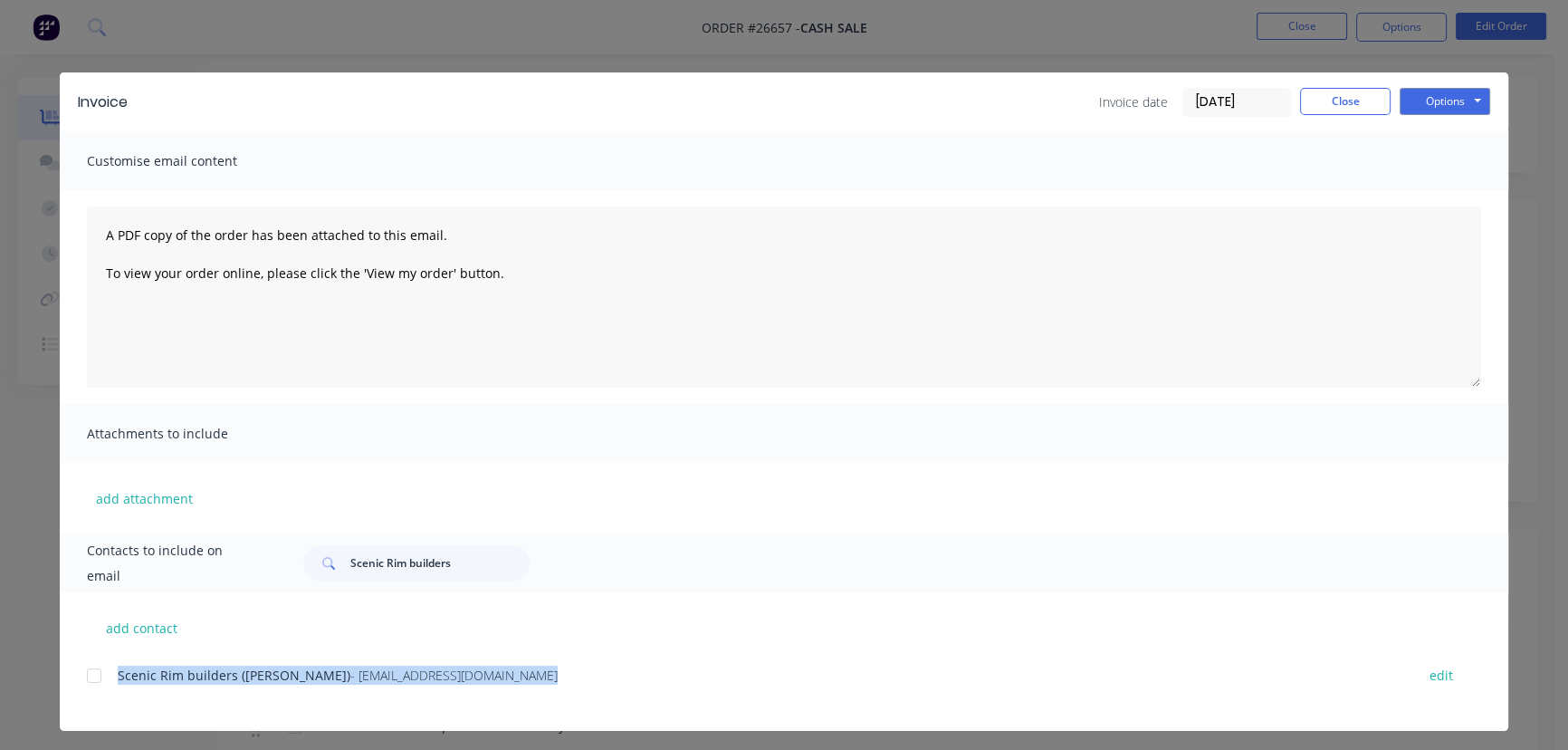
drag, startPoint x: 468, startPoint y: 674, endPoint x: 92, endPoint y: 693, distance: 376.5
click at [92, 687] on div "Scenic Rim builders (Gareth) - [EMAIL_ADDRESS][DOMAIN_NAME] edit" at bounding box center [798, 675] width 1421 height 24
click at [1450, 108] on button "Options" at bounding box center [1445, 101] width 91 height 27
click at [1426, 158] on button "Print" at bounding box center [1458, 164] width 116 height 30
click at [1246, 100] on input "[DATE]" at bounding box center [1237, 102] width 107 height 27
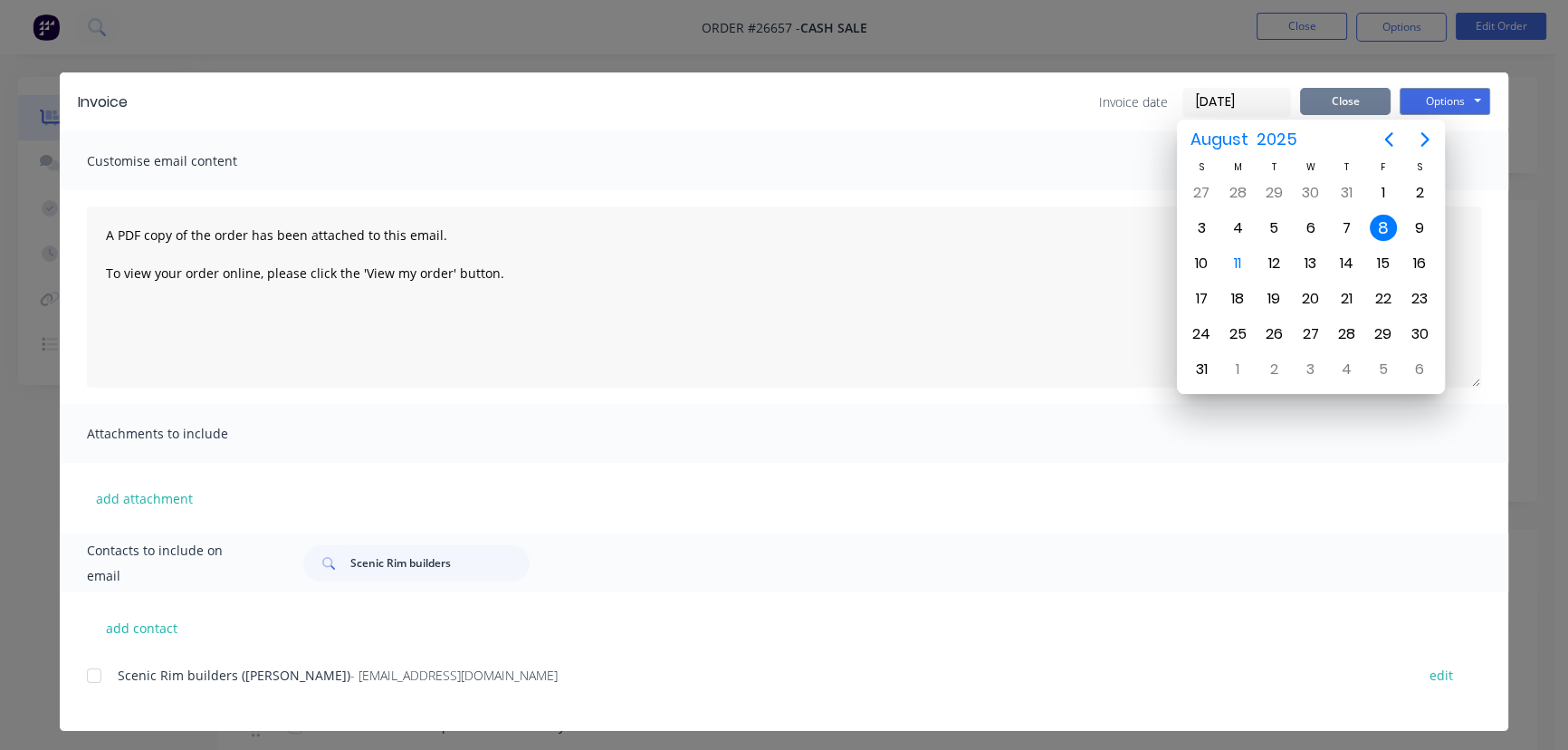
click at [1340, 107] on button "Close" at bounding box center [1345, 101] width 91 height 27
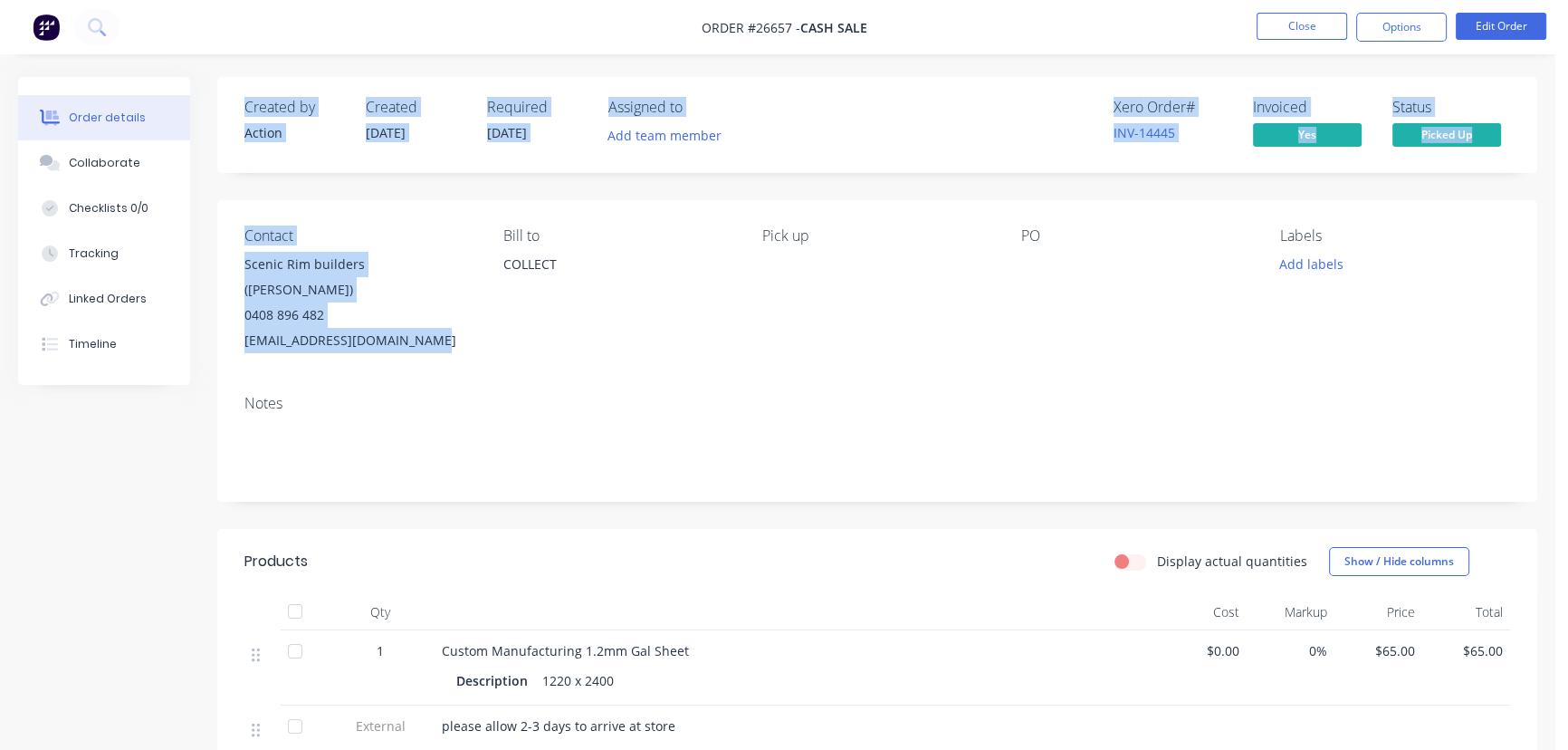
drag, startPoint x: 433, startPoint y: 314, endPoint x: 202, endPoint y: 344, distance: 232.9
click at [202, 344] on div "Order details Collaborate Checklists 0/0 Tracking Linked Orders Timeline Order …" at bounding box center [777, 576] width 1555 height 1000
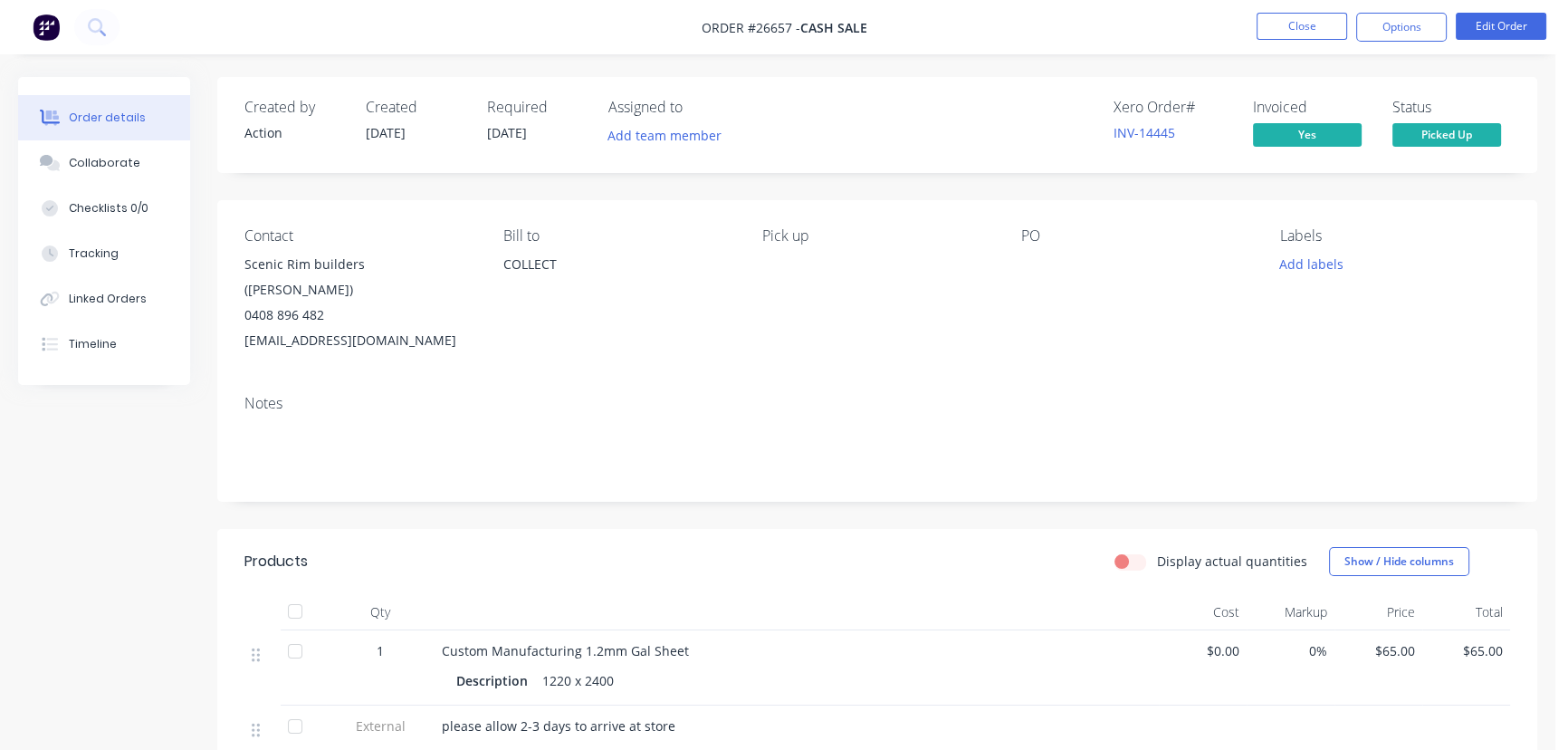
click at [391, 381] on div "Notes" at bounding box center [877, 441] width 1320 height 122
drag, startPoint x: 428, startPoint y: 325, endPoint x: 234, endPoint y: 347, distance: 195.2
click at [234, 347] on div "Contact Scenic Rim builders ([PERSON_NAME]) 0408 896 482 [EMAIL_ADDRESS][DOMAIN…" at bounding box center [877, 290] width 1320 height 180
drag, startPoint x: 359, startPoint y: 264, endPoint x: 229, endPoint y: 271, distance: 130.2
click at [229, 271] on div "Contact Scenic Rim builders ([PERSON_NAME]) 0408 896 482 [EMAIL_ADDRESS][DOMAIN…" at bounding box center [877, 290] width 1320 height 180
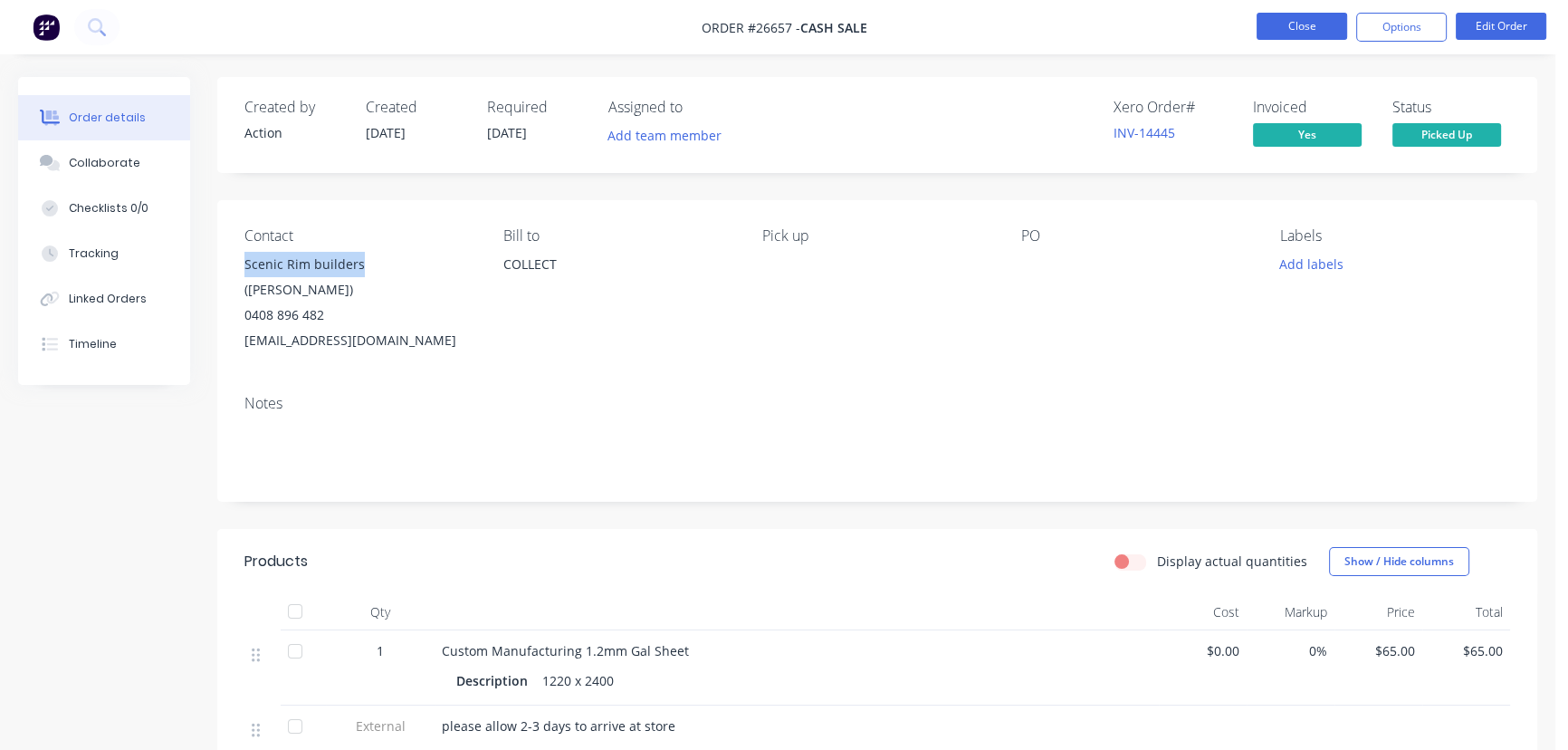
click at [1315, 33] on button "Close" at bounding box center [1302, 26] width 91 height 27
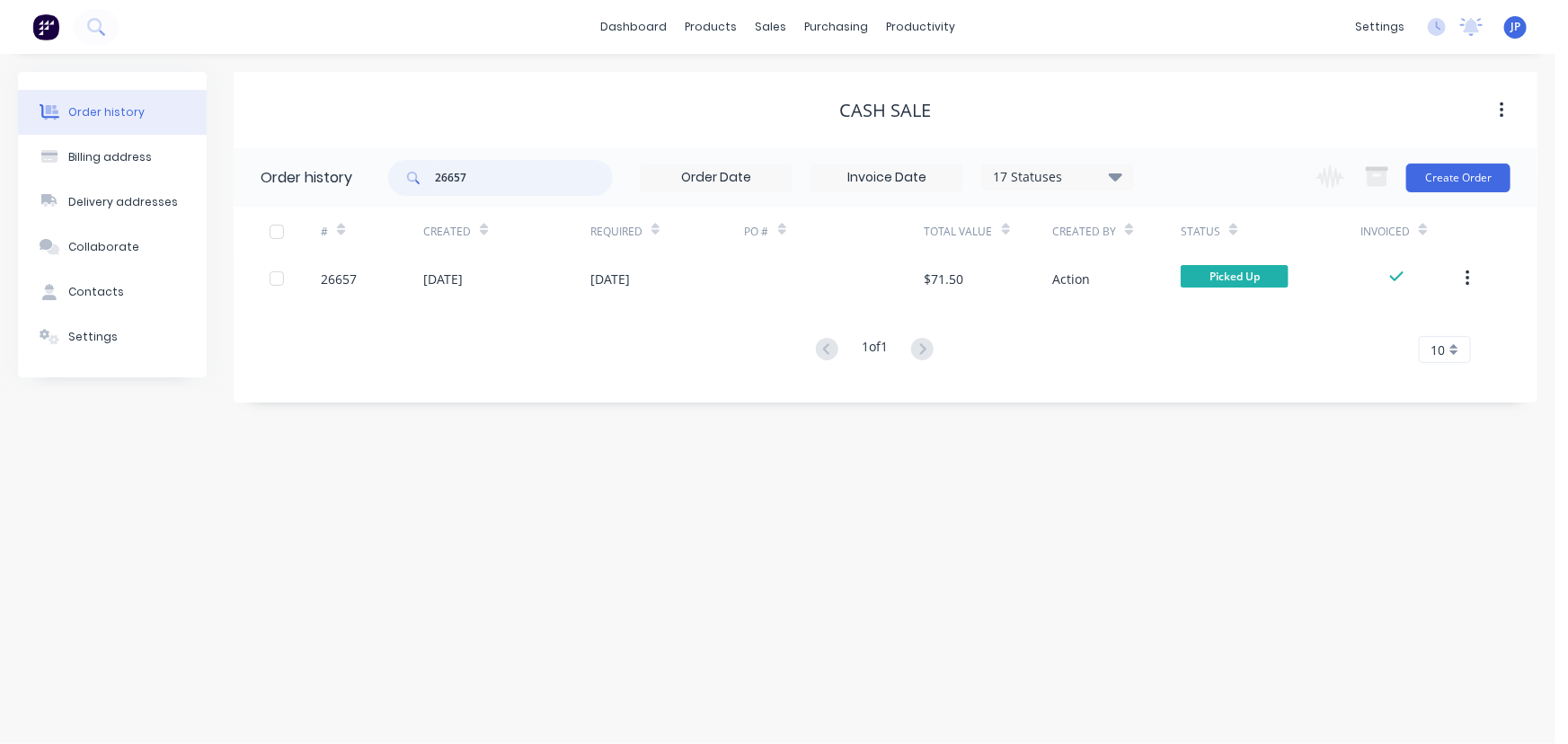
drag, startPoint x: 484, startPoint y: 170, endPoint x: 392, endPoint y: 176, distance: 92.2
click at [392, 176] on div "26657" at bounding box center [500, 177] width 225 height 36
type input "27718"
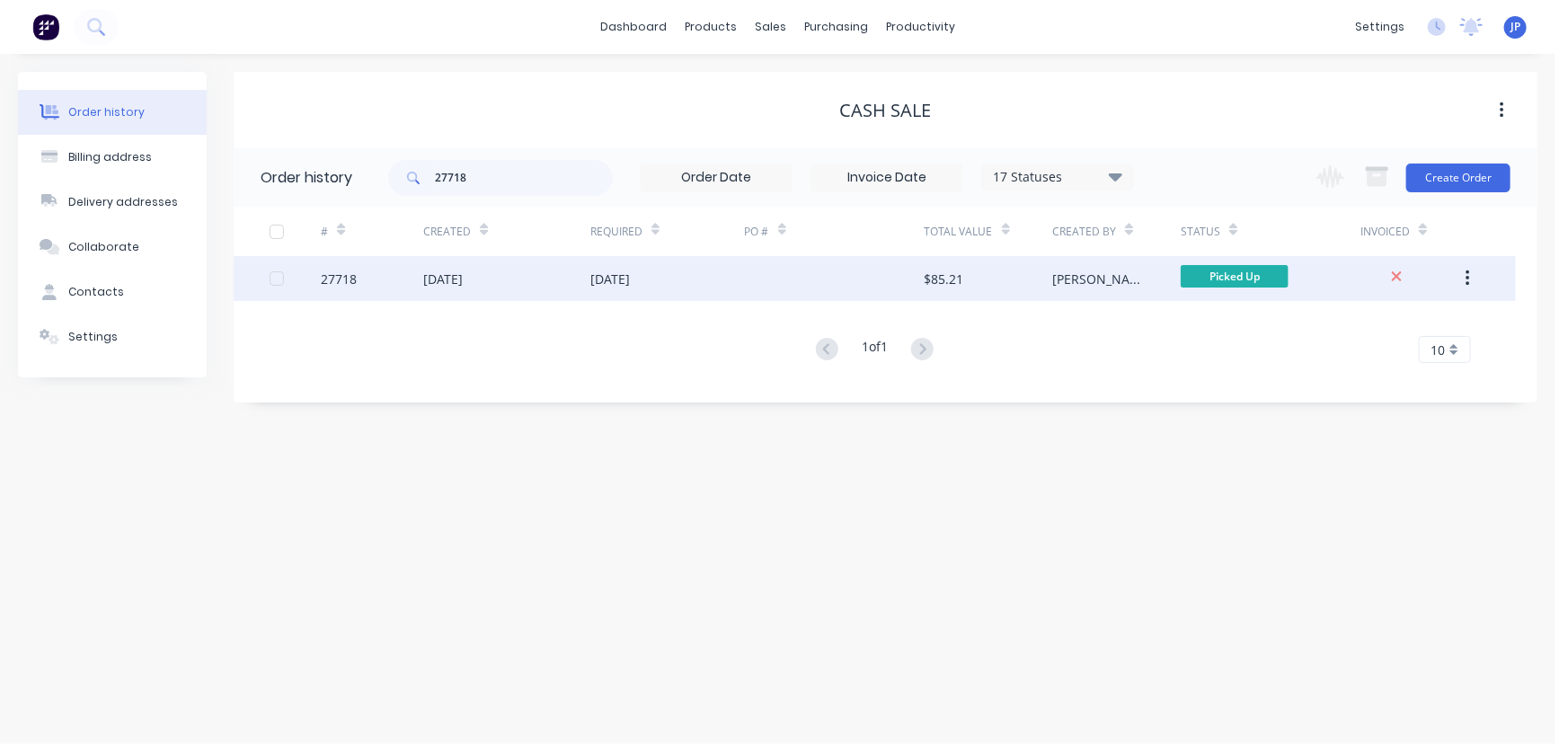
click at [466, 290] on div "[DATE]" at bounding box center [507, 278] width 167 height 45
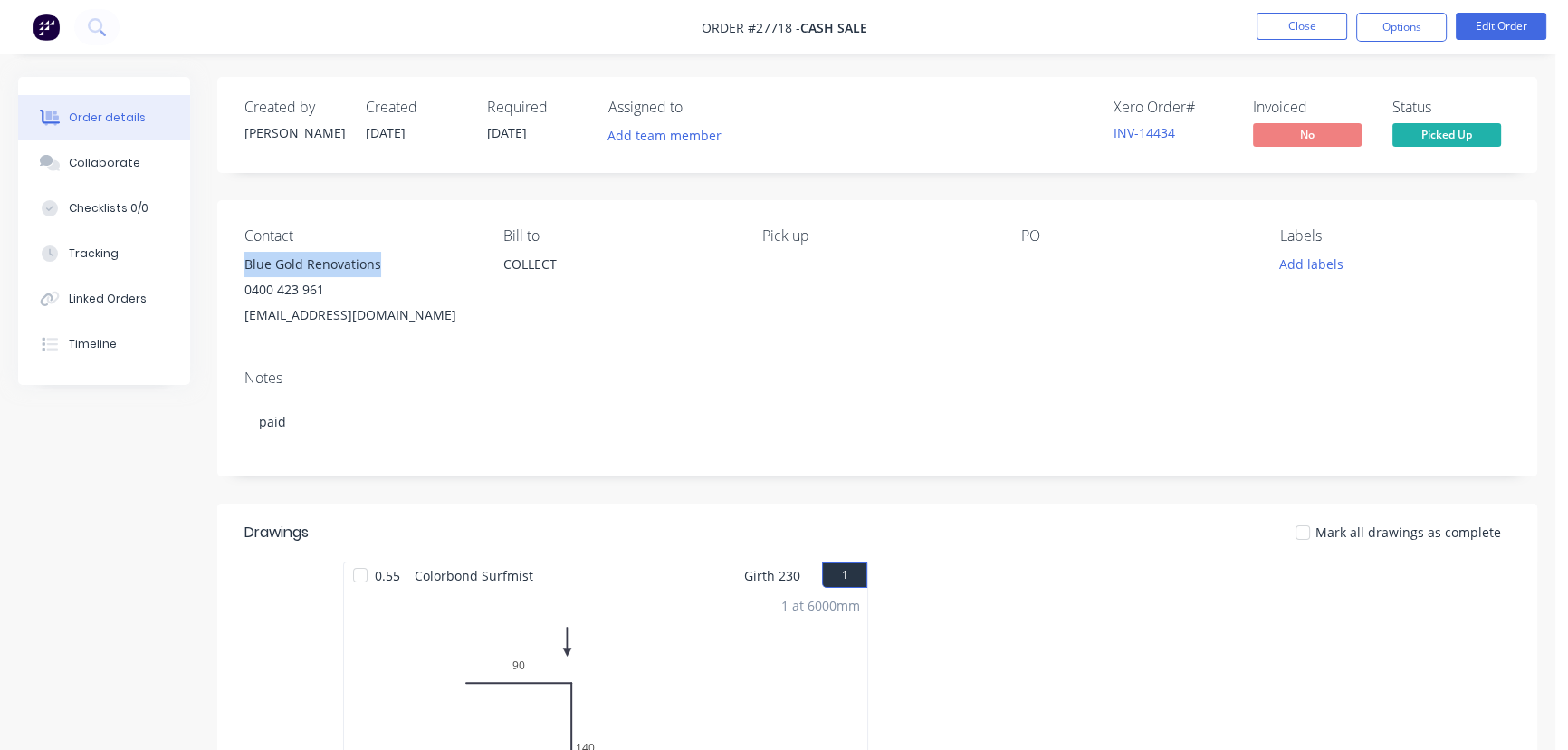
drag, startPoint x: 394, startPoint y: 264, endPoint x: 232, endPoint y: 266, distance: 162.0
click at [232, 266] on div "Contact Blue Gold Renovations 0400 423 961 [EMAIL_ADDRESS][DOMAIN_NAME] [PERSON…" at bounding box center [877, 278] width 1320 height 155
click at [1387, 28] on button "Options" at bounding box center [1401, 27] width 91 height 29
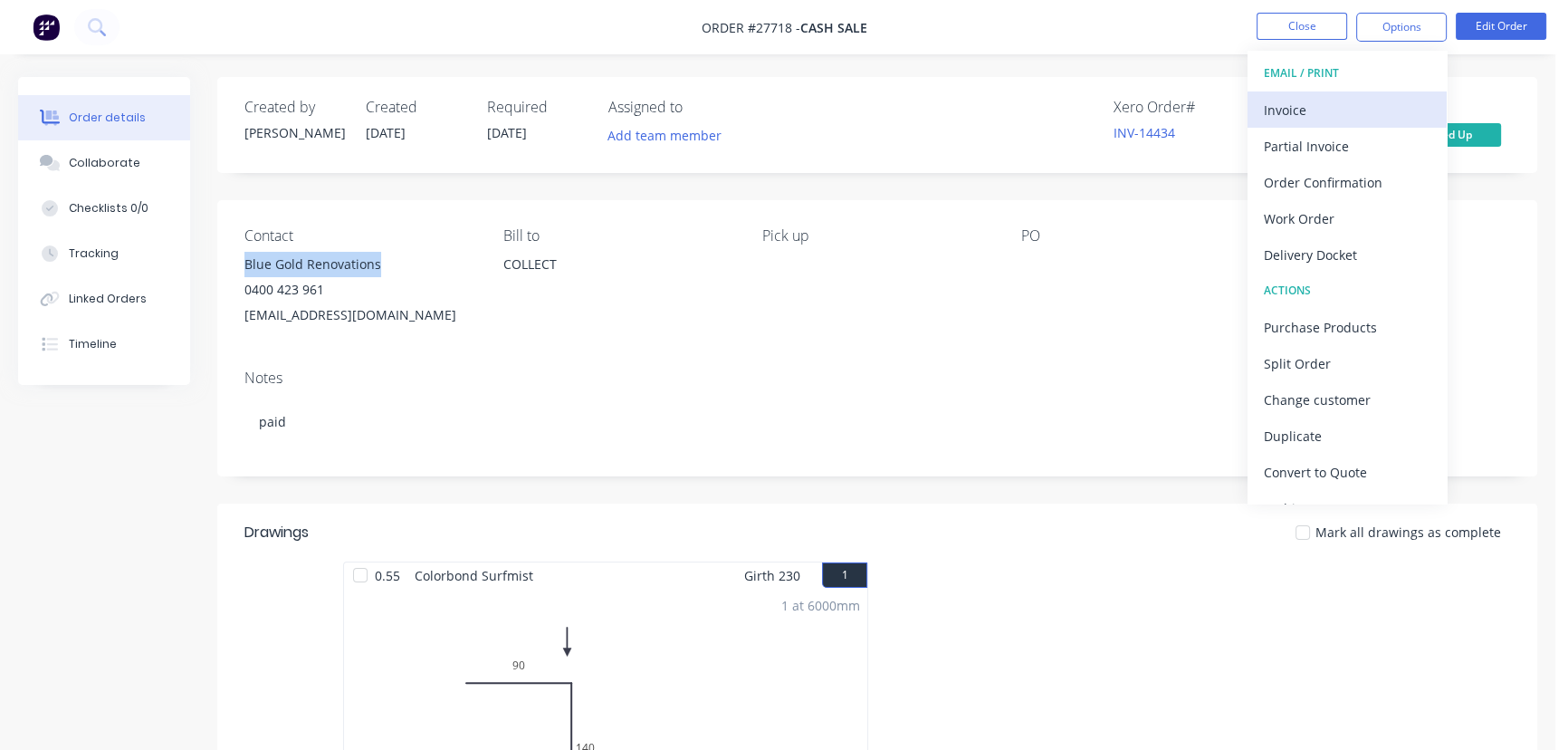
click at [1339, 107] on div "Invoice" at bounding box center [1347, 110] width 166 height 26
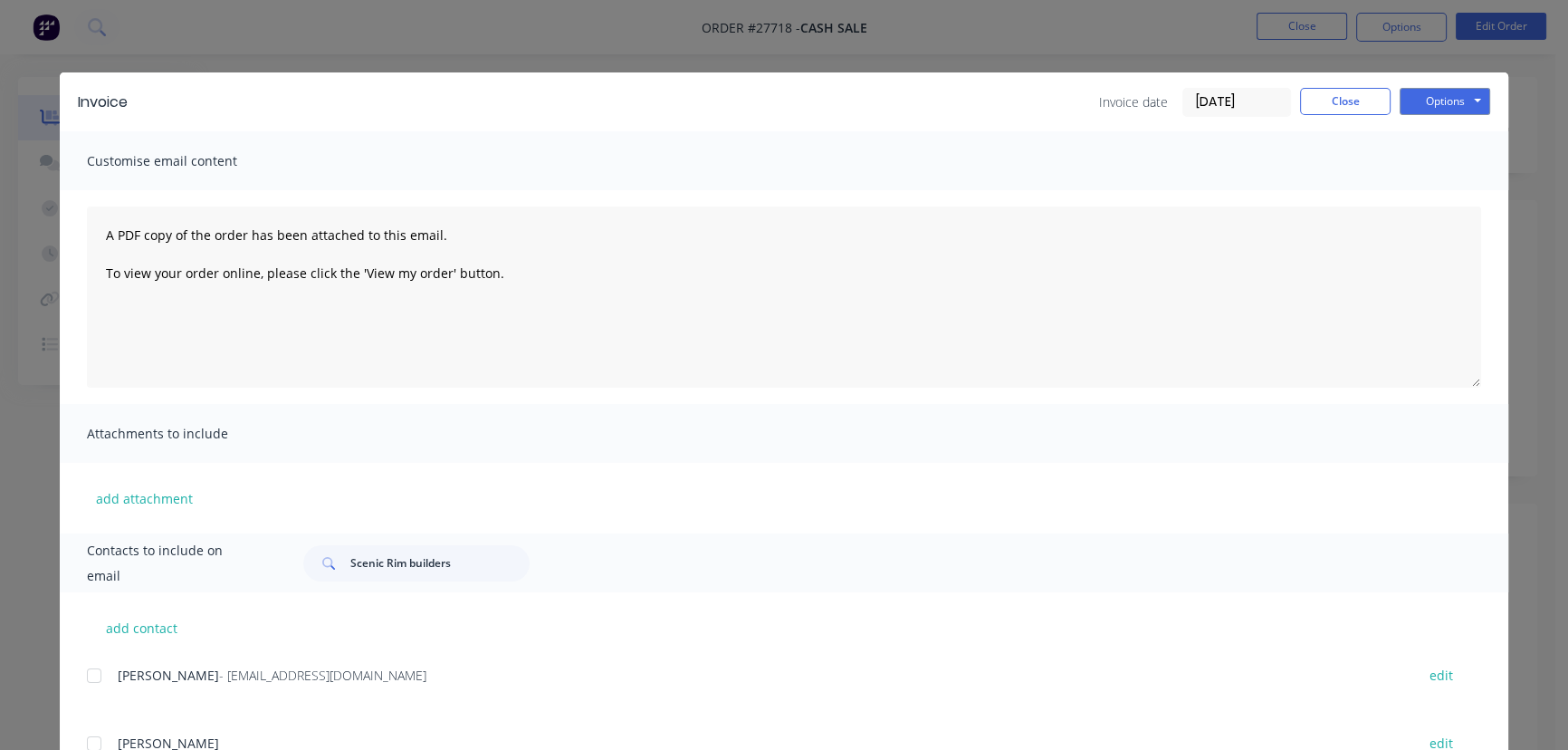
click at [1257, 106] on input "[DATE]" at bounding box center [1237, 102] width 107 height 27
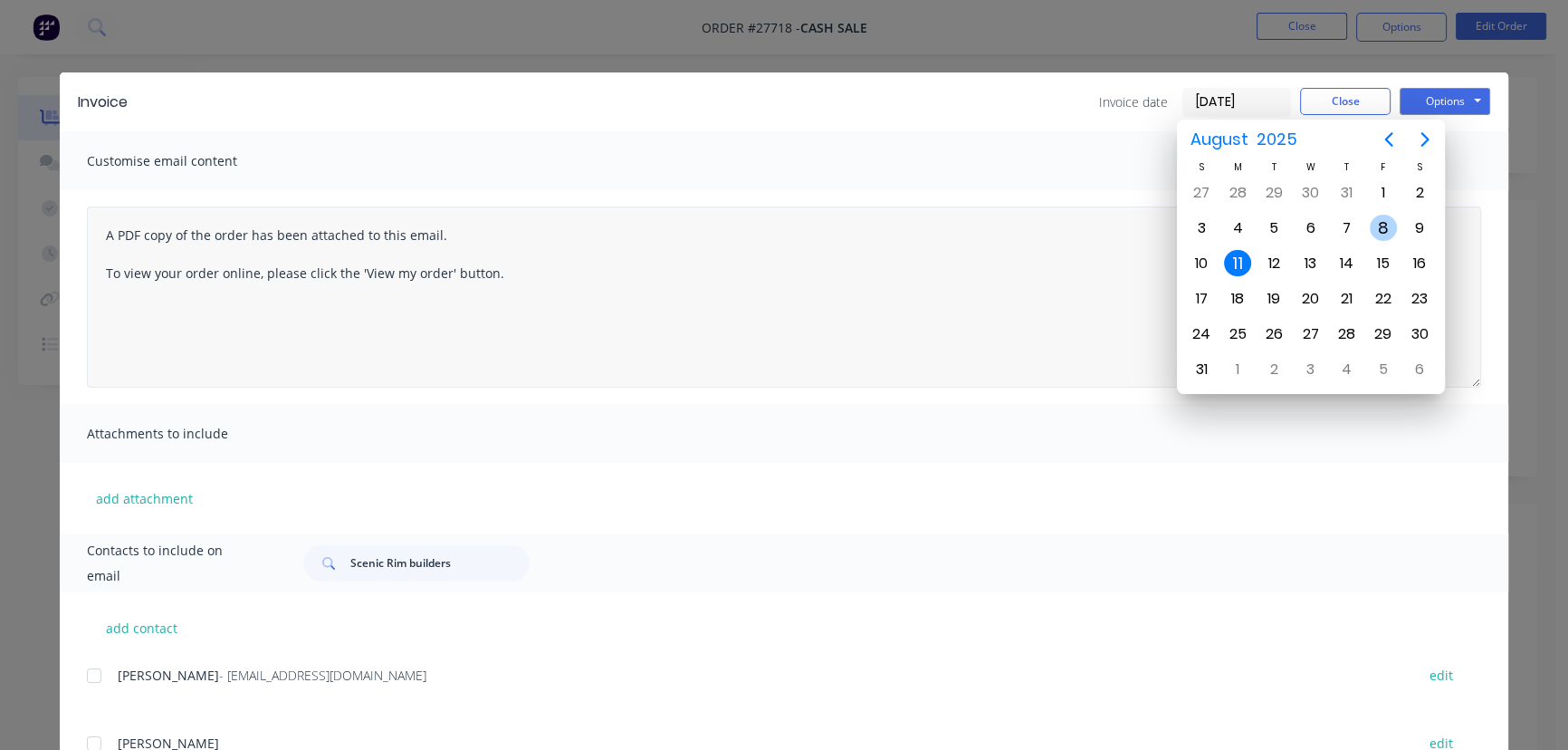
drag, startPoint x: 1383, startPoint y: 222, endPoint x: 1279, endPoint y: 278, distance: 118.1
click at [1384, 222] on div "8" at bounding box center [1383, 227] width 27 height 27
type input "[DATE]"
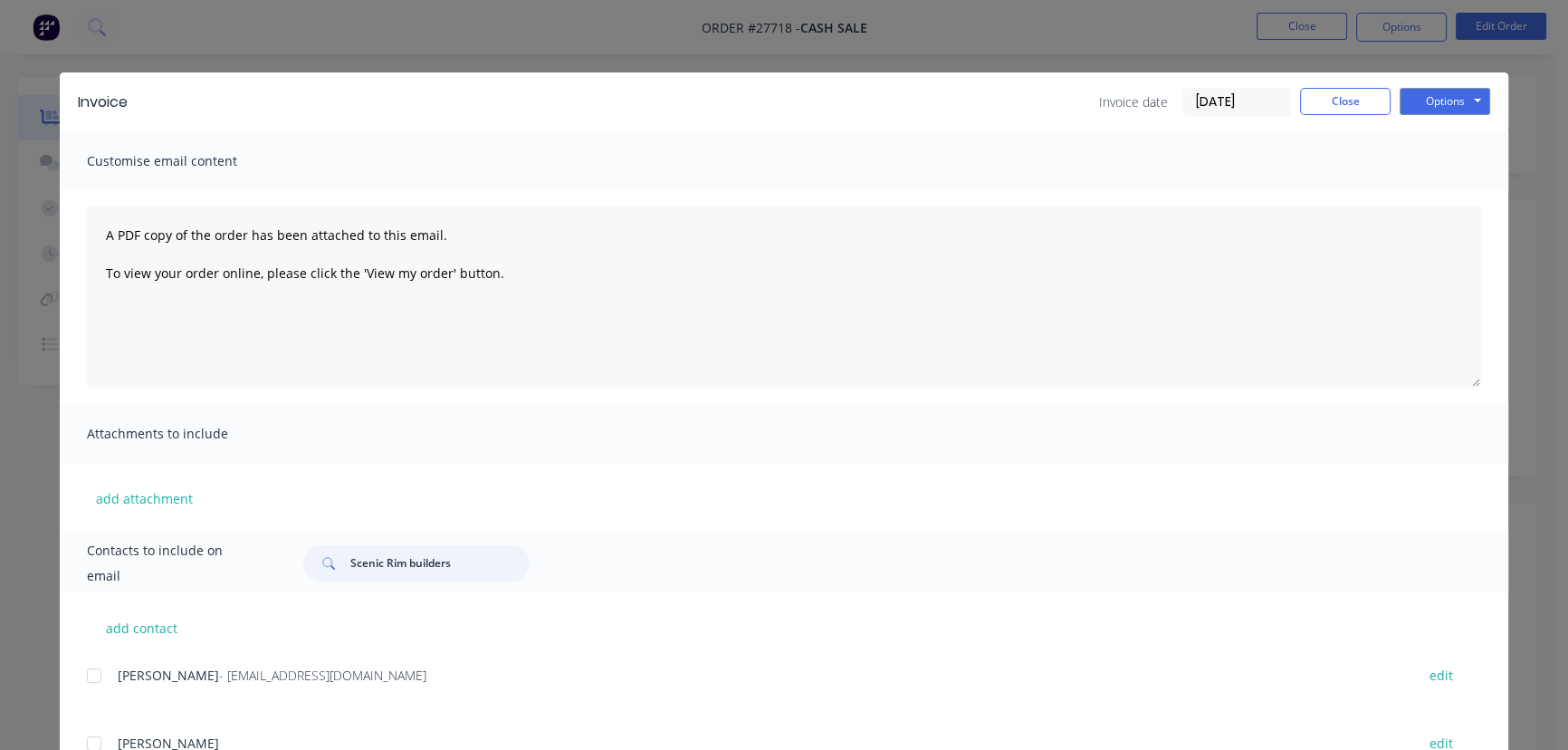
drag, startPoint x: 464, startPoint y: 570, endPoint x: 310, endPoint y: 582, distance: 154.5
click at [310, 582] on div "Contacts to include on email Scenic Rim builders" at bounding box center [784, 562] width 1448 height 59
paste input "Blue Gold Renovation"
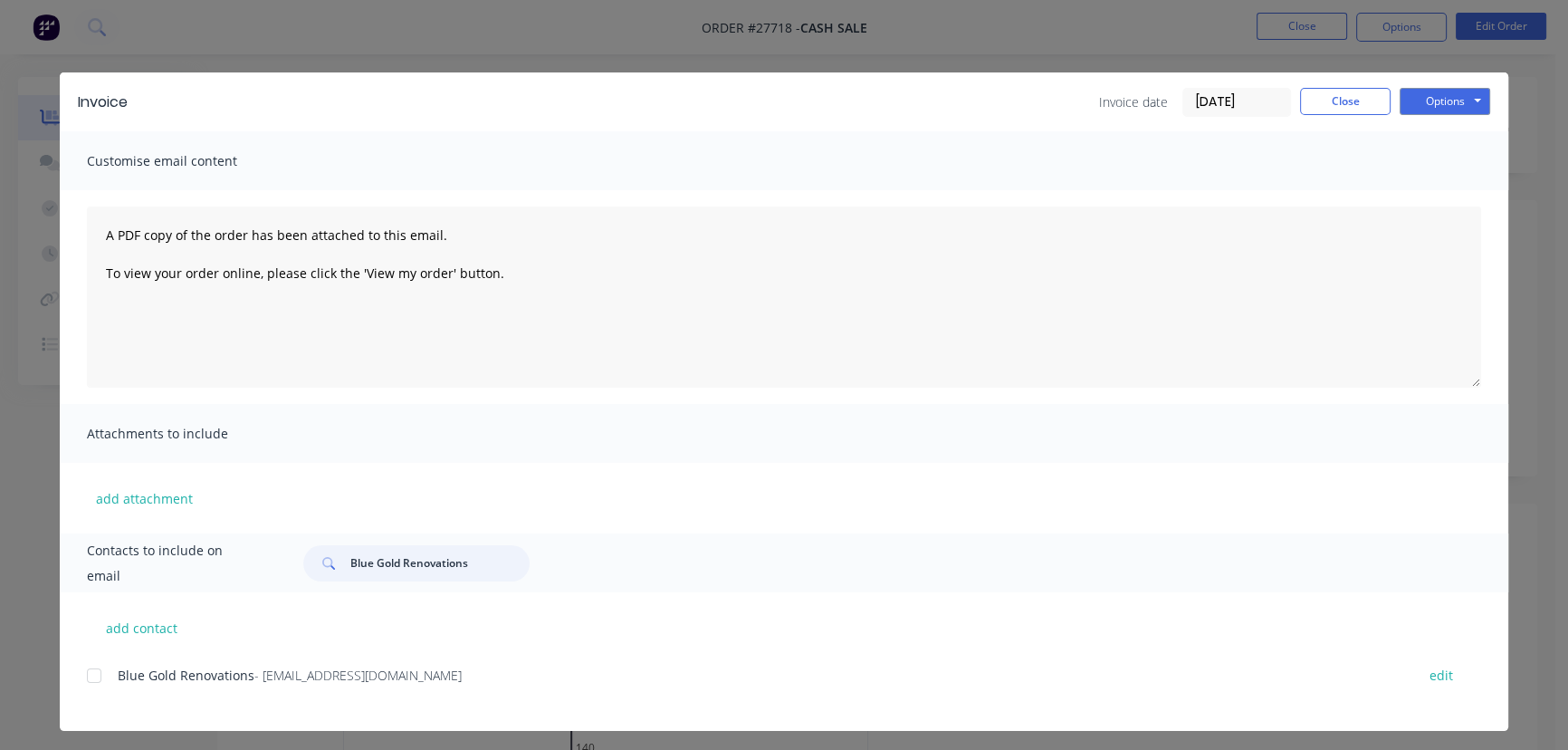
type input "Blue Gold Renovations"
drag, startPoint x: 463, startPoint y: 684, endPoint x: 129, endPoint y: 717, distance: 335.6
click at [130, 717] on div "Blue Gold Renovations - [EMAIL_ADDRESS][DOMAIN_NAME] edit" at bounding box center [798, 697] width 1421 height 68
click at [1427, 103] on button "Options" at bounding box center [1445, 101] width 91 height 27
click at [1423, 160] on button "Print" at bounding box center [1458, 164] width 116 height 30
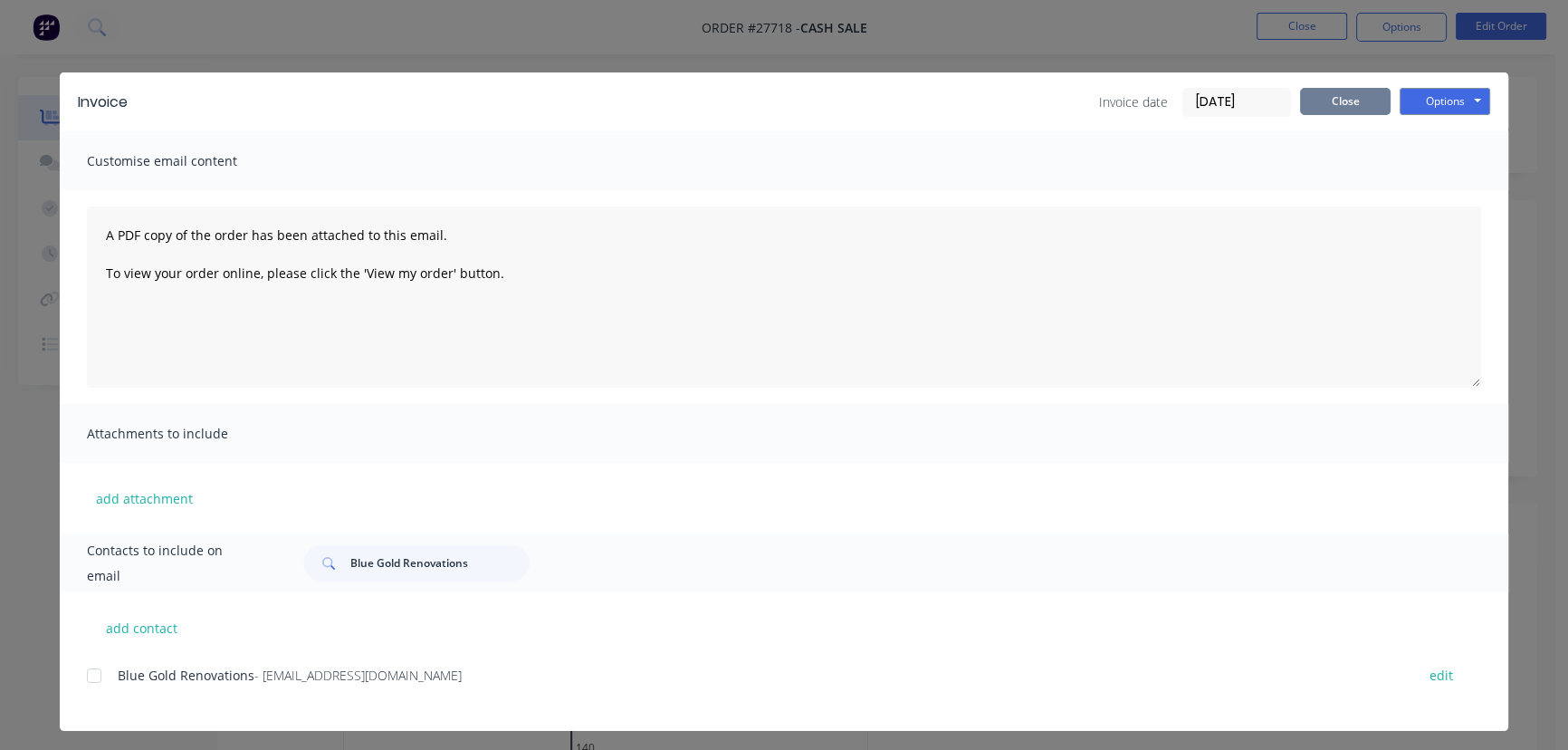
click at [1325, 105] on button "Close" at bounding box center [1345, 101] width 91 height 27
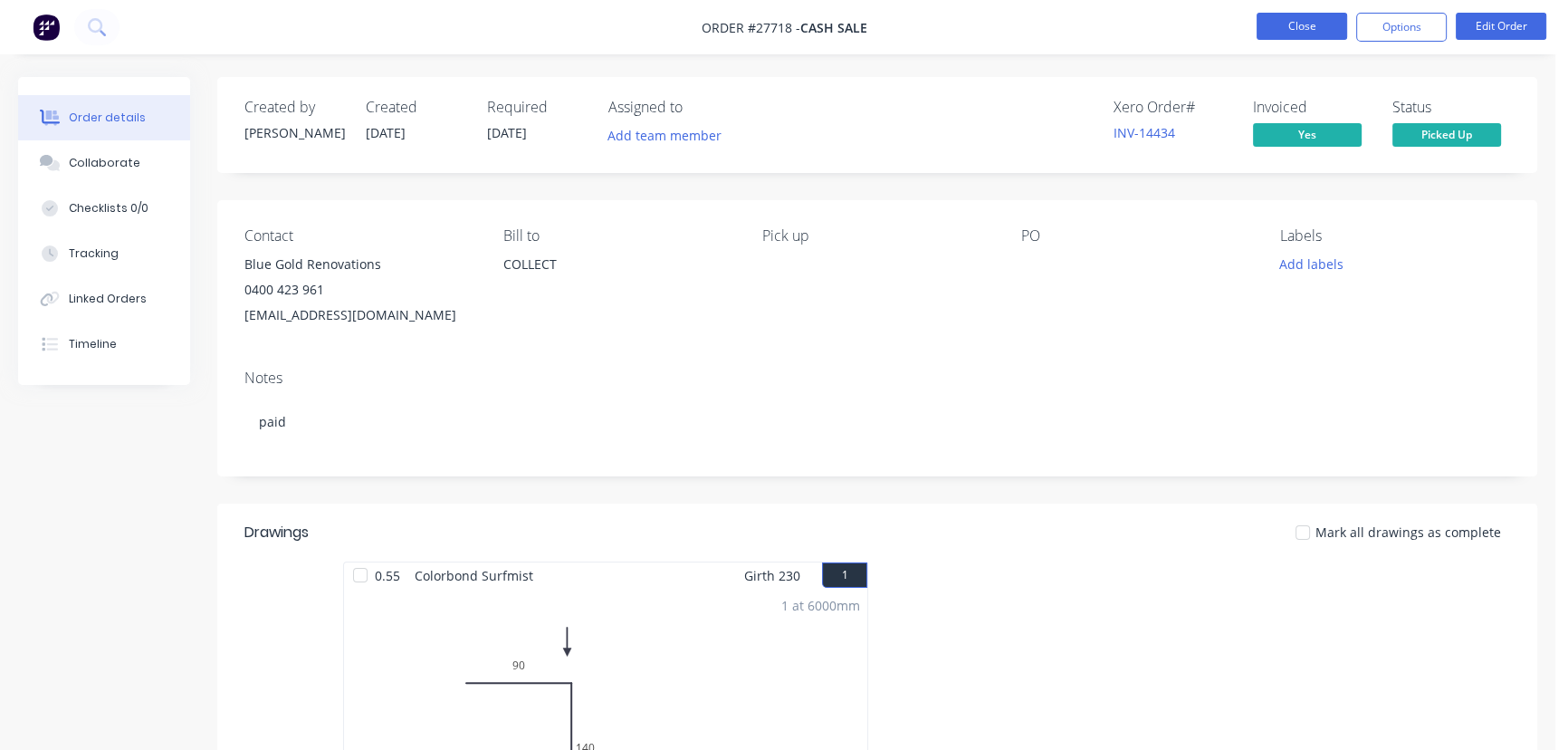
click at [1282, 32] on button "Close" at bounding box center [1302, 26] width 91 height 27
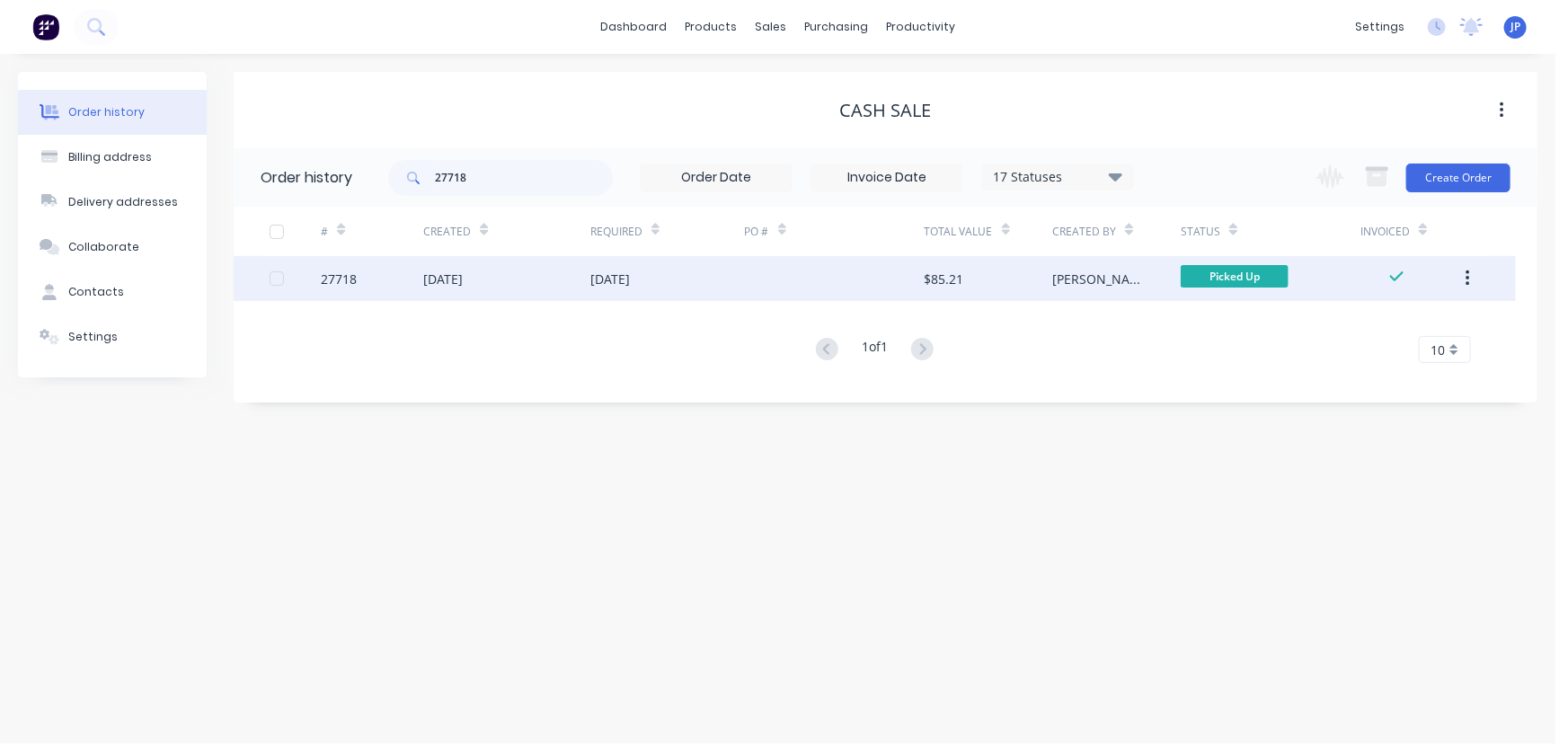
click at [463, 279] on div "[DATE]" at bounding box center [443, 278] width 40 height 19
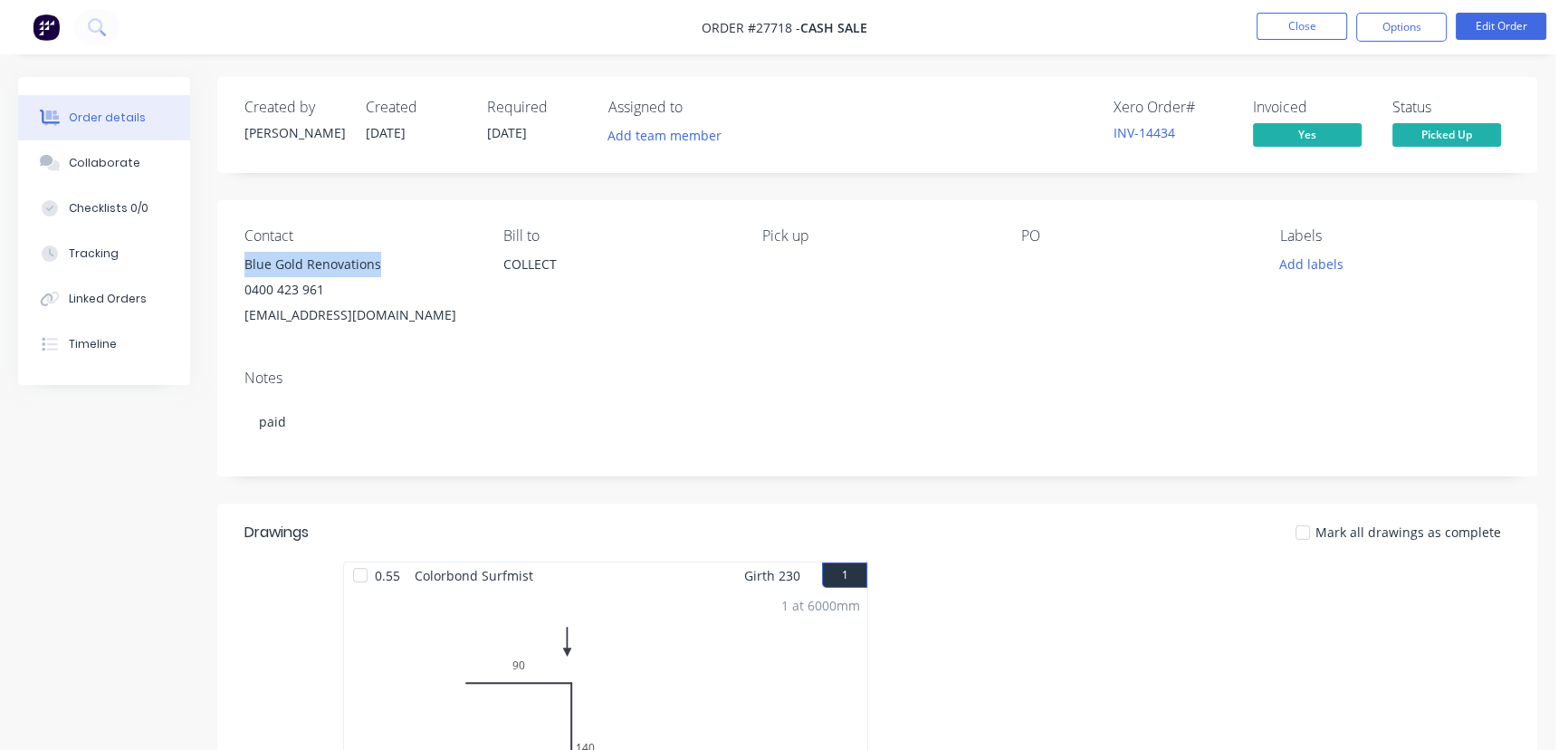
drag, startPoint x: 391, startPoint y: 263, endPoint x: 239, endPoint y: 267, distance: 152.1
click at [239, 267] on div "Contact Blue Gold Renovations 0400 423 961 [EMAIL_ADDRESS][DOMAIN_NAME] [PERSON…" at bounding box center [877, 278] width 1320 height 155
click at [453, 317] on div "[EMAIL_ADDRESS][DOMAIN_NAME]" at bounding box center [359, 314] width 230 height 25
drag, startPoint x: 447, startPoint y: 328, endPoint x: 228, endPoint y: 321, distance: 219.1
click at [228, 321] on div "Contact Blue Gold Renovations 0400 423 961 [EMAIL_ADDRESS][DOMAIN_NAME] [PERSON…" at bounding box center [877, 278] width 1320 height 155
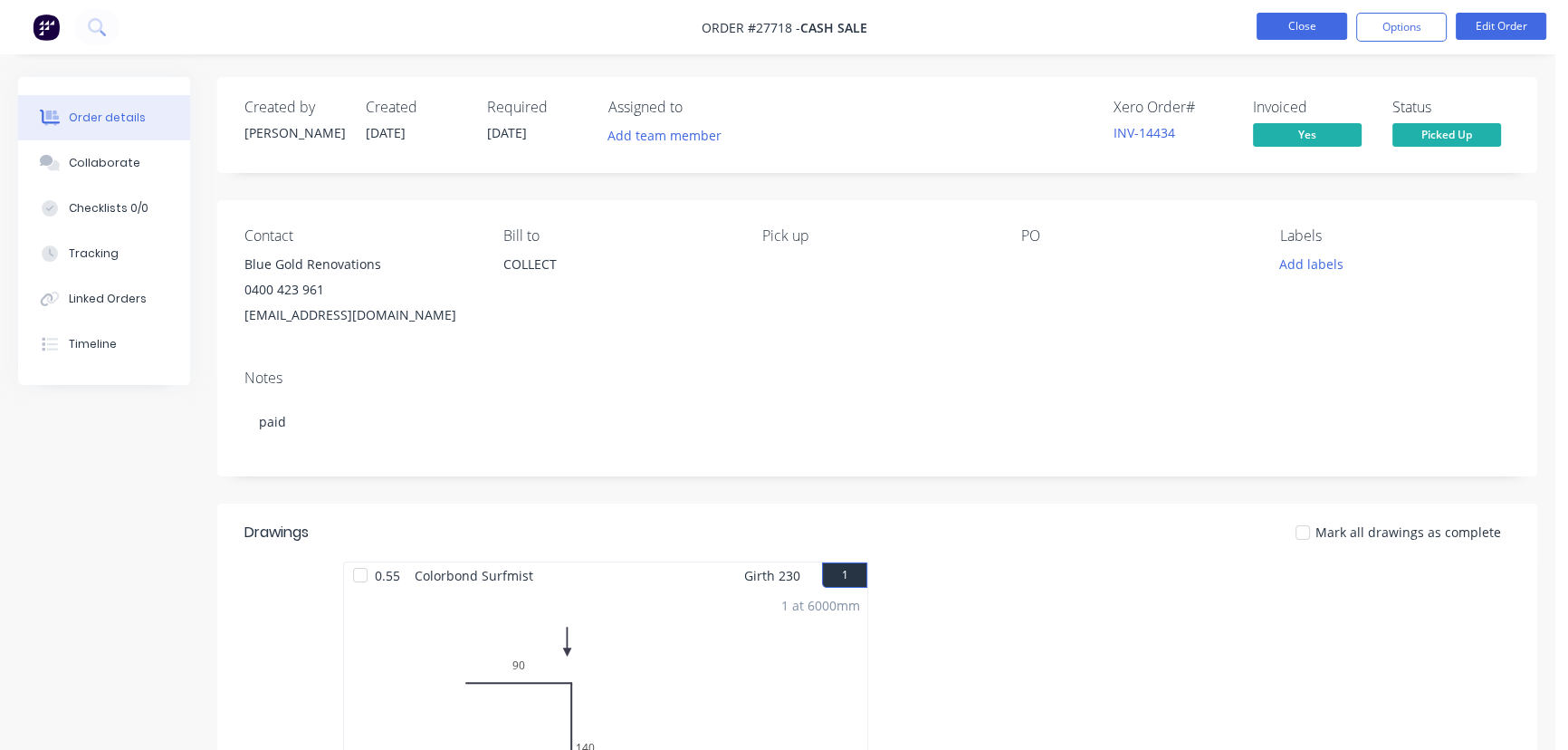
click at [1303, 18] on button "Close" at bounding box center [1302, 26] width 91 height 27
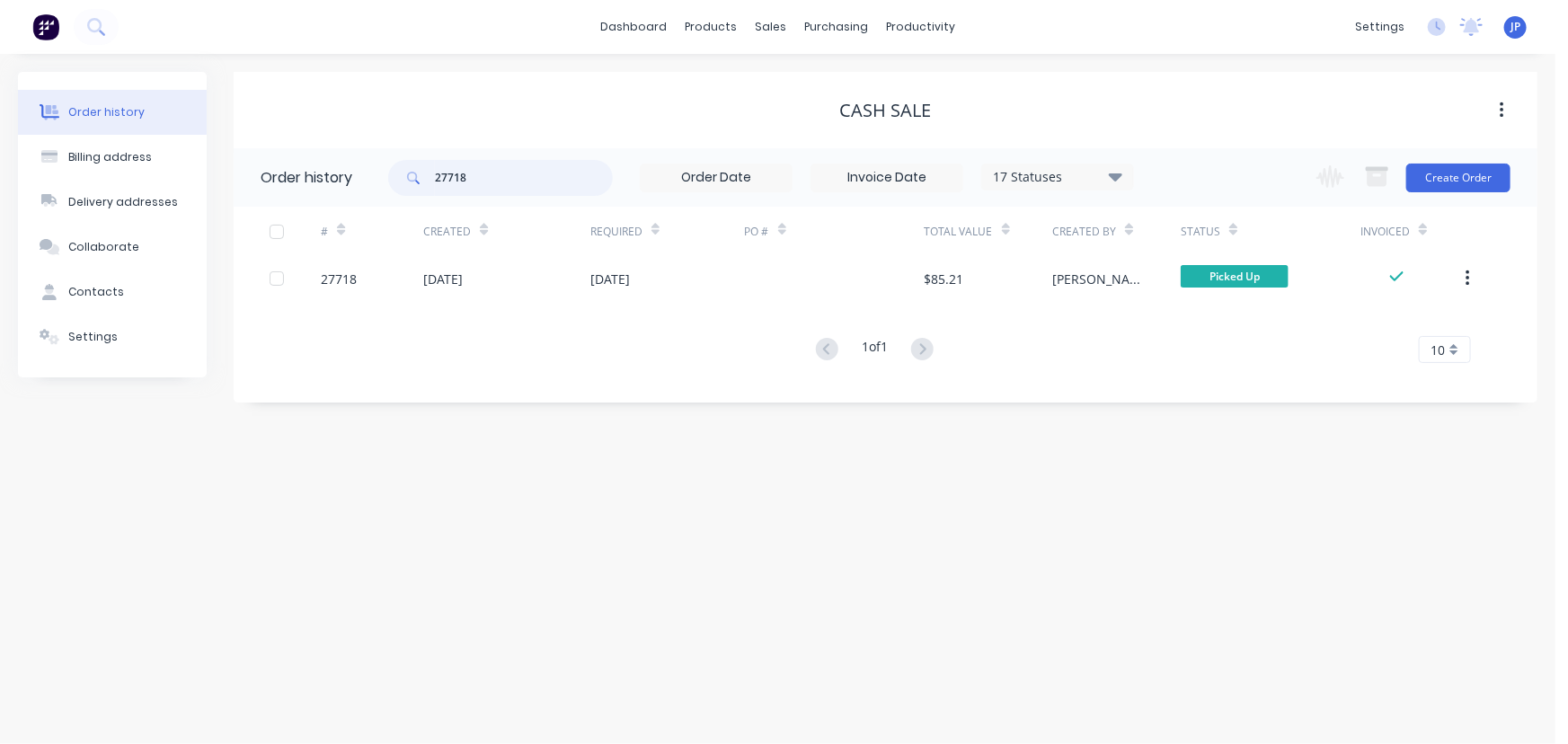
drag, startPoint x: 502, startPoint y: 186, endPoint x: 382, endPoint y: 203, distance: 121.2
click at [382, 203] on header "Order history 27718 17 Statuses Invoice Status Invoiced Not Invoiced Partial Or…" at bounding box center [885, 177] width 1304 height 58
type input "27743"
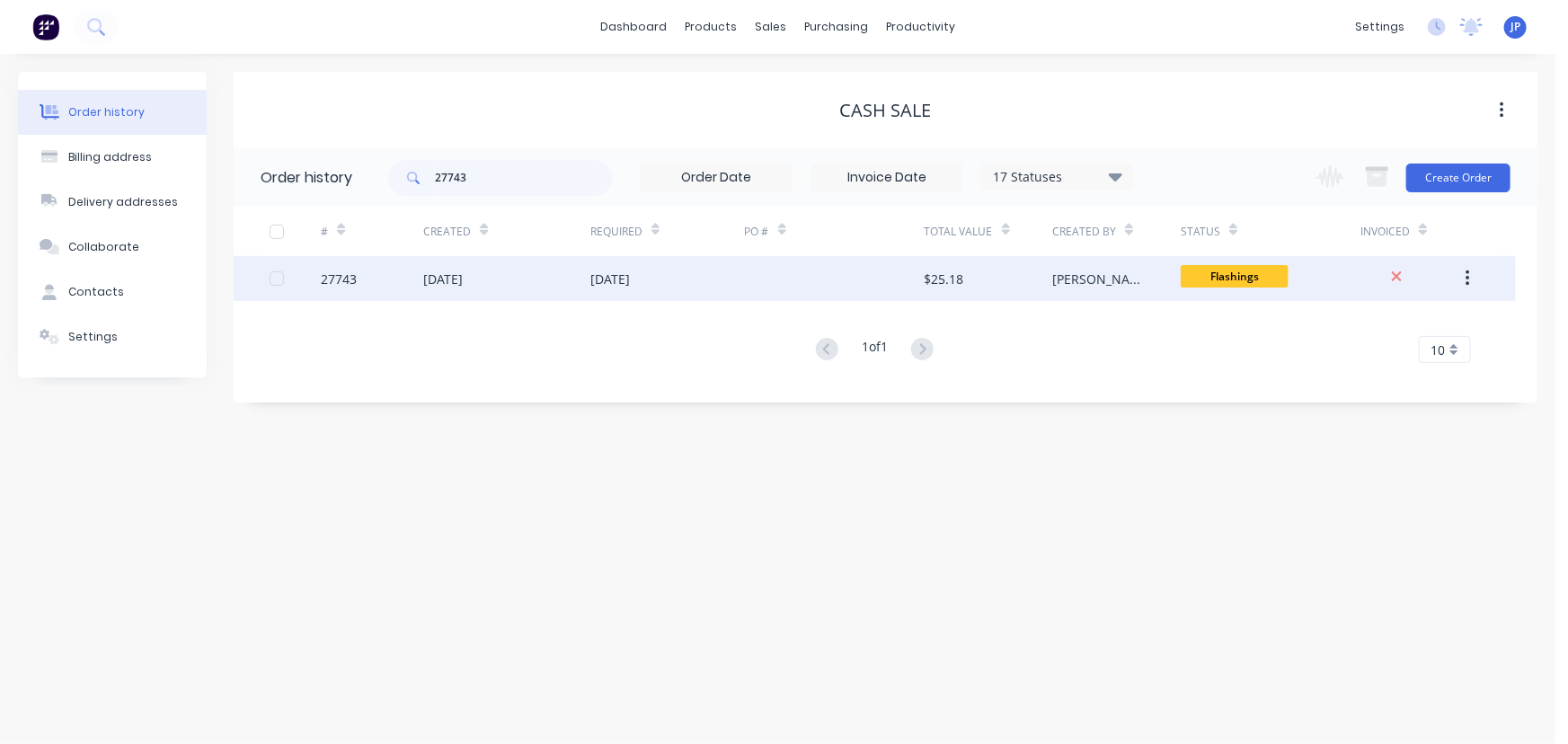
click at [463, 279] on div "[DATE]" at bounding box center [443, 278] width 40 height 19
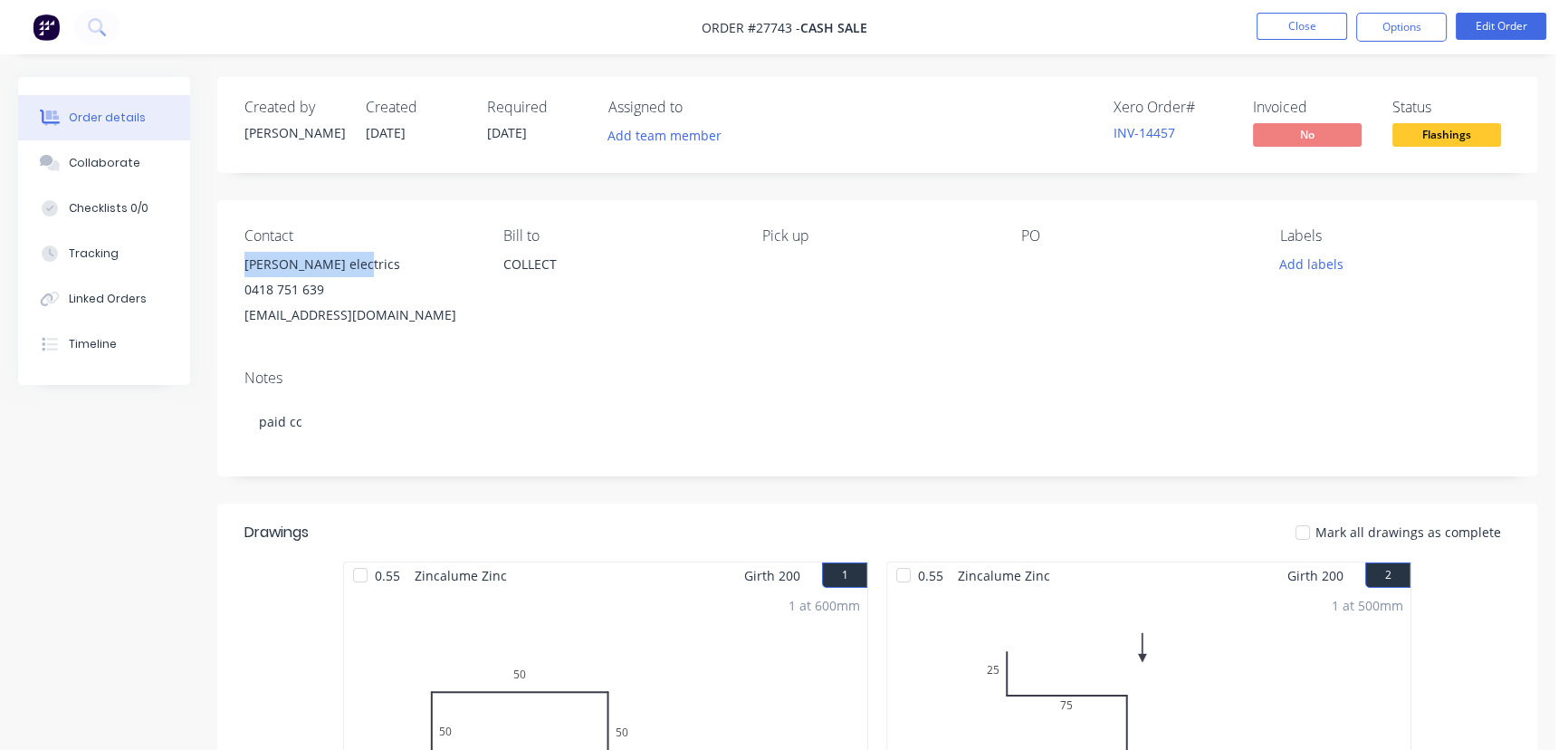
drag, startPoint x: 354, startPoint y: 265, endPoint x: 228, endPoint y: 268, distance: 126.0
click at [228, 268] on div "Contact [PERSON_NAME] electrics 0418 751 639 [EMAIL_ADDRESS][DOMAIN_NAME] [PERS…" at bounding box center [877, 278] width 1320 height 155
click at [1399, 15] on button "Options" at bounding box center [1401, 27] width 91 height 29
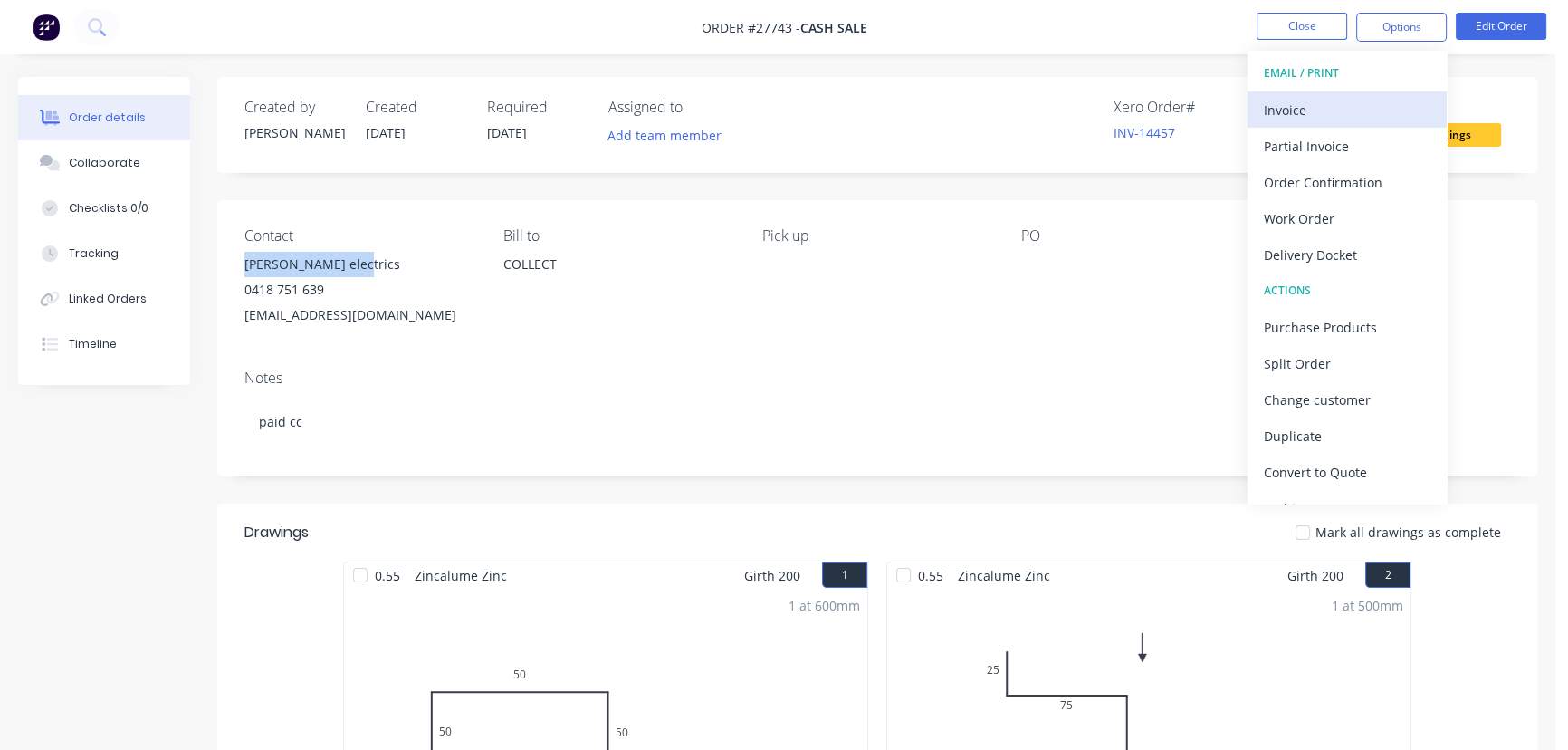
click at [1278, 106] on div "Invoice" at bounding box center [1347, 110] width 166 height 26
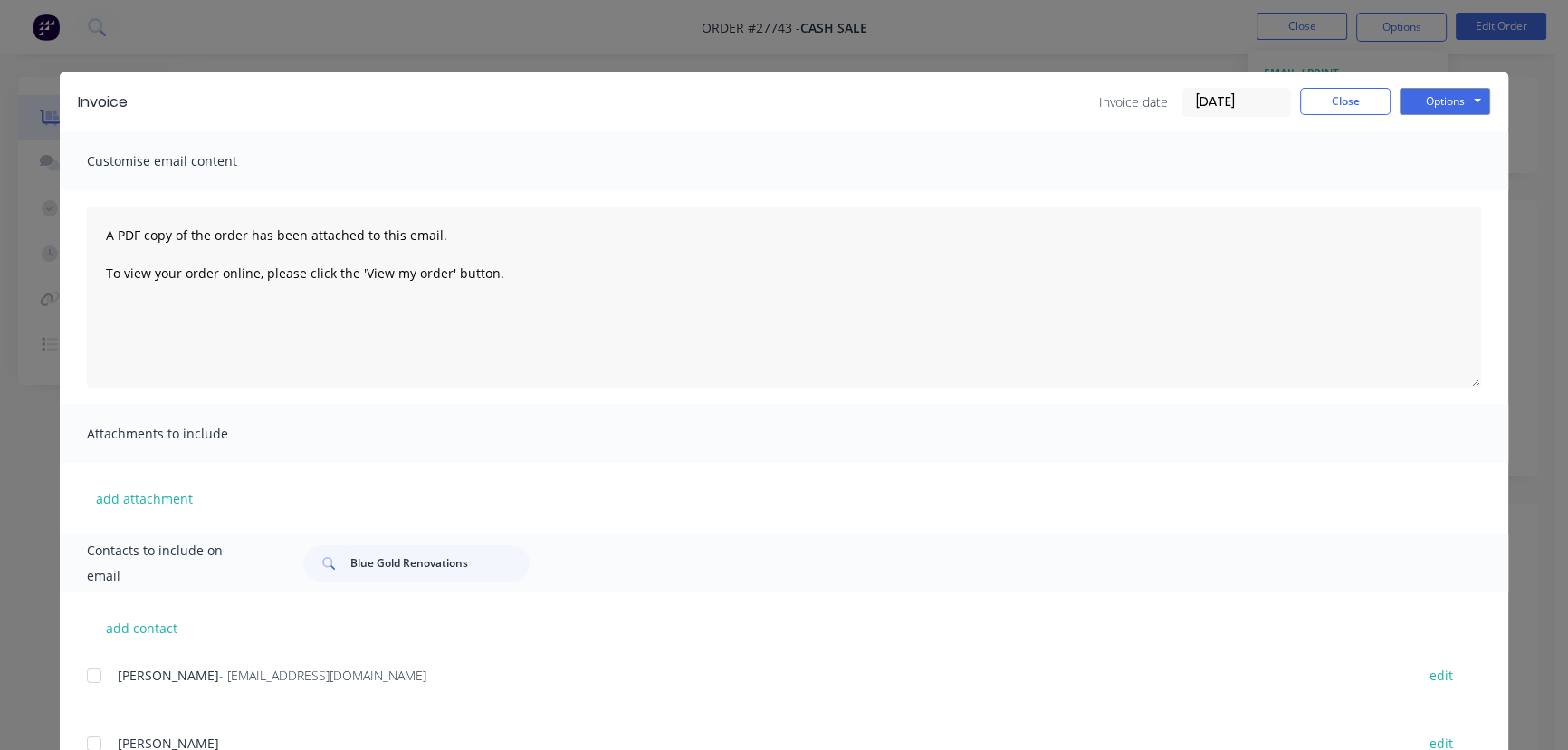
click at [1244, 108] on input "[DATE]" at bounding box center [1237, 102] width 107 height 27
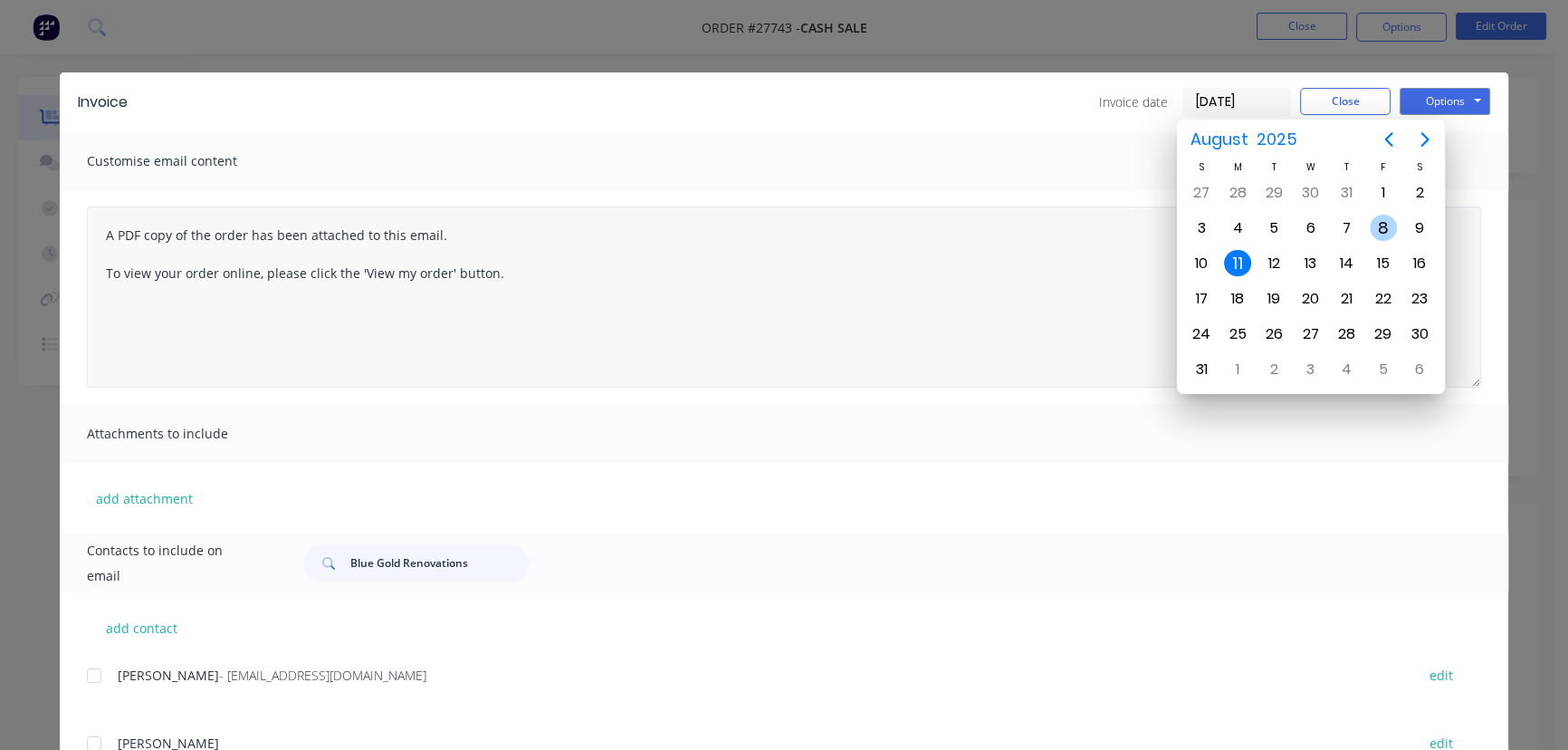
drag, startPoint x: 1385, startPoint y: 229, endPoint x: 1298, endPoint y: 250, distance: 89.5
click at [1384, 229] on div "8" at bounding box center [1383, 227] width 27 height 27
type input "[DATE]"
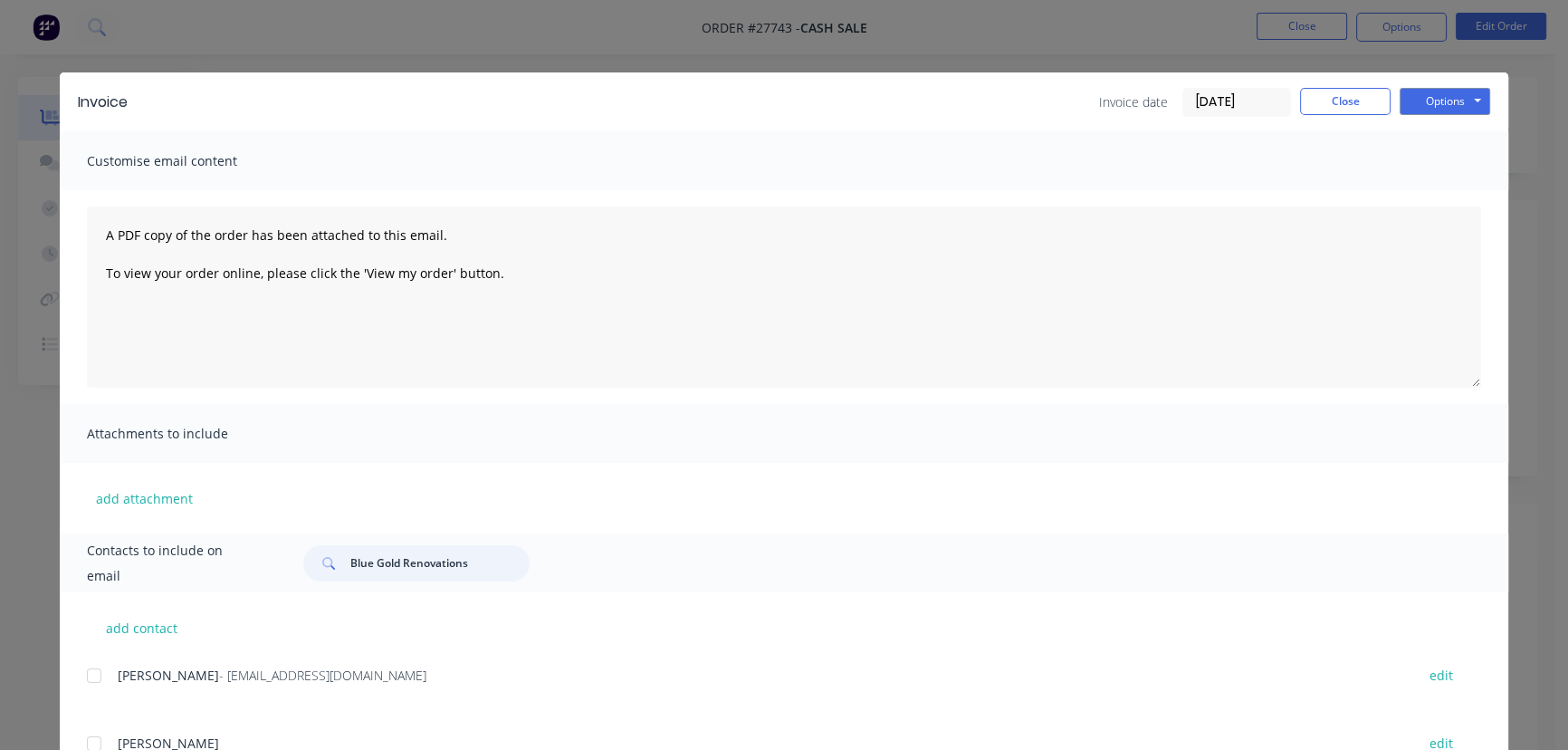
drag, startPoint x: 471, startPoint y: 561, endPoint x: 322, endPoint y: 569, distance: 149.2
click at [322, 569] on div "Blue Gold Renovations" at bounding box center [416, 563] width 226 height 36
paste input "romiley electric"
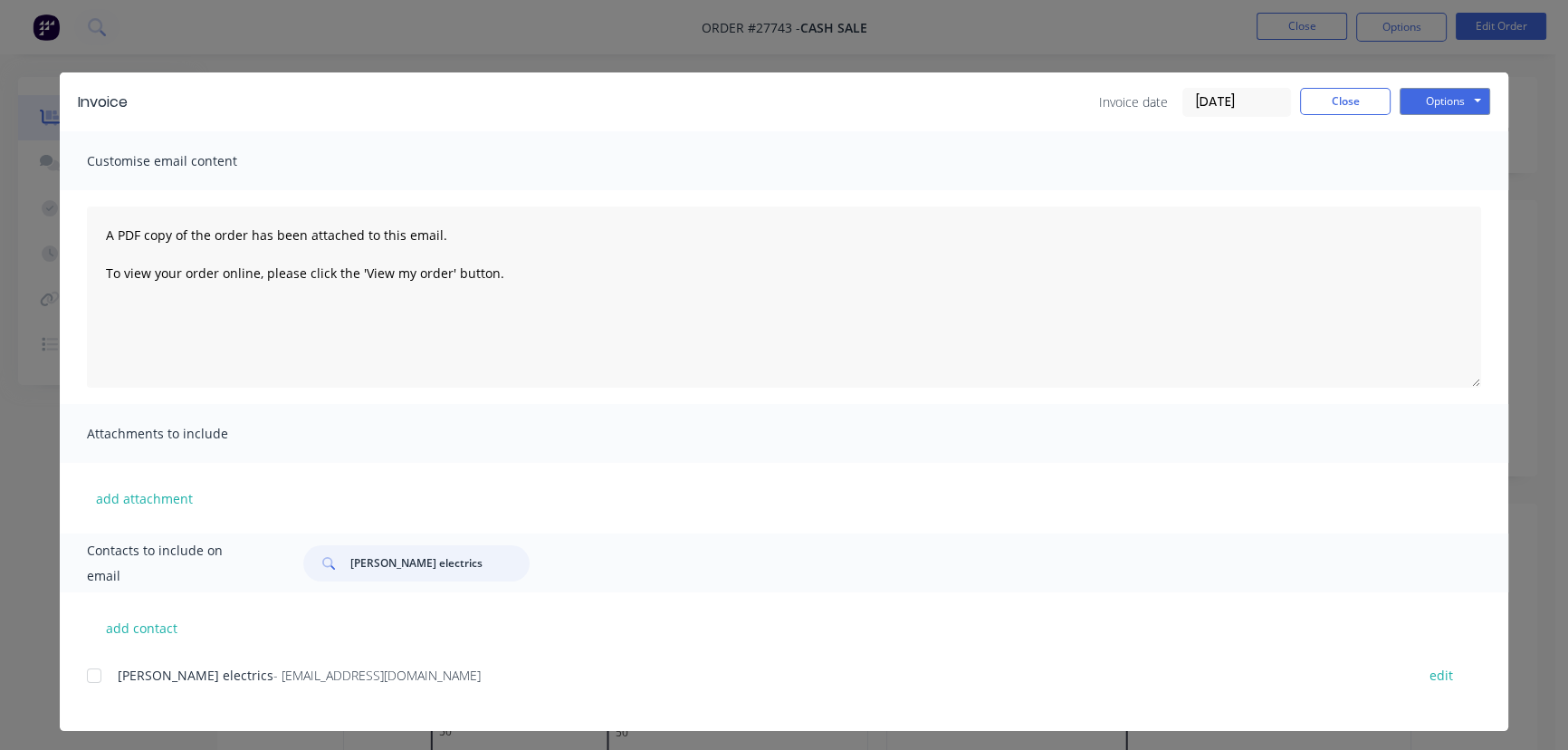
type input "[PERSON_NAME] electrics"
drag, startPoint x: 394, startPoint y: 679, endPoint x: 137, endPoint y: 715, distance: 259.5
click at [137, 715] on div "[PERSON_NAME] electrics - [EMAIL_ADDRESS][DOMAIN_NAME] edit" at bounding box center [798, 697] width 1421 height 68
click at [1444, 102] on button "Options" at bounding box center [1445, 101] width 91 height 27
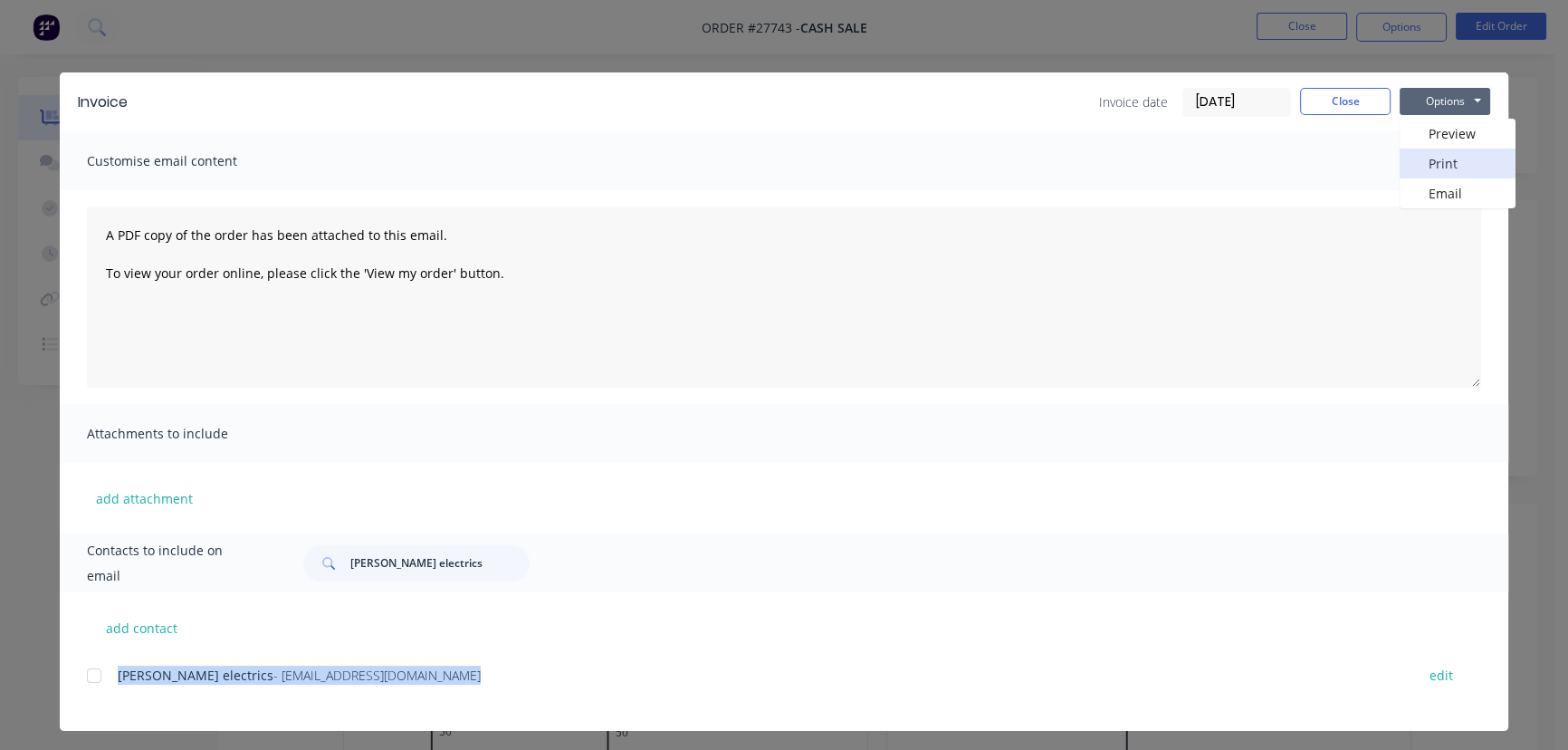
click at [1431, 154] on button "Print" at bounding box center [1458, 164] width 116 height 30
click at [1340, 103] on button "Close" at bounding box center [1345, 101] width 91 height 27
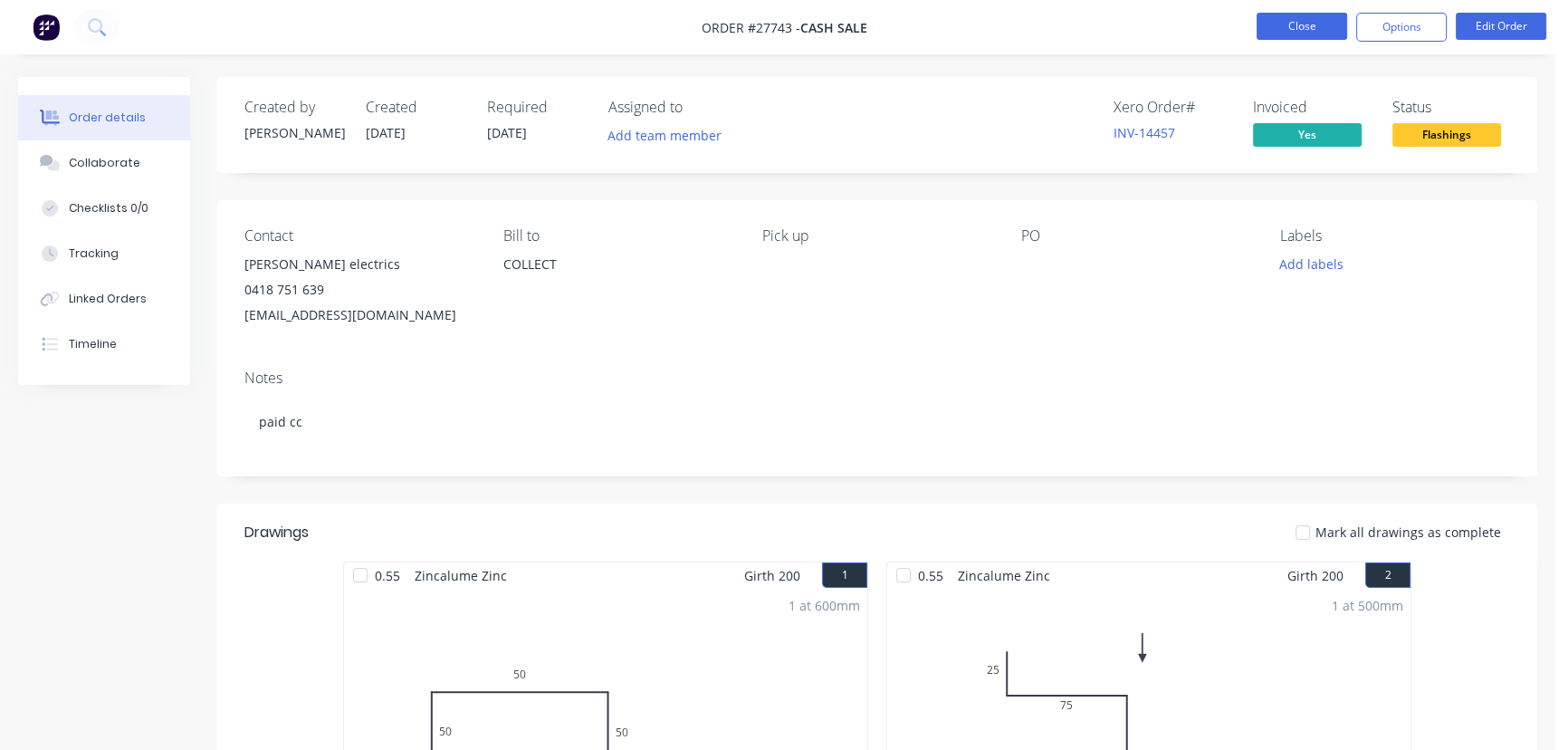
click at [1280, 34] on button "Close" at bounding box center [1302, 26] width 91 height 27
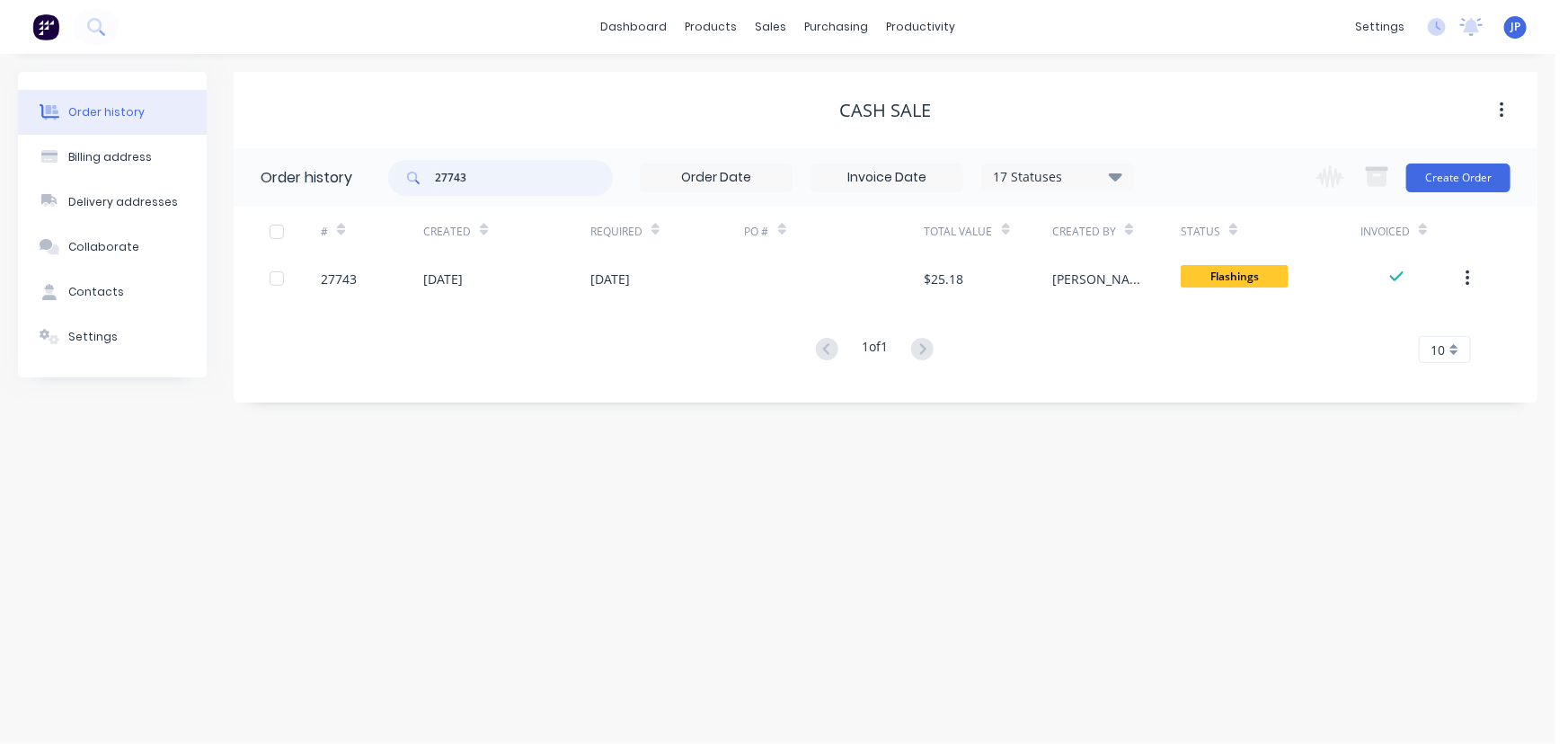
drag, startPoint x: 473, startPoint y: 177, endPoint x: 368, endPoint y: 190, distance: 105.8
click at [368, 190] on header "Order history 27743 17 Statuses Invoice Status Invoiced Not Invoiced Partial Or…" at bounding box center [885, 177] width 1304 height 58
type input "27737"
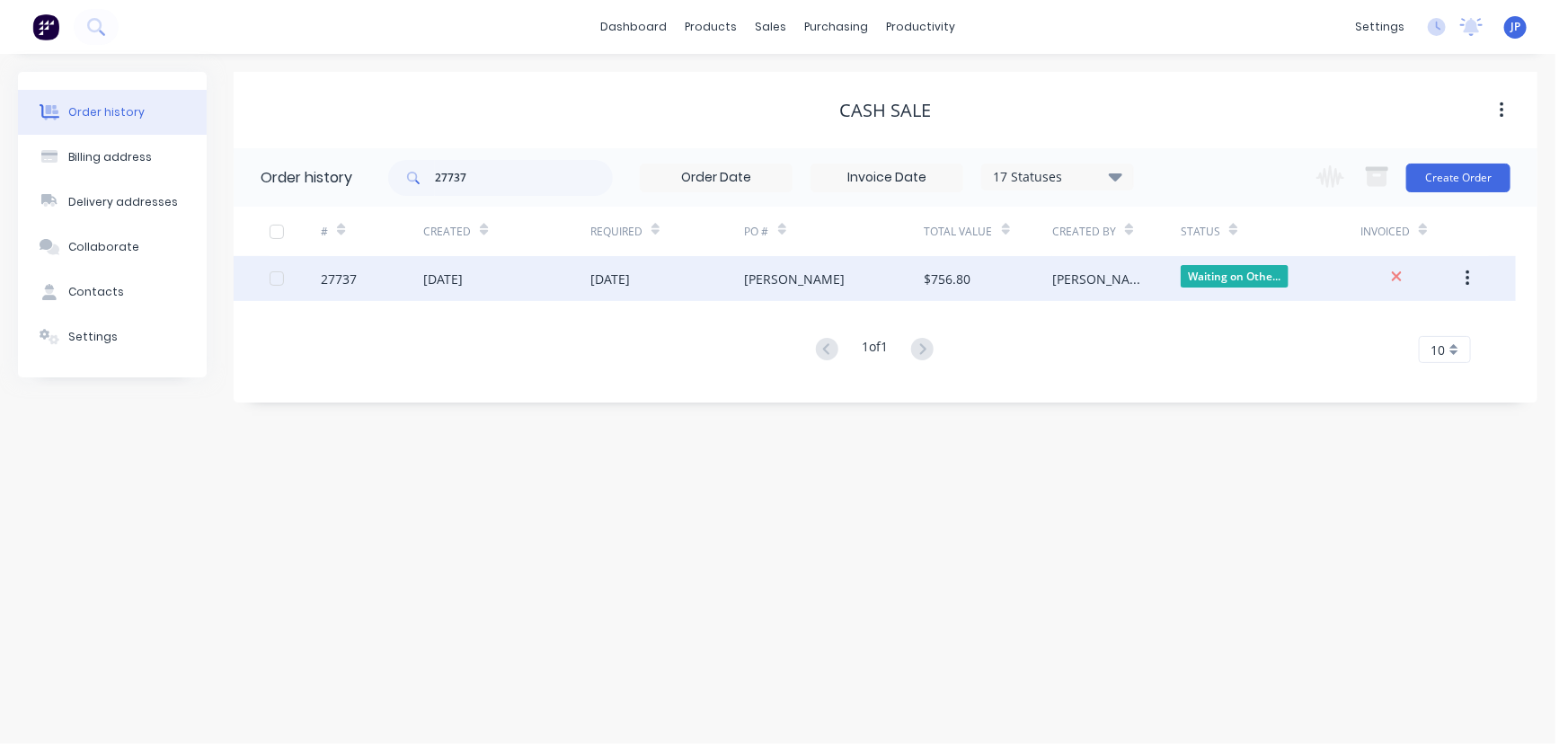
click at [423, 276] on div "[DATE]" at bounding box center [443, 278] width 40 height 19
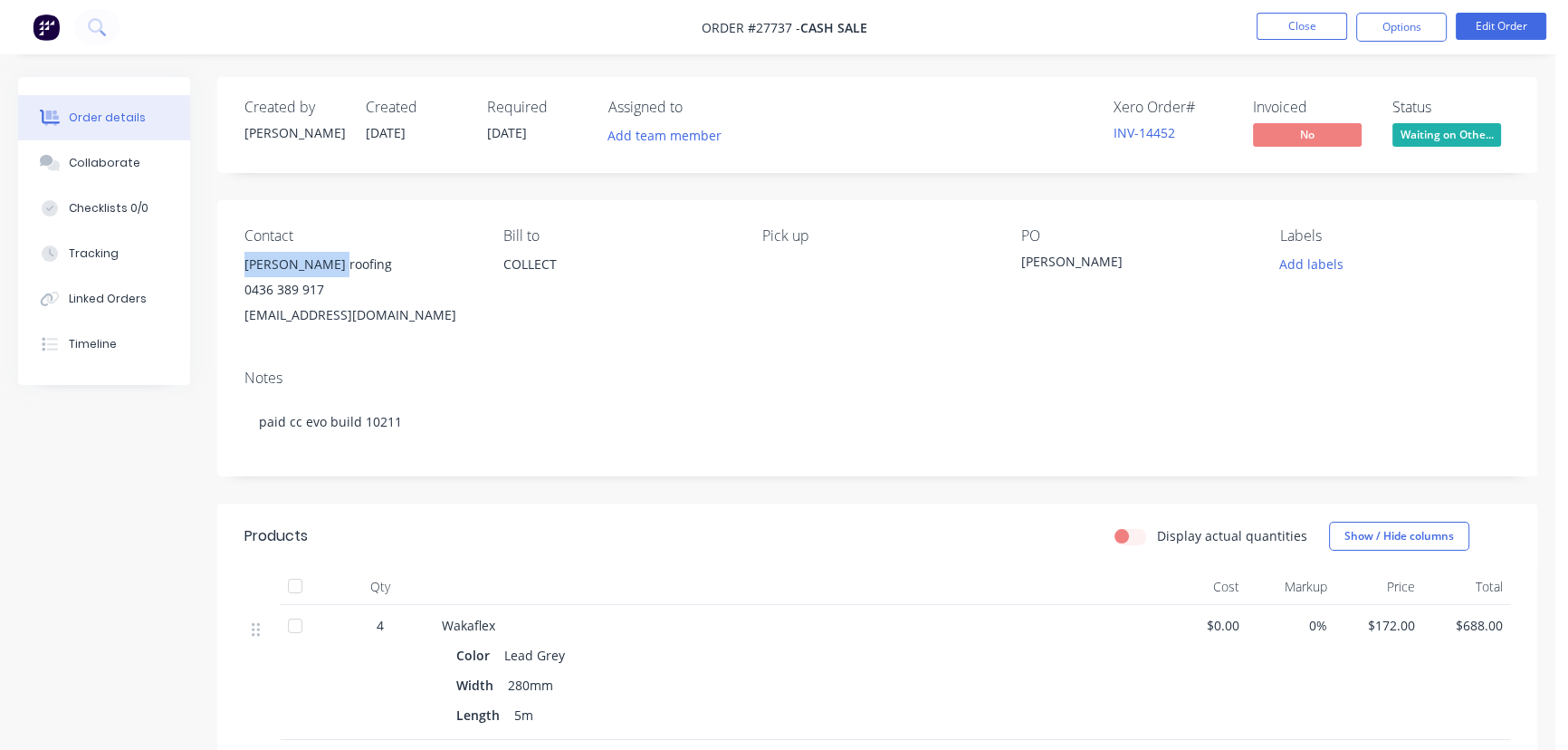
drag, startPoint x: 350, startPoint y: 259, endPoint x: 234, endPoint y: 263, distance: 116.1
click at [234, 263] on div "Contact [PERSON_NAME] roofing [PHONE_NUMBER] [EMAIL_ADDRESS][DOMAIN_NAME] Bill …" at bounding box center [877, 278] width 1320 height 155
click at [1380, 17] on button "Options" at bounding box center [1401, 27] width 91 height 29
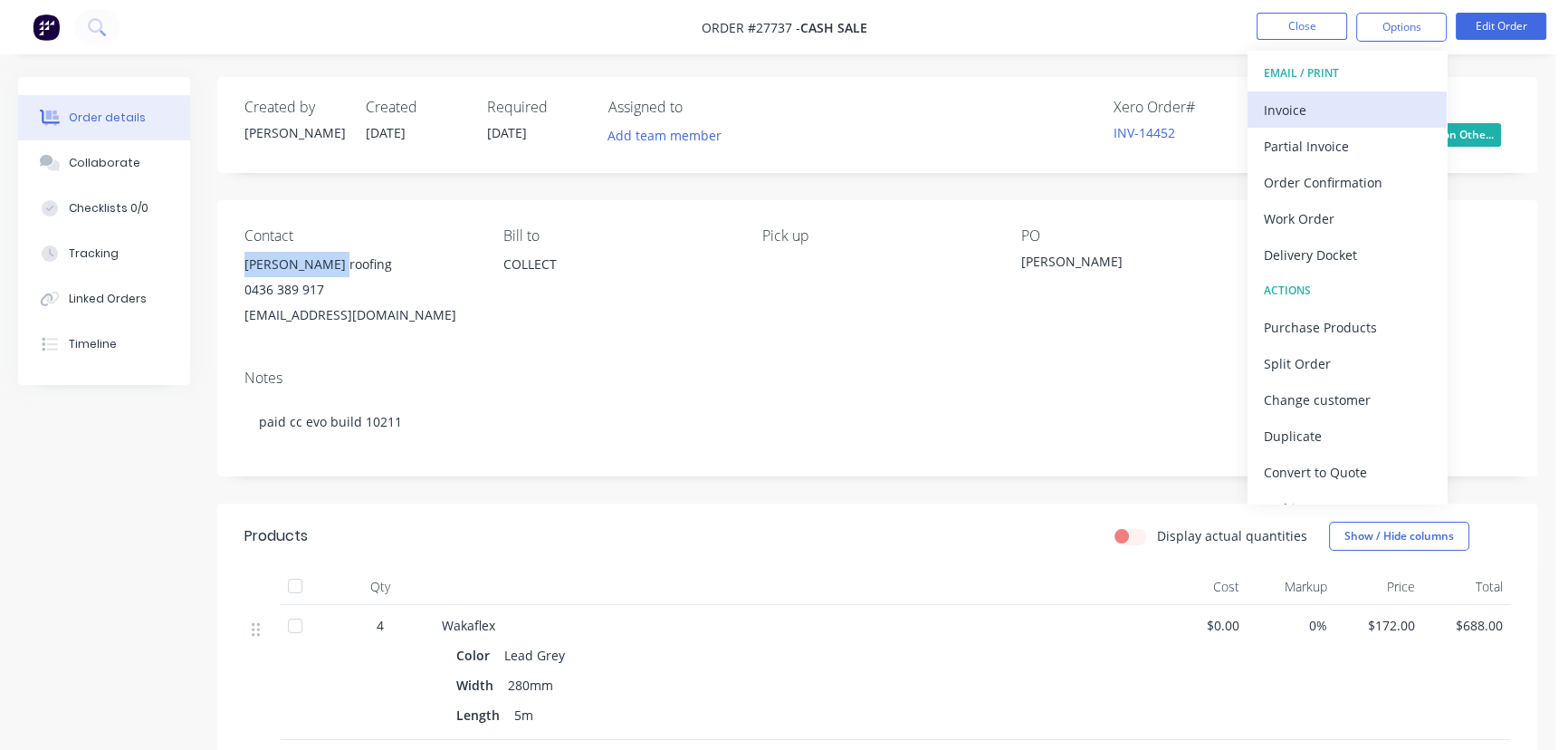
click at [1305, 114] on div "Invoice" at bounding box center [1347, 110] width 166 height 26
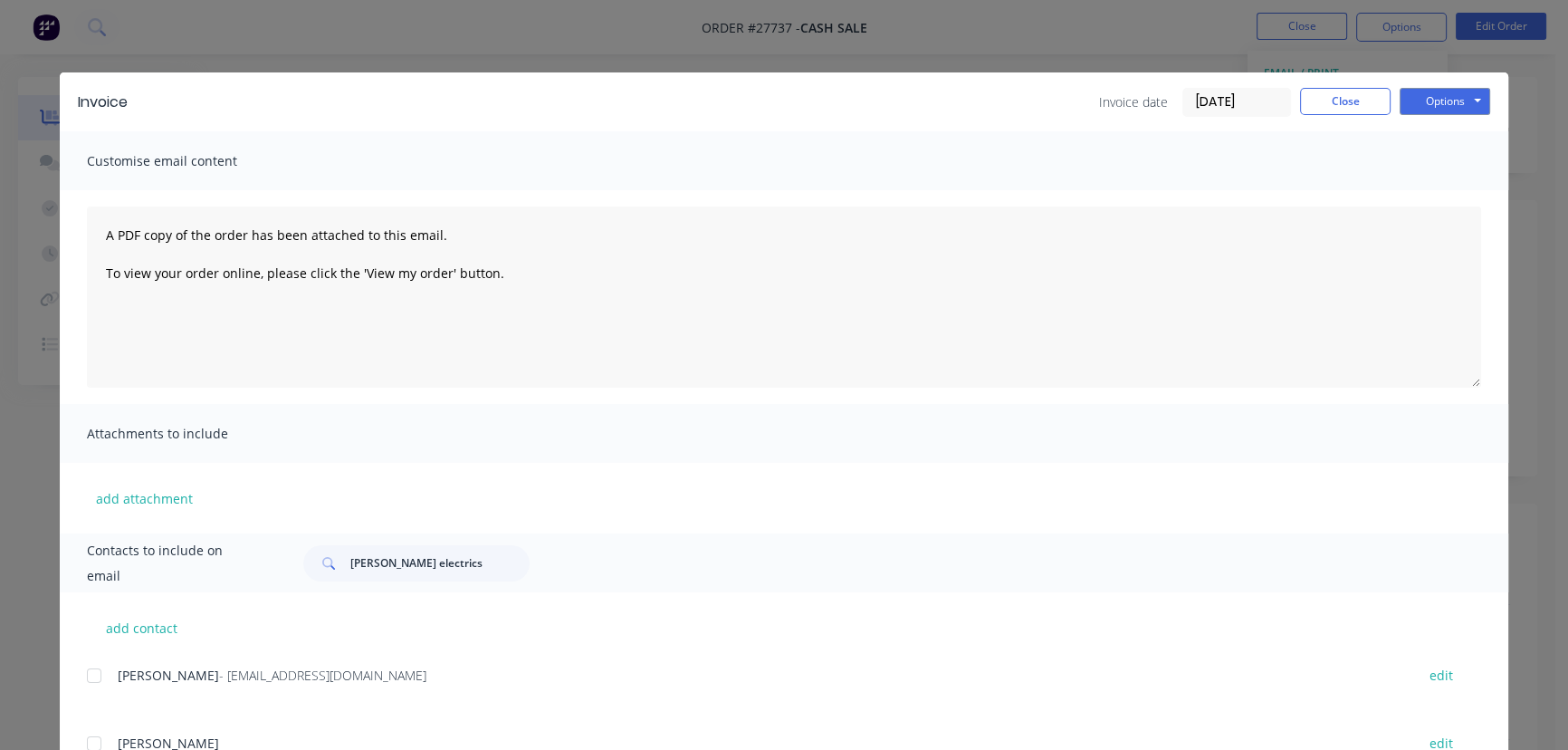
click at [1250, 102] on input "[DATE]" at bounding box center [1237, 102] width 107 height 27
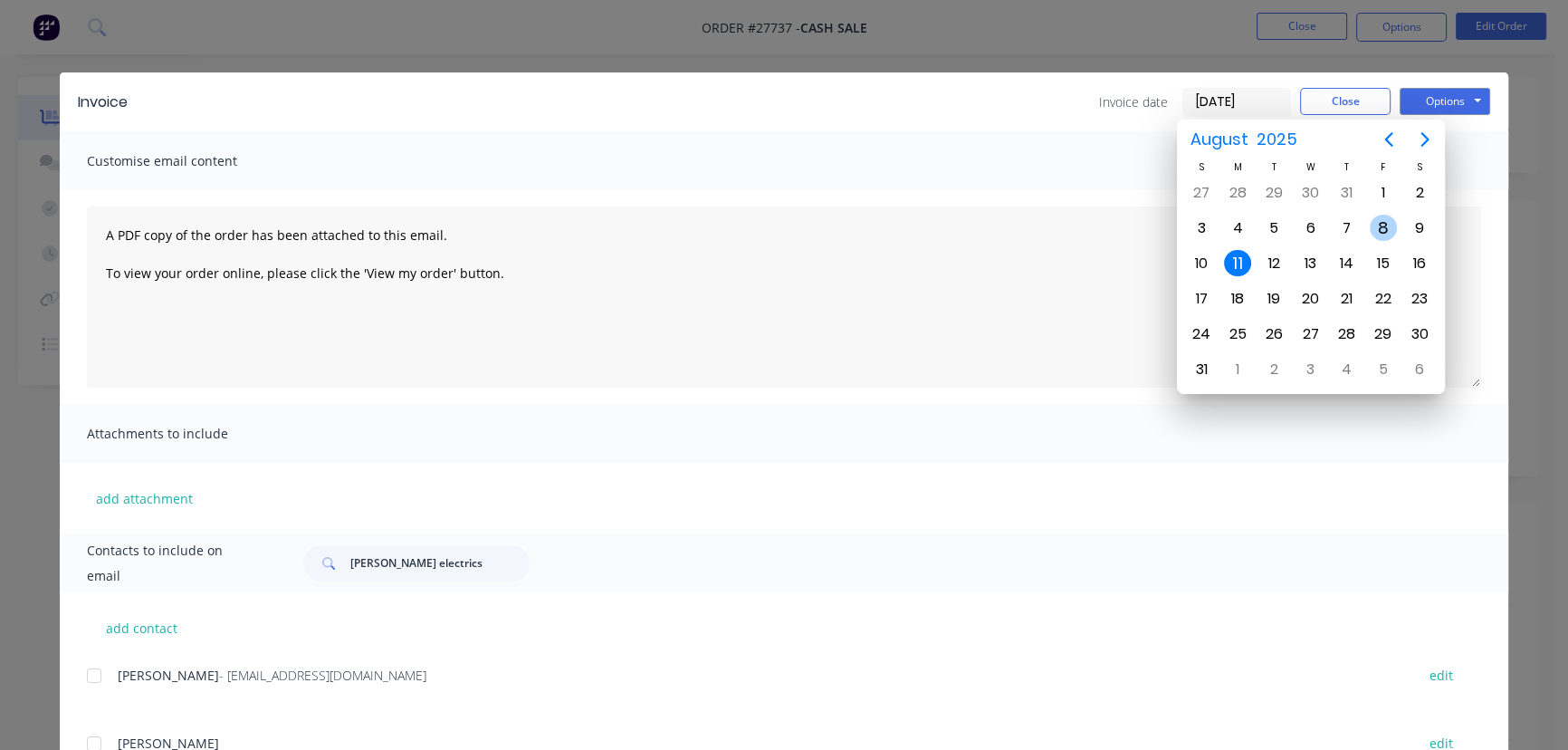
click at [1380, 225] on div "8" at bounding box center [1383, 227] width 27 height 27
type input "[DATE]"
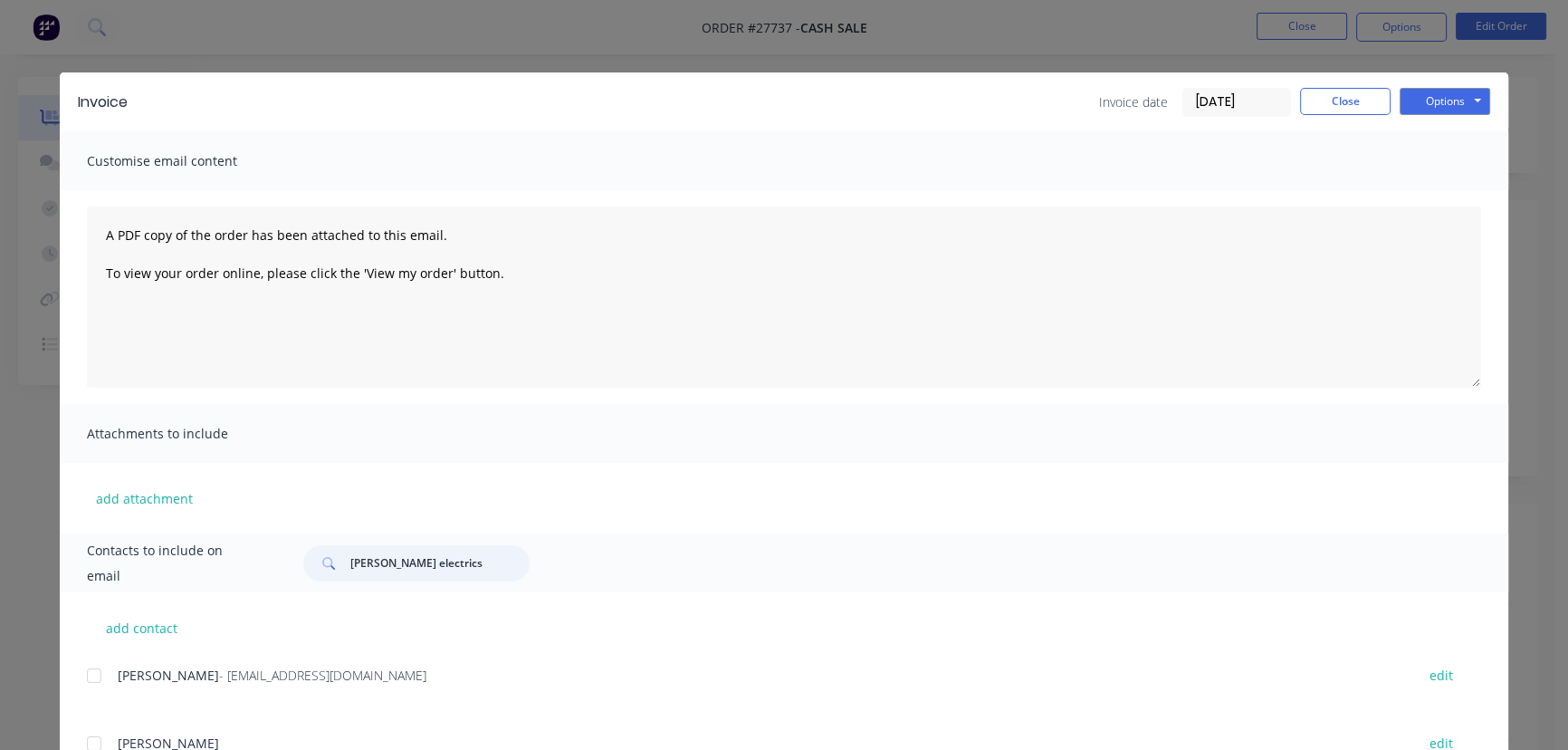
drag, startPoint x: 445, startPoint y: 570, endPoint x: 326, endPoint y: 566, distance: 119.1
click at [326, 566] on div "[PERSON_NAME] electrics" at bounding box center [416, 563] width 226 height 36
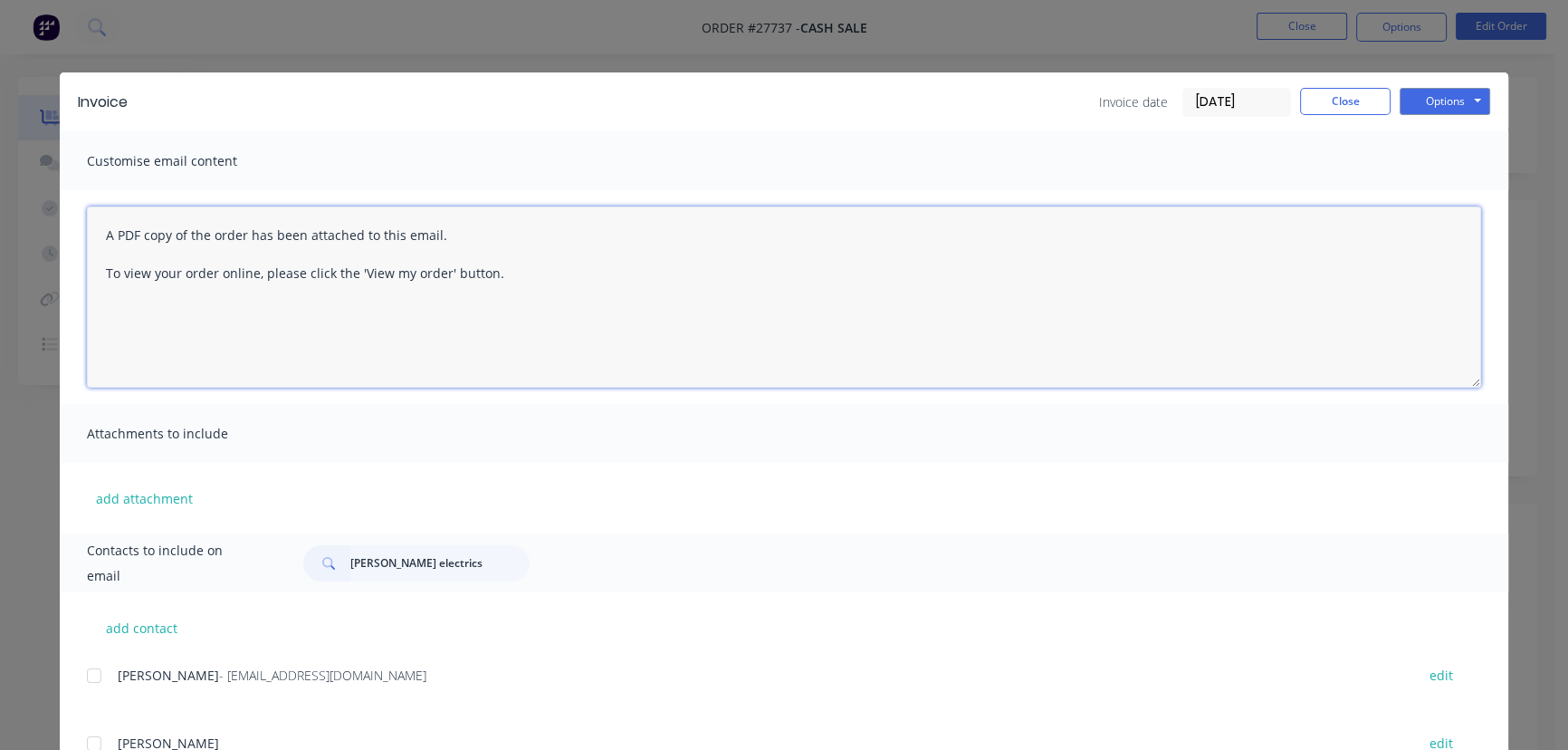
drag, startPoint x: 390, startPoint y: 562, endPoint x: 1108, endPoint y: 363, distance: 745.1
click at [1108, 363] on textarea "A PDF copy of the order has been attached to this email. To view your order onl…" at bounding box center [784, 297] width 1394 height 181
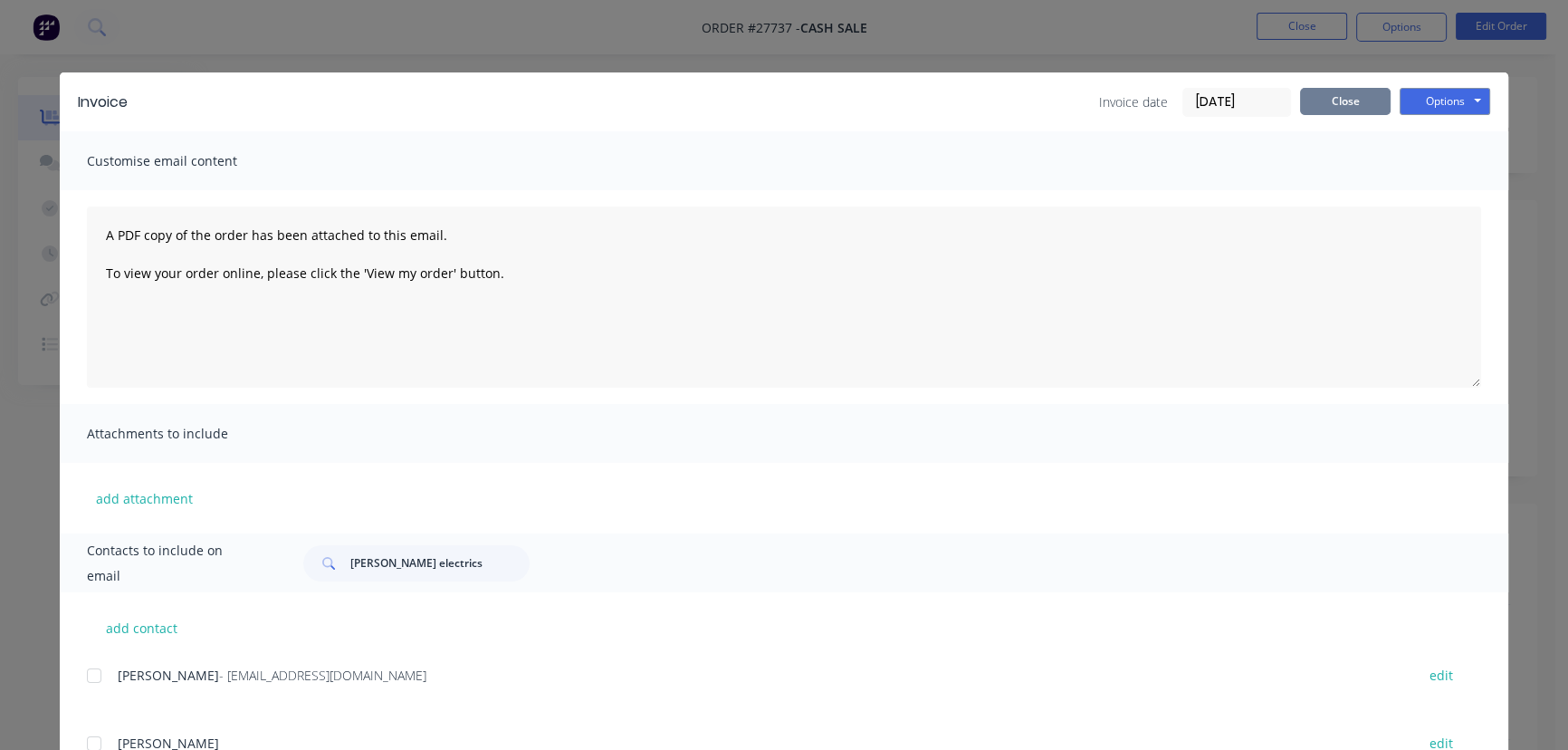
click at [1356, 108] on button "Close" at bounding box center [1345, 101] width 91 height 27
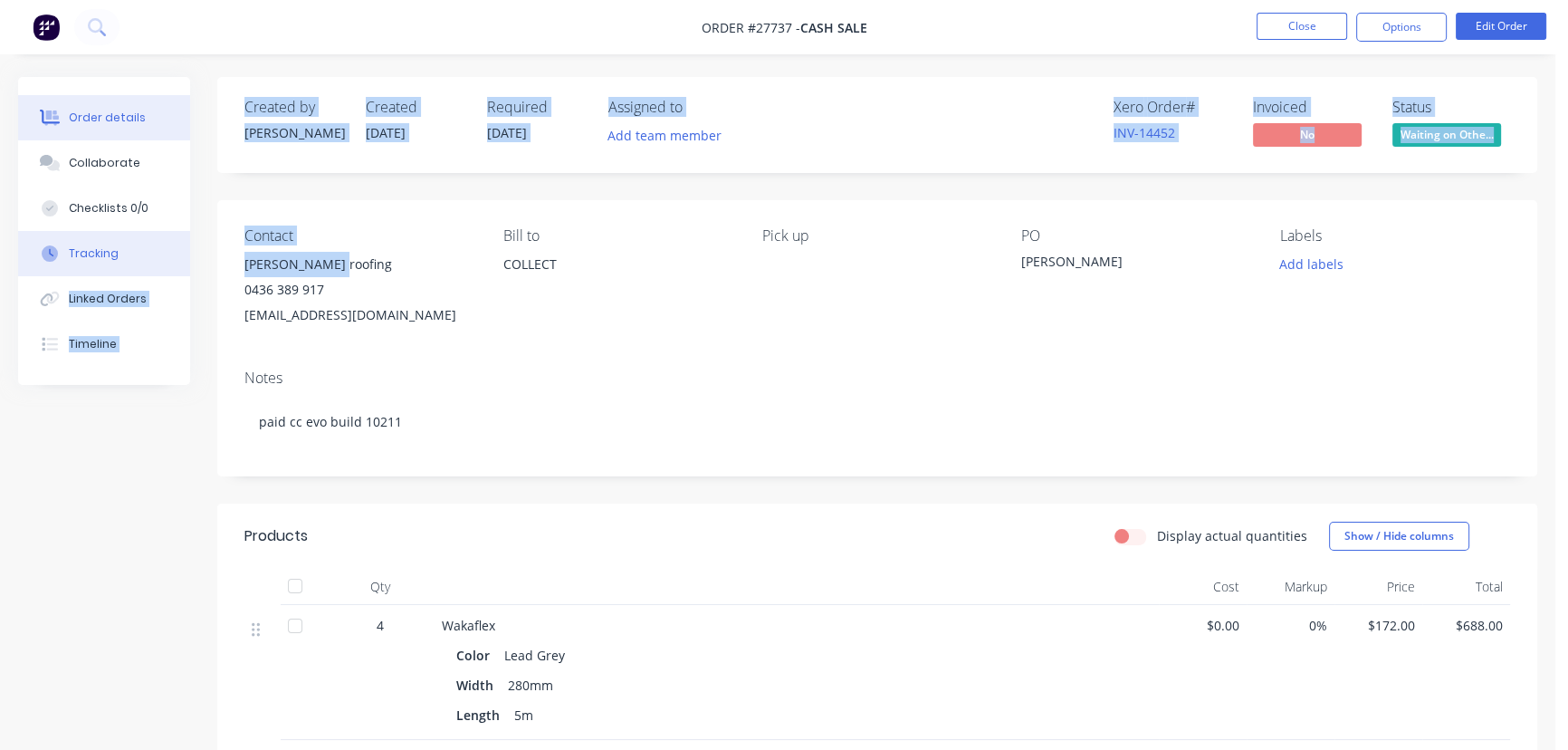
drag, startPoint x: 353, startPoint y: 265, endPoint x: 178, endPoint y: 261, distance: 175.0
click at [178, 261] on div "Order details Collaborate Checklists 0/0 Tracking Linked Orders Timeline Order …" at bounding box center [777, 569] width 1555 height 985
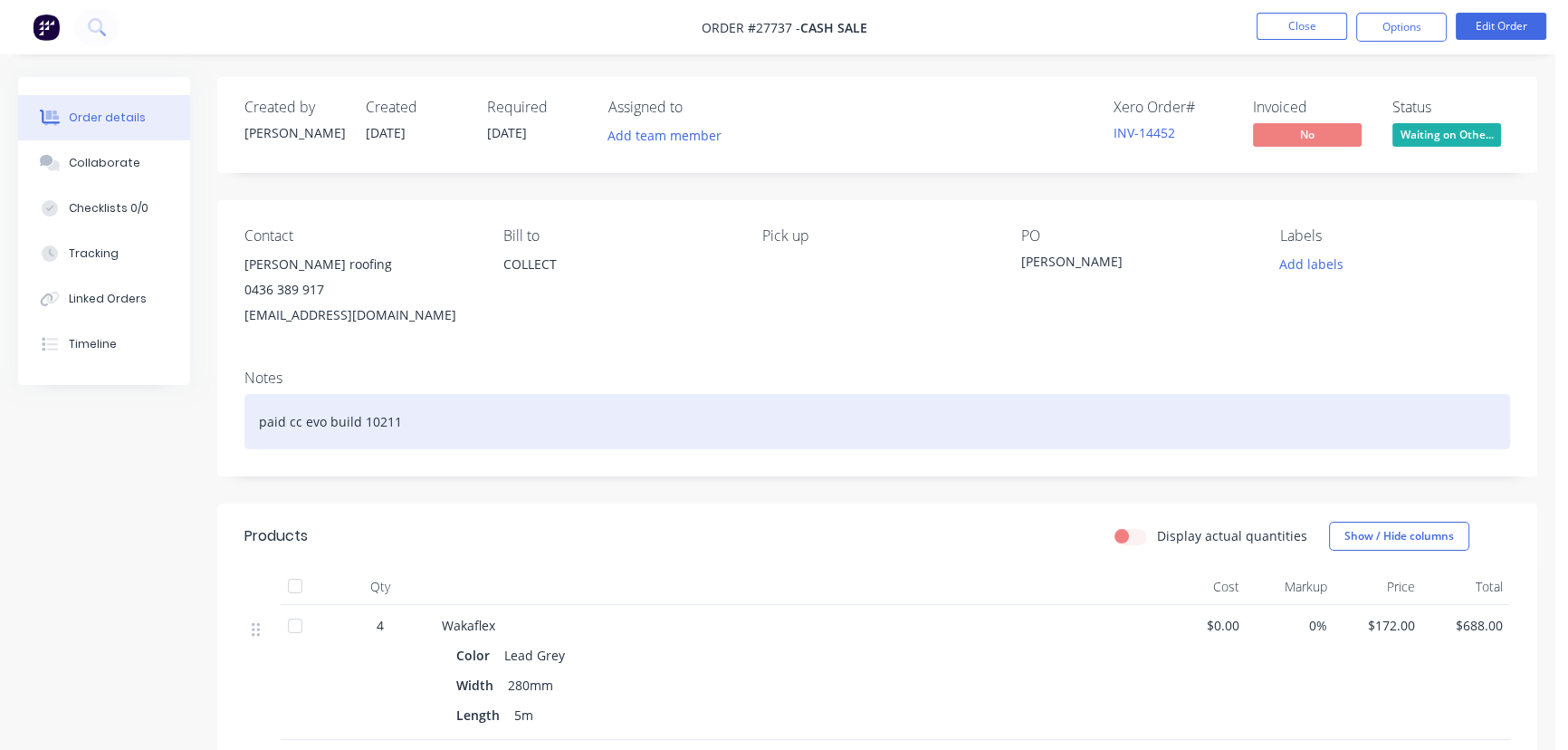
click at [498, 406] on div "paid cc evo build 10211" at bounding box center [877, 421] width 1266 height 55
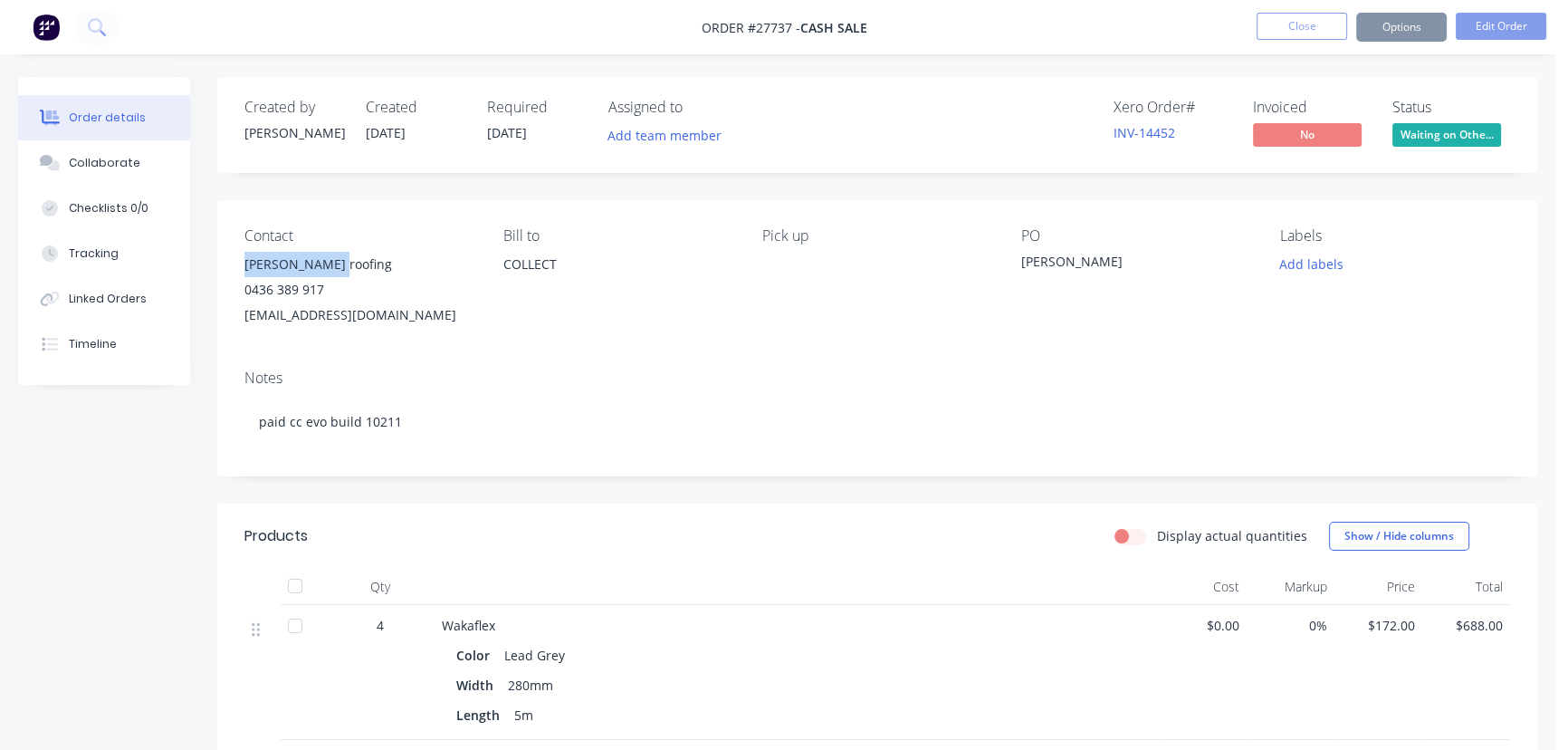
drag, startPoint x: 348, startPoint y: 253, endPoint x: 222, endPoint y: 261, distance: 126.3
click at [222, 261] on div "Contact [PERSON_NAME] roofing [PHONE_NUMBER] [EMAIL_ADDRESS][DOMAIN_NAME] Bill …" at bounding box center [877, 278] width 1320 height 155
click at [1411, 19] on button "Options" at bounding box center [1401, 27] width 91 height 29
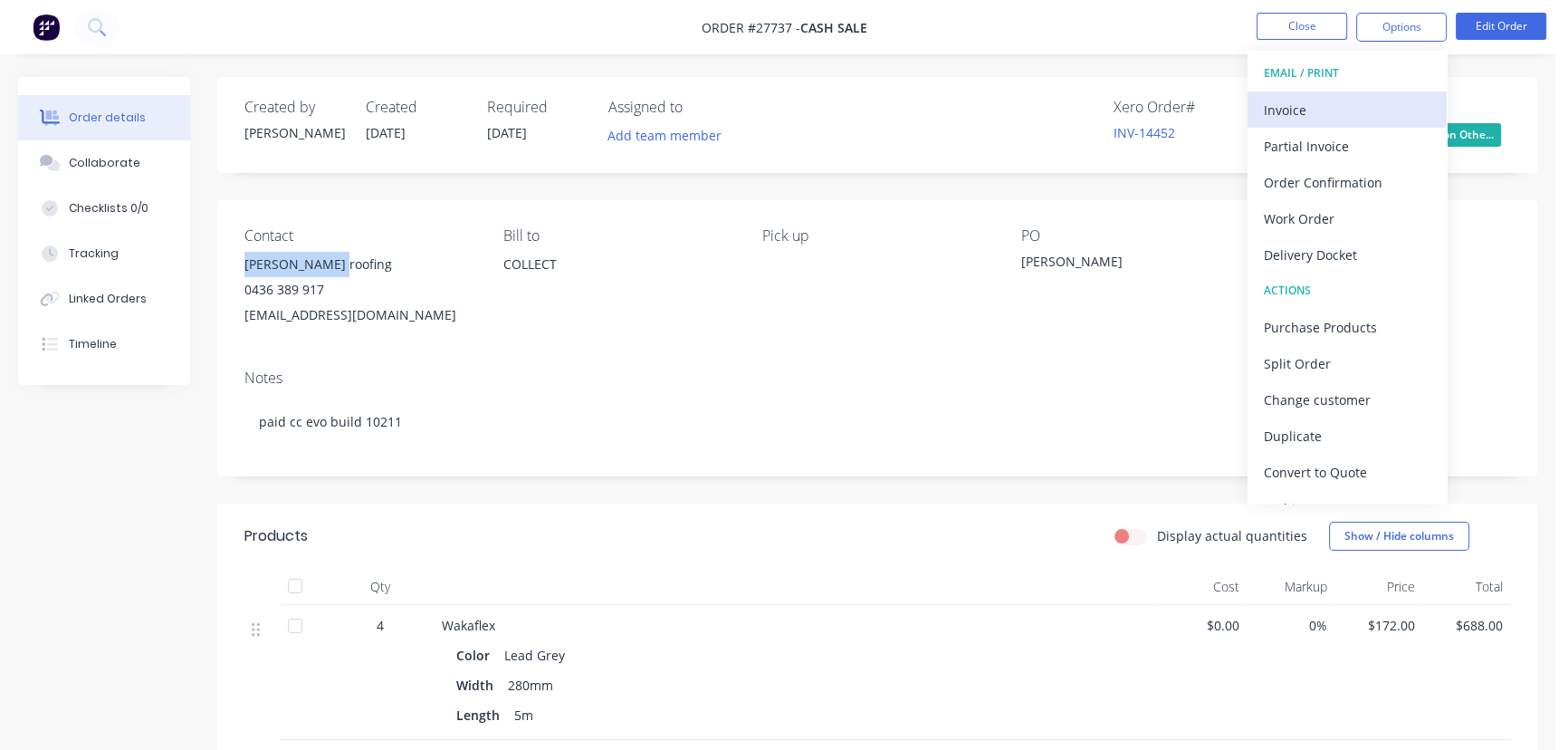
click at [1304, 117] on div "Invoice" at bounding box center [1347, 110] width 166 height 26
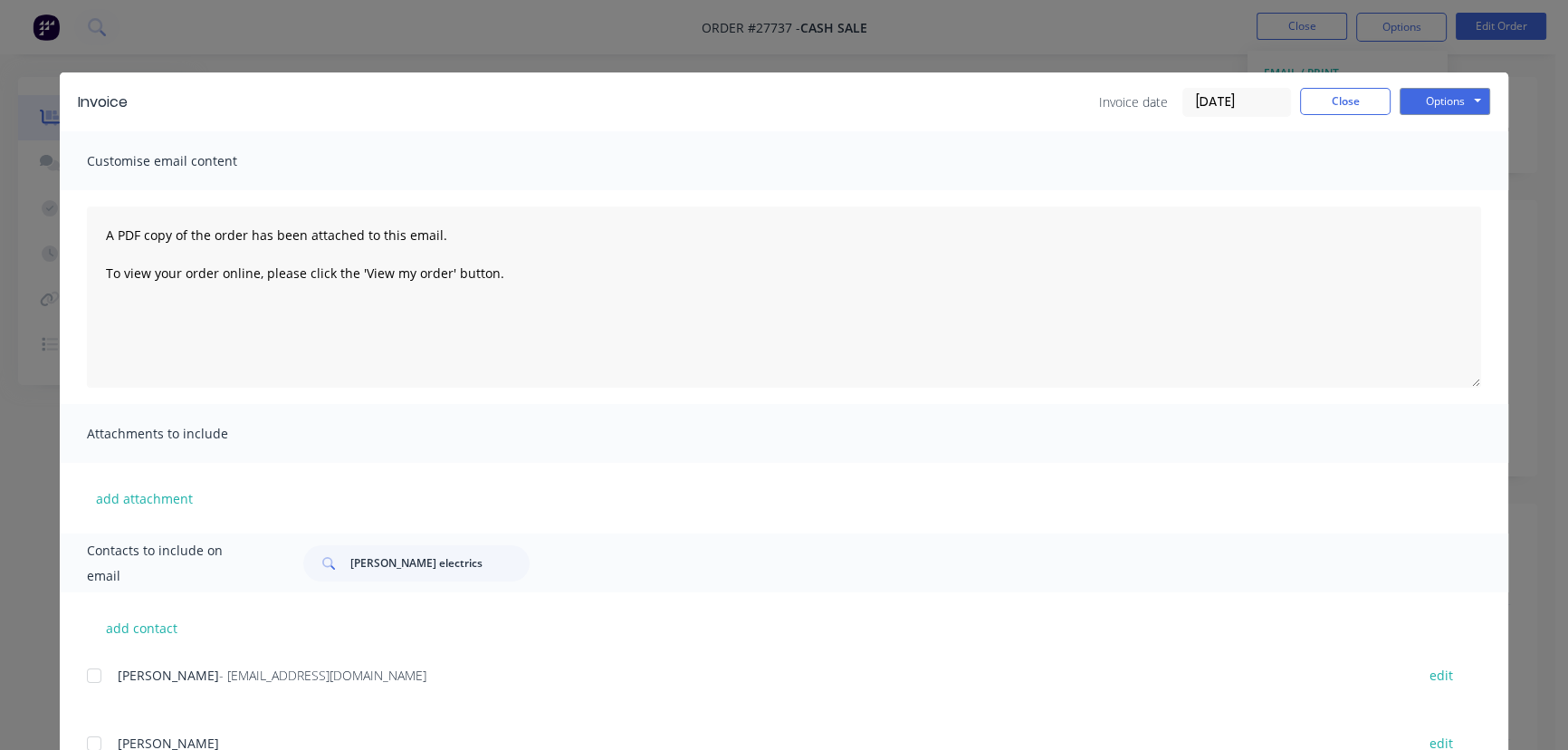
click at [1259, 100] on input "[DATE]" at bounding box center [1237, 102] width 107 height 27
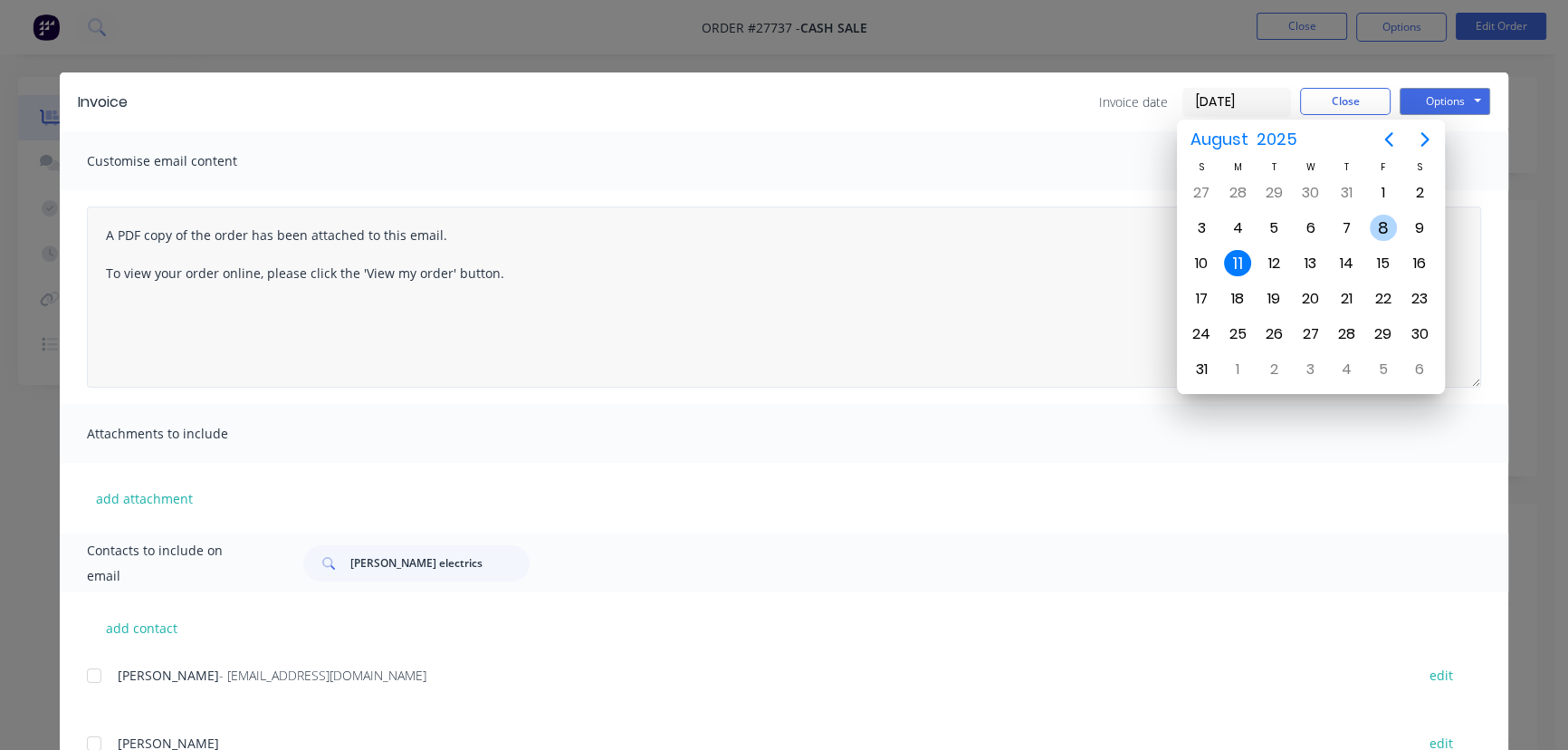
drag, startPoint x: 1380, startPoint y: 232, endPoint x: 1106, endPoint y: 325, distance: 289.4
click at [1380, 231] on div "8" at bounding box center [1383, 227] width 27 height 27
type input "[DATE]"
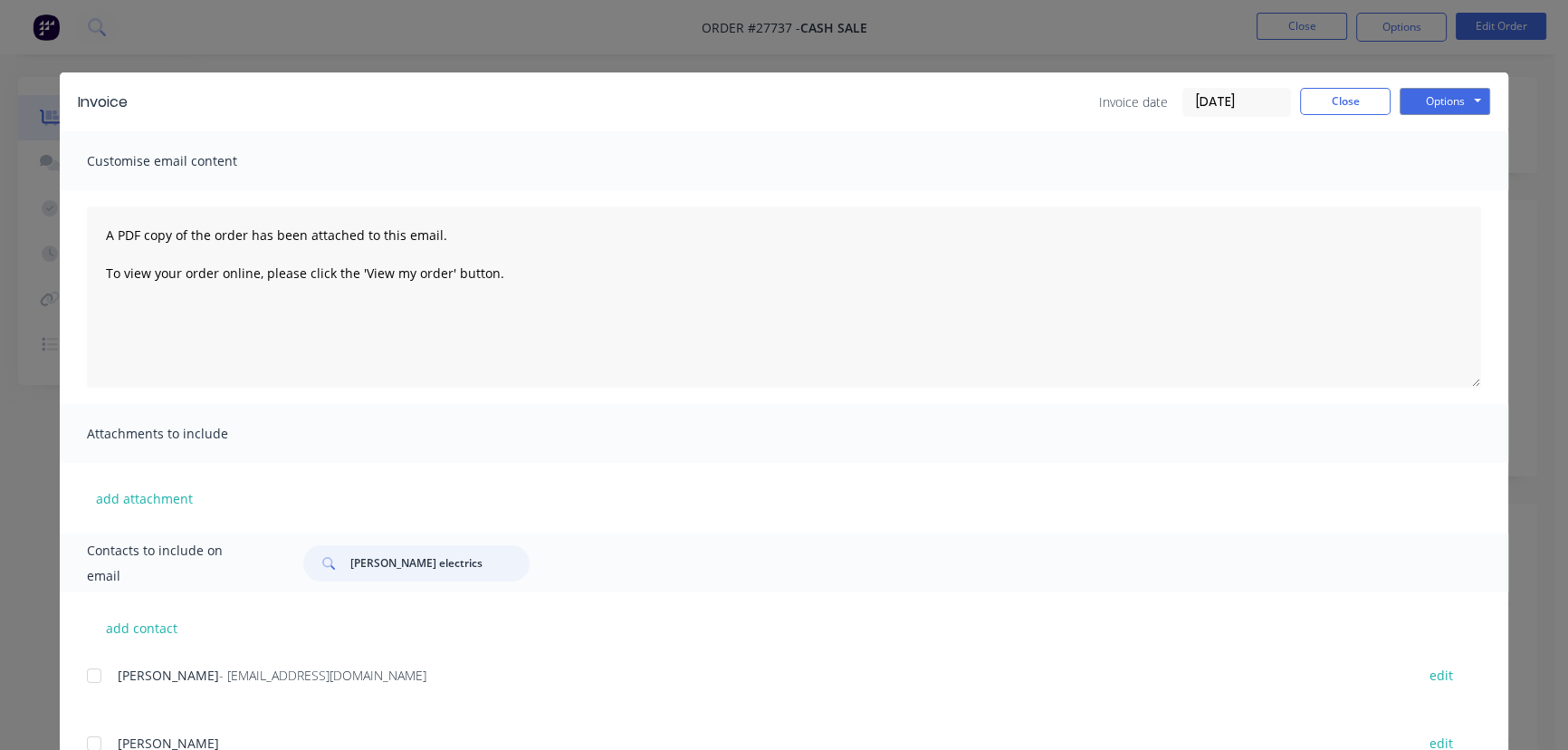
drag, startPoint x: 480, startPoint y: 570, endPoint x: 299, endPoint y: 560, distance: 181.3
click at [303, 560] on div "[PERSON_NAME] electrics" at bounding box center [416, 563] width 226 height 36
paste input "[PERSON_NAME] roofing"
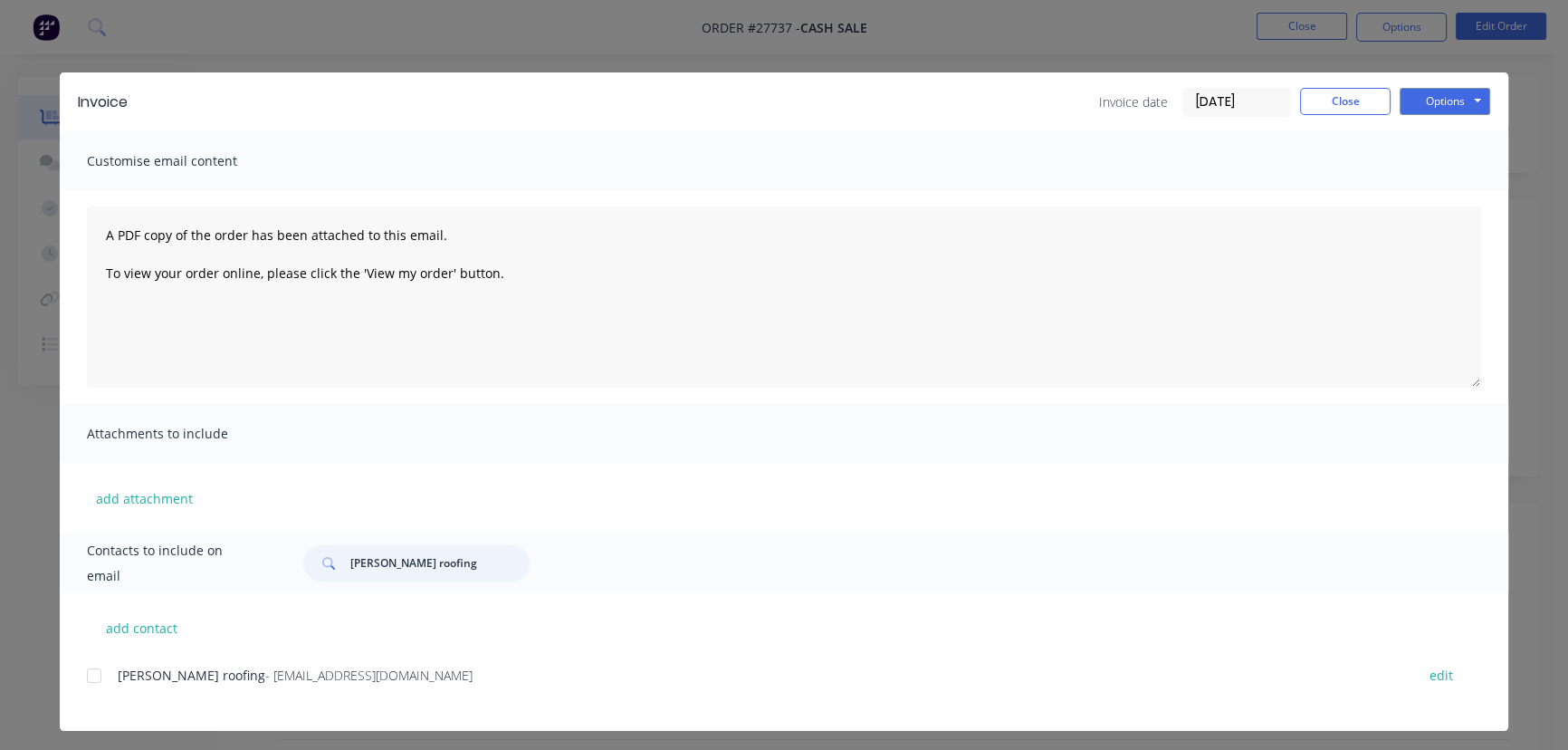
type input "[PERSON_NAME] roofing"
drag, startPoint x: 356, startPoint y: 685, endPoint x: 81, endPoint y: 698, distance: 275.3
click at [87, 698] on div "[PERSON_NAME] roofing - [EMAIL_ADDRESS][DOMAIN_NAME] edit" at bounding box center [798, 685] width 1421 height 46
click at [1451, 105] on button "Options" at bounding box center [1445, 101] width 91 height 27
click at [1418, 169] on button "Print" at bounding box center [1458, 164] width 116 height 30
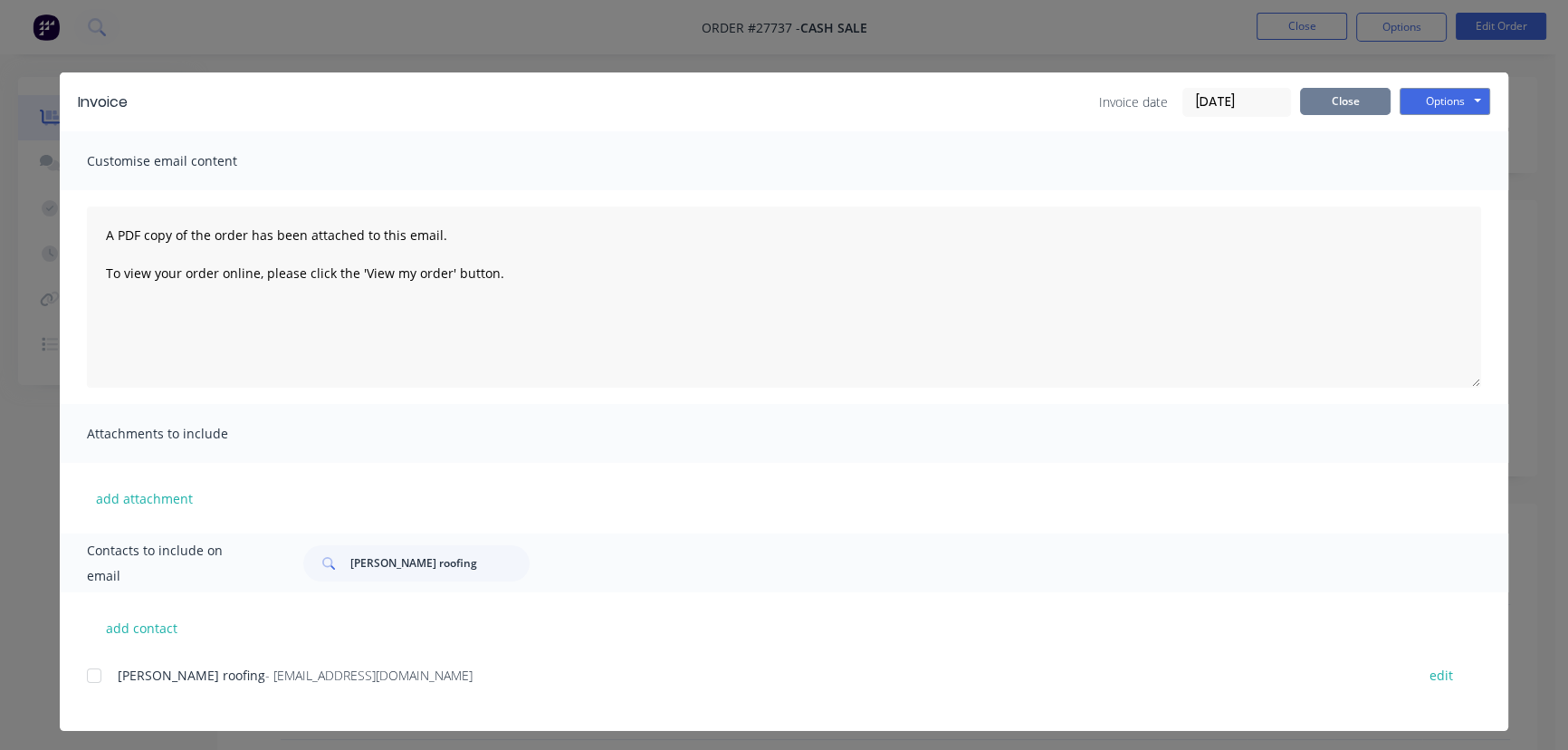
click at [1335, 96] on button "Close" at bounding box center [1345, 101] width 91 height 27
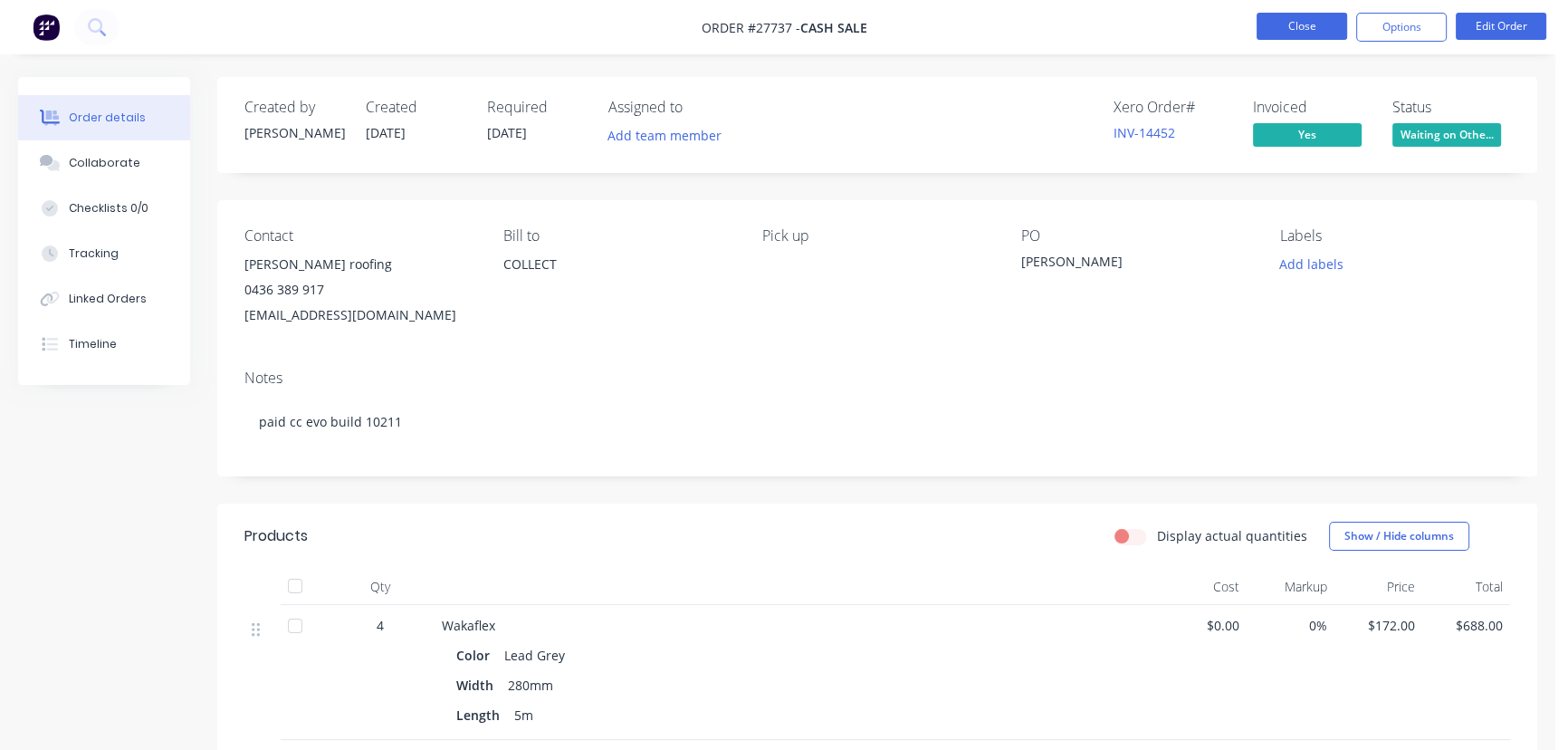
click at [1295, 22] on button "Close" at bounding box center [1302, 26] width 91 height 27
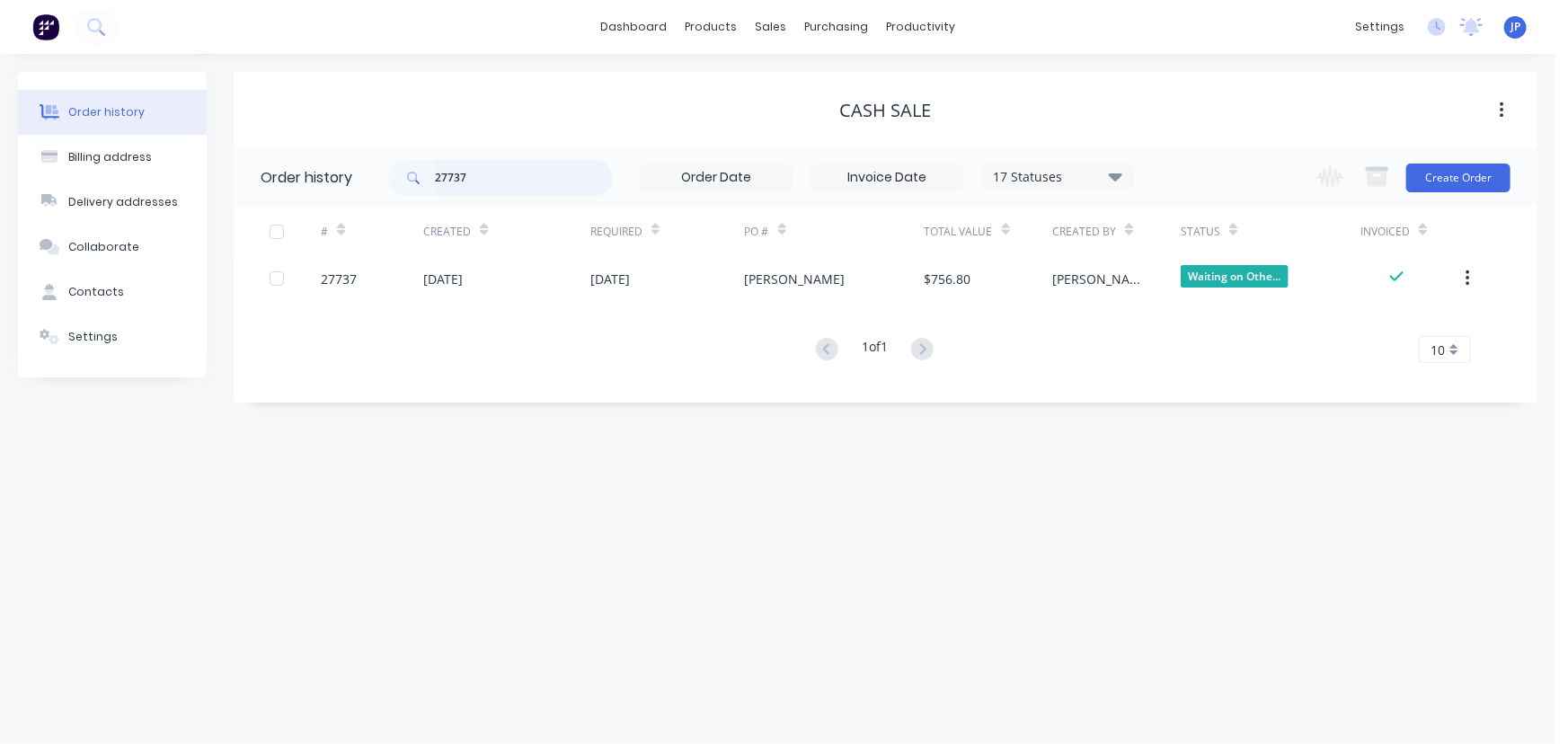
click at [364, 175] on header "Order history 27737 17 Statuses Invoice Status Invoiced Not Invoiced Partial Or…" at bounding box center [885, 177] width 1304 height 58
type input "27420"
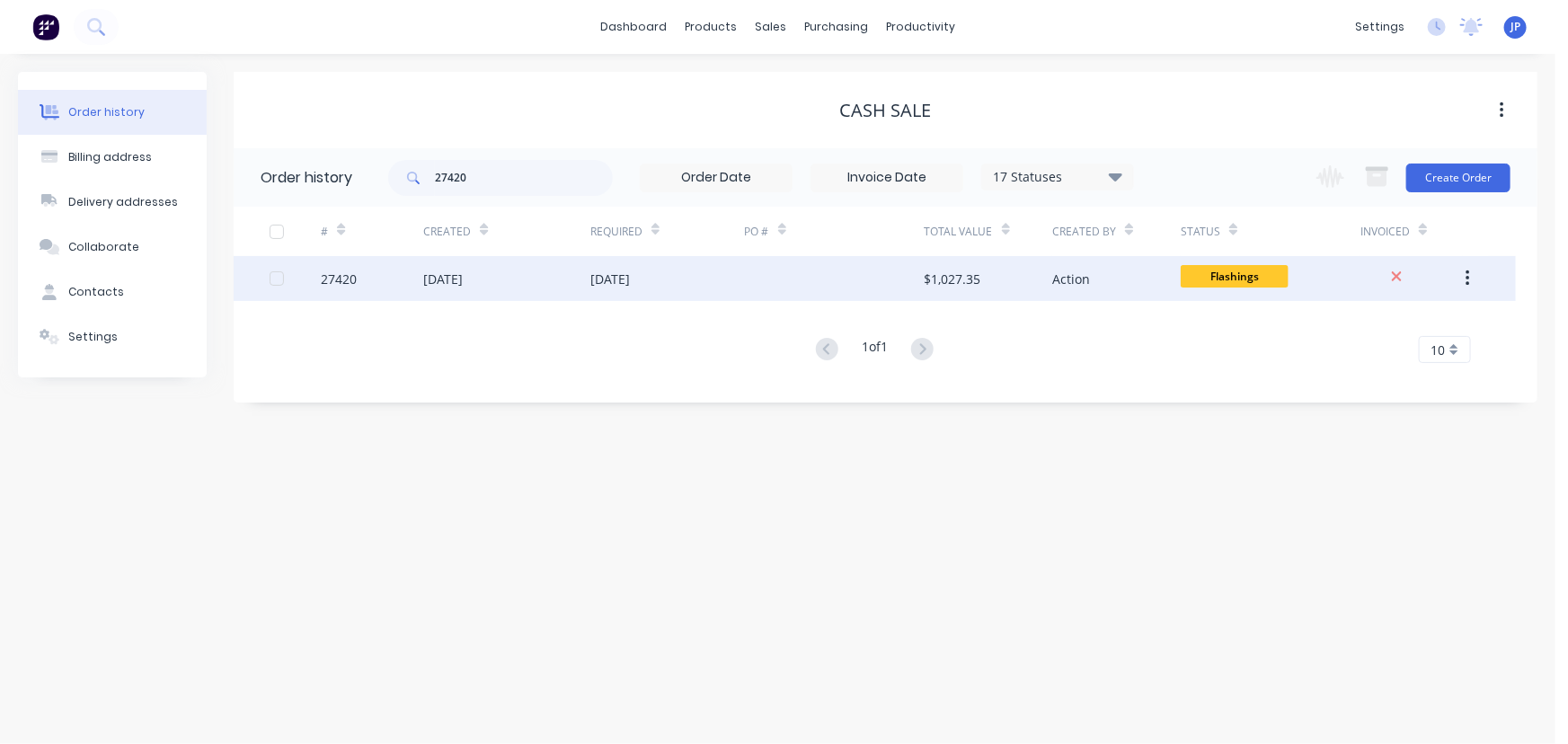
click at [433, 286] on div "[DATE]" at bounding box center [443, 278] width 40 height 19
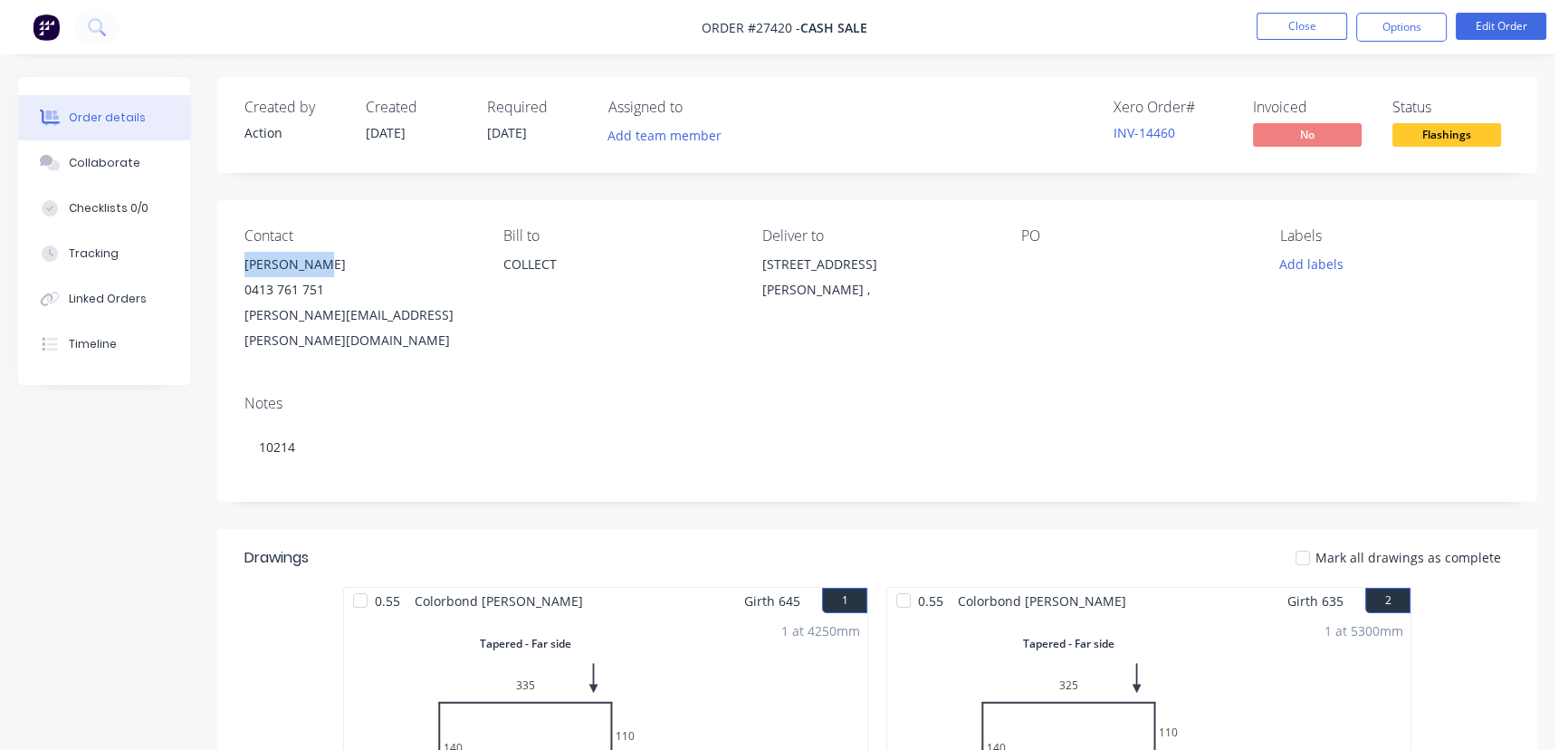
drag, startPoint x: 355, startPoint y: 265, endPoint x: 217, endPoint y: 275, distance: 138.4
click at [217, 275] on div "Contact [PERSON_NAME] [PHONE_NUMBER] [PERSON_NAME][EMAIL_ADDRESS][PERSON_NAME][…" at bounding box center [877, 290] width 1320 height 180
click at [1383, 32] on button "Options" at bounding box center [1401, 27] width 91 height 29
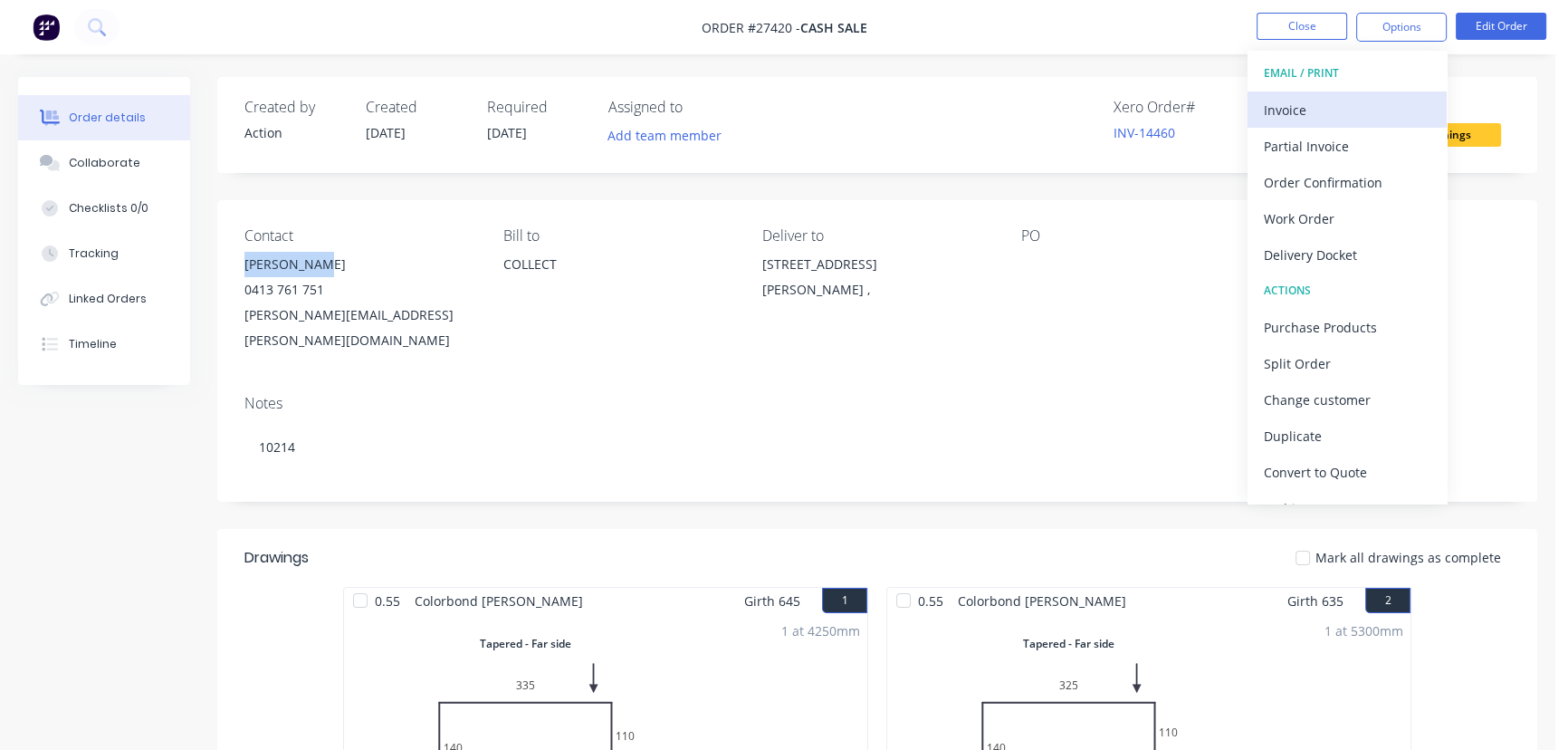
click at [1324, 100] on div "Invoice" at bounding box center [1347, 110] width 166 height 26
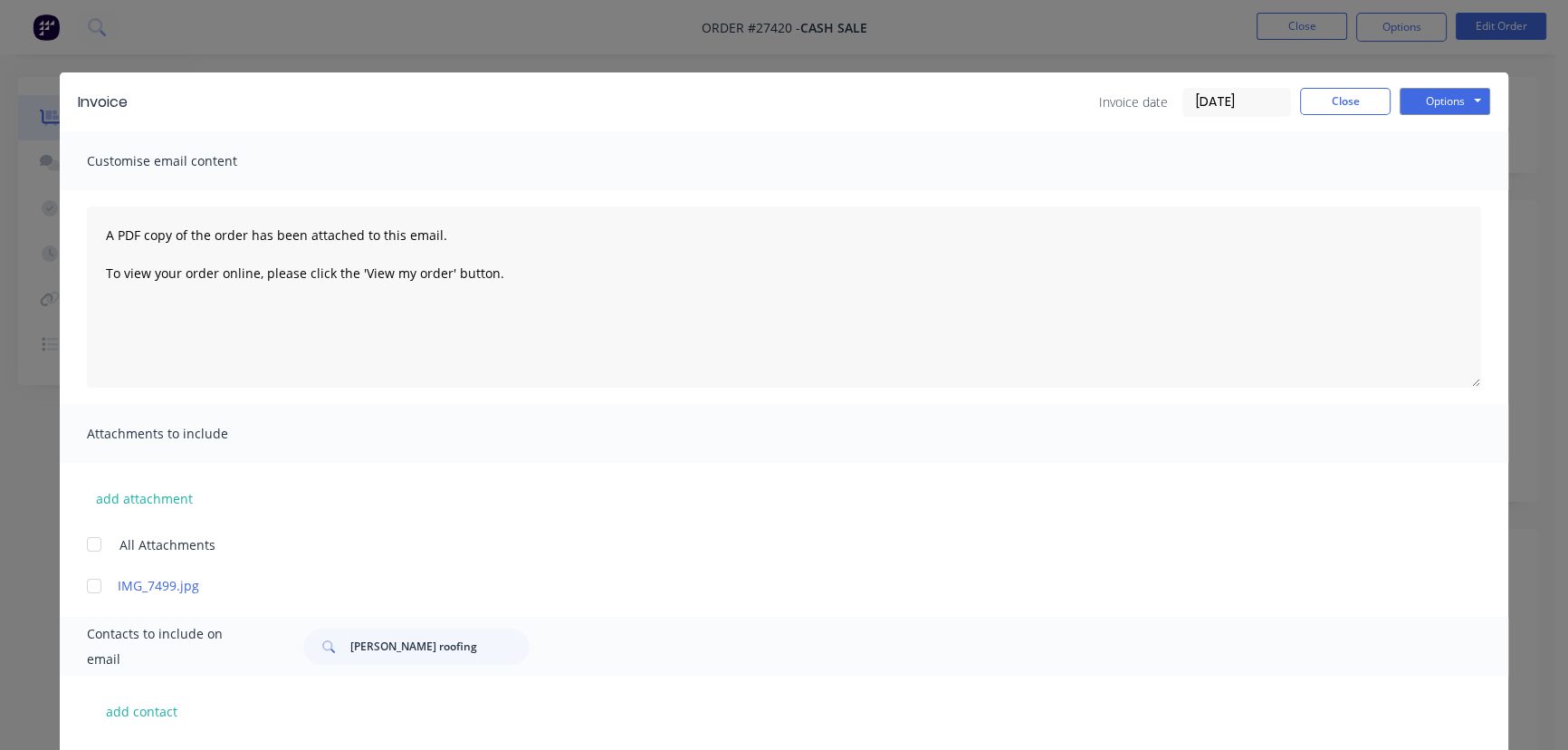
click at [1266, 107] on input "[DATE]" at bounding box center [1237, 102] width 107 height 27
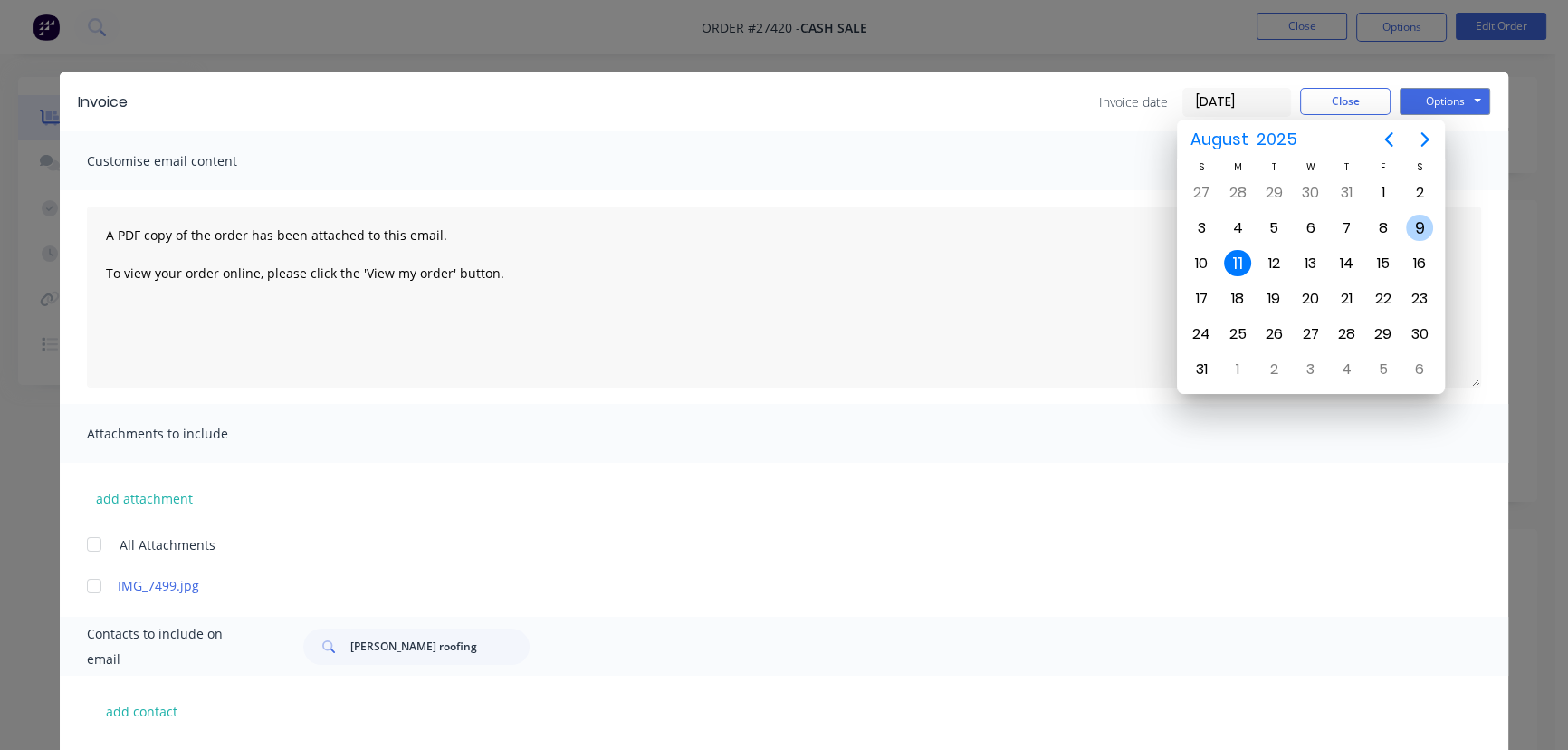
click at [1432, 233] on div "9" at bounding box center [1419, 228] width 36 height 35
type input "[DATE]"
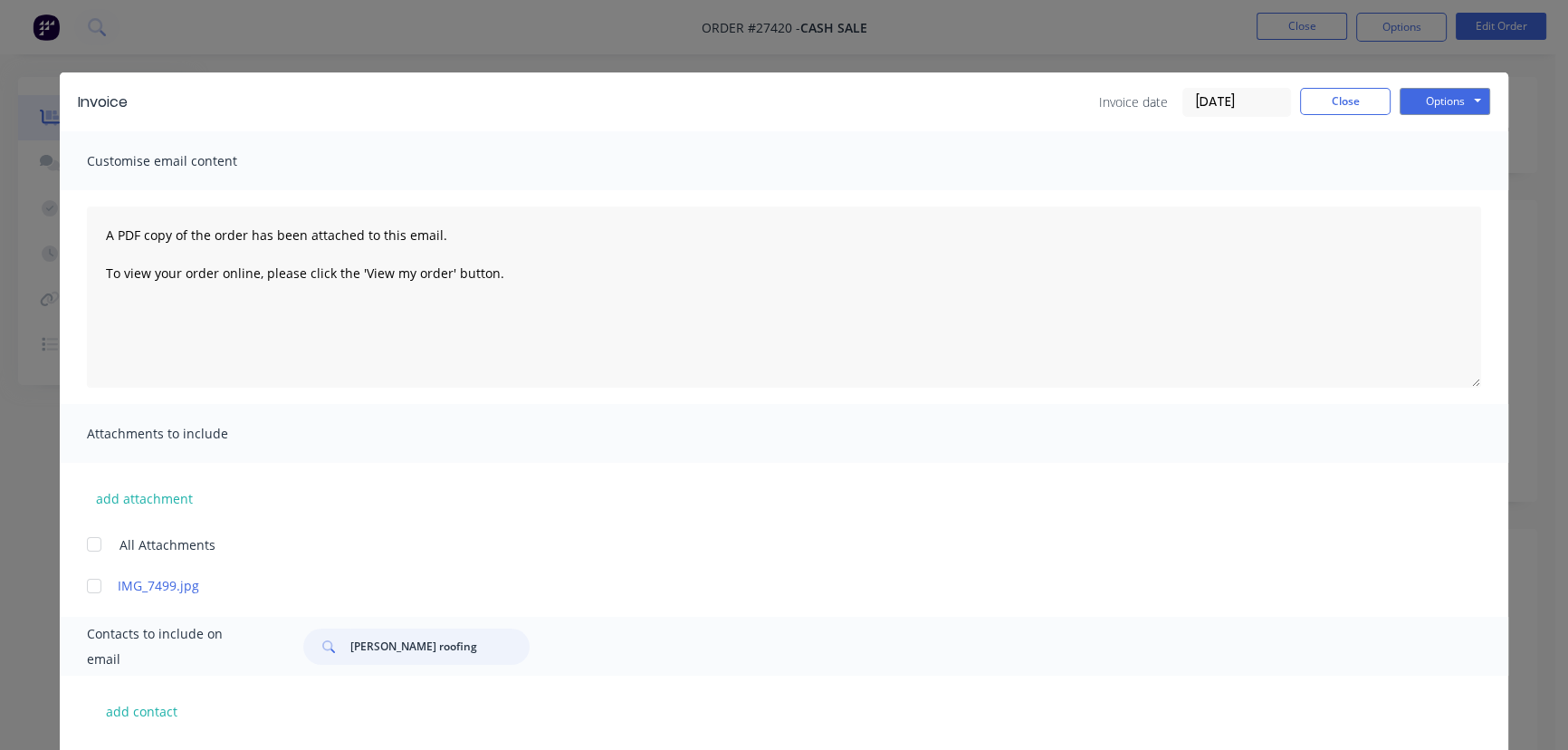
drag, startPoint x: 442, startPoint y: 657, endPoint x: 403, endPoint y: 656, distance: 39.0
click at [321, 670] on div "Contacts to include on email [PERSON_NAME] roofing" at bounding box center [784, 645] width 1448 height 59
paste input "[PERSON_NAME]"
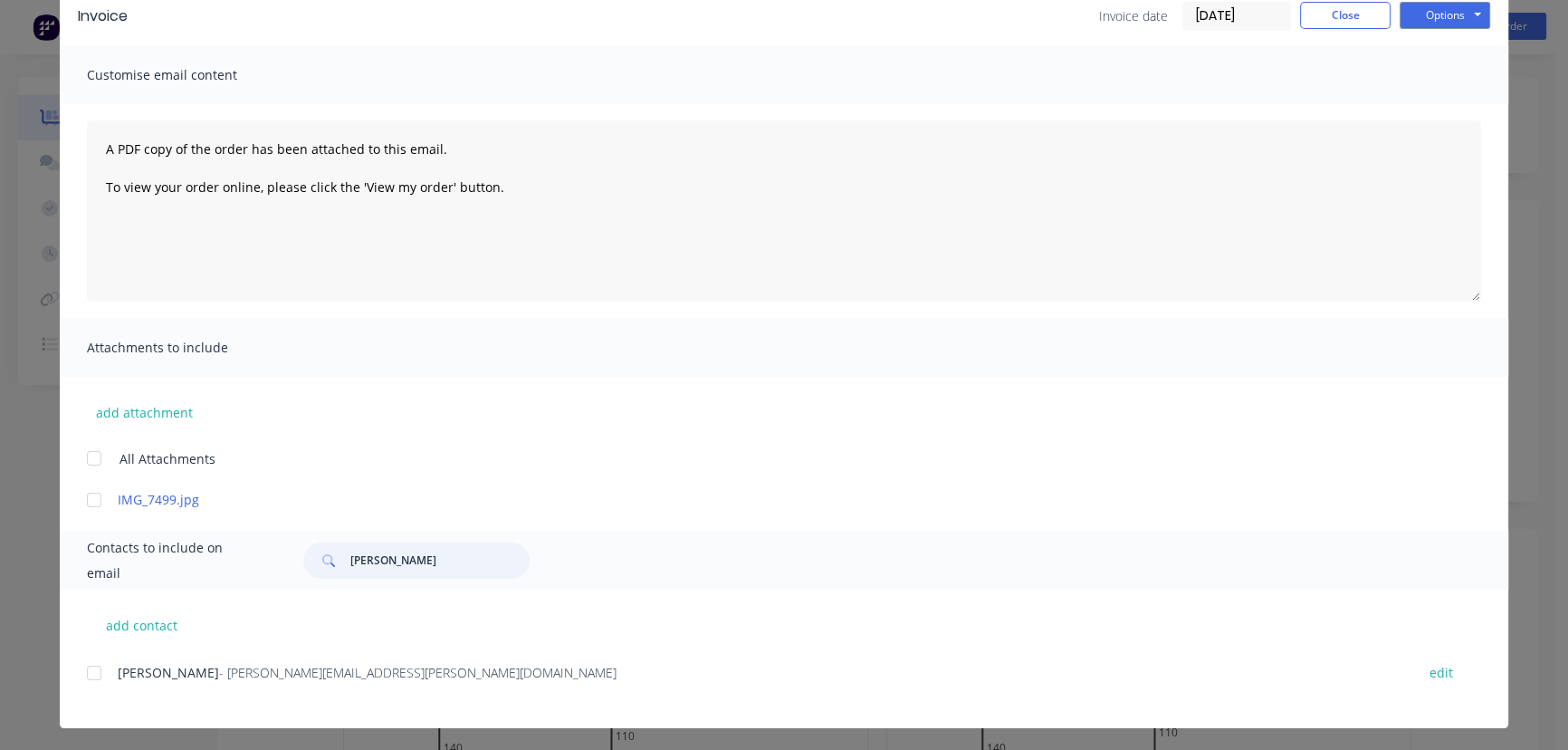
scroll to position [90, 0]
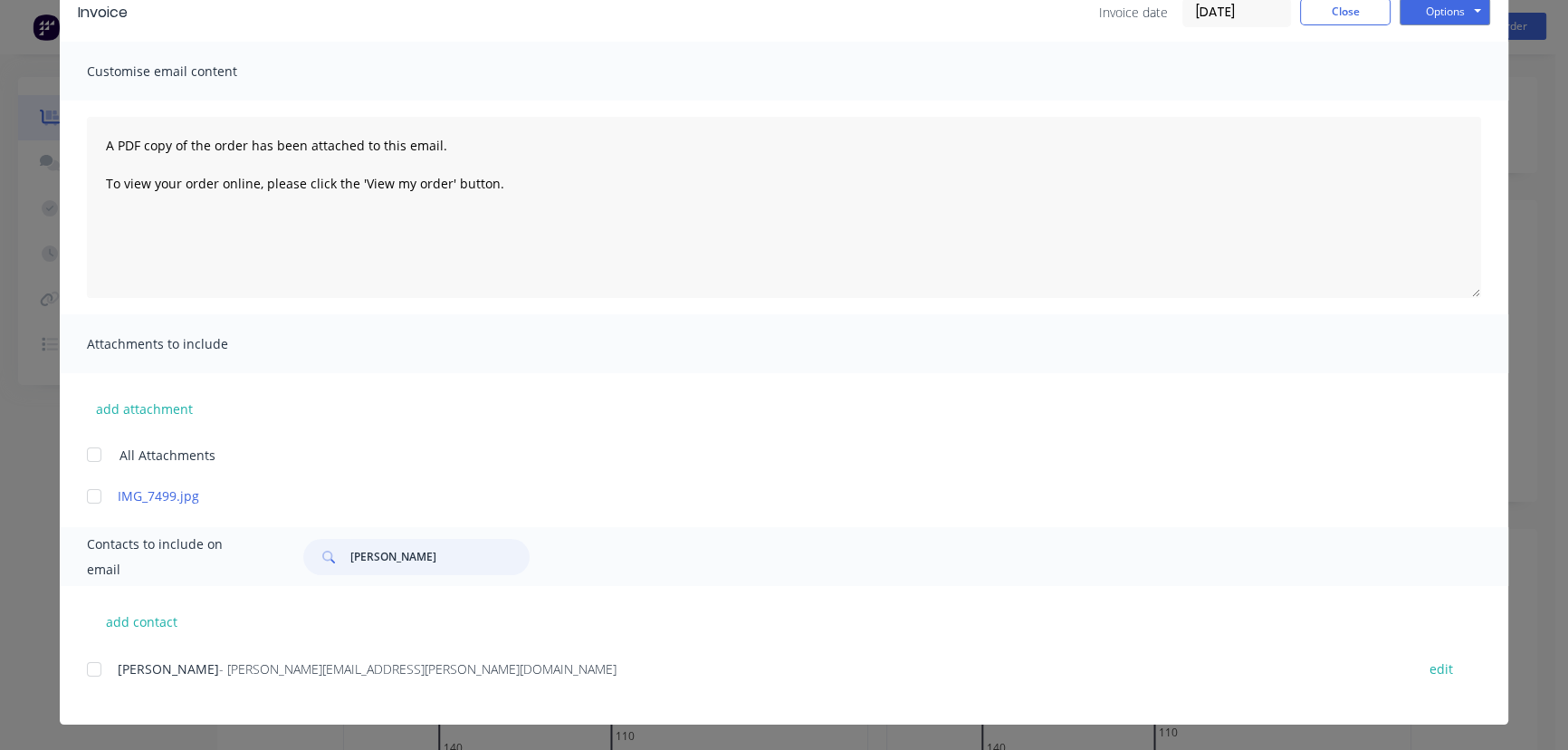
type input "[PERSON_NAME]"
drag, startPoint x: 387, startPoint y: 683, endPoint x: 128, endPoint y: 680, distance: 259.0
click at [95, 683] on div "Damian Gore - [EMAIL_ADDRESS][PERSON_NAME][DOMAIN_NAME] edit" at bounding box center [798, 679] width 1421 height 46
drag, startPoint x: 1430, startPoint y: 13, endPoint x: 1431, endPoint y: 27, distance: 14.0
click at [1431, 14] on button "Options" at bounding box center [1445, 11] width 91 height 27
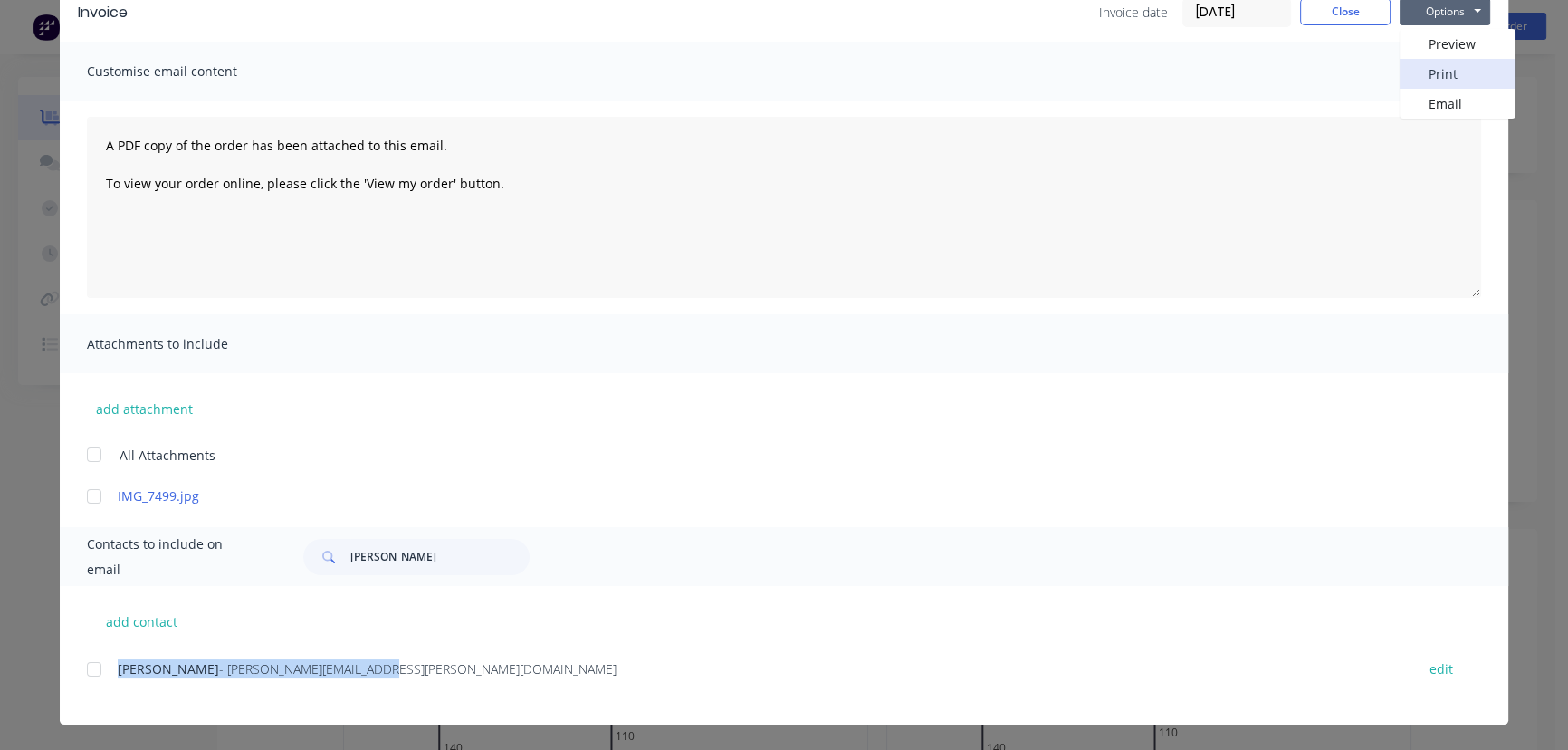
click at [1425, 72] on button "Print" at bounding box center [1458, 74] width 116 height 30
click at [1316, 19] on button "Close" at bounding box center [1345, 11] width 91 height 27
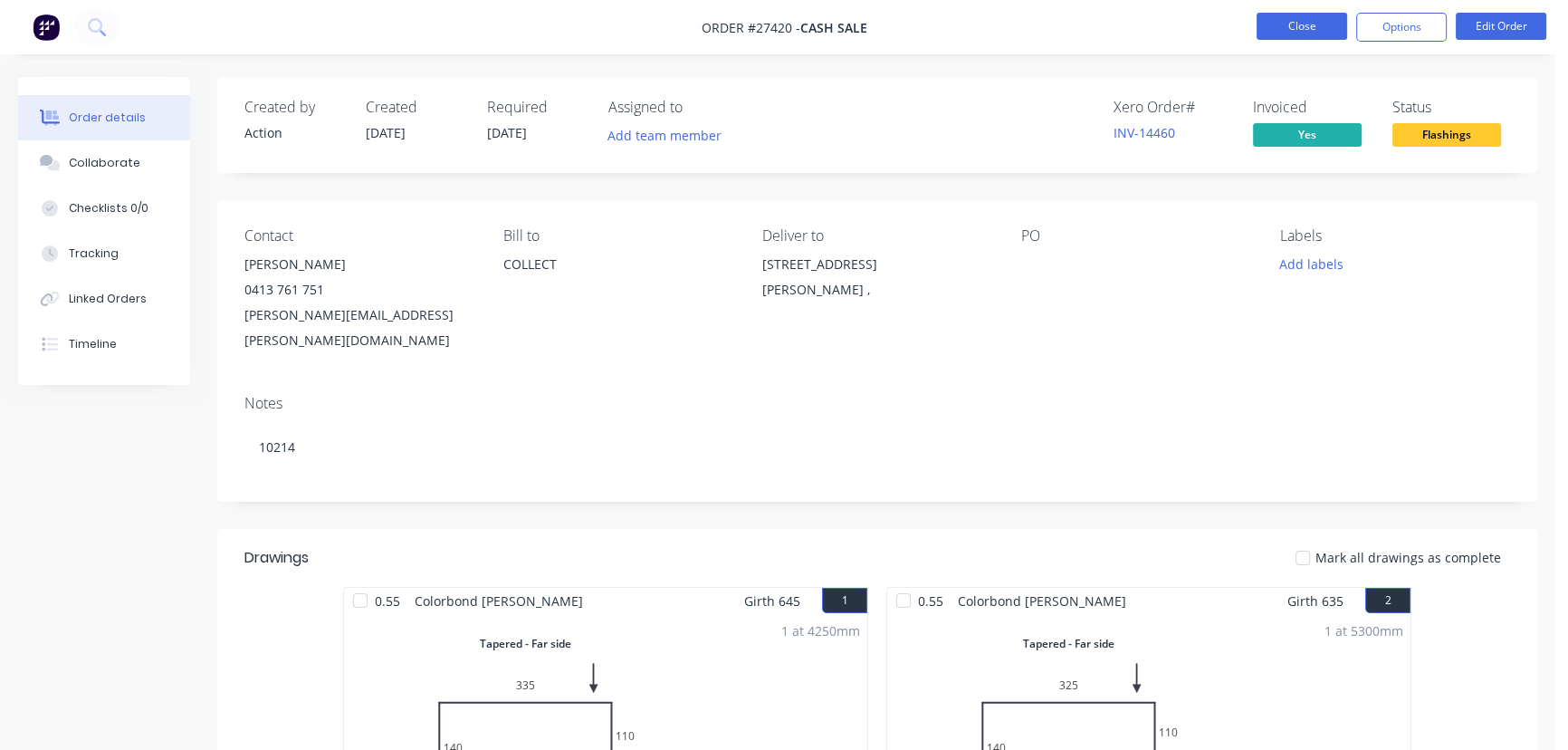
click at [1279, 35] on button "Close" at bounding box center [1302, 26] width 91 height 27
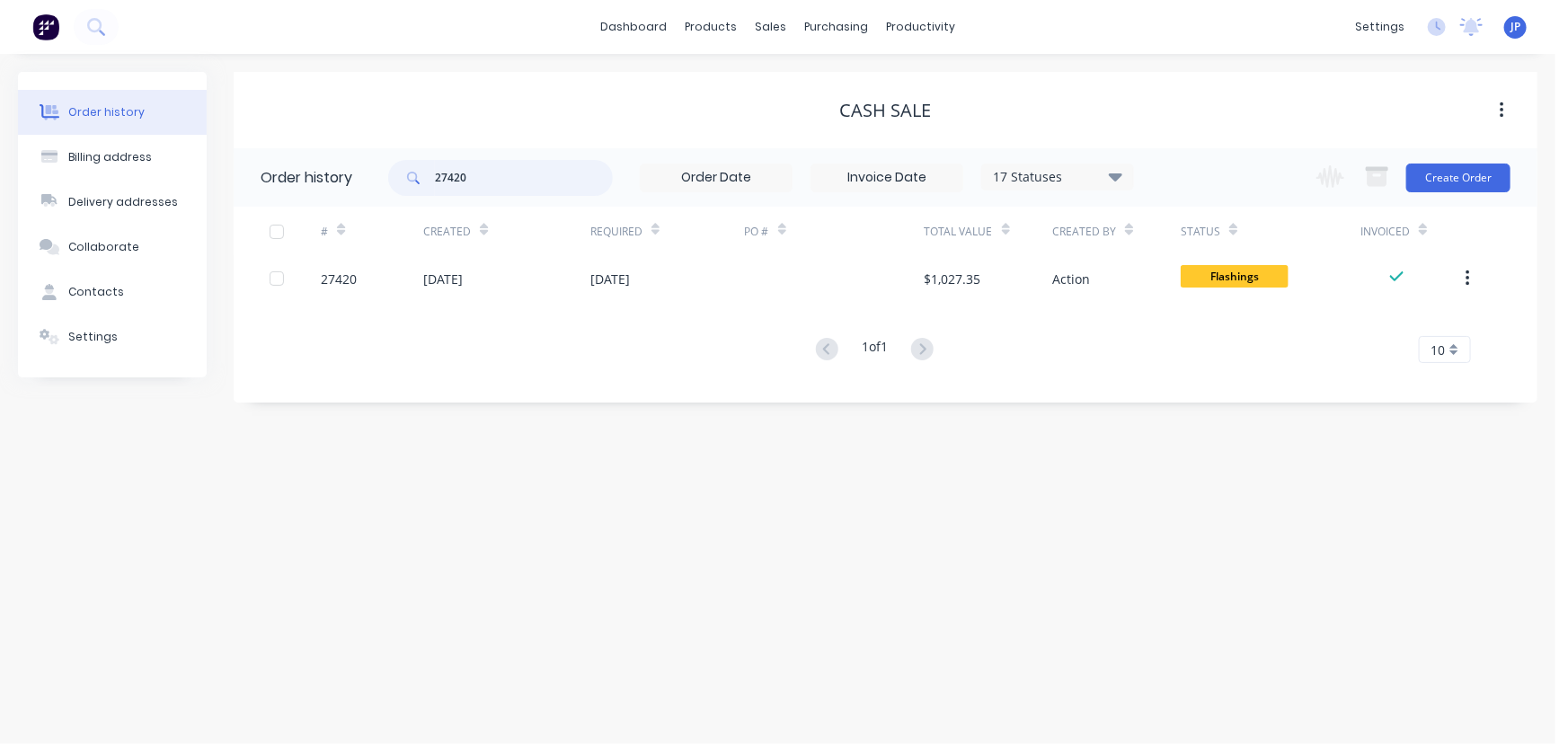
drag, startPoint x: 514, startPoint y: 179, endPoint x: 389, endPoint y: 174, distance: 125.1
click at [389, 174] on div "27420" at bounding box center [500, 177] width 225 height 36
type input "27745"
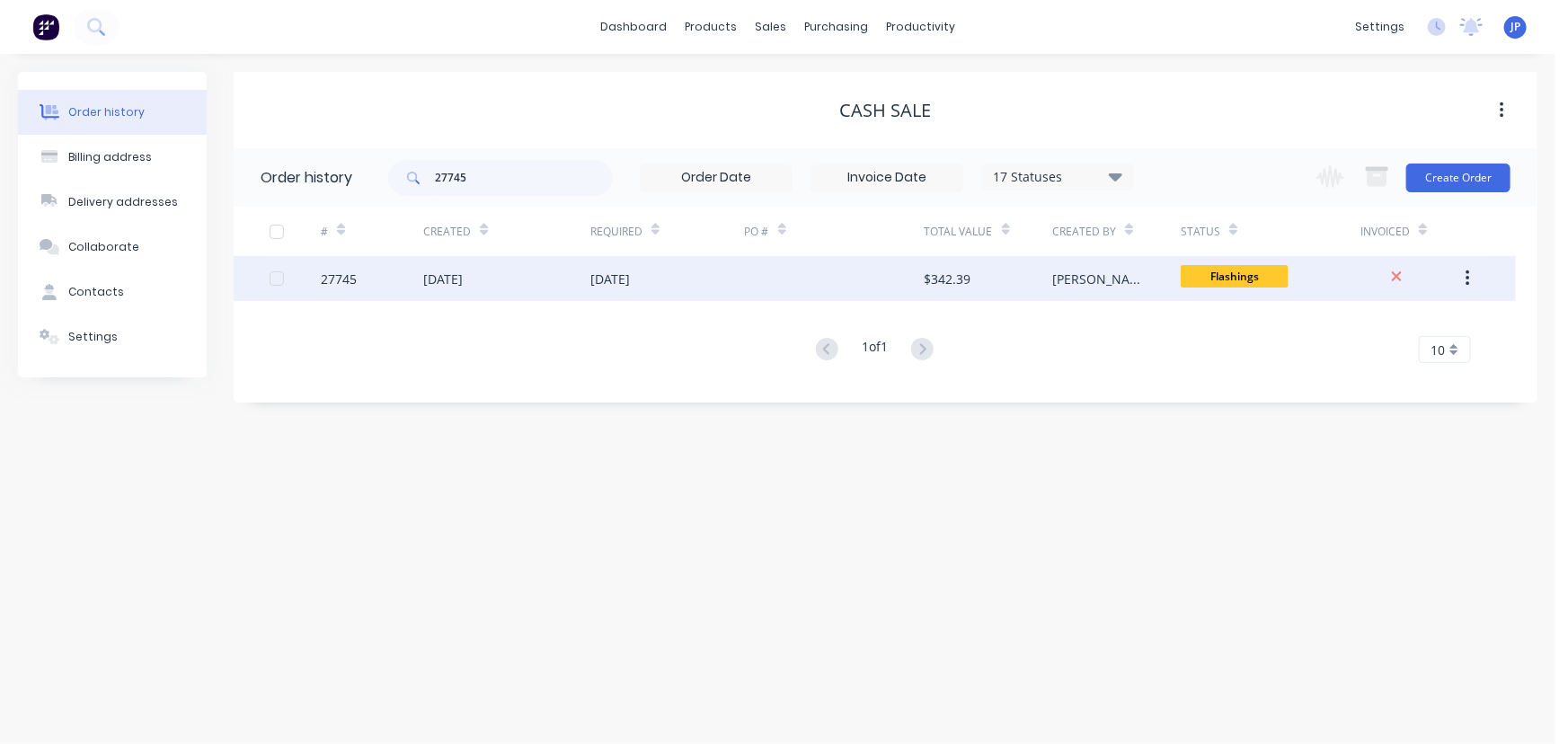
click at [404, 269] on div "27745" at bounding box center [372, 278] width 102 height 45
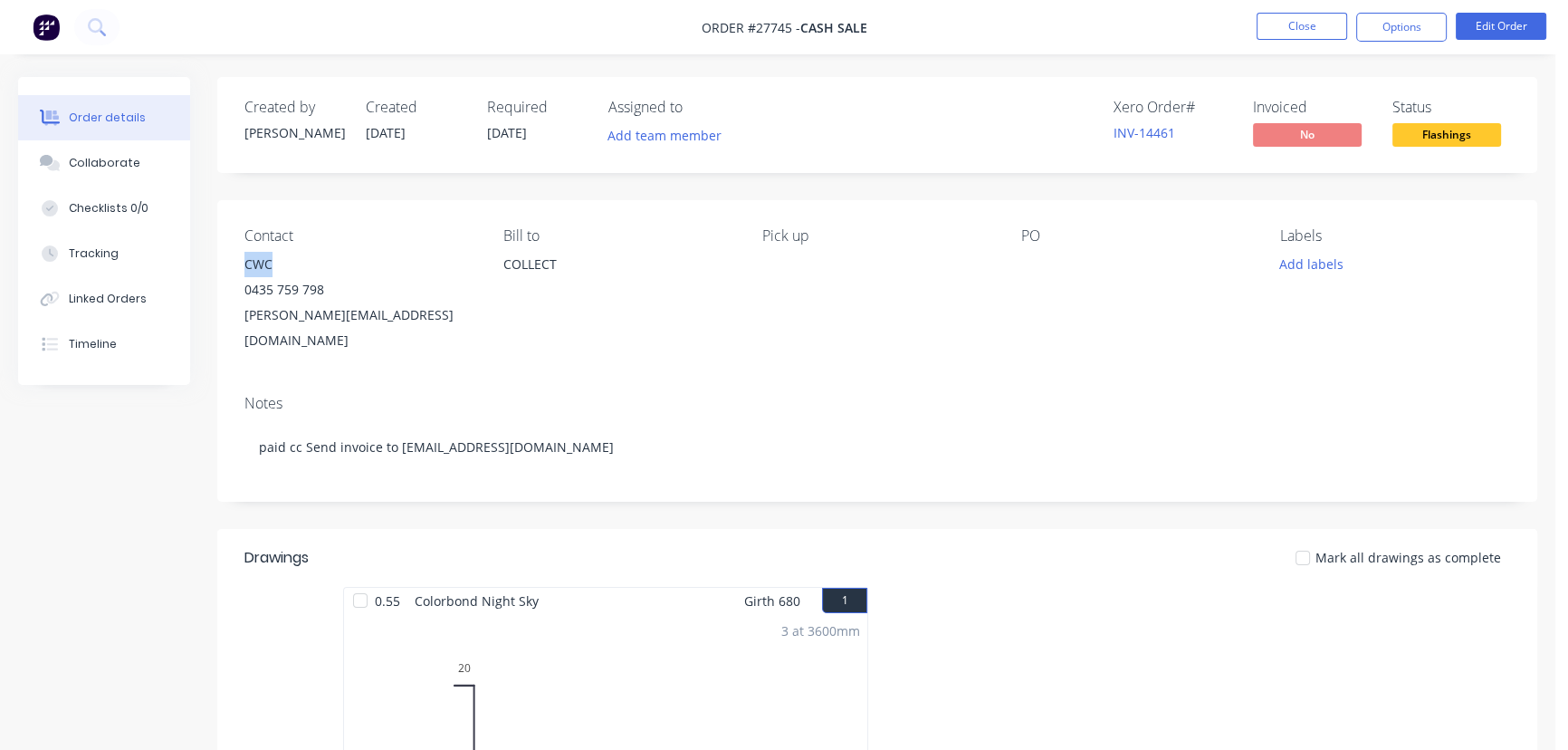
drag, startPoint x: 280, startPoint y: 267, endPoint x: 232, endPoint y: 271, distance: 48.2
click at [232, 271] on div "Contact CWC [PHONE_NUMBER] [EMAIL_ADDRESS][DOMAIN_NAME] Bill to COLLECT Pick up…" at bounding box center [877, 290] width 1320 height 180
click at [1393, 21] on button "Options" at bounding box center [1401, 27] width 91 height 29
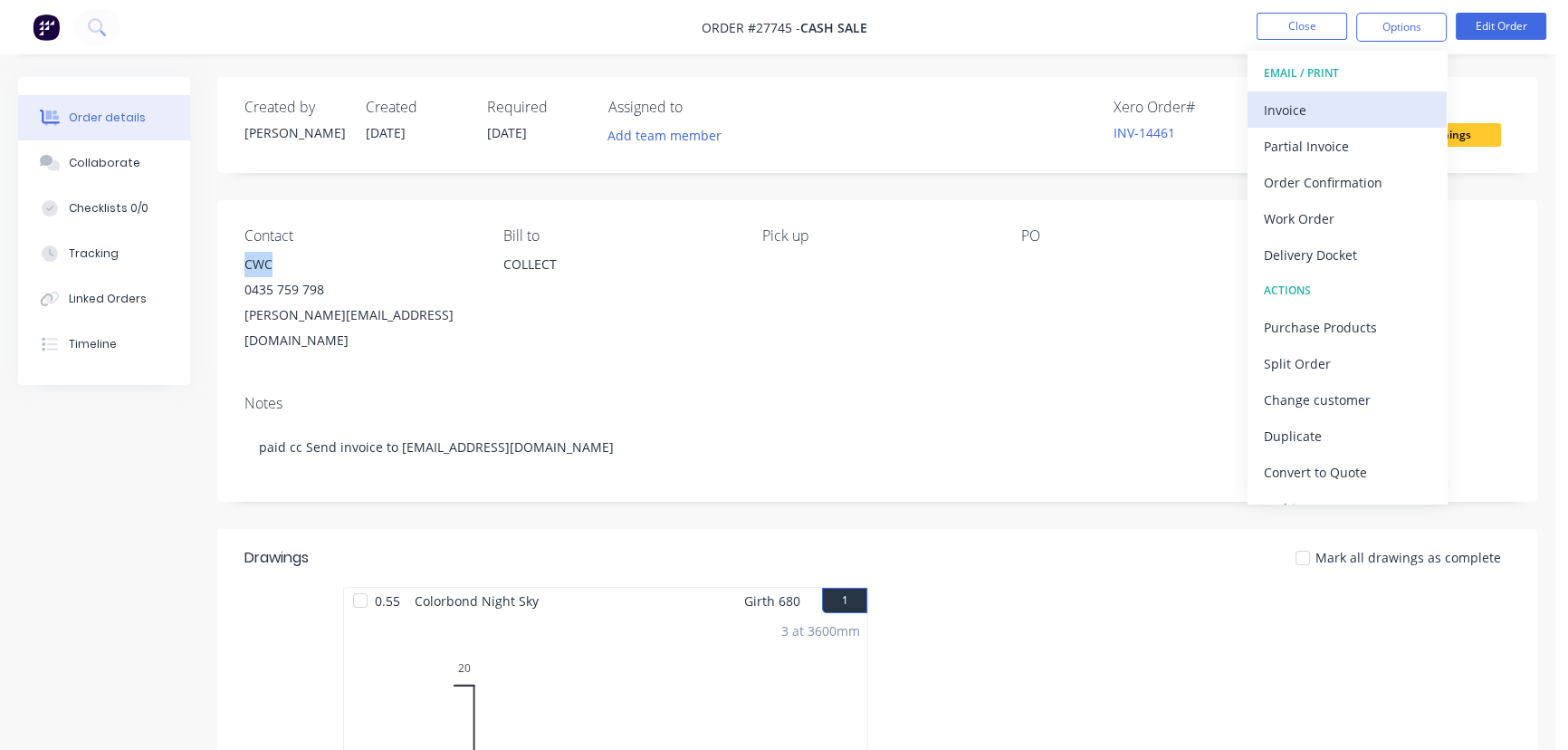
click at [1294, 108] on div "Invoice" at bounding box center [1347, 110] width 166 height 26
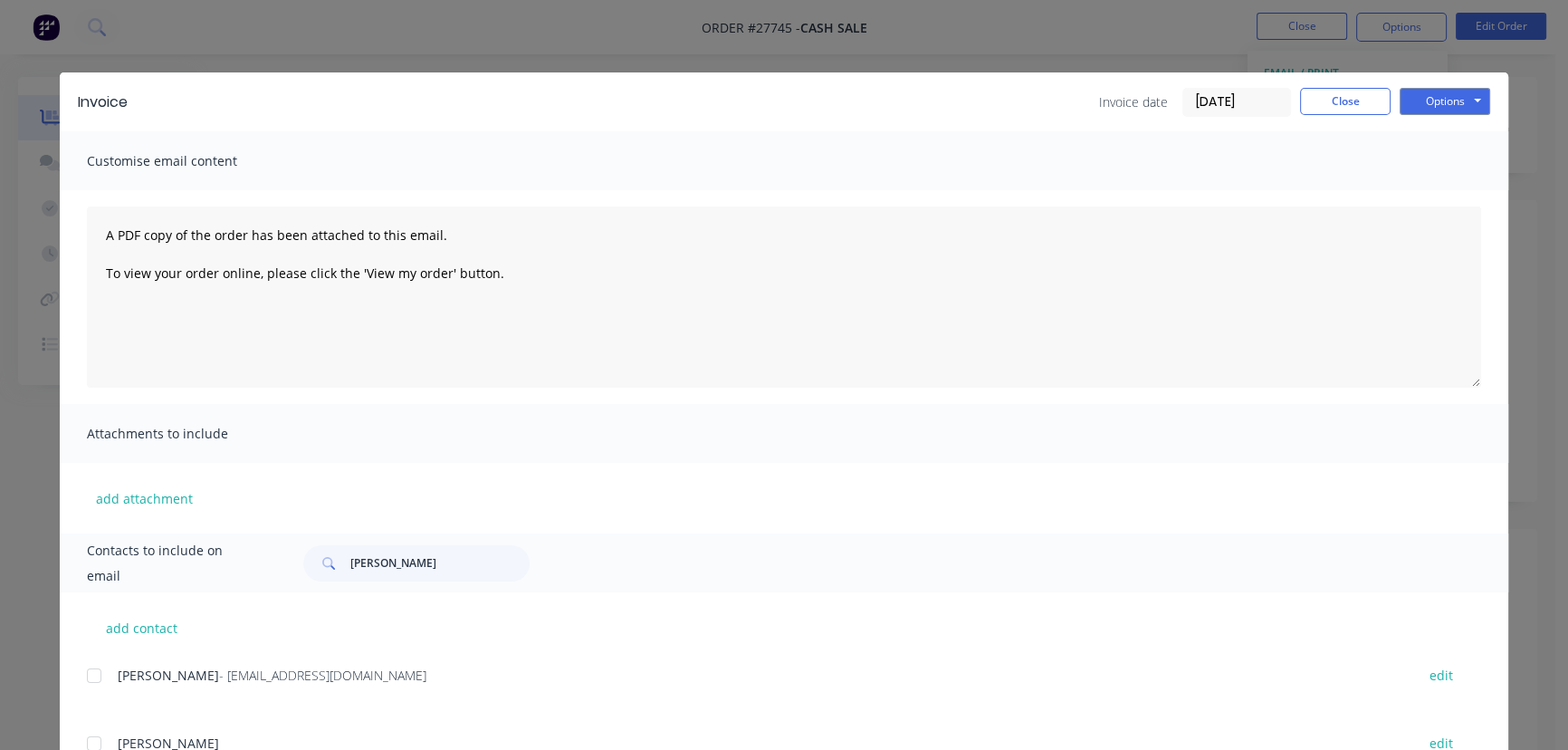
click at [1254, 107] on input "[DATE]" at bounding box center [1237, 102] width 107 height 27
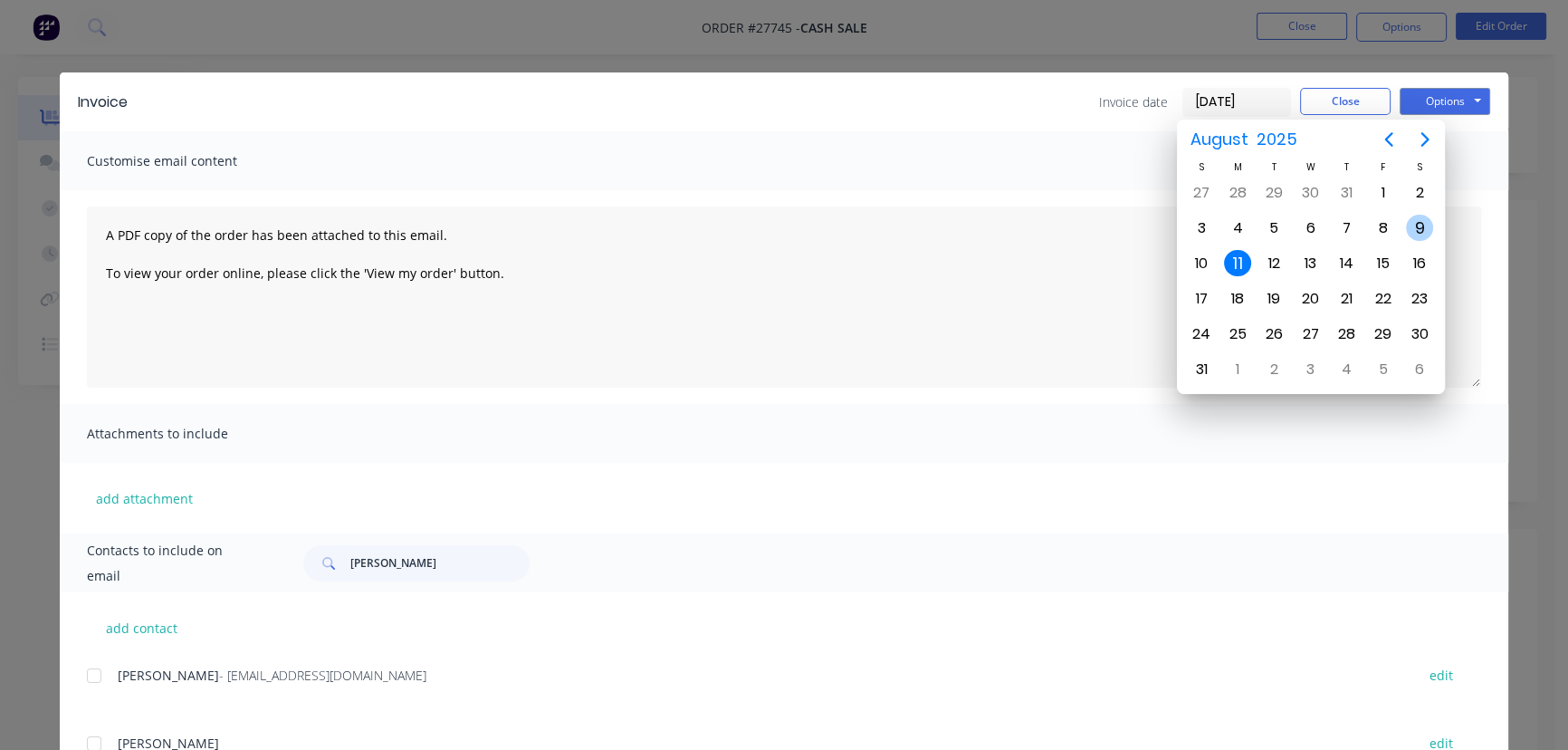
click at [1417, 231] on div "9" at bounding box center [1419, 227] width 27 height 27
type input "[DATE]"
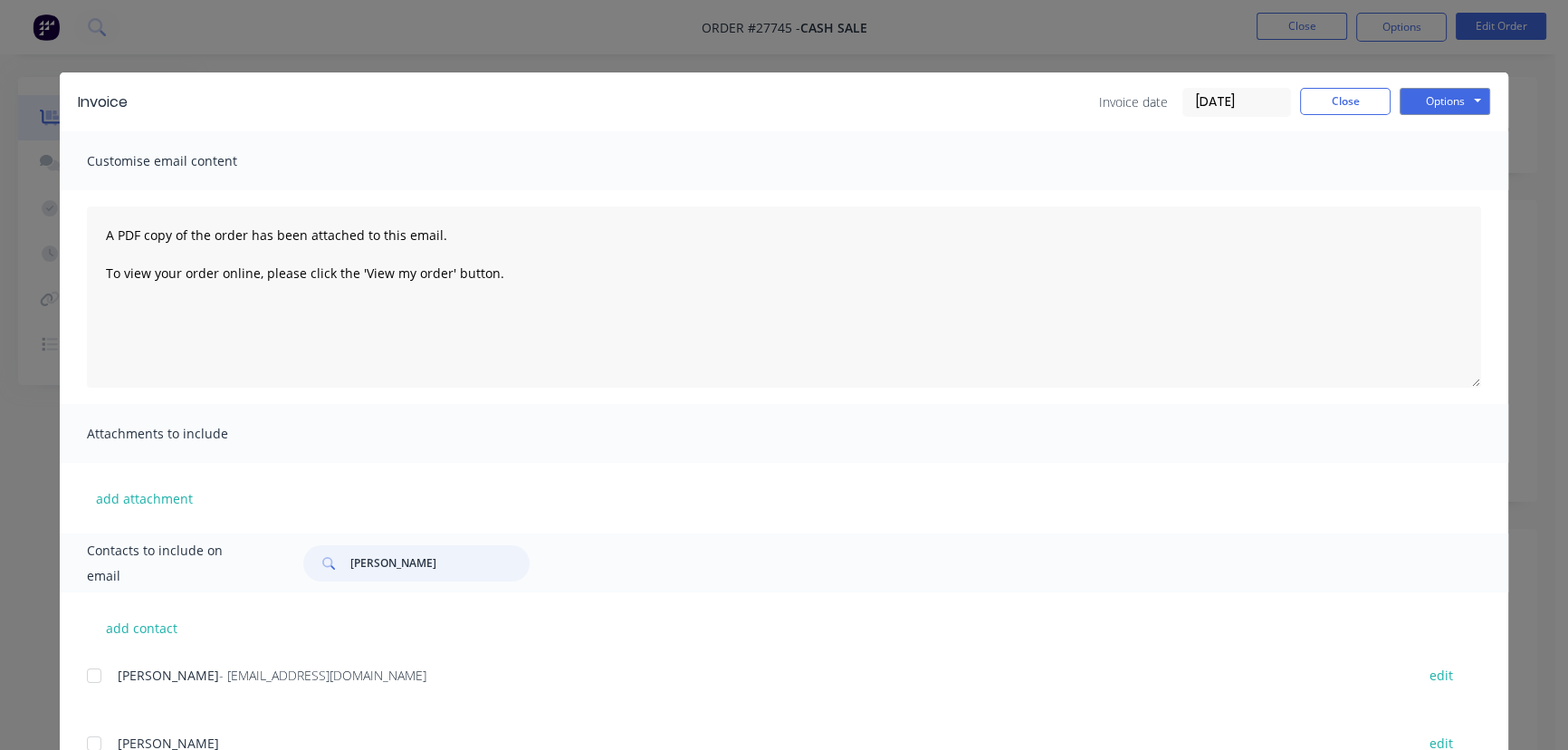
drag, startPoint x: 404, startPoint y: 577, endPoint x: 321, endPoint y: 578, distance: 83.0
click at [321, 578] on div "[PERSON_NAME]" at bounding box center [416, 563] width 226 height 36
paste input "CWC"
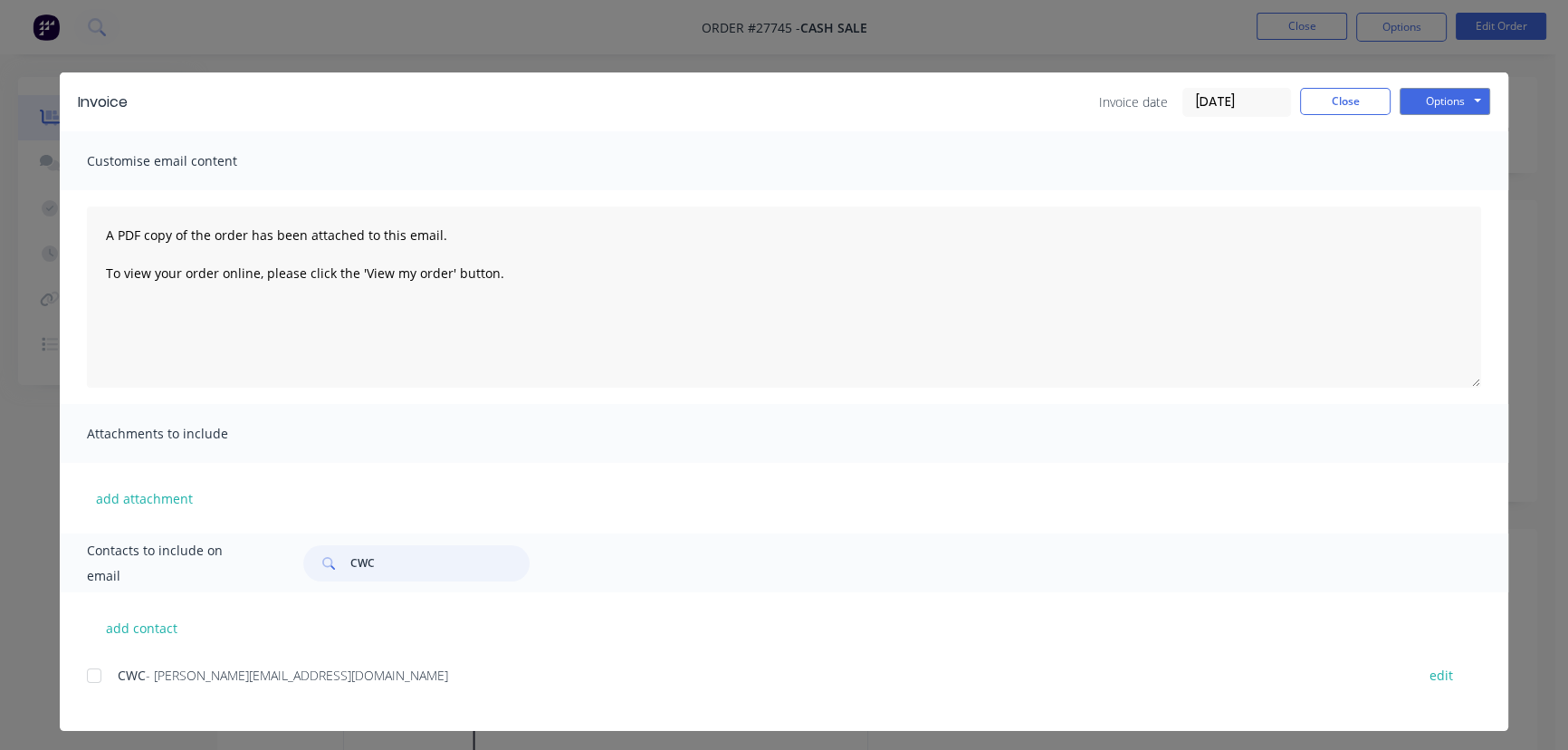
type input "CWC"
drag, startPoint x: 295, startPoint y: 678, endPoint x: 93, endPoint y: 686, distance: 202.2
click at [93, 686] on div "CWC - [PERSON_NAME][EMAIL_ADDRESS][DOMAIN_NAME] edit" at bounding box center [798, 675] width 1421 height 24
click at [1427, 107] on button "Options" at bounding box center [1445, 101] width 91 height 27
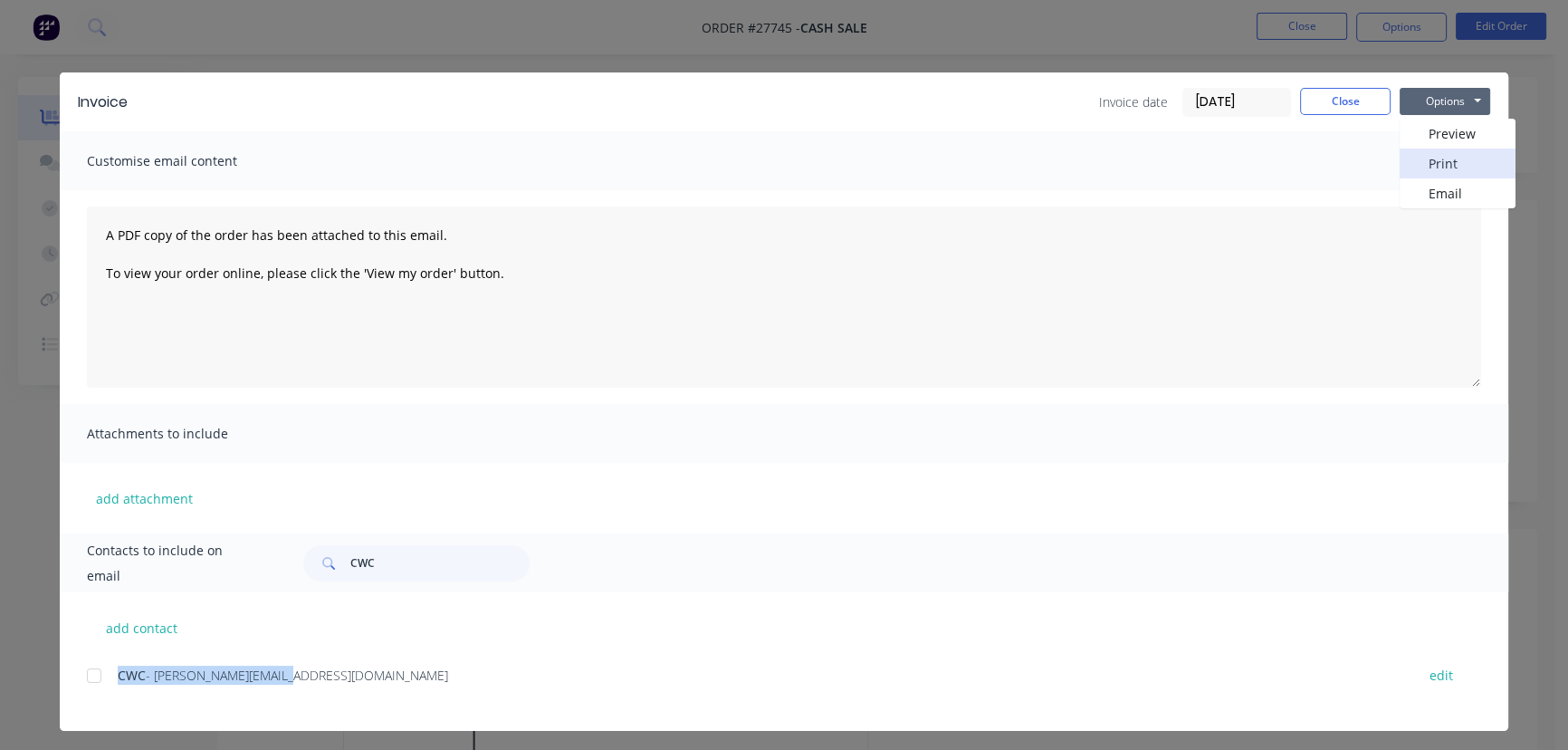
click at [1421, 156] on button "Print" at bounding box center [1458, 164] width 116 height 30
click at [1312, 107] on button "Close" at bounding box center [1345, 101] width 91 height 27
